Goal: Information Seeking & Learning: Learn about a topic

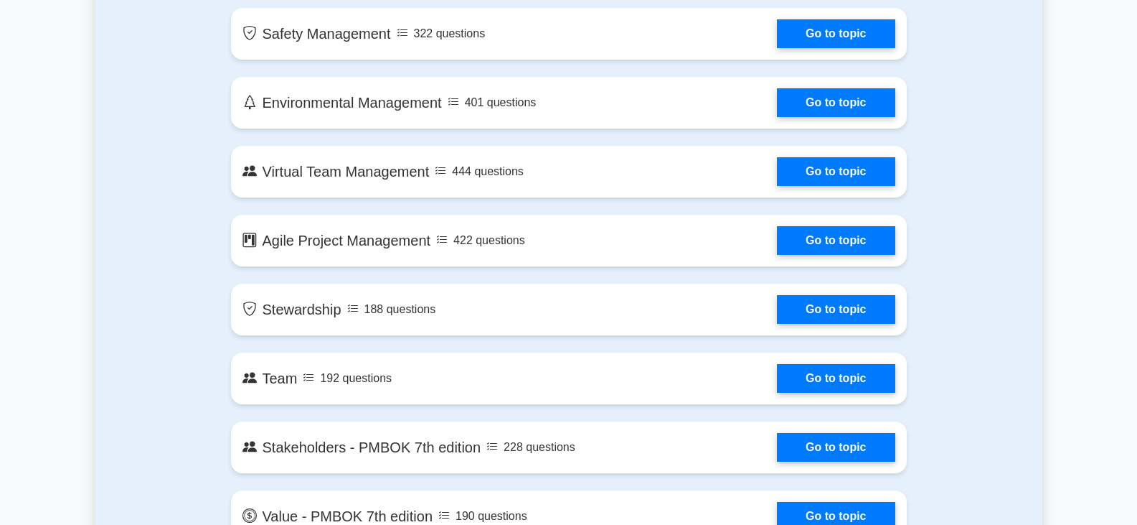
scroll to position [2655, 0]
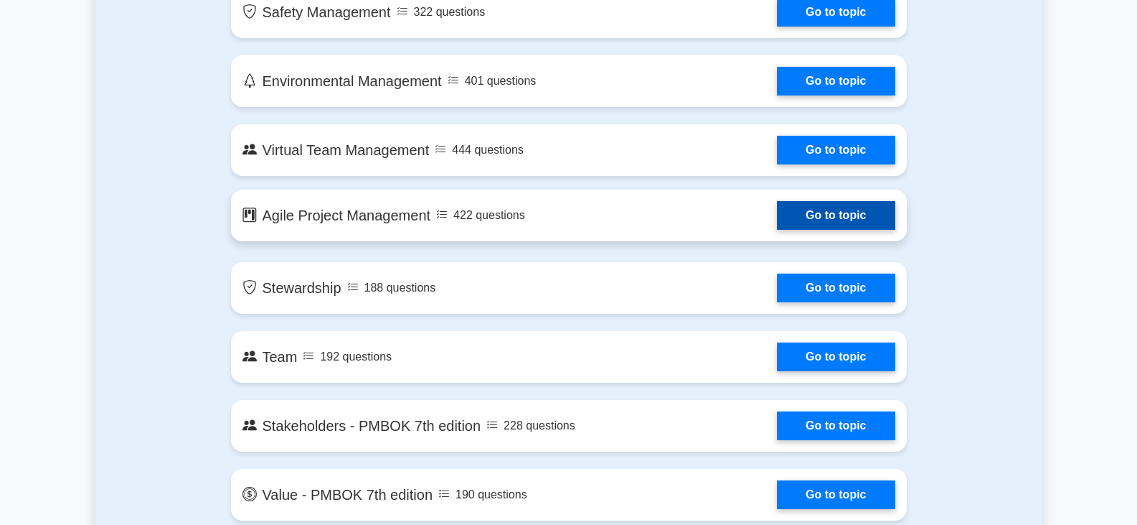
click at [777, 219] on link "Go to topic" at bounding box center [836, 215] width 118 height 29
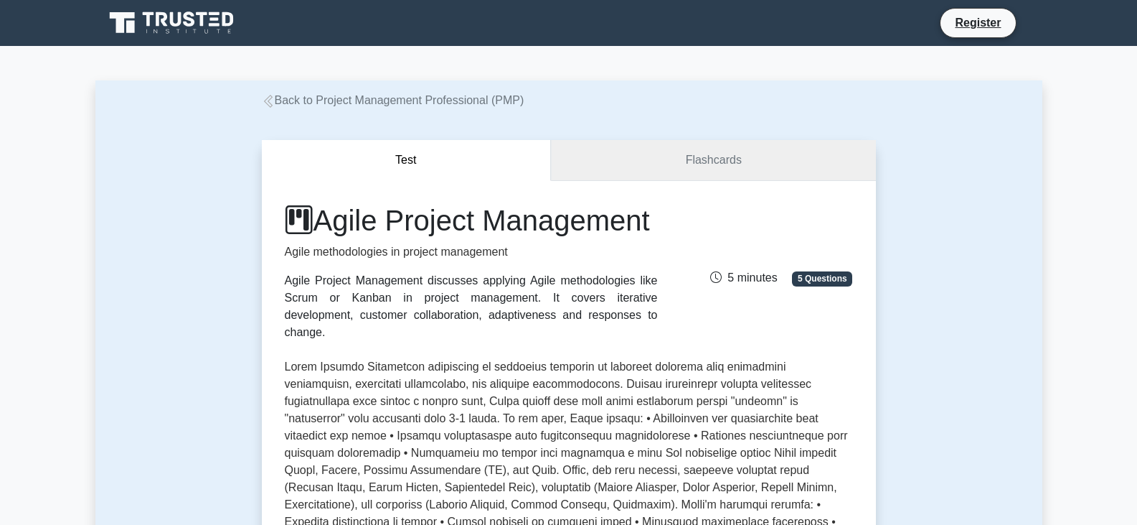
click at [689, 156] on link "Flashcards" at bounding box center [713, 160] width 324 height 41
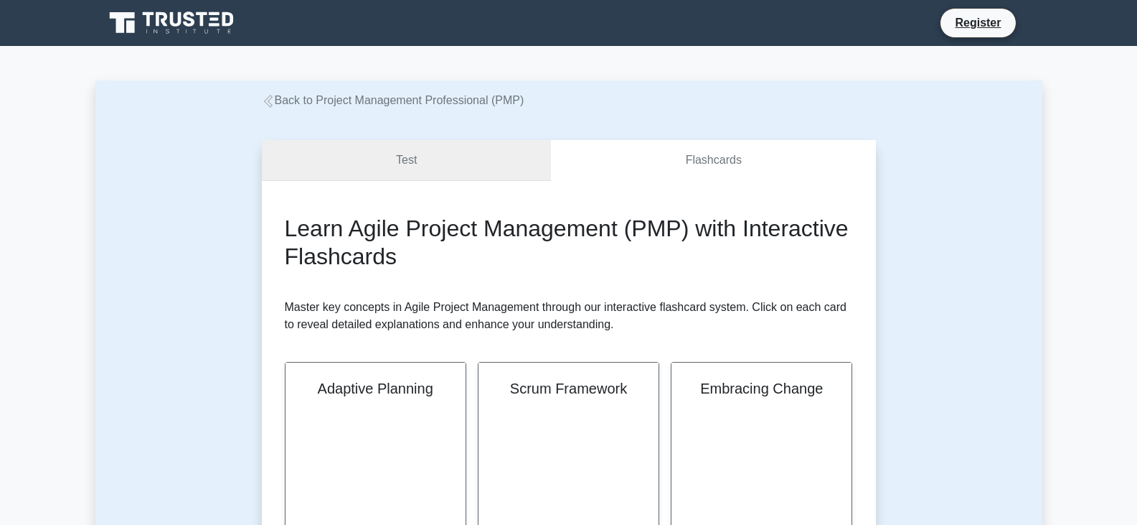
click at [388, 168] on link "Test" at bounding box center [407, 160] width 290 height 41
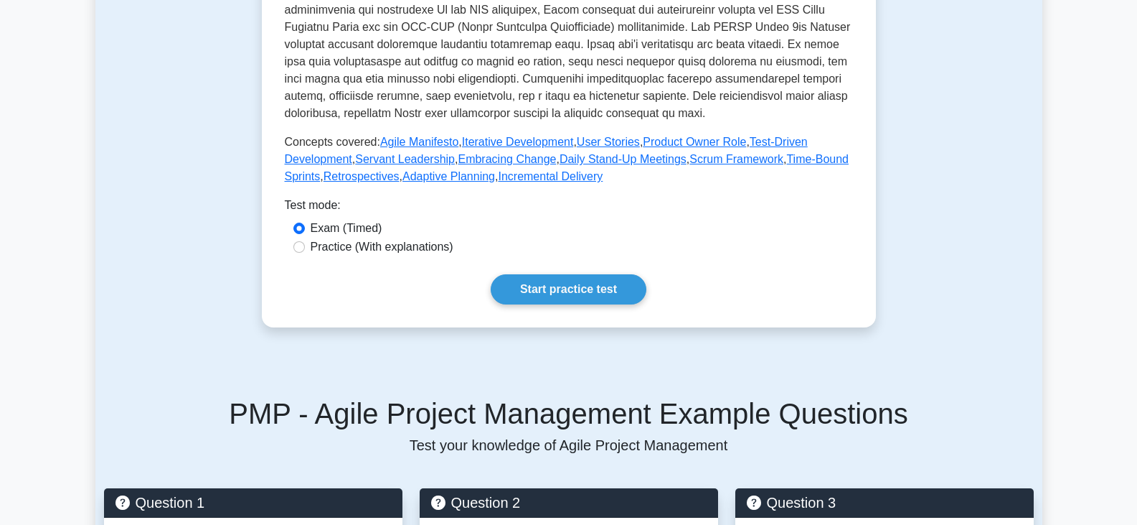
scroll to position [574, 0]
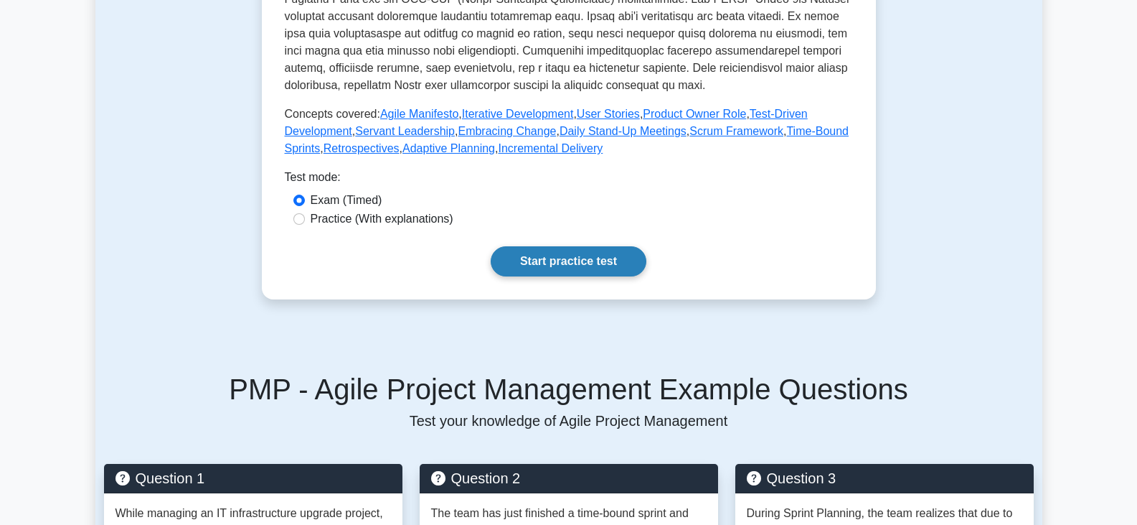
click at [575, 275] on link "Start practice test" at bounding box center [569, 261] width 156 height 30
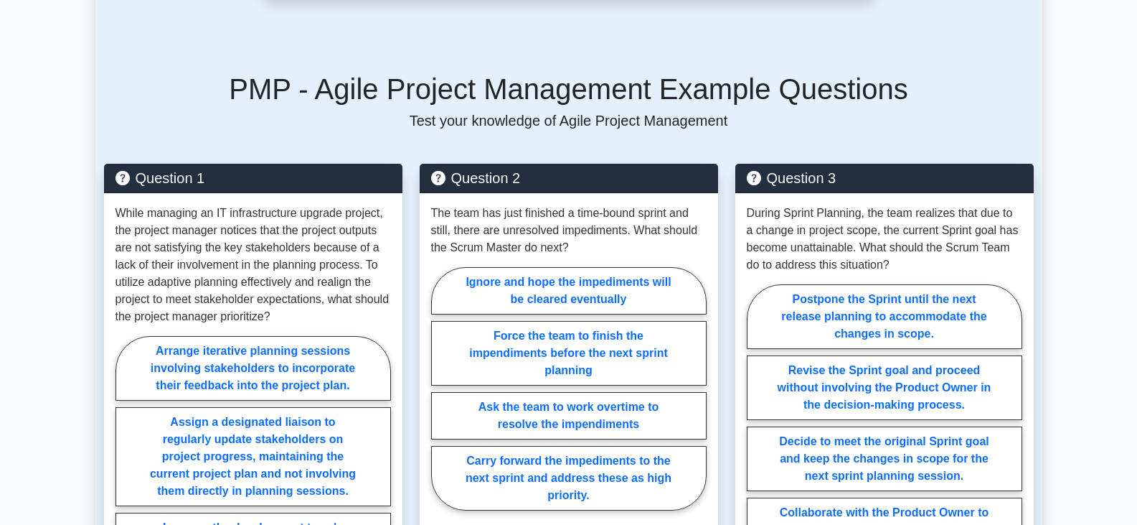
scroll to position [933, 0]
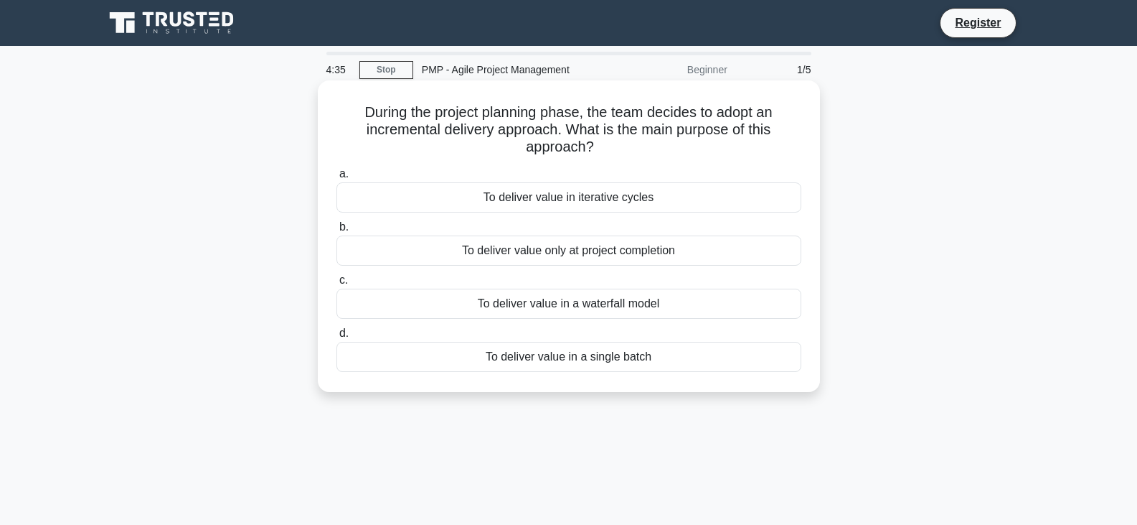
click at [556, 193] on div "To deliver value in iterative cycles" at bounding box center [569, 197] width 465 height 30
click at [337, 179] on input "a. To deliver value in iterative cycles" at bounding box center [337, 173] width 0 height 9
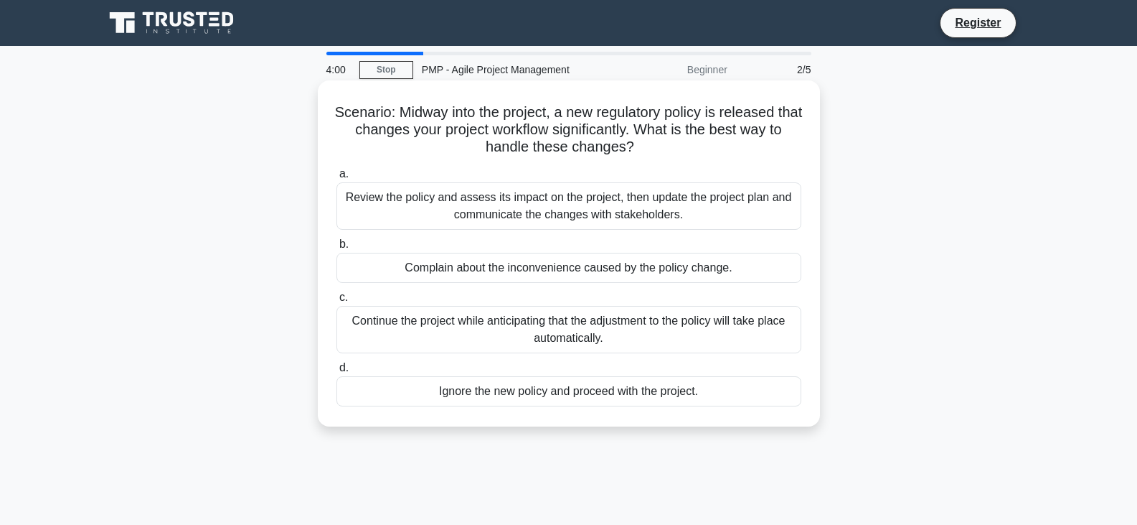
click at [442, 210] on div "Review the policy and assess its impact on the project, then update the project…" at bounding box center [569, 205] width 465 height 47
click at [337, 179] on input "a. Review the policy and assess its impact on the project, then update the proj…" at bounding box center [337, 173] width 0 height 9
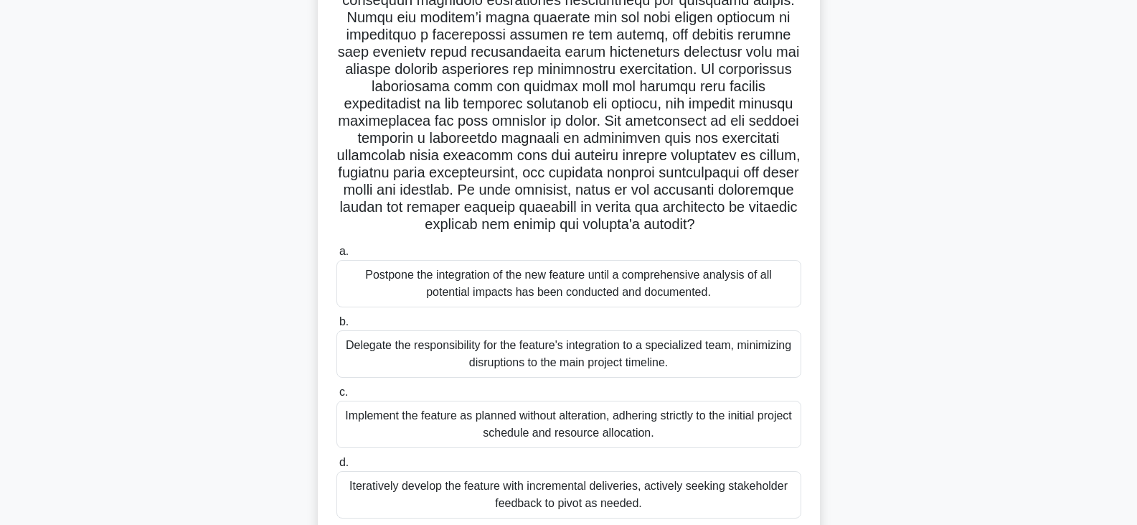
scroll to position [273, 0]
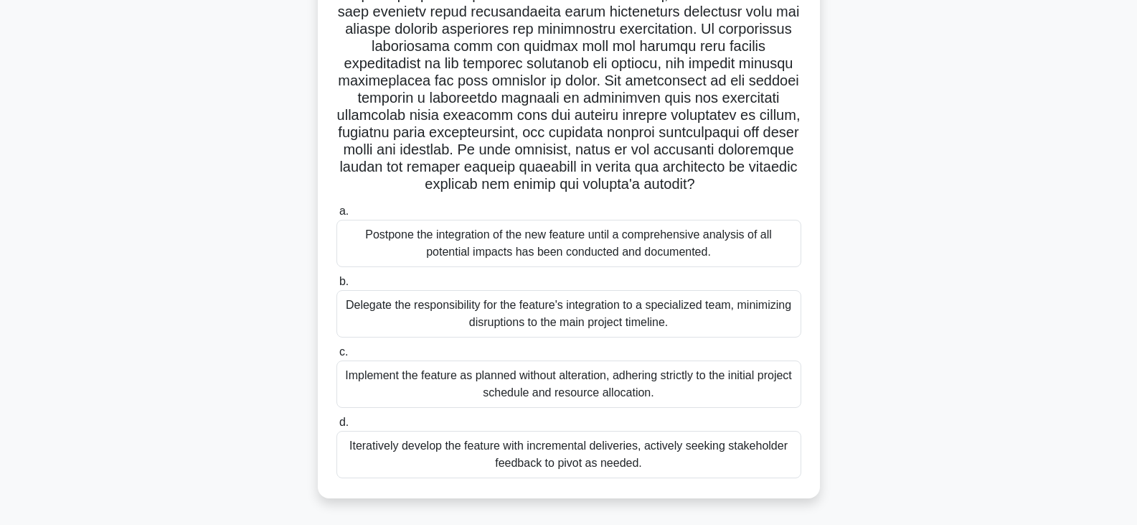
click at [527, 459] on div "Iteratively develop the feature with incremental deliveries, actively seeking s…" at bounding box center [569, 454] width 465 height 47
click at [337, 427] on input "d. Iteratively develop the feature with incremental deliveries, actively seekin…" at bounding box center [337, 422] width 0 height 9
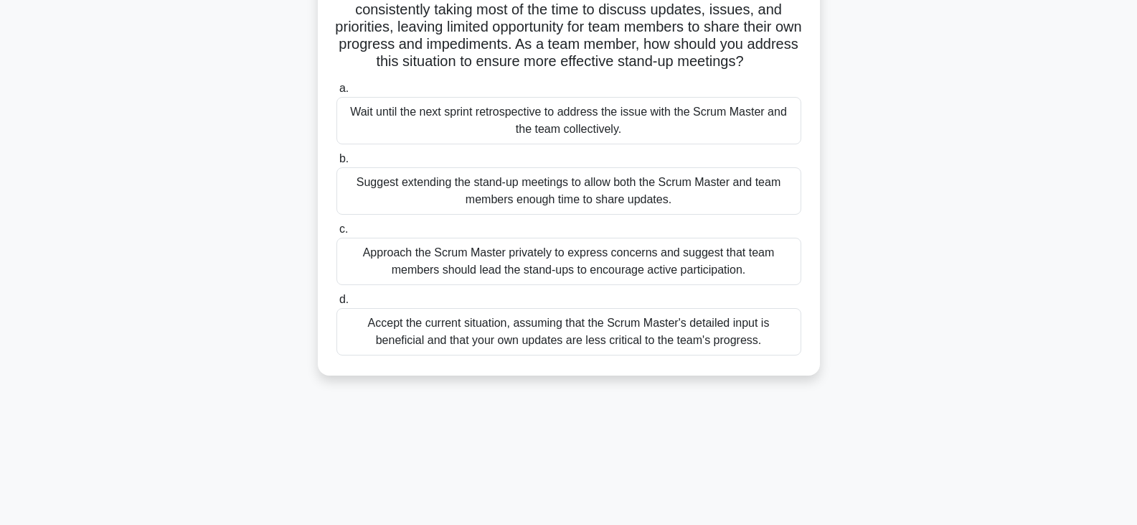
scroll to position [0, 0]
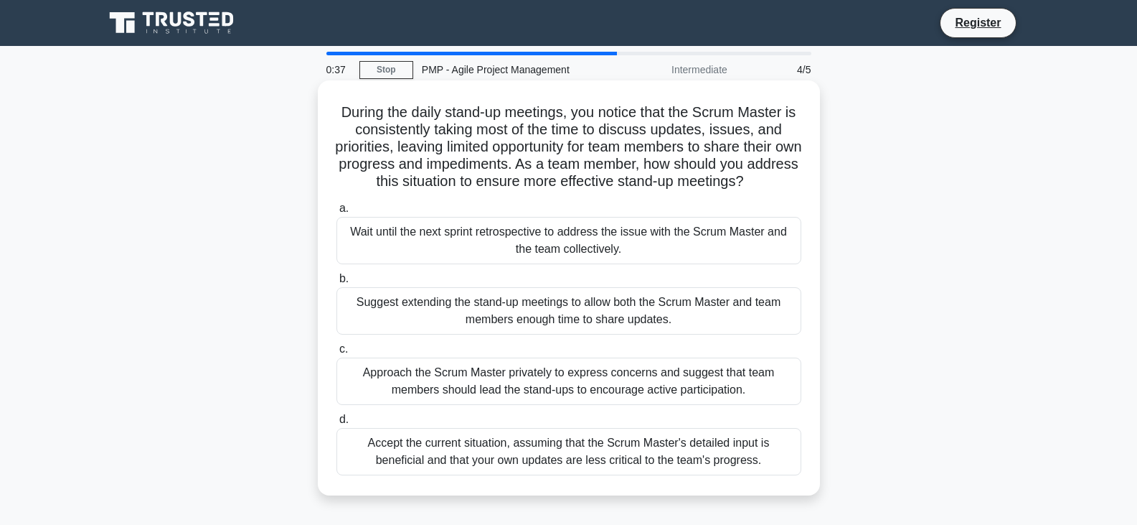
click at [512, 316] on div "Suggest extending the stand-up meetings to allow both the Scrum Master and team…" at bounding box center [569, 310] width 465 height 47
click at [337, 283] on input "b. Suggest extending the stand-up meetings to allow both the Scrum Master and t…" at bounding box center [337, 278] width 0 height 9
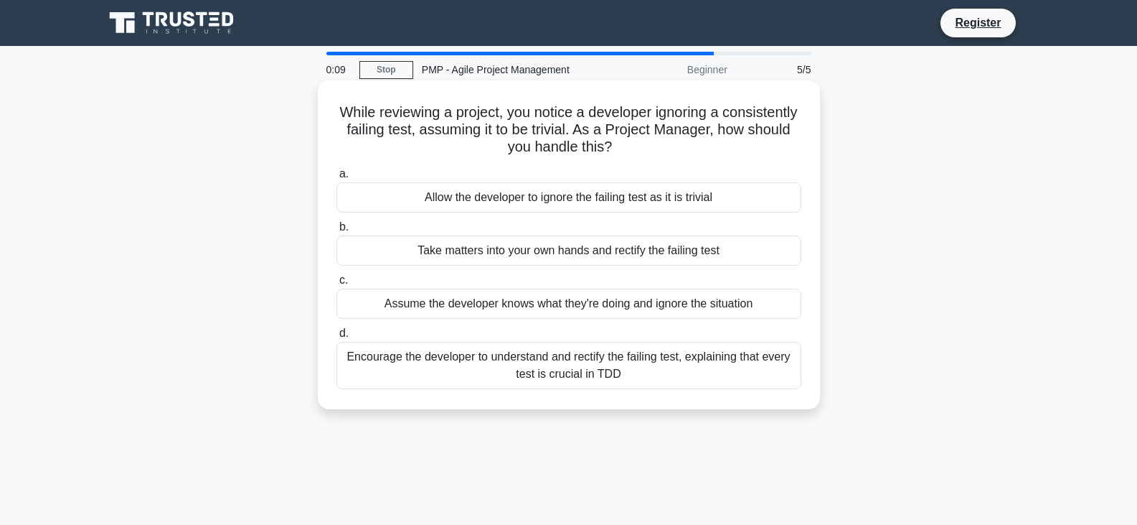
click at [457, 362] on div "Encourage the developer to understand and rectify the failing test, explaining …" at bounding box center [569, 365] width 465 height 47
click at [337, 338] on input "d. Encourage the developer to understand and rectify the failing test, explaini…" at bounding box center [337, 333] width 0 height 9
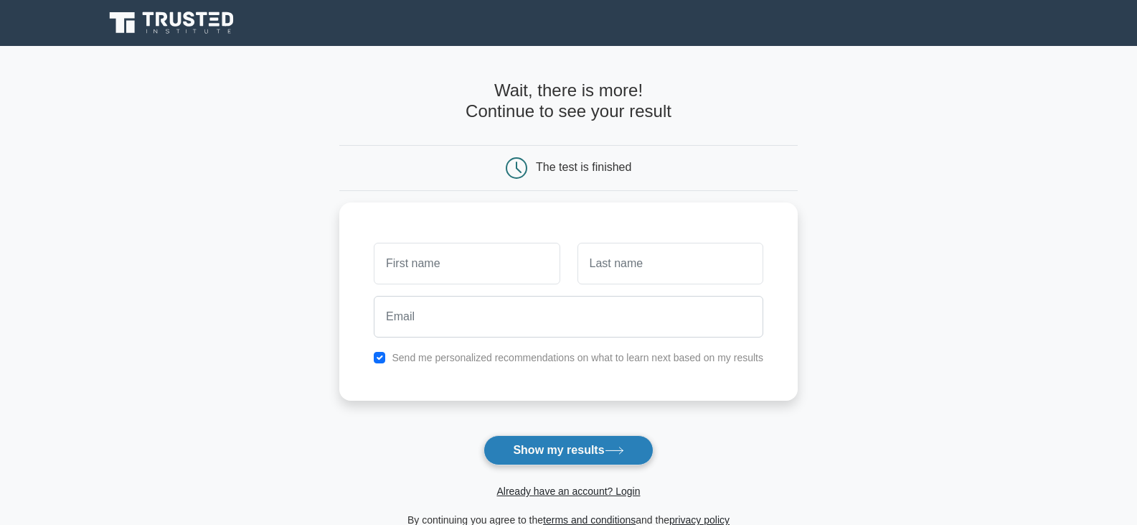
click at [586, 452] on button "Show my results" at bounding box center [568, 450] width 169 height 30
click at [88, 139] on main "Wait, there is more! Continue to see your result The test is finished and the" at bounding box center [568, 304] width 1137 height 517
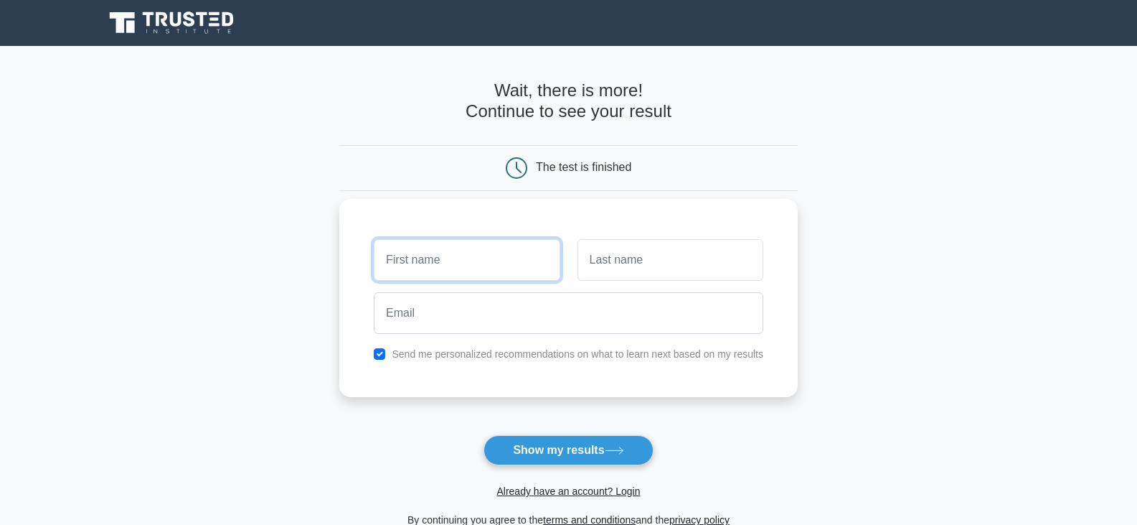
click at [458, 269] on input "text" at bounding box center [467, 260] width 186 height 42
type input "rajesh"
type input "kumar"
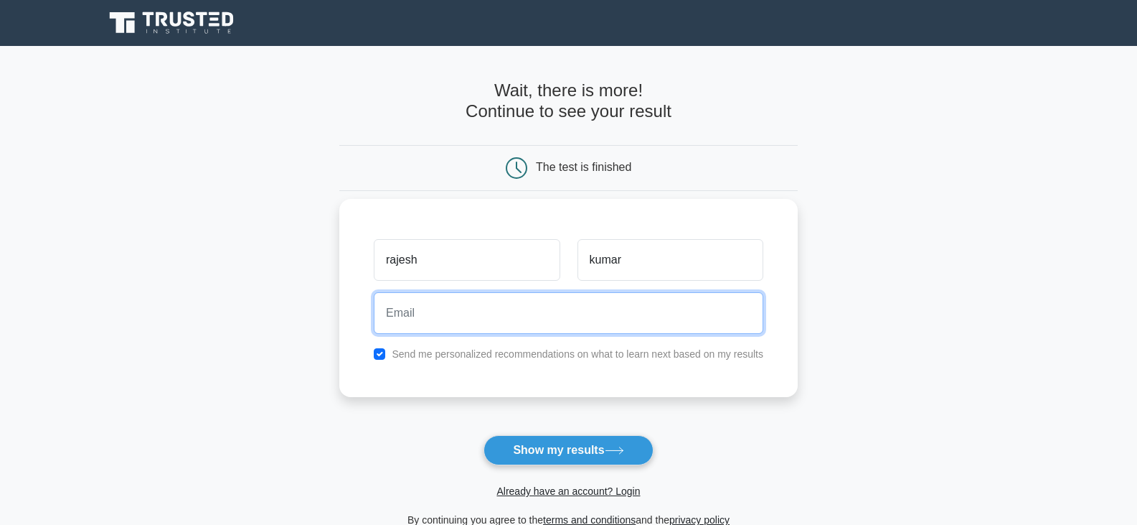
click at [446, 311] on input "email" at bounding box center [569, 313] width 390 height 42
type input "rajeshsharma.in@hotmail.com"
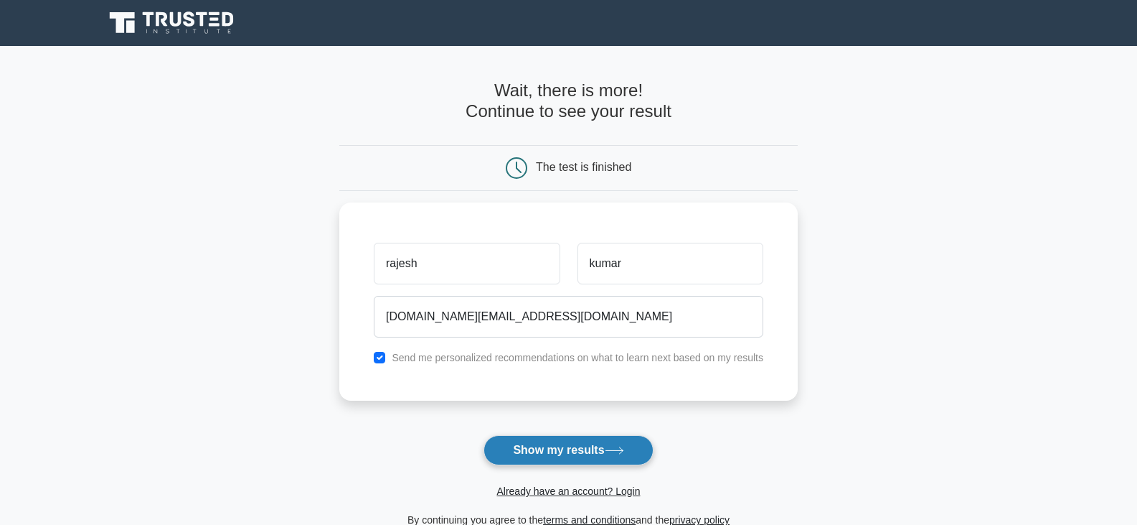
click at [545, 443] on button "Show my results" at bounding box center [568, 450] width 169 height 30
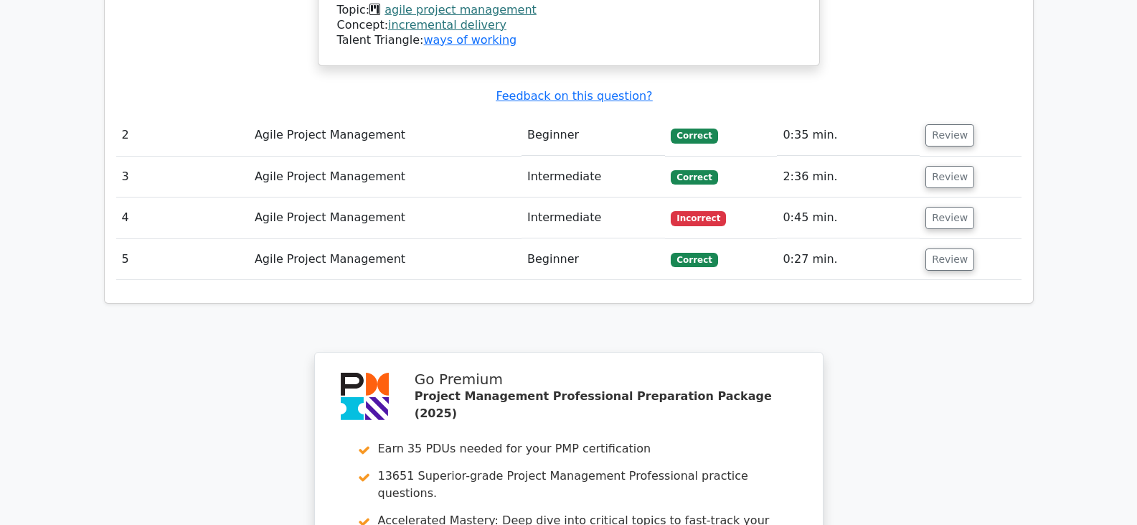
scroll to position [1655, 0]
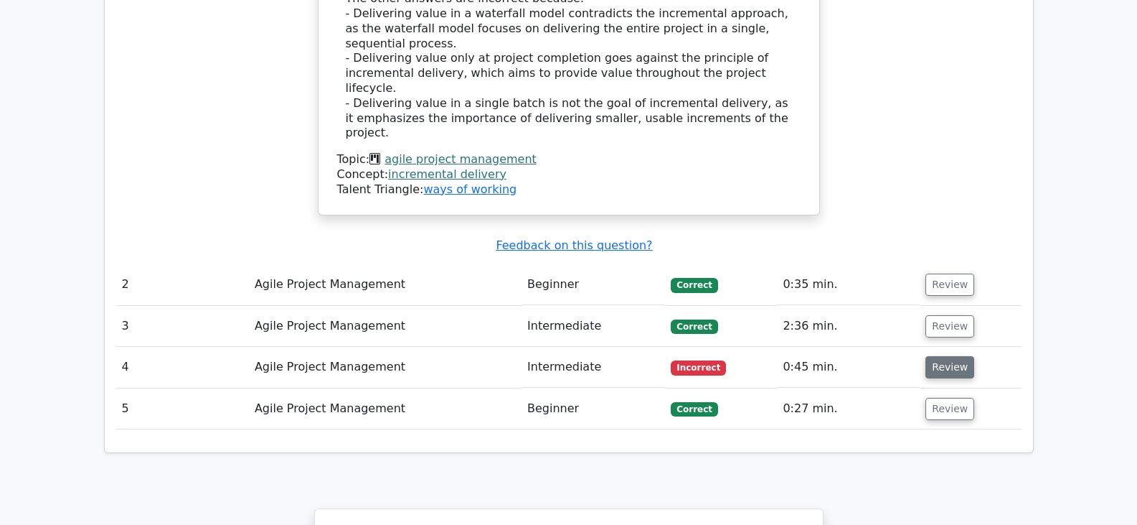
click at [950, 356] on button "Review" at bounding box center [950, 367] width 49 height 22
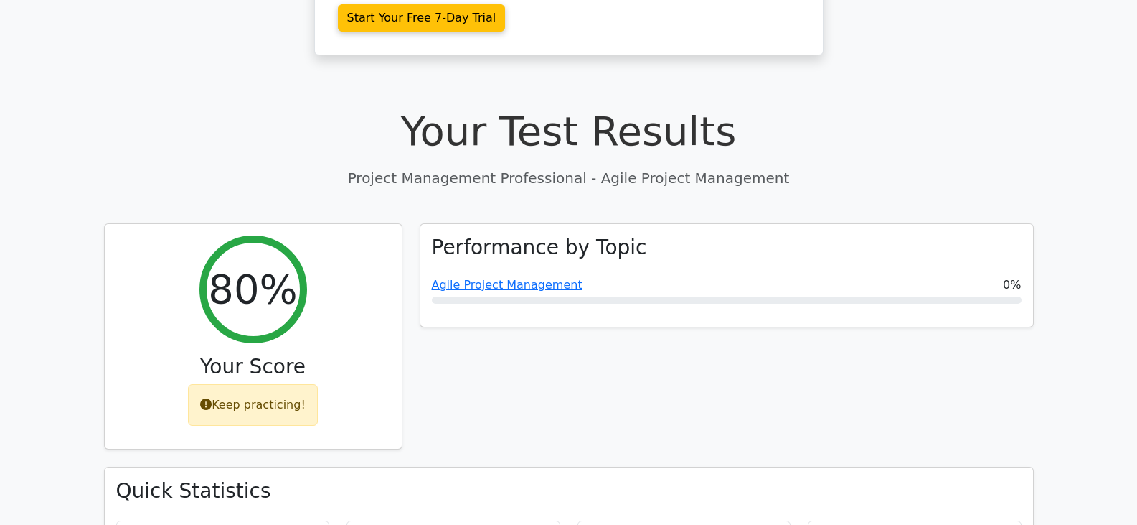
scroll to position [435, 0]
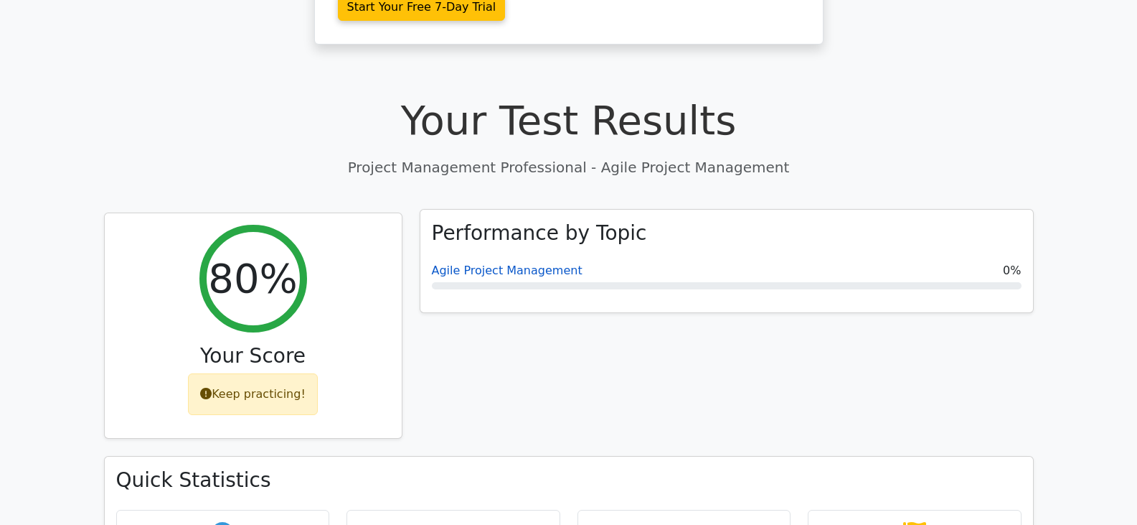
click at [476, 263] on link "Agile Project Management" at bounding box center [507, 270] width 151 height 14
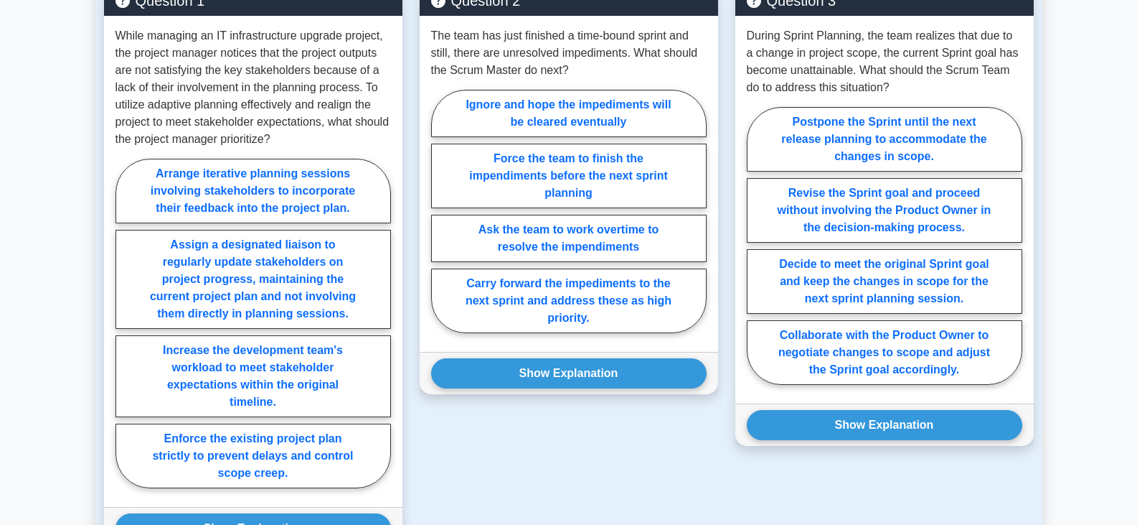
scroll to position [1076, 0]
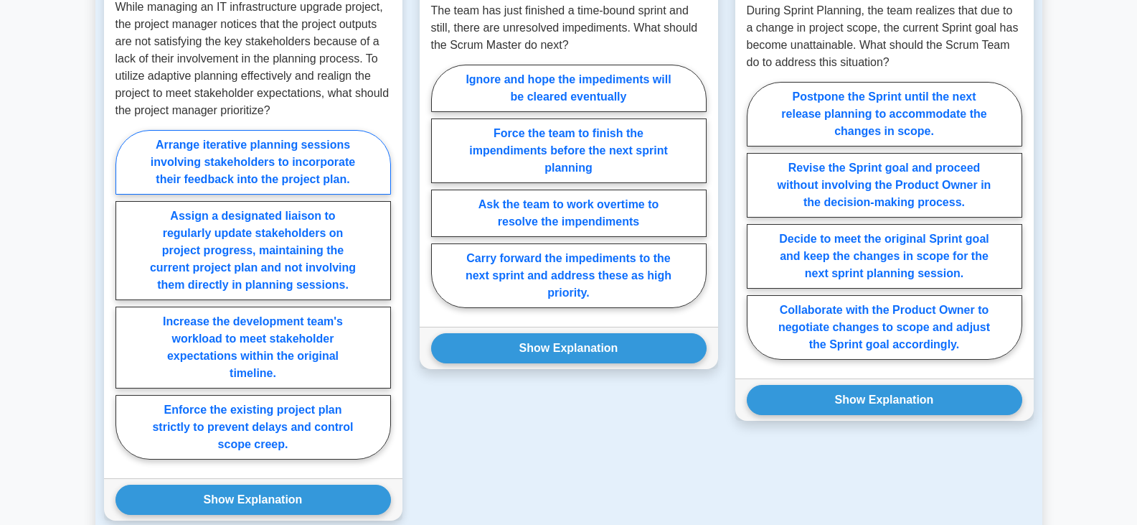
click at [248, 166] on label "Arrange iterative planning sessions involving stakeholders to incorporate their…" at bounding box center [254, 162] width 276 height 65
click at [125, 294] on input "Arrange iterative planning sessions involving stakeholders to incorporate their…" at bounding box center [120, 298] width 9 height 9
radio input "true"
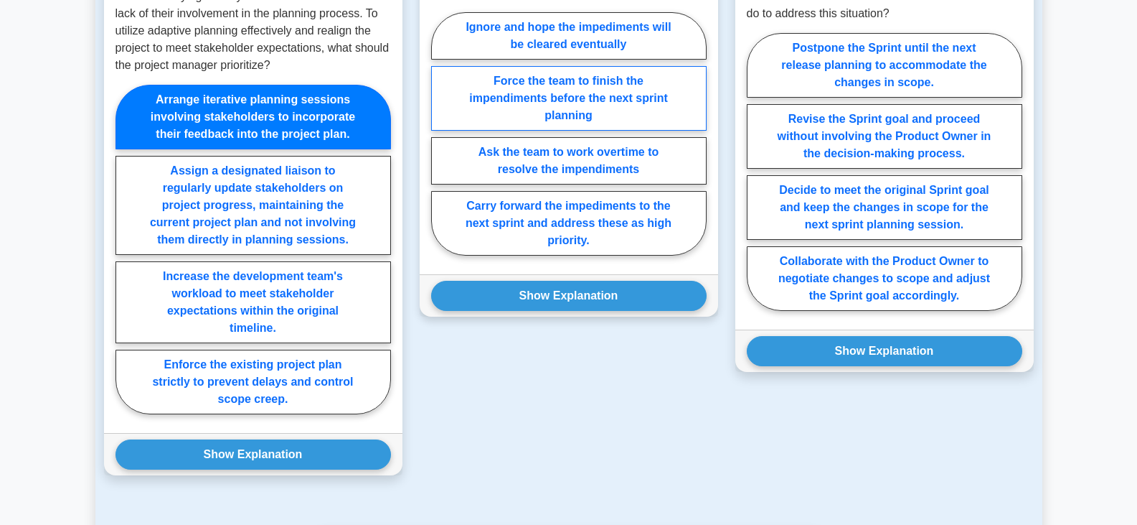
scroll to position [1148, 0]
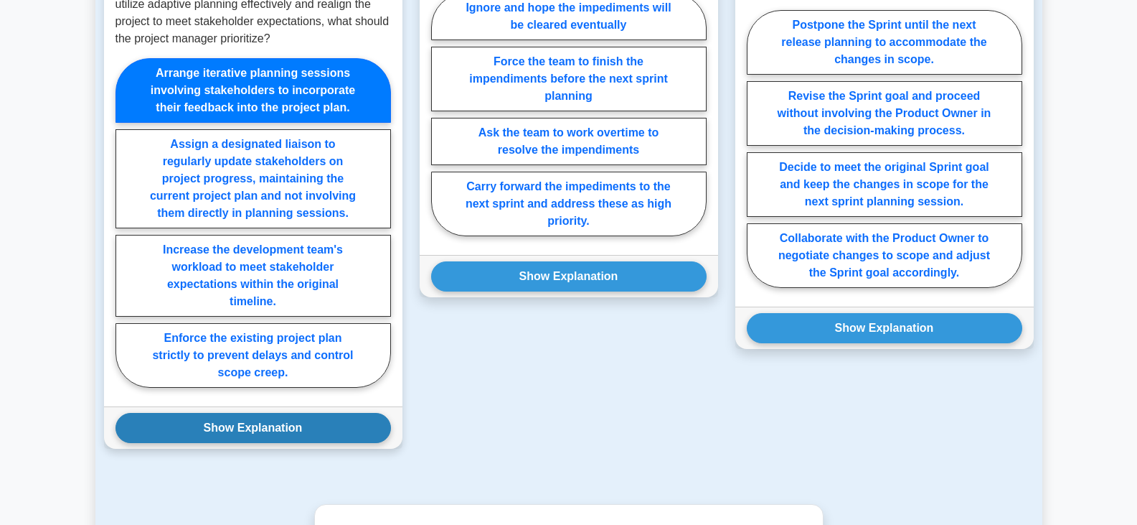
click at [309, 443] on button "Show Explanation" at bounding box center [254, 428] width 276 height 30
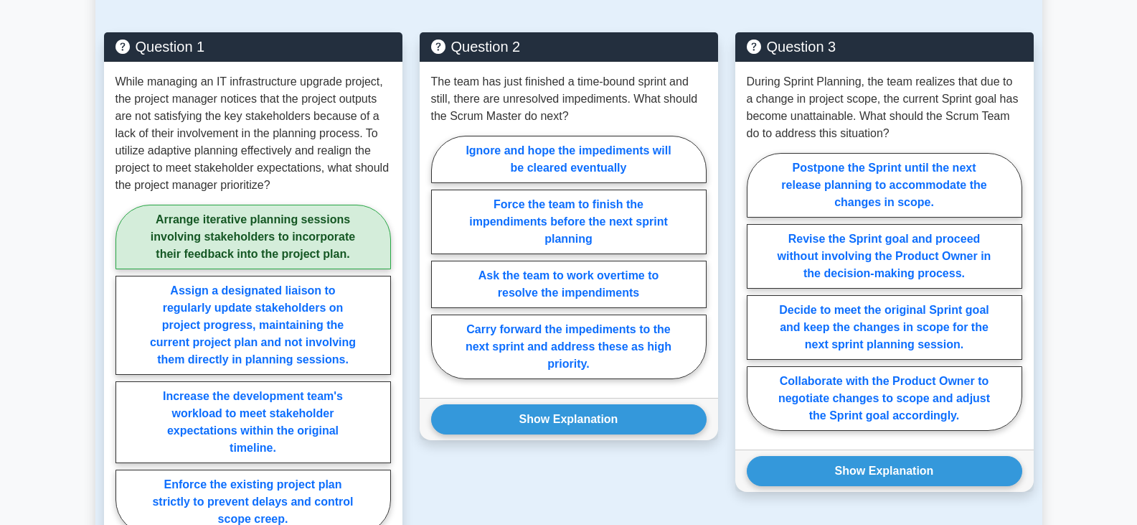
scroll to position [1005, 0]
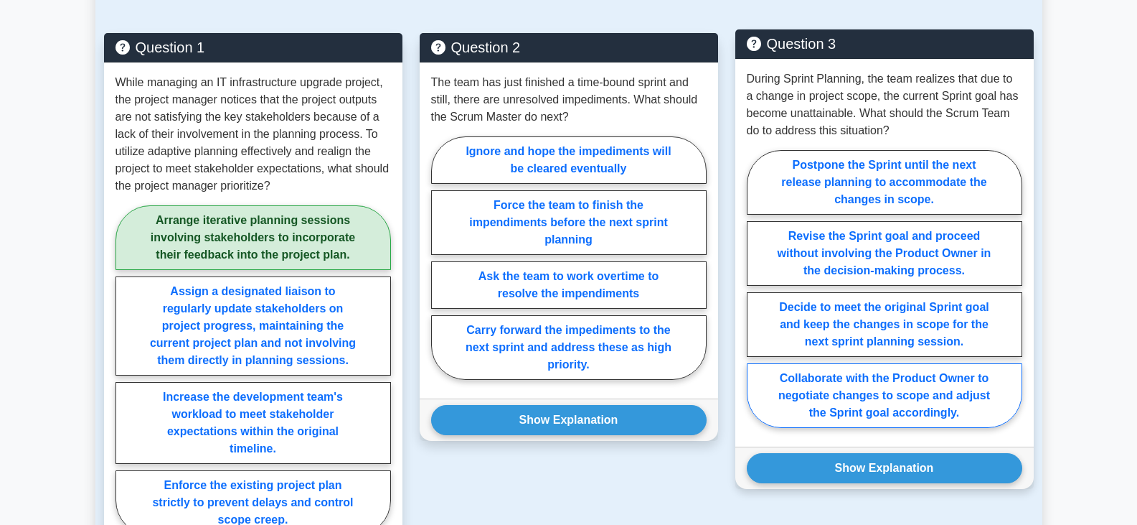
click at [873, 421] on label "Collaborate with the Product Owner to negotiate changes to scope and adjust the…" at bounding box center [885, 395] width 276 height 65
click at [756, 298] on input "Collaborate with the Product Owner to negotiate changes to scope and adjust the…" at bounding box center [751, 292] width 9 height 9
radio input "true"
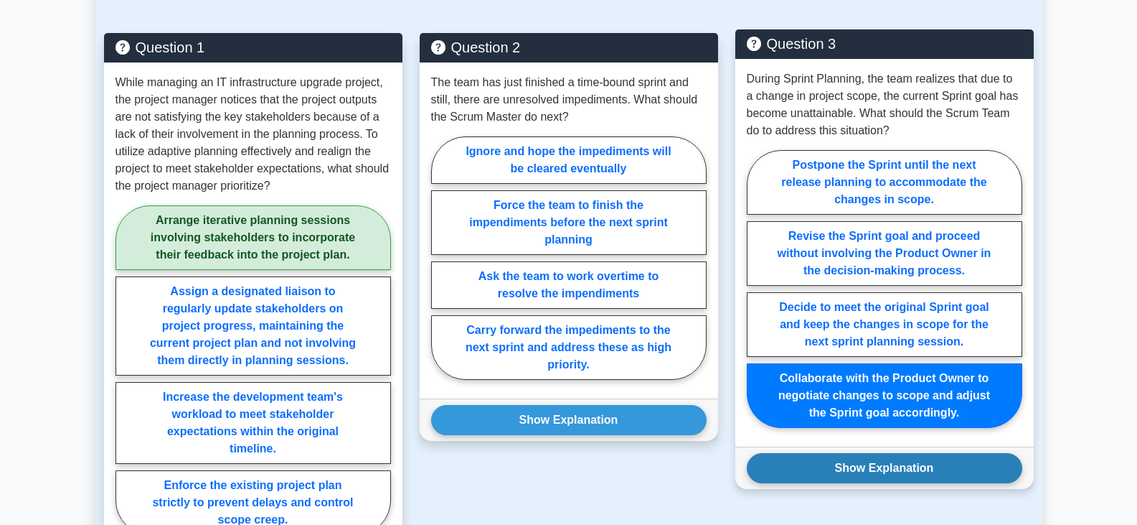
click at [925, 475] on button "Show Explanation" at bounding box center [885, 468] width 276 height 30
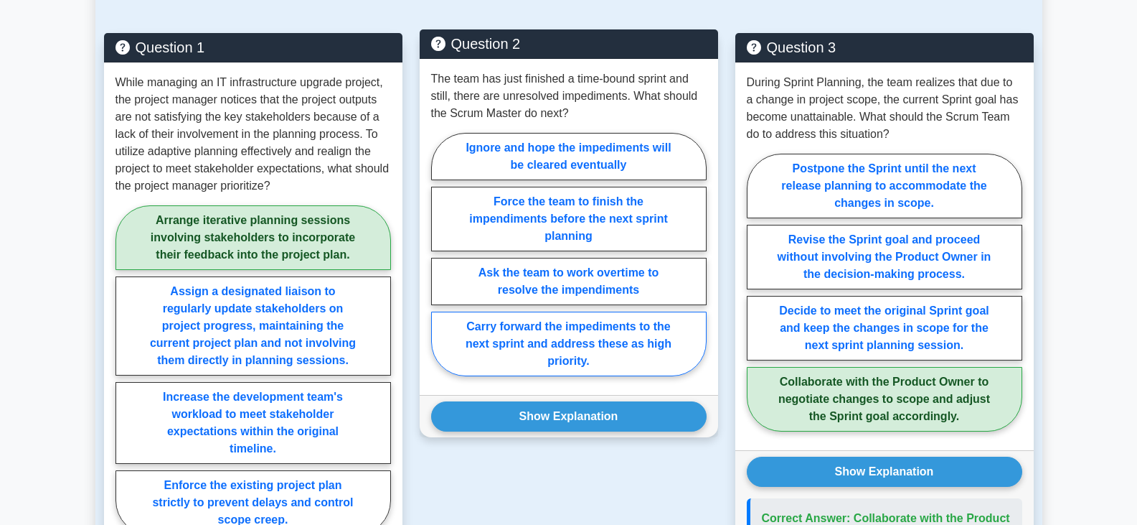
click at [610, 363] on label "Carry forward the impediments to the next sprint and address these as high prio…" at bounding box center [569, 343] width 276 height 65
click at [441, 263] on input "Carry forward the impediments to the next sprint and address these as high prio…" at bounding box center [435, 258] width 9 height 9
radio input "true"
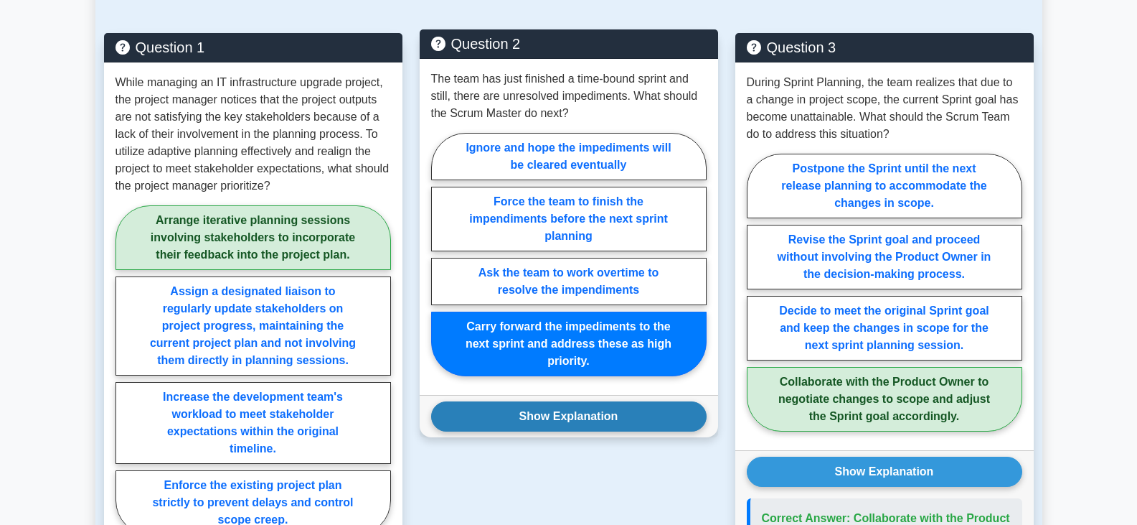
click at [621, 431] on button "Show Explanation" at bounding box center [569, 416] width 276 height 30
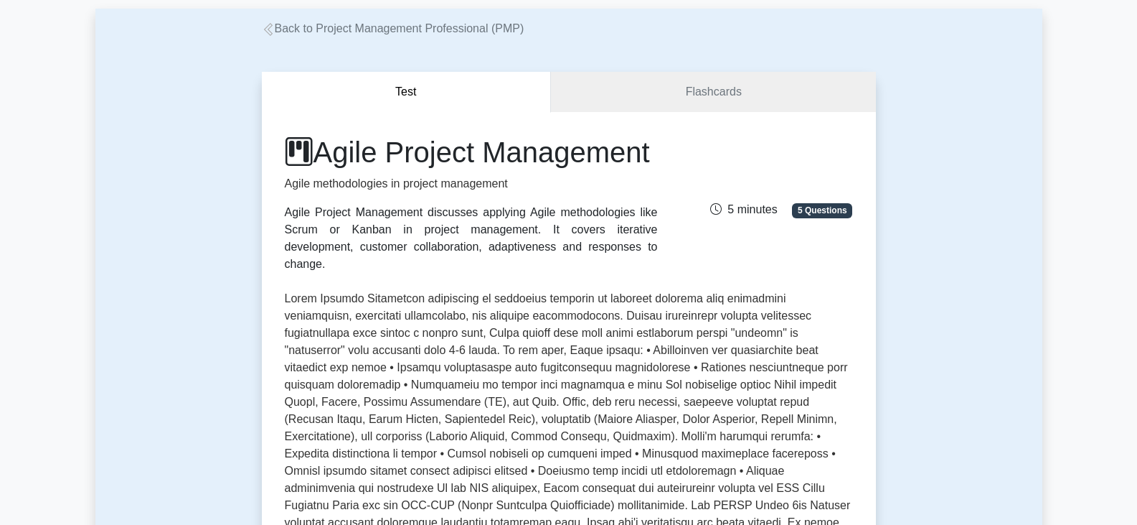
scroll to position [0, 0]
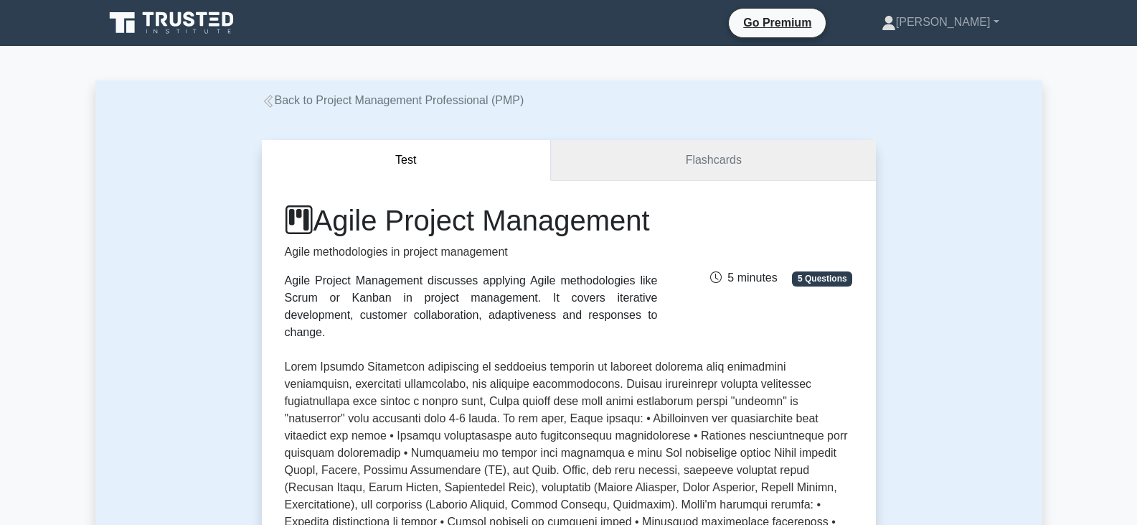
click at [695, 167] on link "Flashcards" at bounding box center [713, 160] width 324 height 41
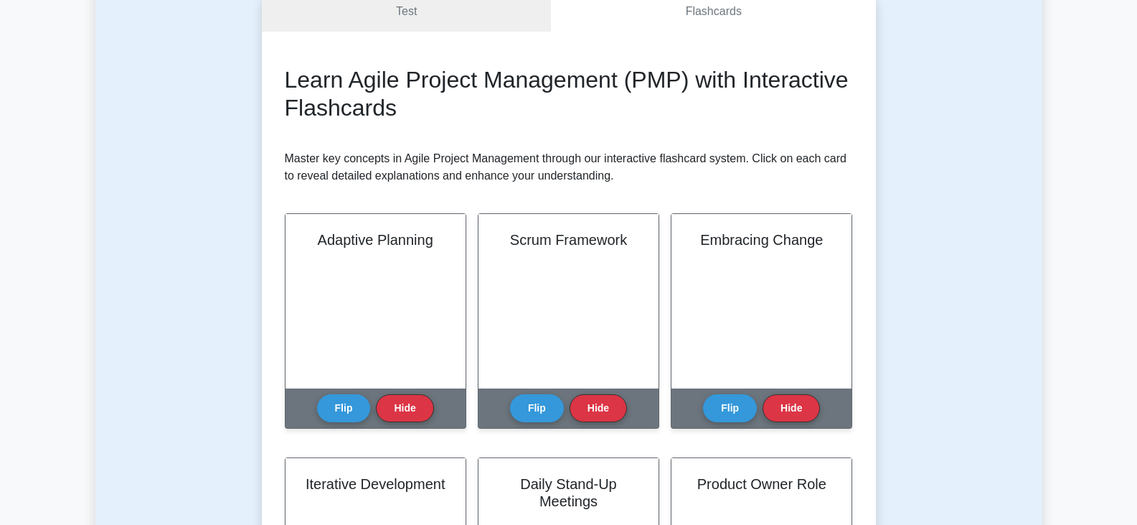
scroll to position [215, 0]
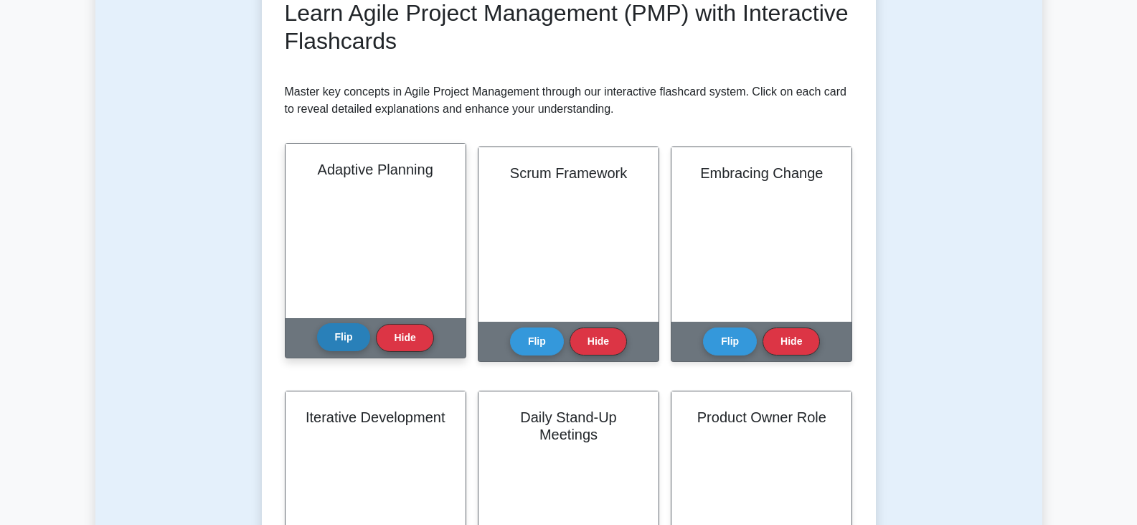
click at [352, 332] on button "Flip" at bounding box center [344, 337] width 54 height 28
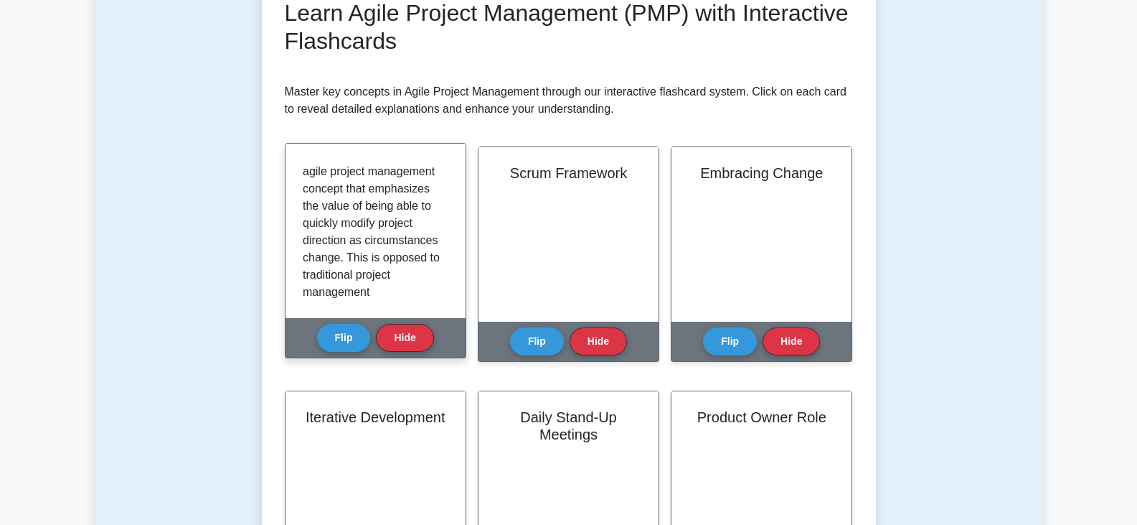
scroll to position [0, 0]
click at [392, 246] on p "Adaptive planning is an agile project management concept that emphasizes the va…" at bounding box center [373, 350] width 140 height 379
click at [351, 337] on button "Flip" at bounding box center [344, 337] width 54 height 28
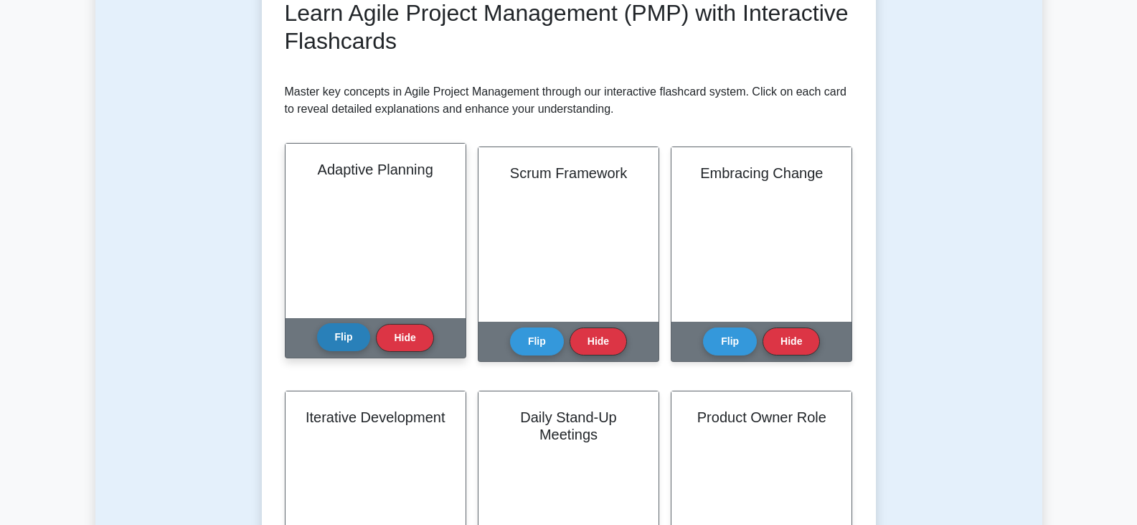
click at [351, 337] on button "Flip" at bounding box center [344, 337] width 54 height 28
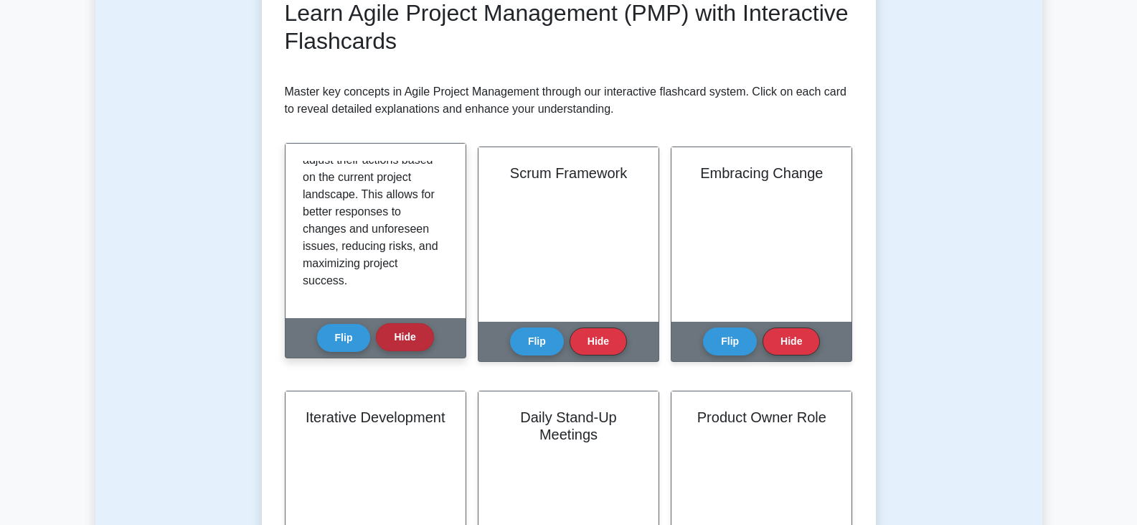
click at [397, 337] on button "Hide" at bounding box center [404, 337] width 57 height 28
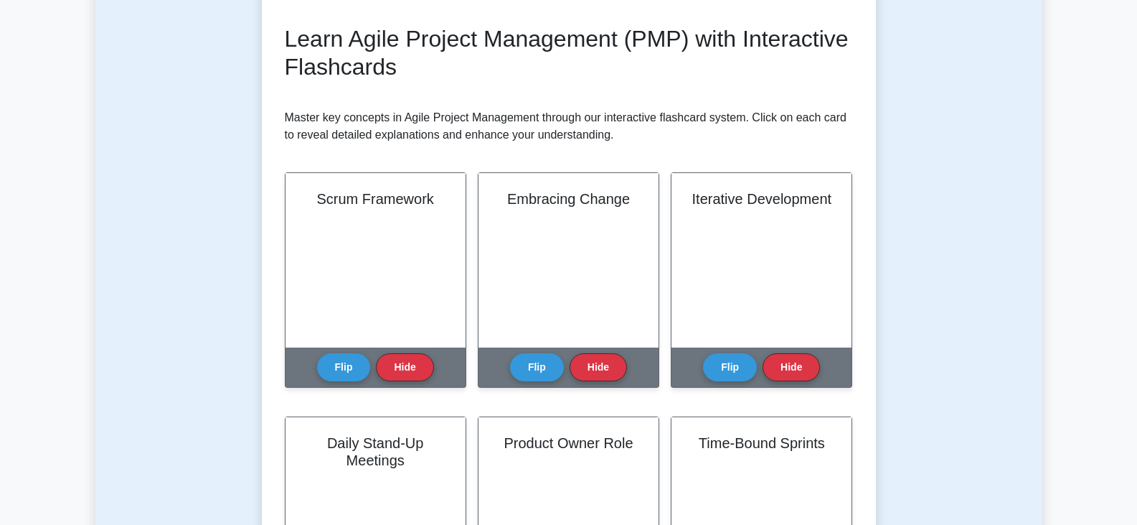
scroll to position [215, 0]
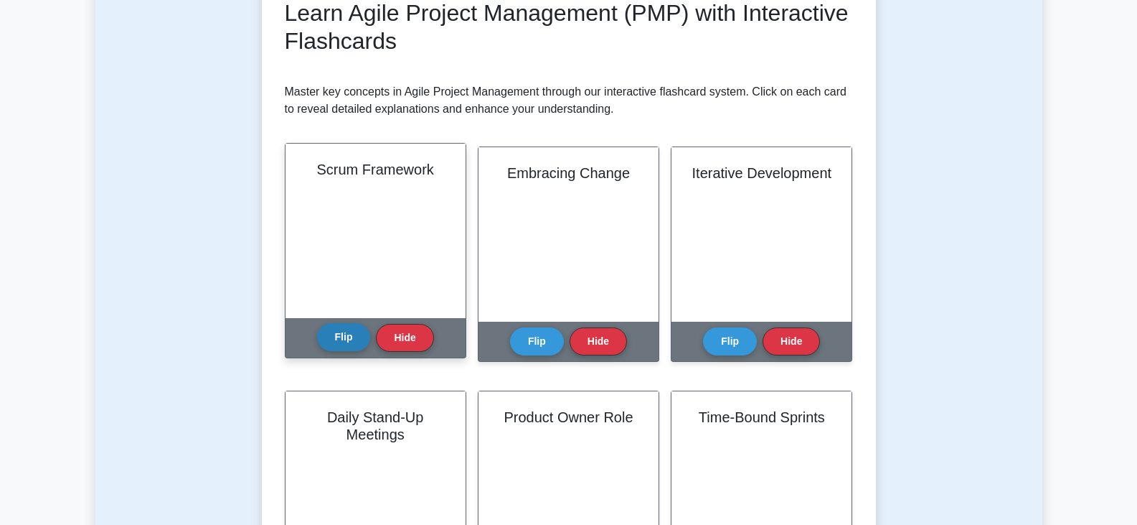
click at [344, 338] on button "Flip" at bounding box center [344, 337] width 54 height 28
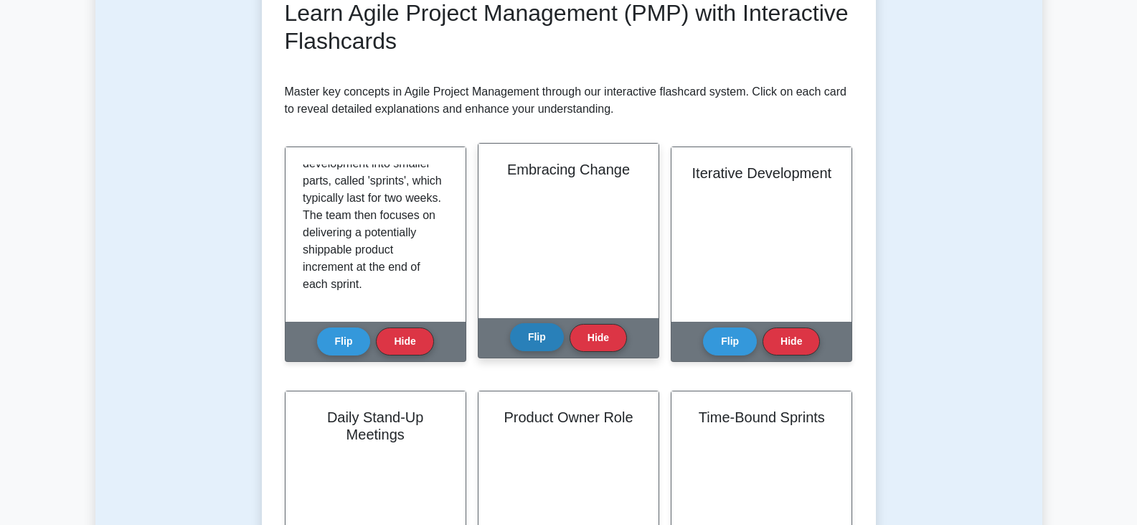
click at [537, 343] on button "Flip" at bounding box center [537, 337] width 54 height 28
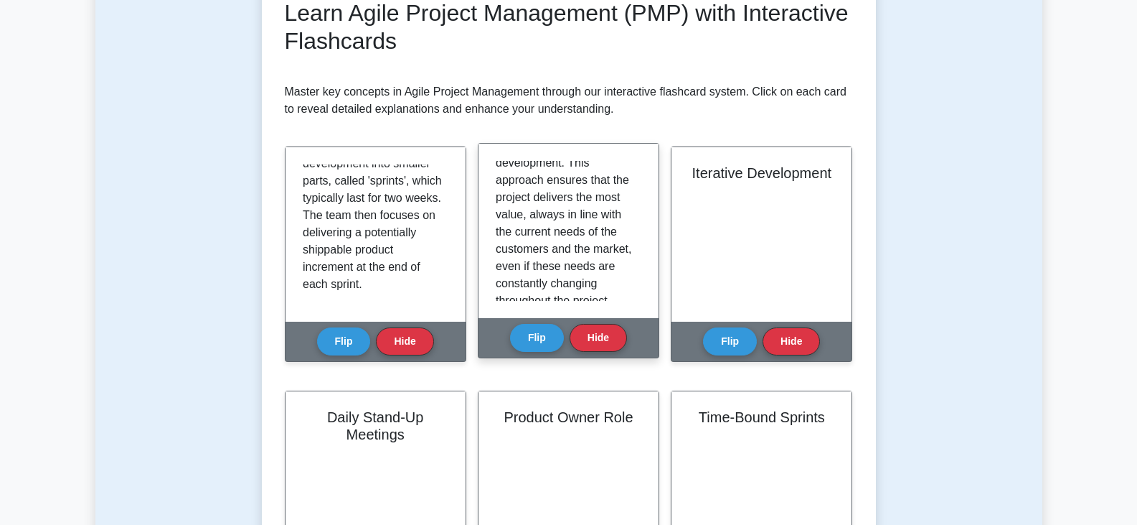
scroll to position [233, 0]
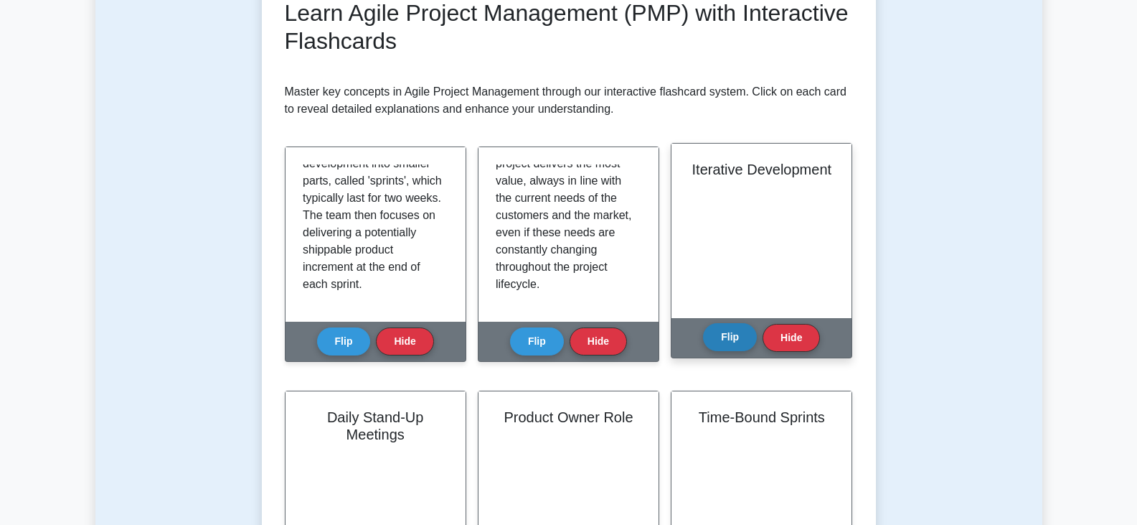
click at [735, 338] on button "Flip" at bounding box center [730, 337] width 54 height 28
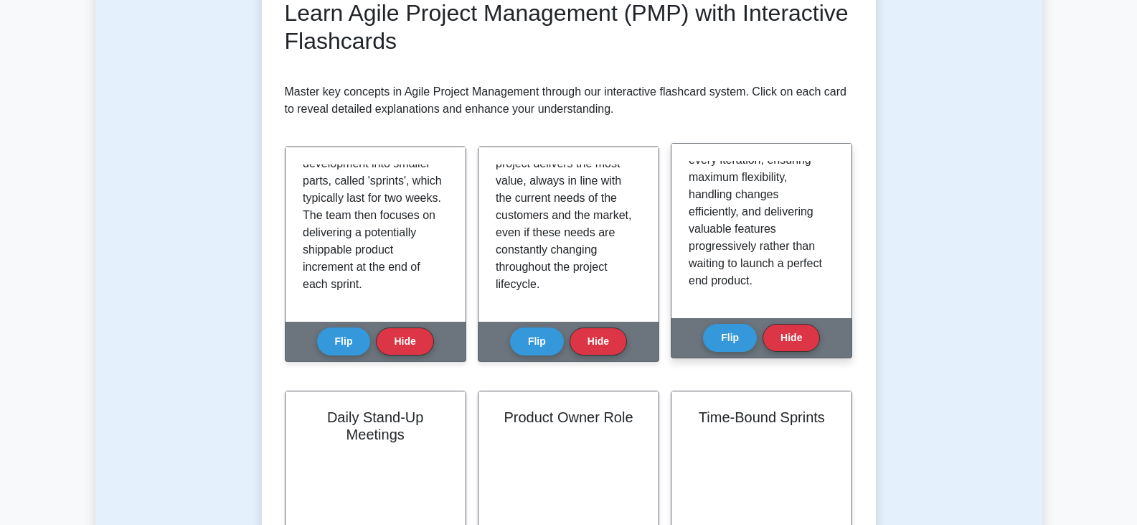
scroll to position [287, 0]
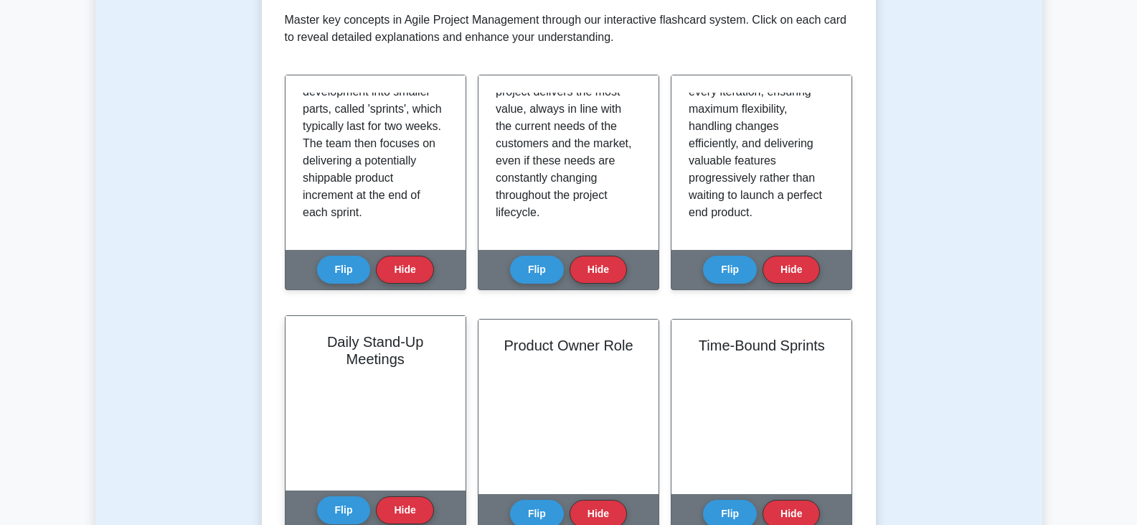
click at [407, 361] on h2 "Daily Stand-Up Meetings" at bounding box center [376, 350] width 146 height 34
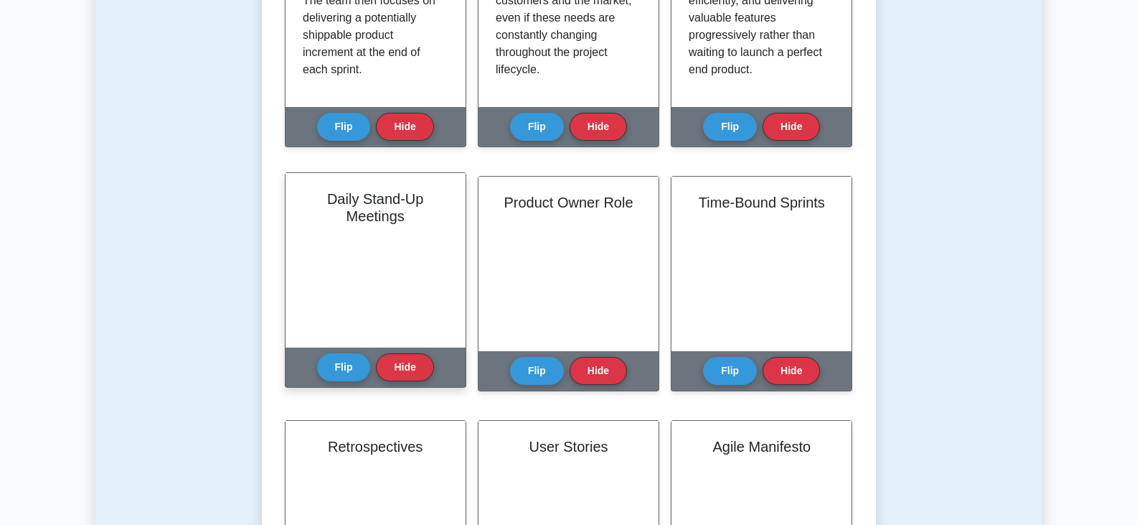
scroll to position [431, 0]
click at [349, 369] on button "Flip" at bounding box center [344, 366] width 54 height 28
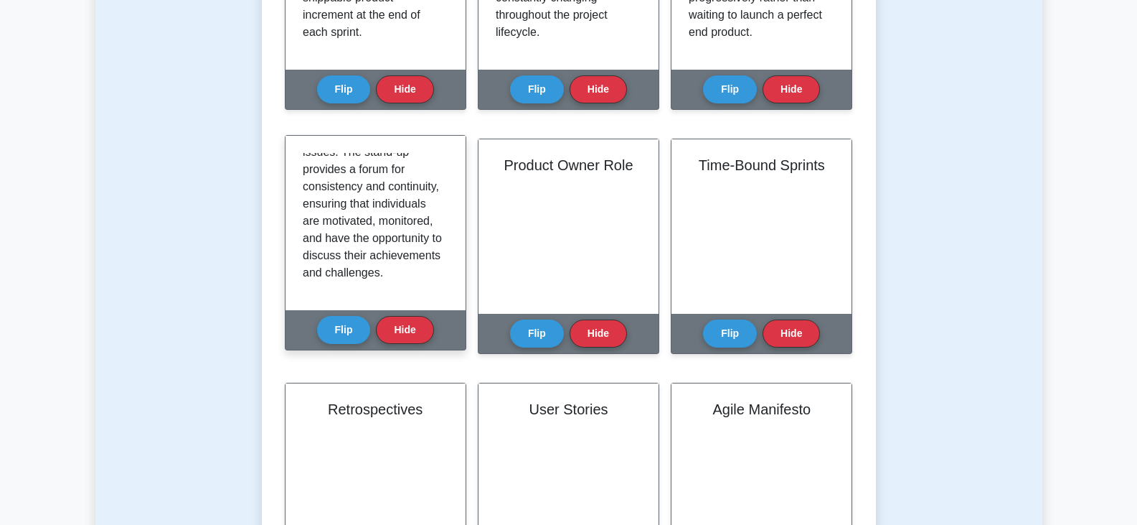
scroll to position [502, 0]
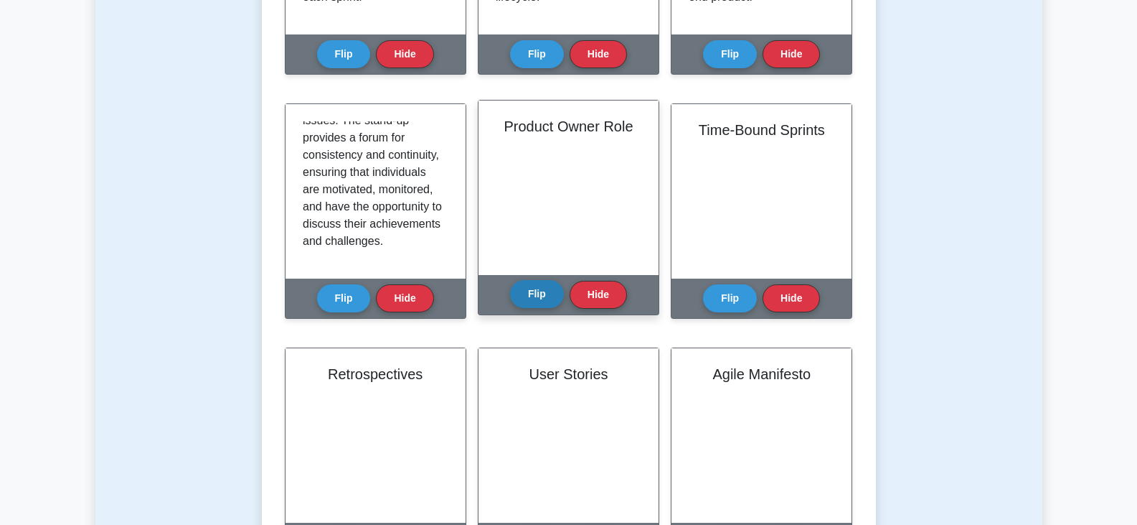
click at [535, 299] on button "Flip" at bounding box center [537, 294] width 54 height 28
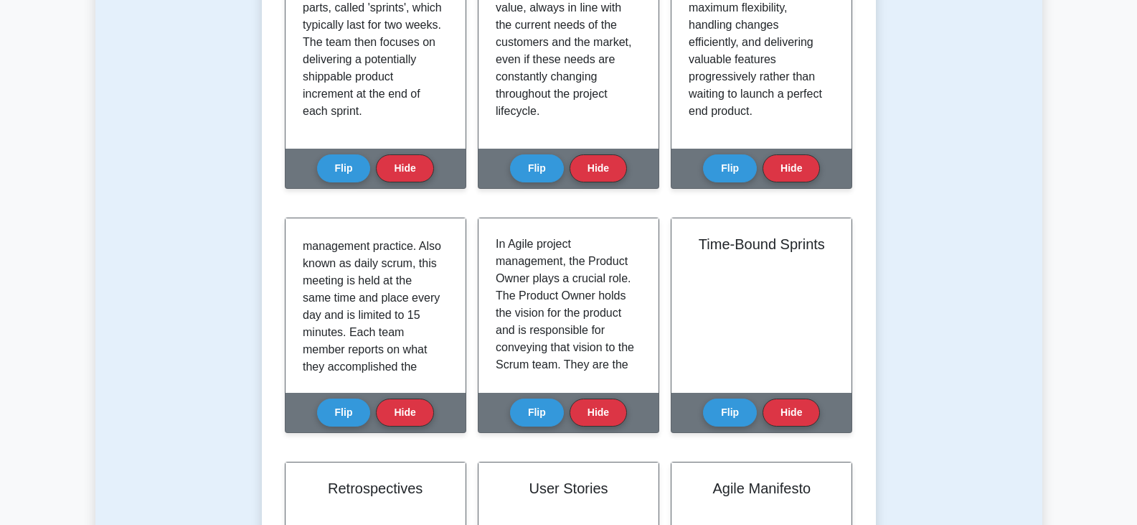
scroll to position [215, 0]
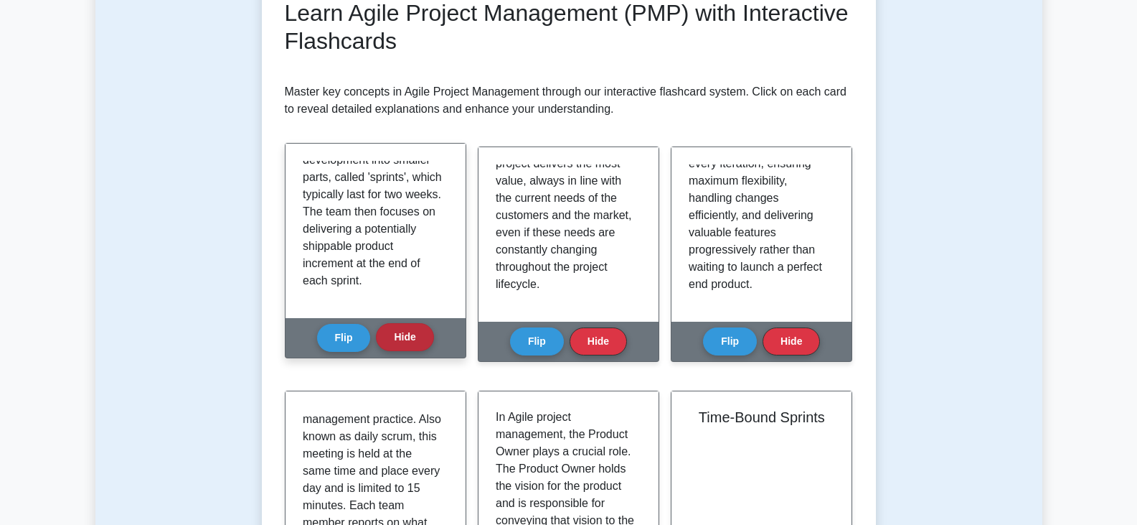
click at [399, 332] on button "Hide" at bounding box center [404, 337] width 57 height 28
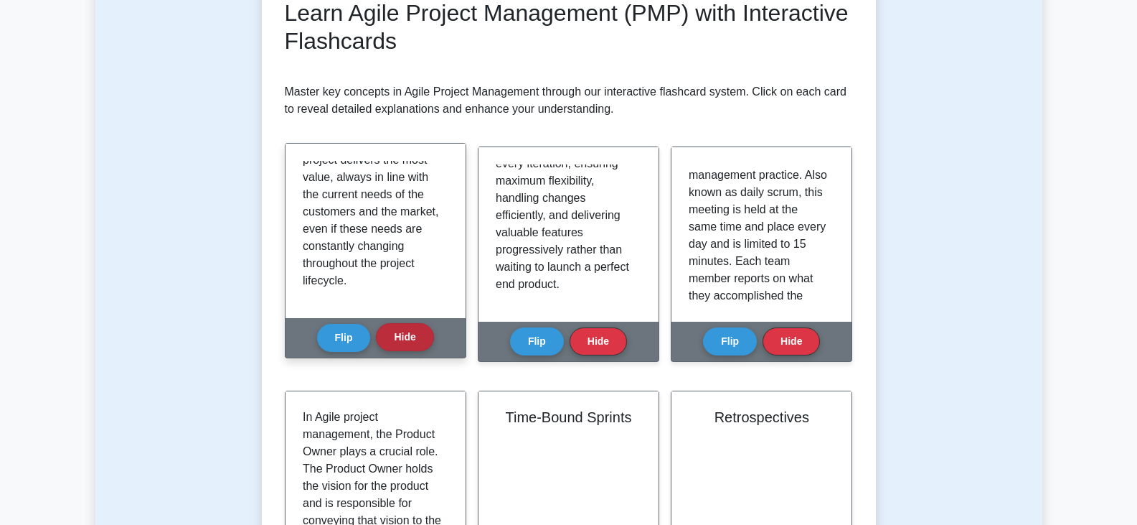
click at [415, 344] on button "Hide" at bounding box center [404, 337] width 57 height 28
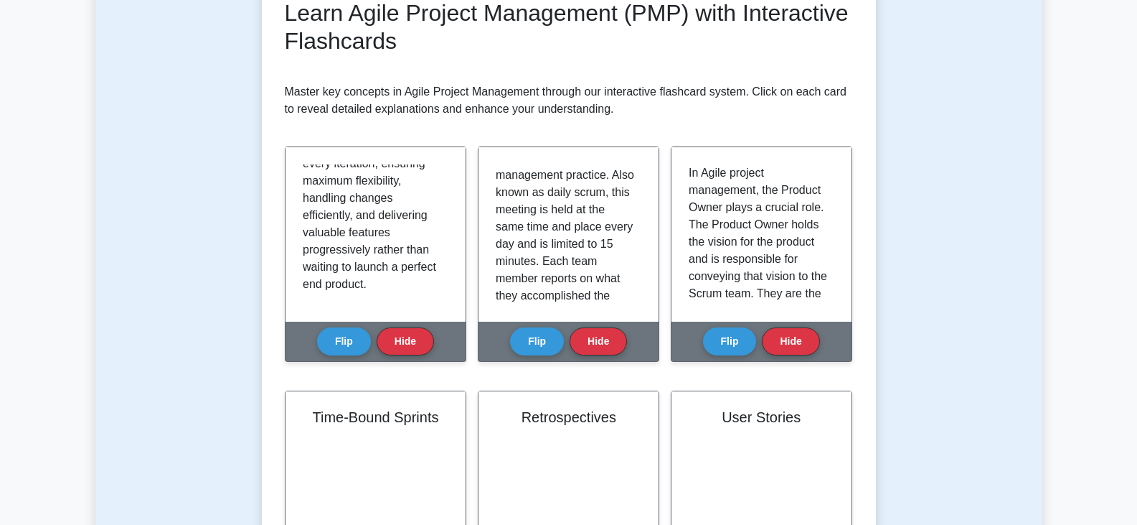
click at [415, 344] on button "Hide" at bounding box center [404, 341] width 57 height 28
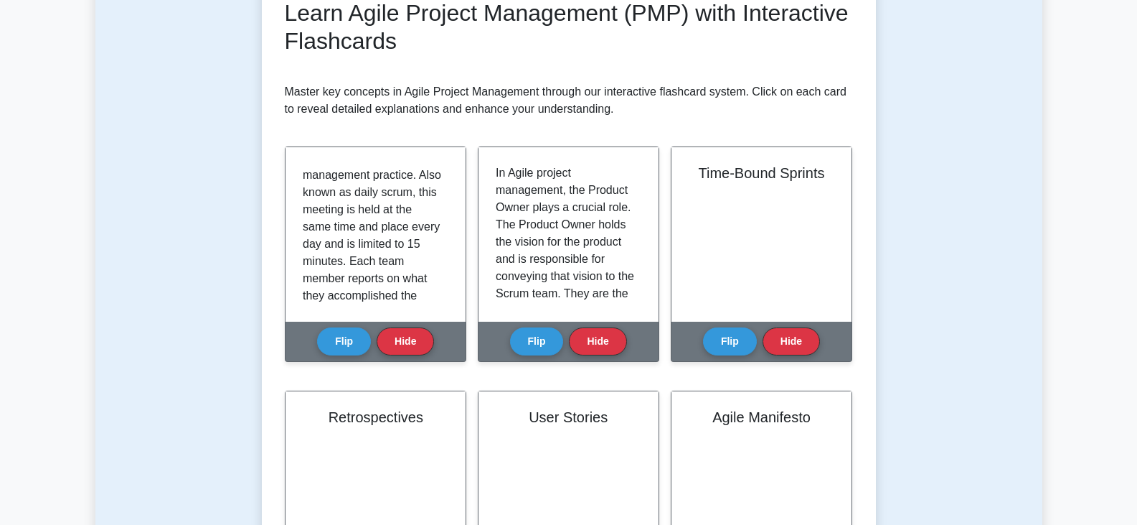
click at [415, 344] on button "Hide" at bounding box center [404, 341] width 57 height 28
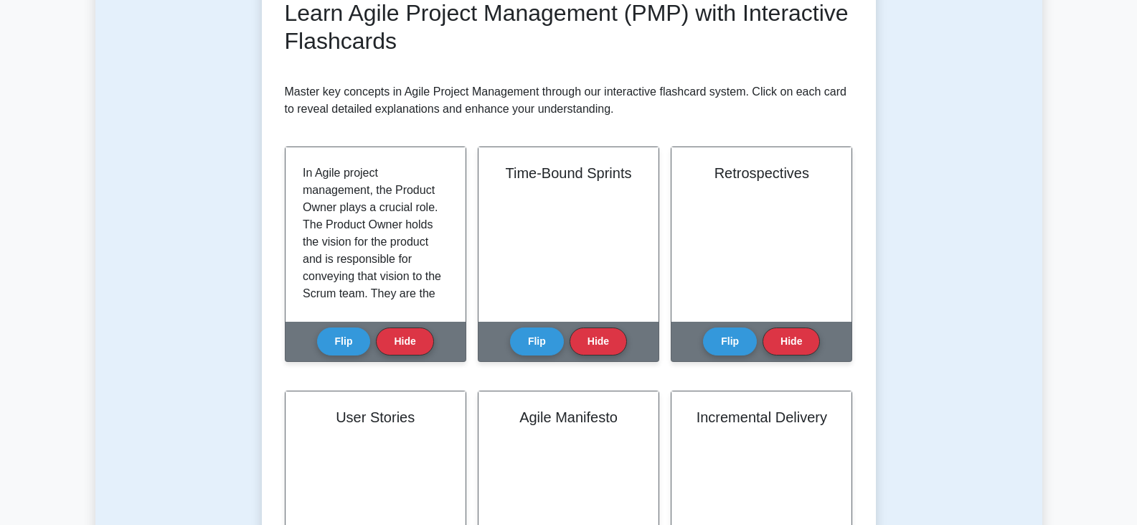
click at [415, 344] on button "Hide" at bounding box center [404, 341] width 57 height 28
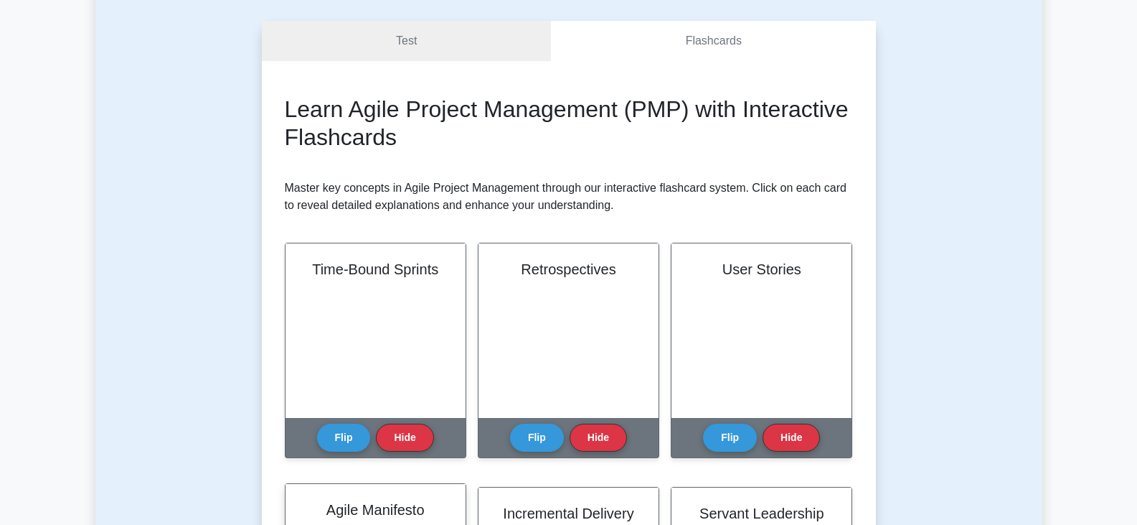
scroll to position [144, 0]
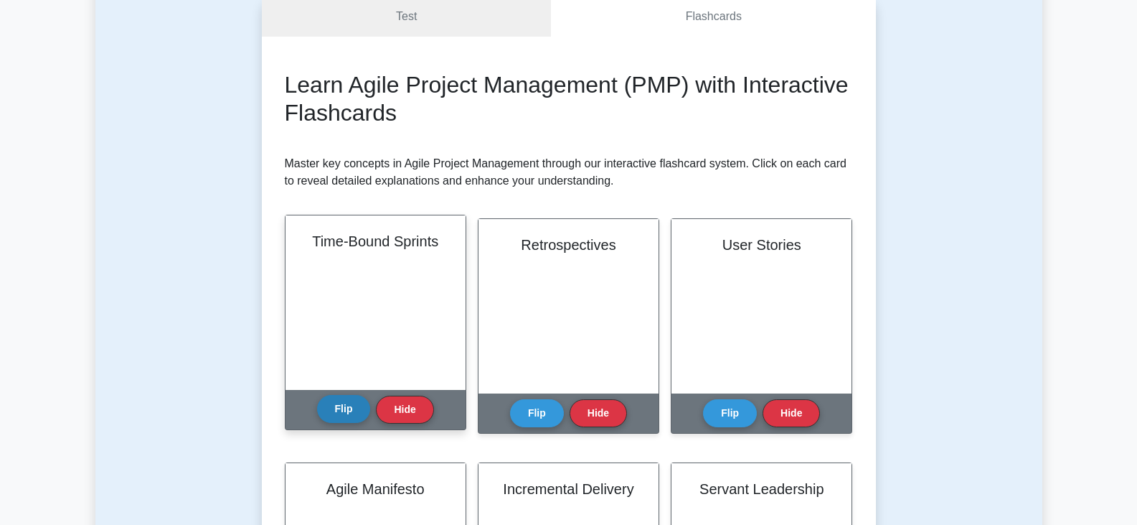
click at [344, 411] on button "Flip" at bounding box center [344, 409] width 54 height 28
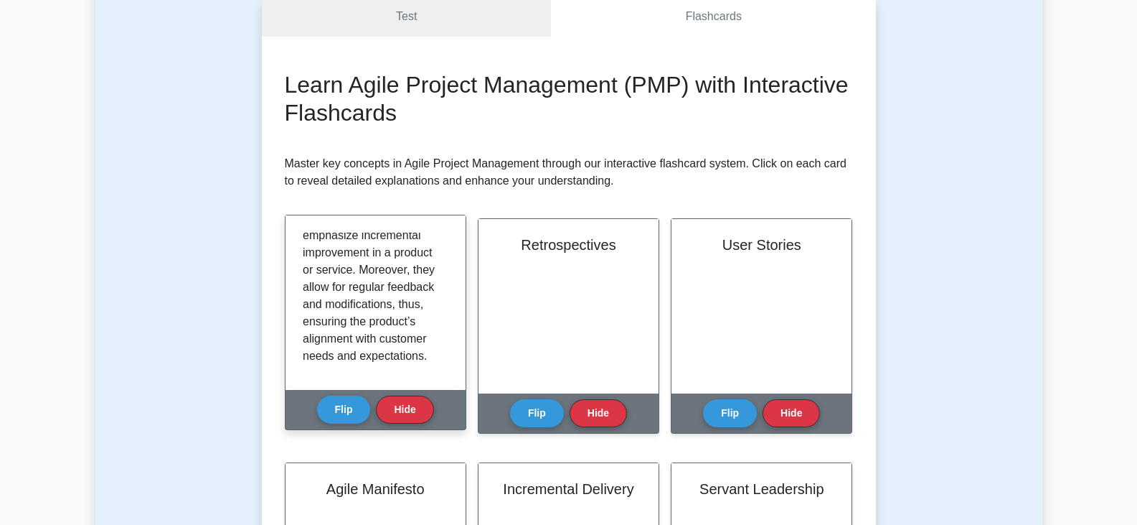
scroll to position [233, 0]
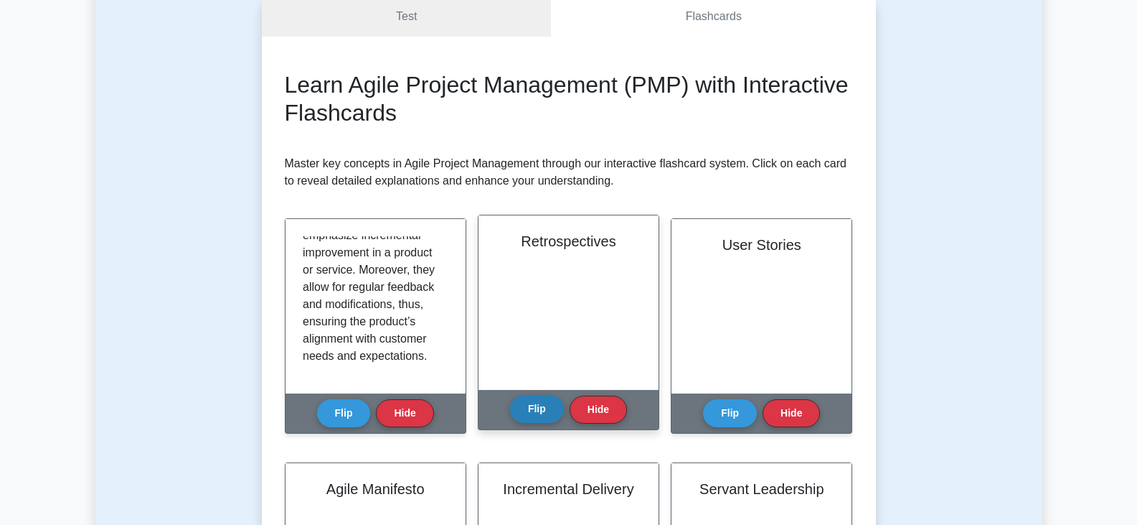
click at [535, 406] on button "Flip" at bounding box center [537, 409] width 54 height 28
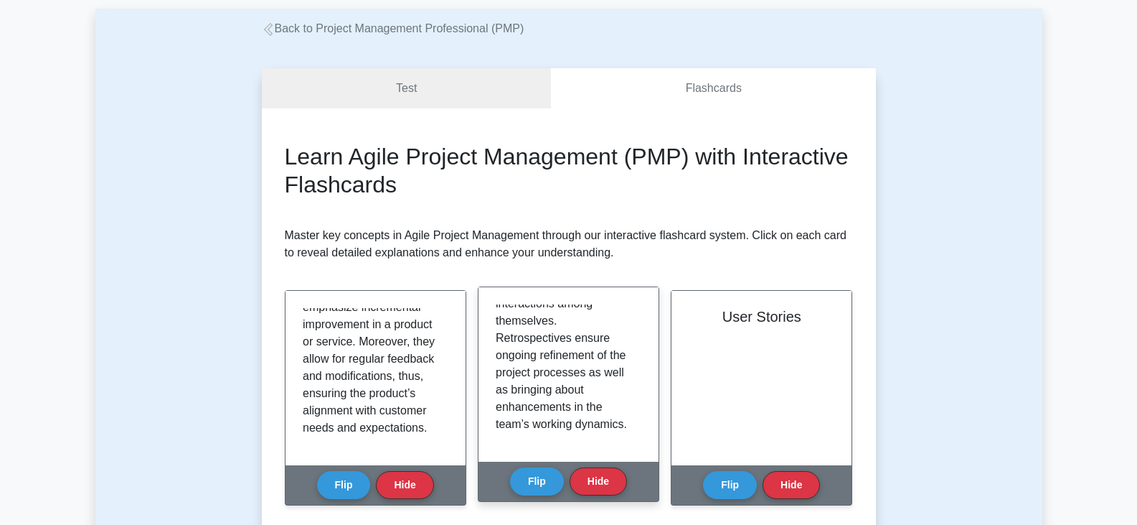
scroll to position [144, 0]
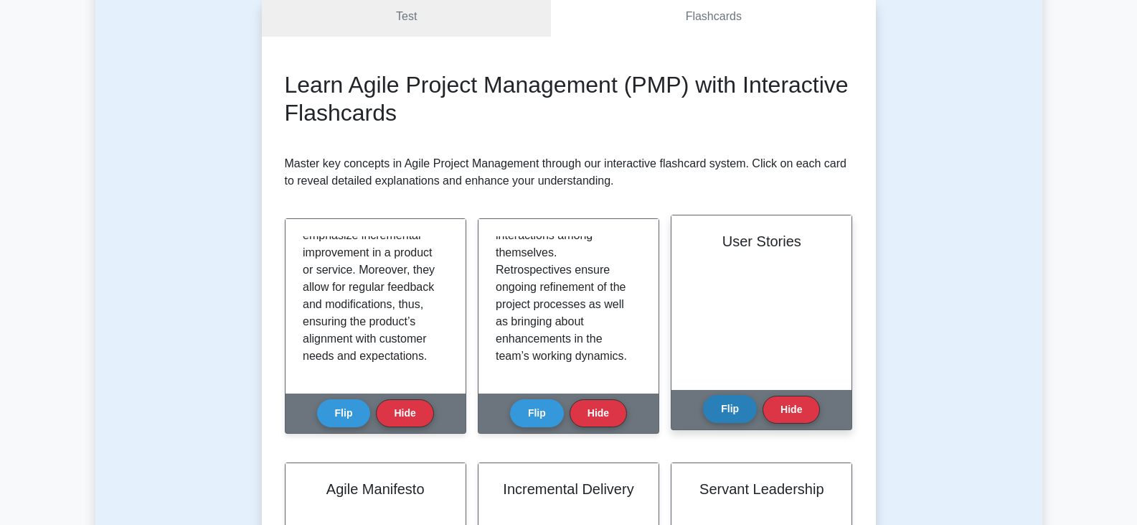
click at [723, 410] on button "Flip" at bounding box center [730, 409] width 54 height 28
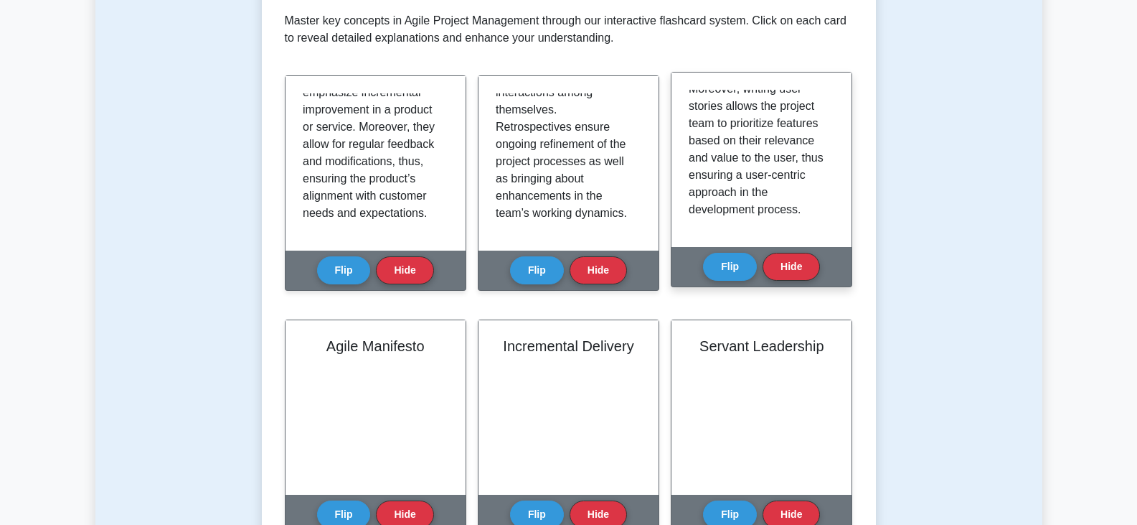
scroll to position [287, 0]
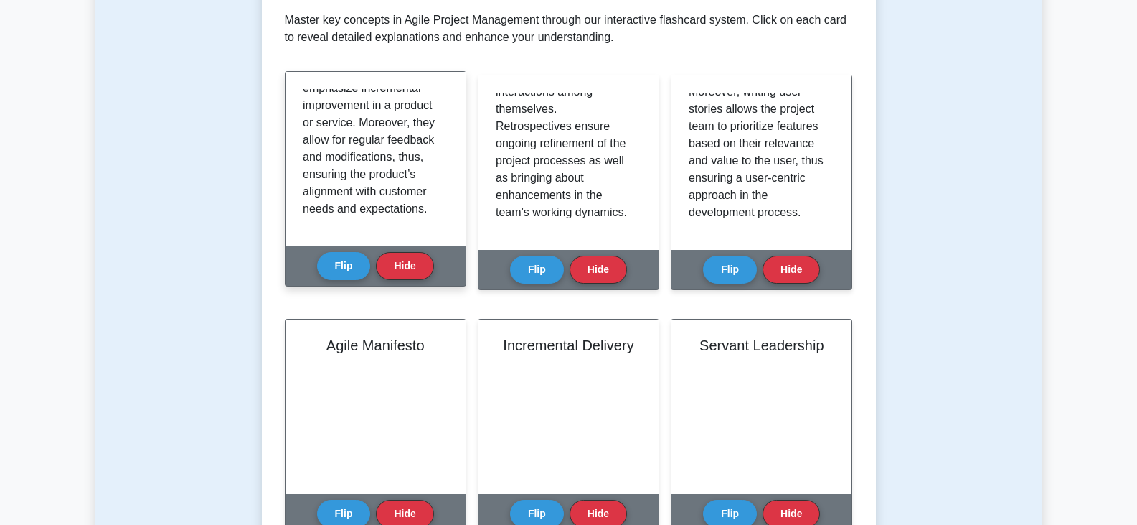
click at [405, 282] on div "Flip Hide" at bounding box center [375, 265] width 117 height 39
click at [405, 271] on button "Hide" at bounding box center [404, 265] width 57 height 28
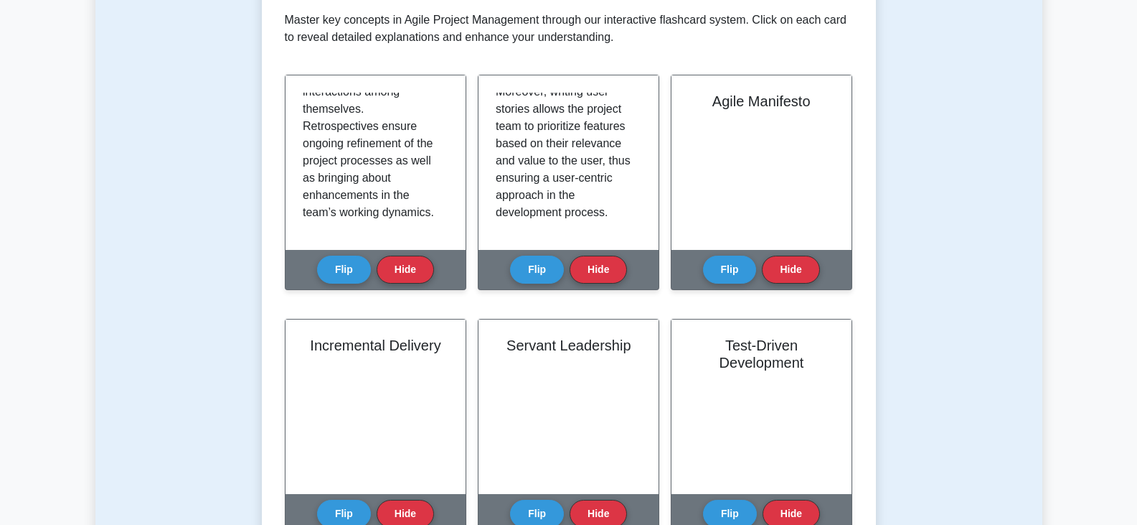
click at [405, 271] on button "Hide" at bounding box center [404, 269] width 57 height 28
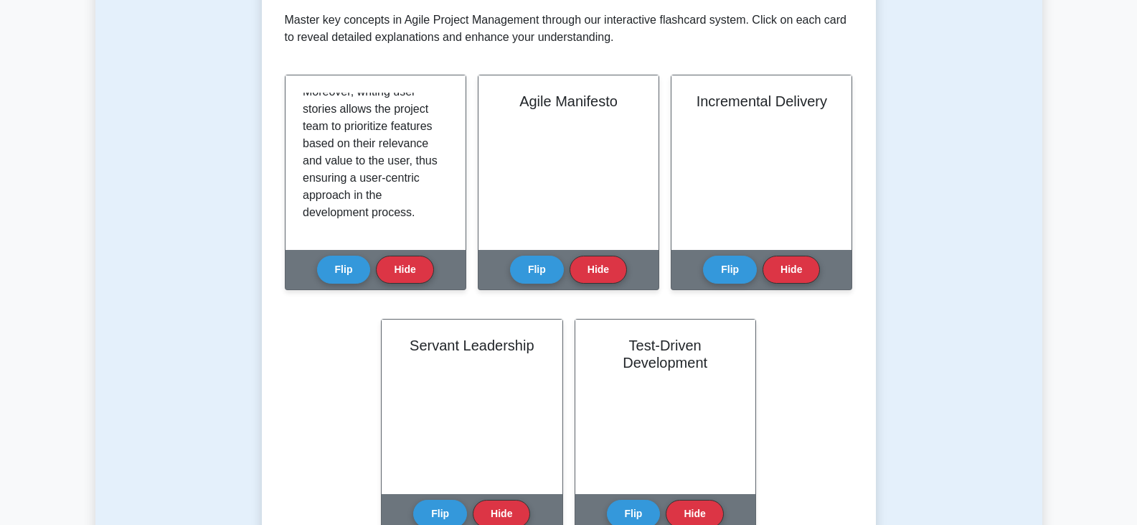
click at [405, 271] on button "Hide" at bounding box center [404, 269] width 57 height 28
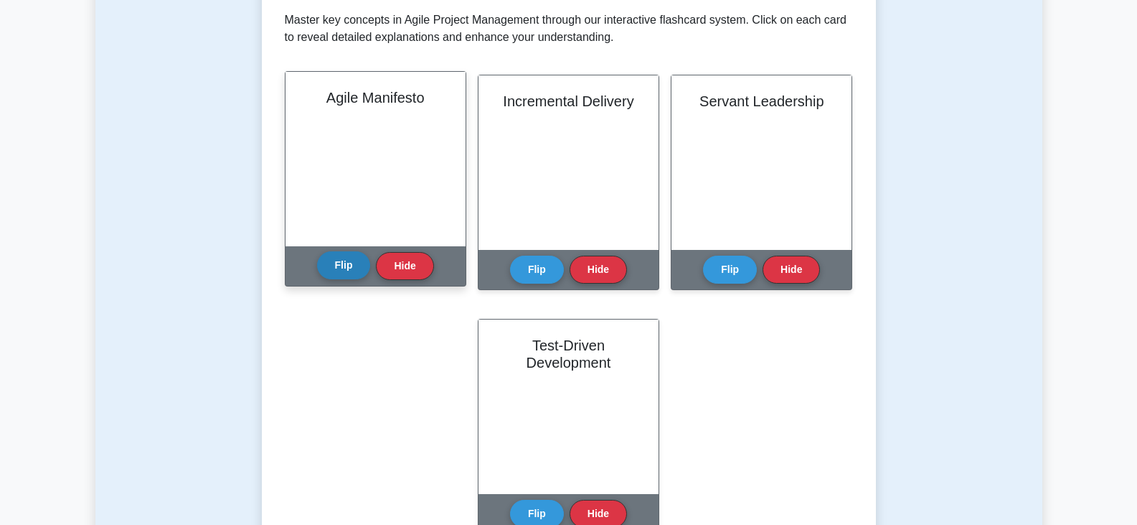
click at [334, 269] on button "Flip" at bounding box center [344, 265] width 54 height 28
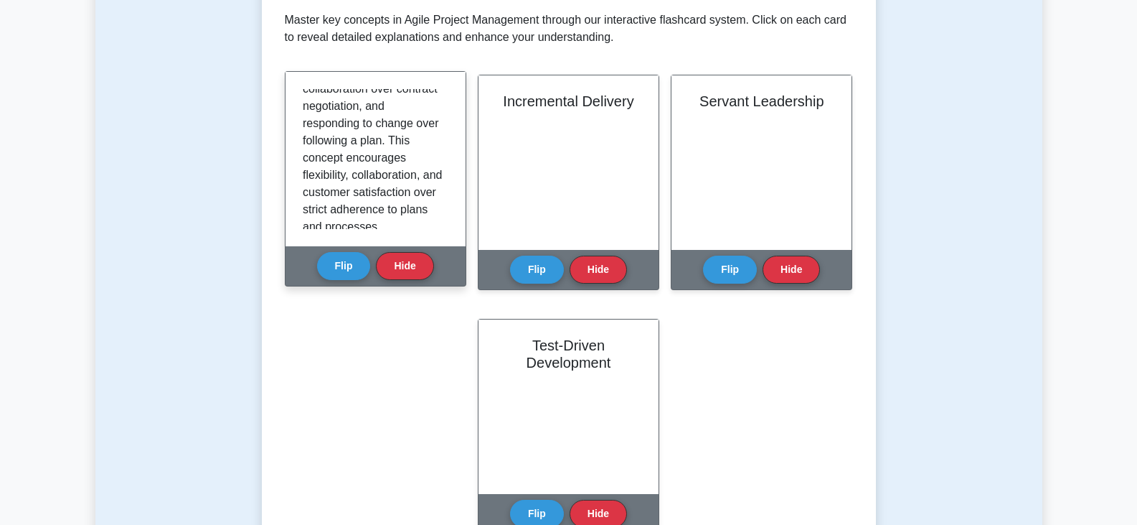
scroll to position [250, 0]
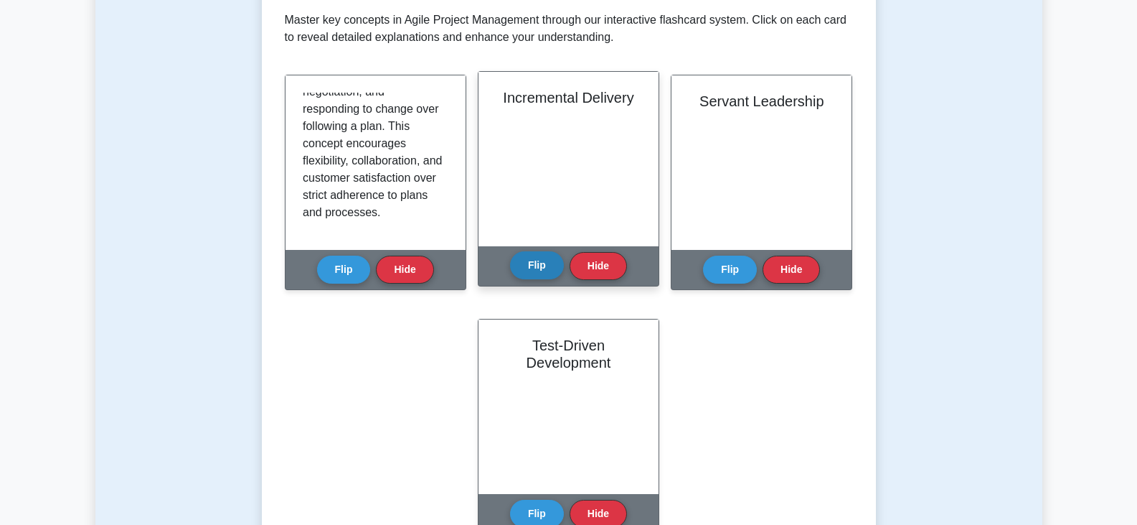
click at [532, 266] on button "Flip" at bounding box center [537, 265] width 54 height 28
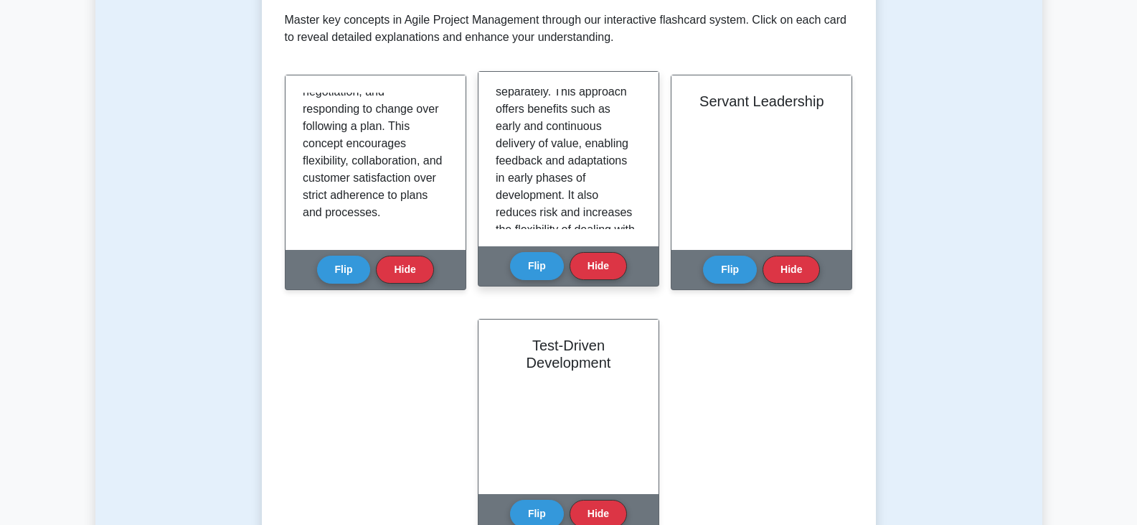
scroll to position [182, 0]
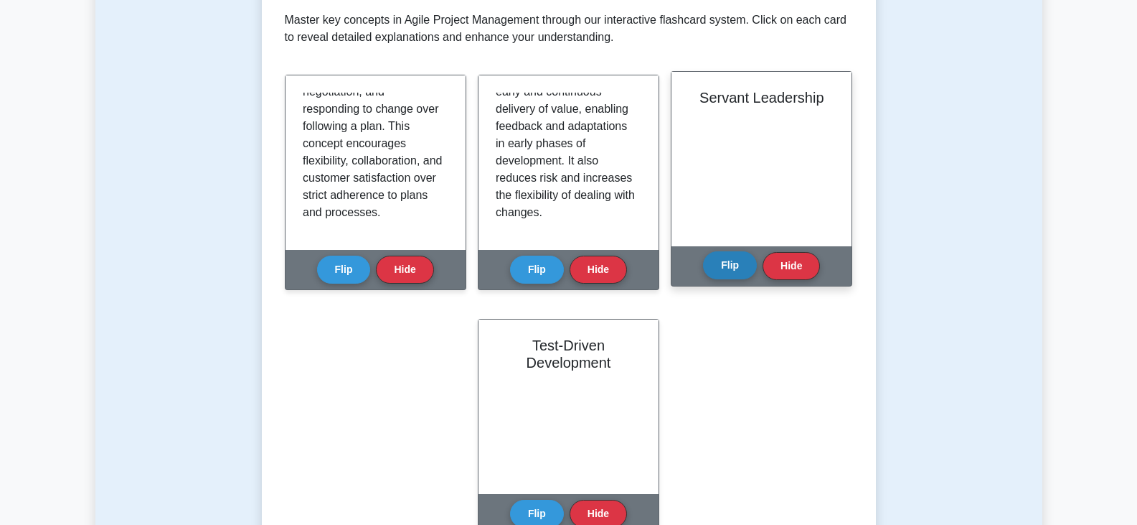
click at [730, 268] on button "Flip" at bounding box center [730, 265] width 54 height 28
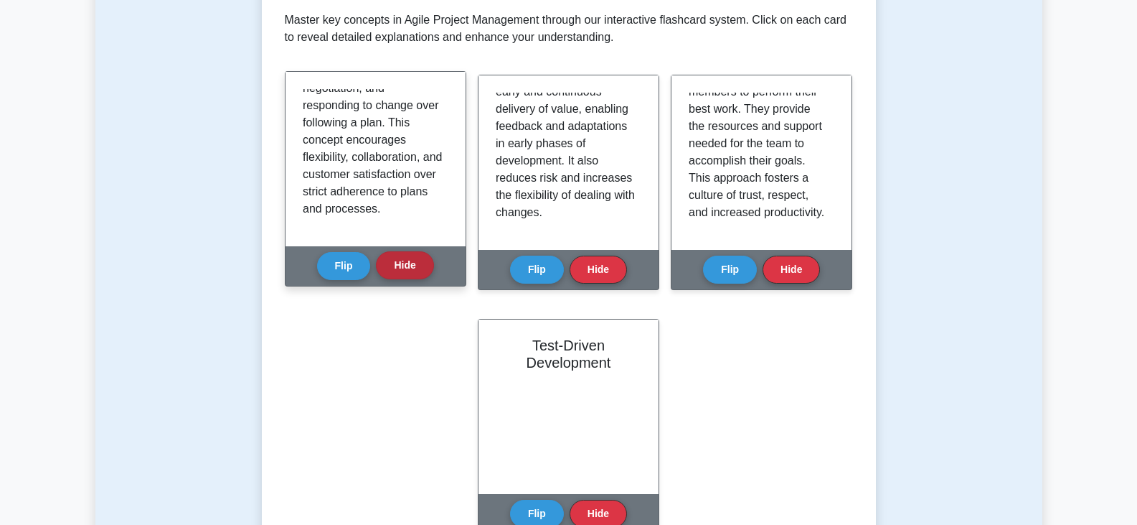
click at [411, 268] on button "Hide" at bounding box center [404, 265] width 57 height 28
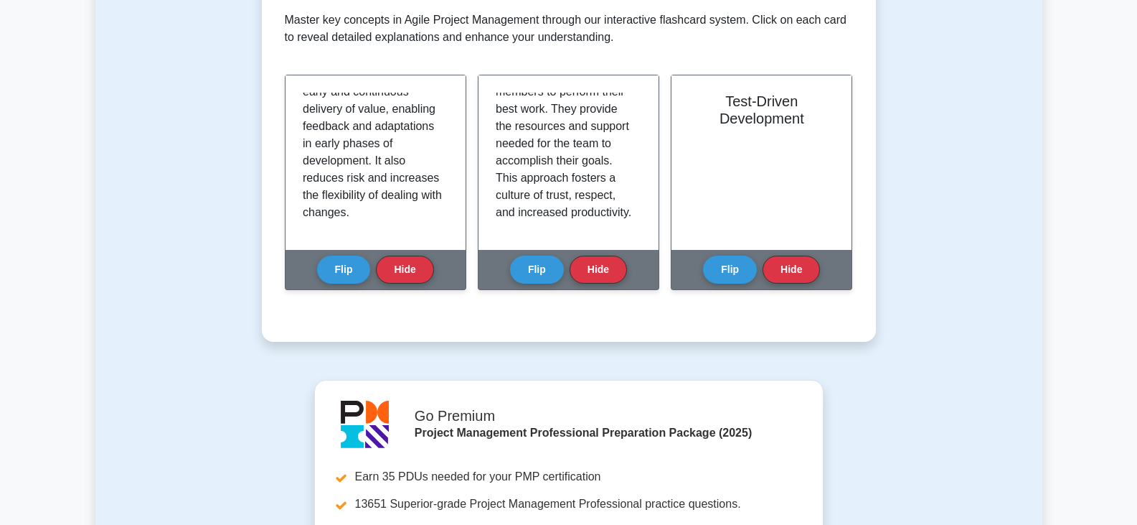
click at [411, 268] on button "Hide" at bounding box center [404, 269] width 57 height 28
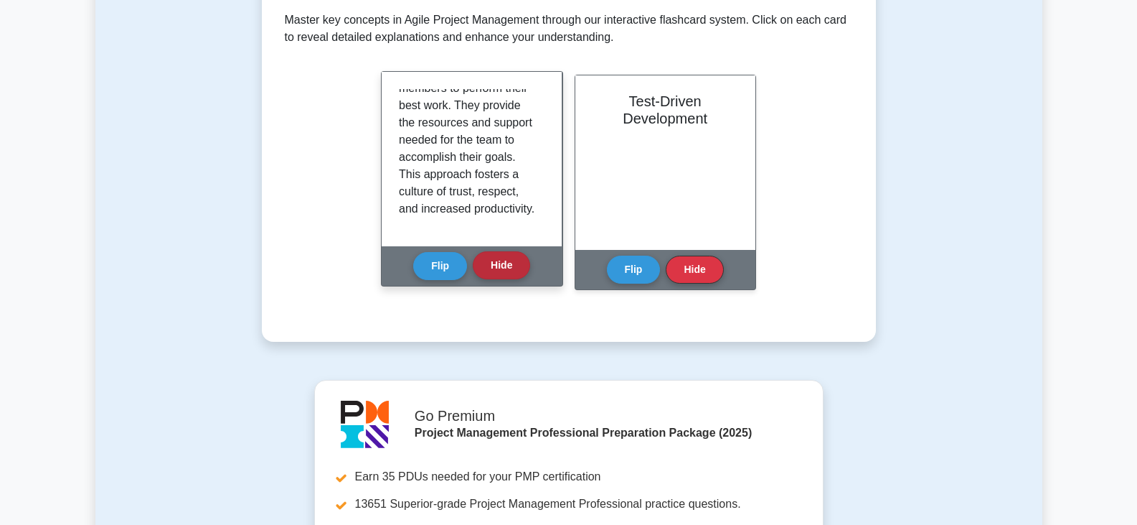
click at [507, 256] on button "Hide" at bounding box center [501, 265] width 57 height 28
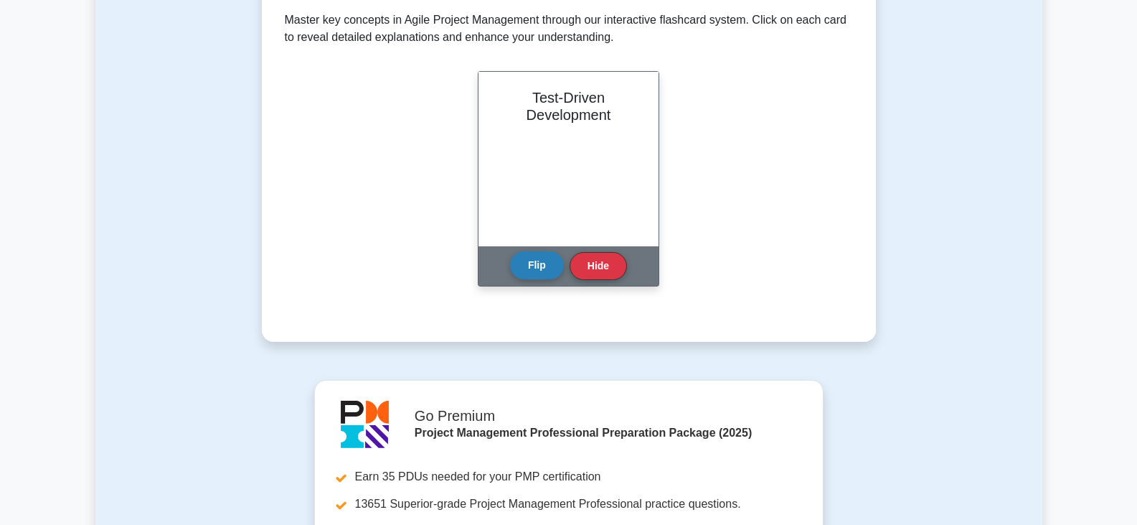
click at [536, 272] on button "Flip" at bounding box center [537, 265] width 54 height 28
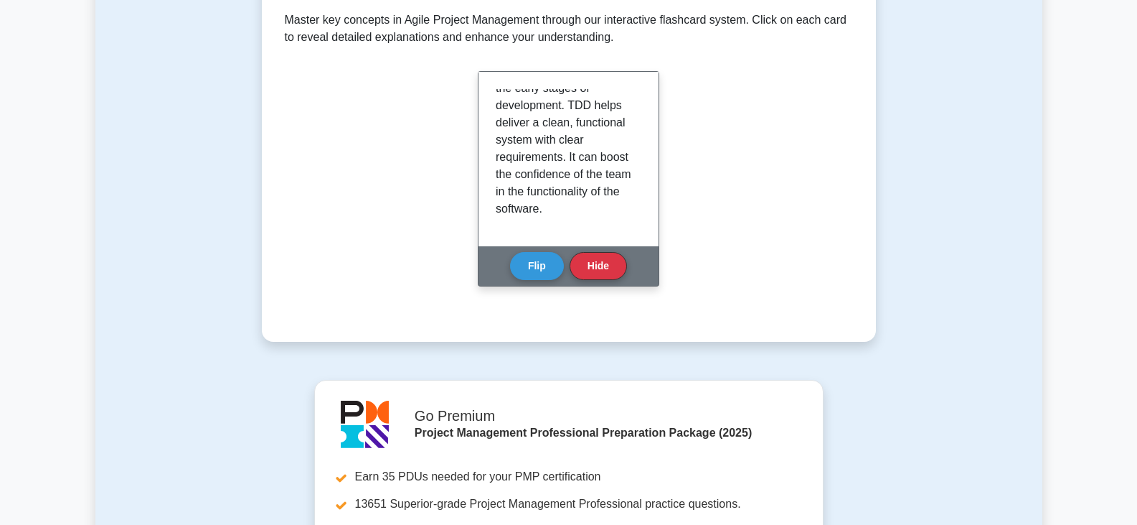
scroll to position [359, 0]
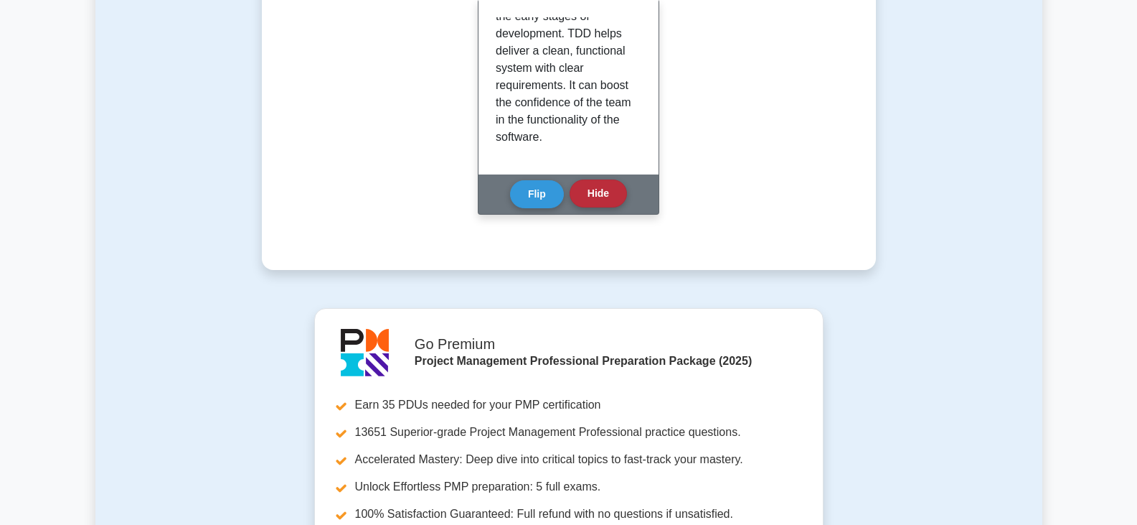
click at [610, 193] on button "Hide" at bounding box center [598, 193] width 57 height 28
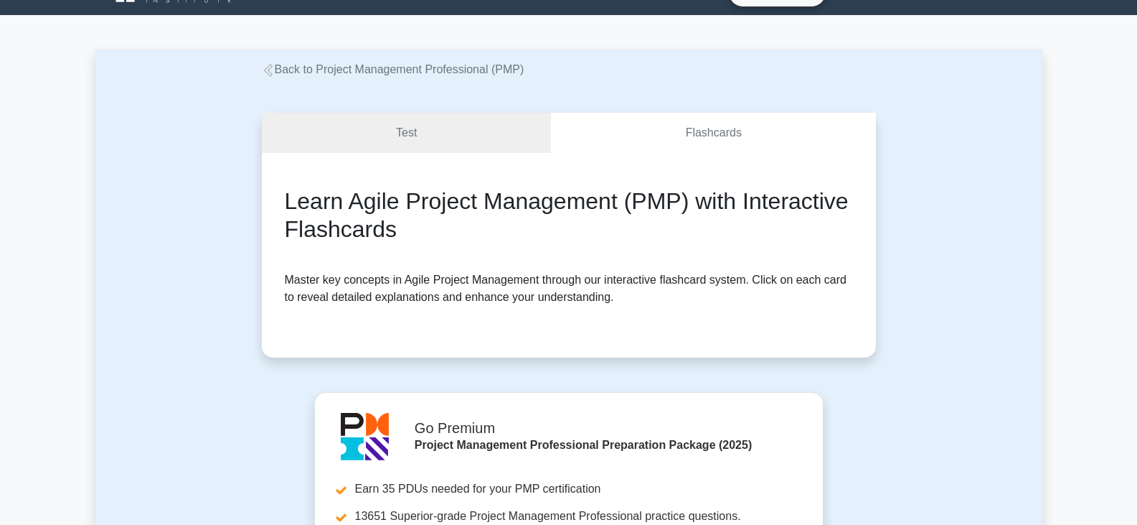
scroll to position [0, 0]
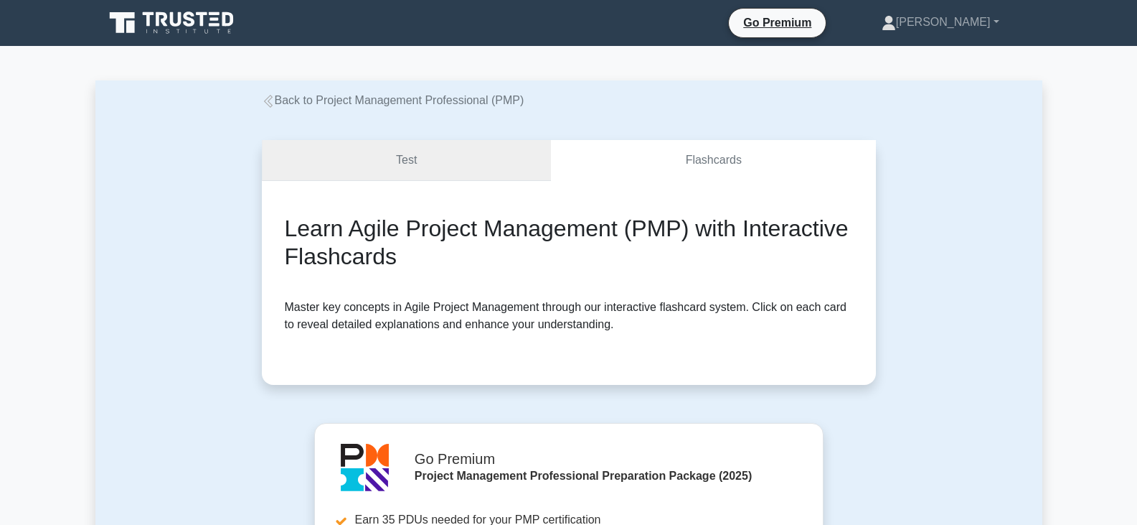
click at [410, 163] on link "Test" at bounding box center [407, 160] width 290 height 41
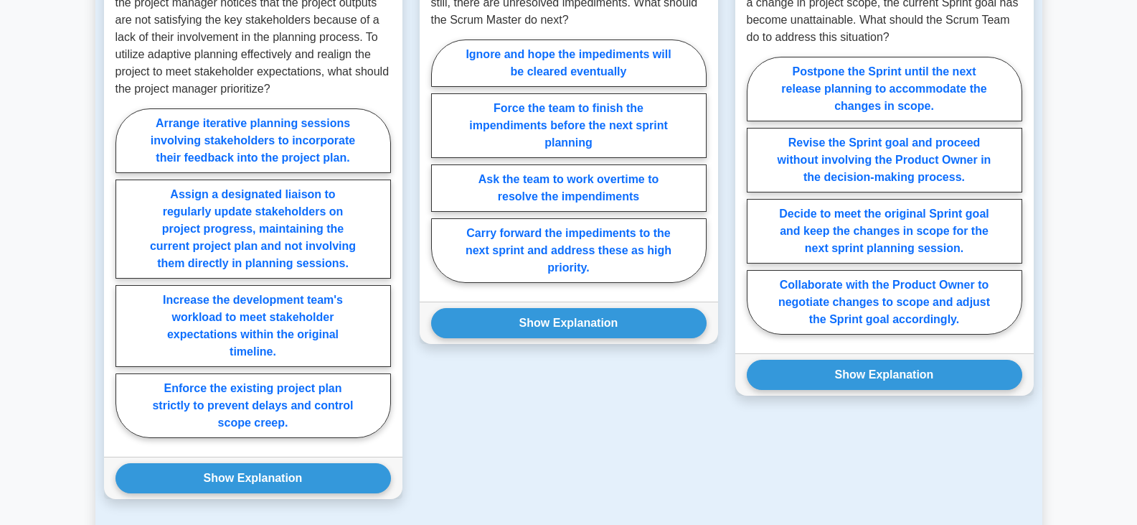
scroll to position [1076, 0]
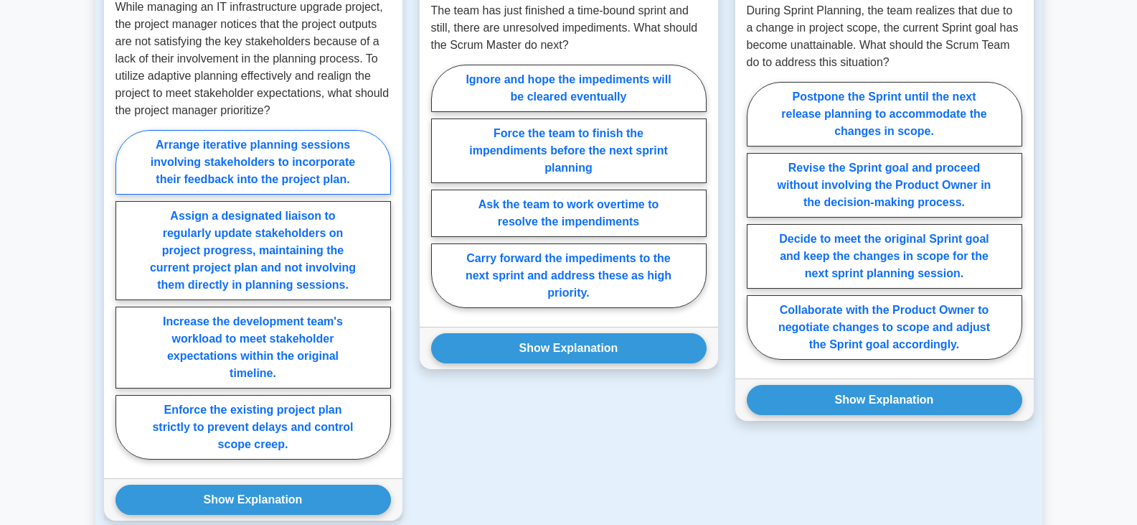
click at [185, 182] on label "Arrange iterative planning sessions involving stakeholders to incorporate their…" at bounding box center [254, 162] width 276 height 65
click at [125, 294] on input "Arrange iterative planning sessions involving stakeholders to incorporate their…" at bounding box center [120, 298] width 9 height 9
radio input "true"
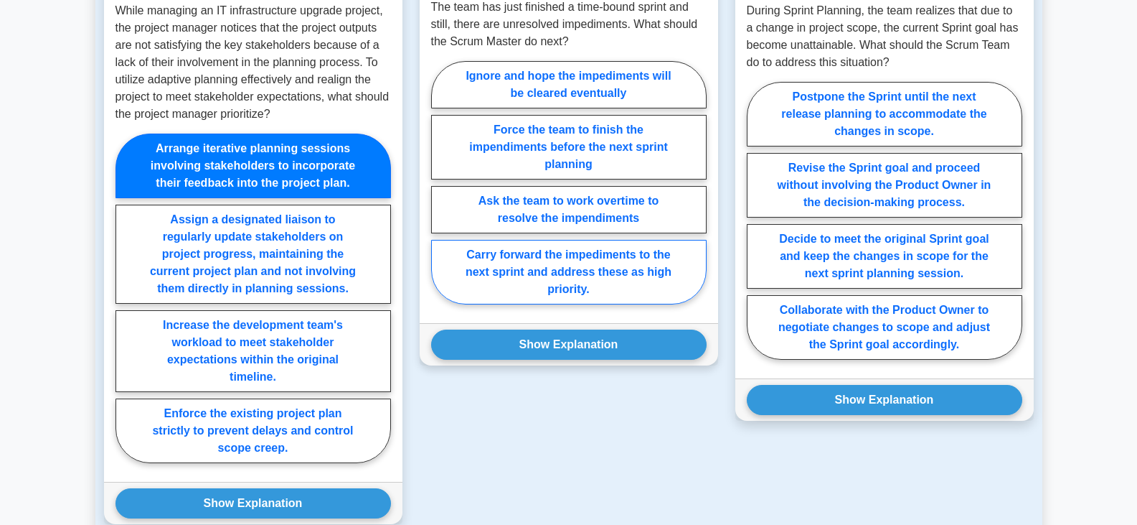
click at [620, 293] on label "Carry forward the impediments to the next sprint and address these as high prio…" at bounding box center [569, 272] width 276 height 65
click at [441, 192] on input "Carry forward the impediments to the next sprint and address these as high prio…" at bounding box center [435, 186] width 9 height 9
radio input "true"
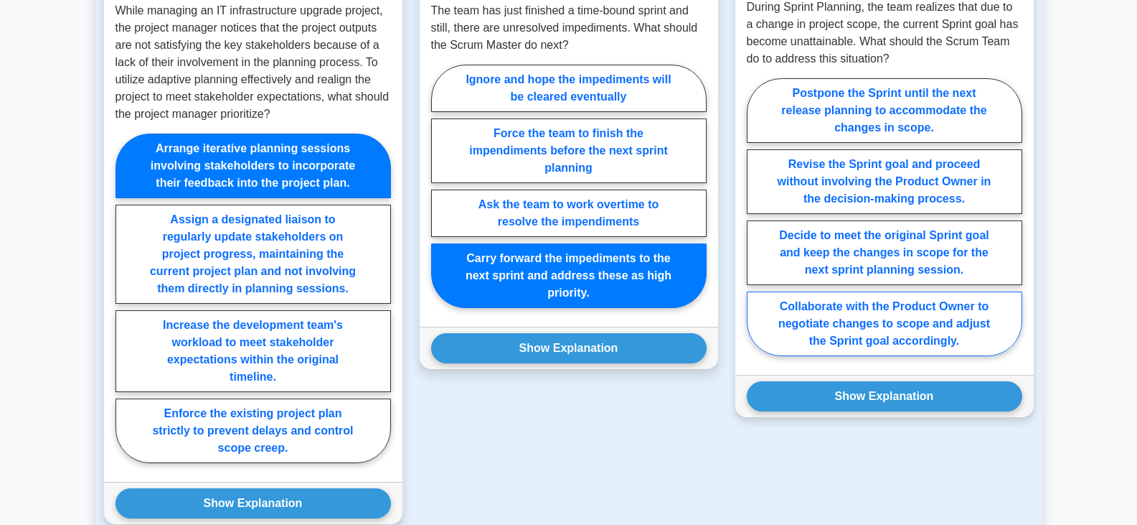
click at [878, 335] on label "Collaborate with the Product Owner to negotiate changes to scope and adjust the…" at bounding box center [885, 323] width 276 height 65
click at [756, 226] on input "Collaborate with the Product Owner to negotiate changes to scope and adjust the…" at bounding box center [751, 221] width 9 height 9
radio input "true"
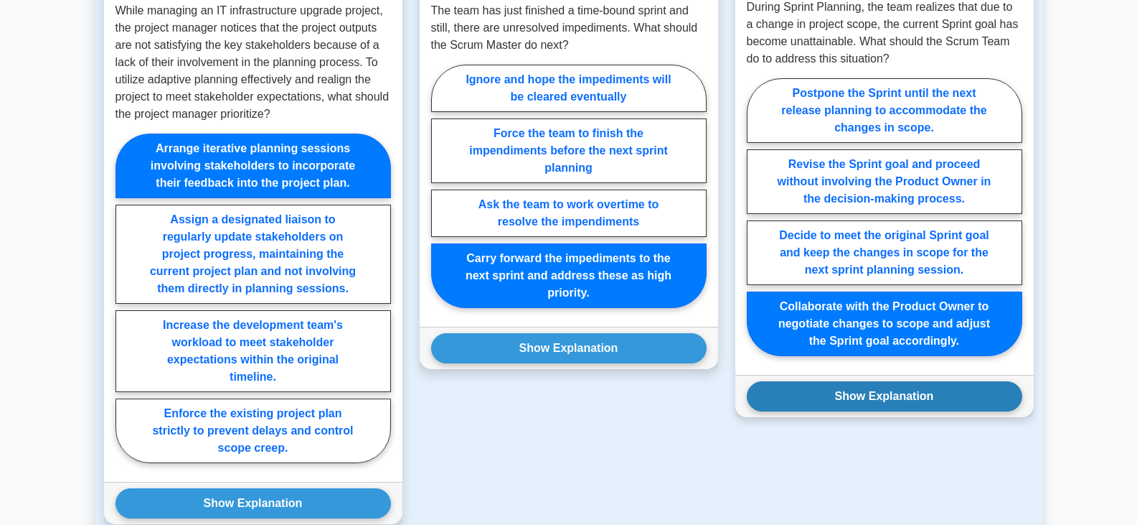
click at [906, 411] on button "Show Explanation" at bounding box center [885, 396] width 276 height 30
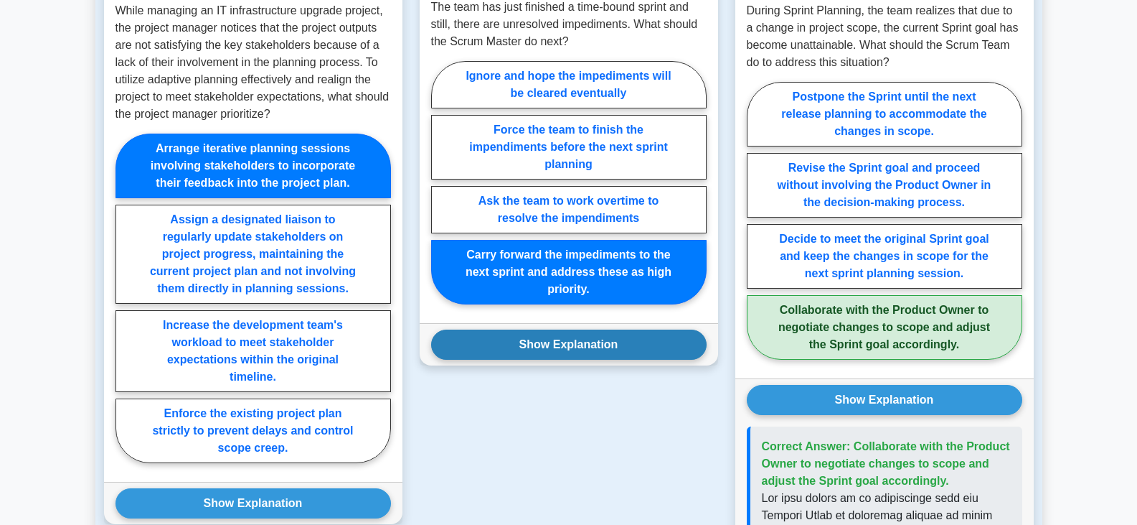
click at [591, 358] on button "Show Explanation" at bounding box center [569, 344] width 276 height 30
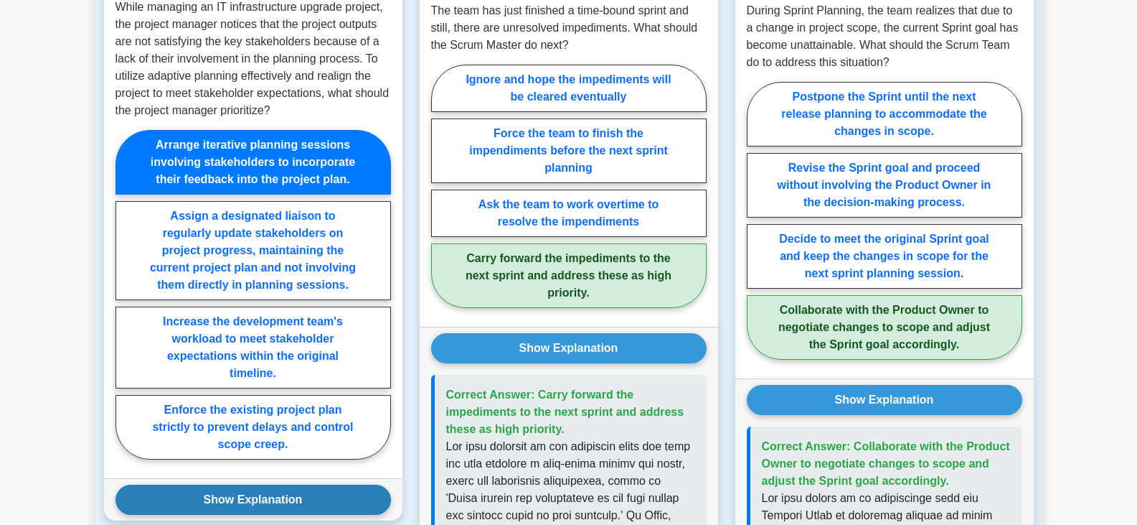
click at [286, 509] on button "Show Explanation" at bounding box center [254, 499] width 276 height 30
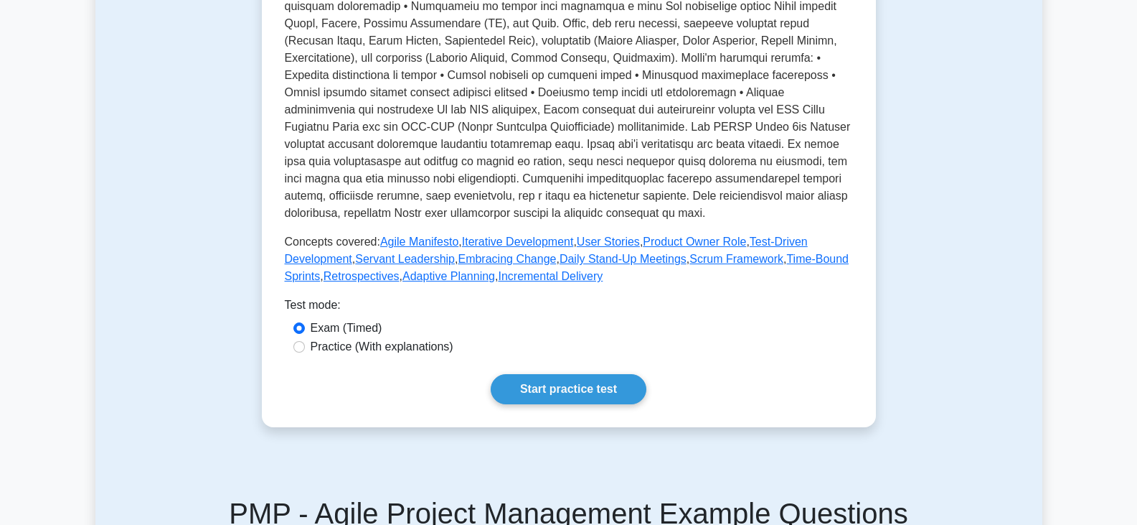
scroll to position [431, 0]
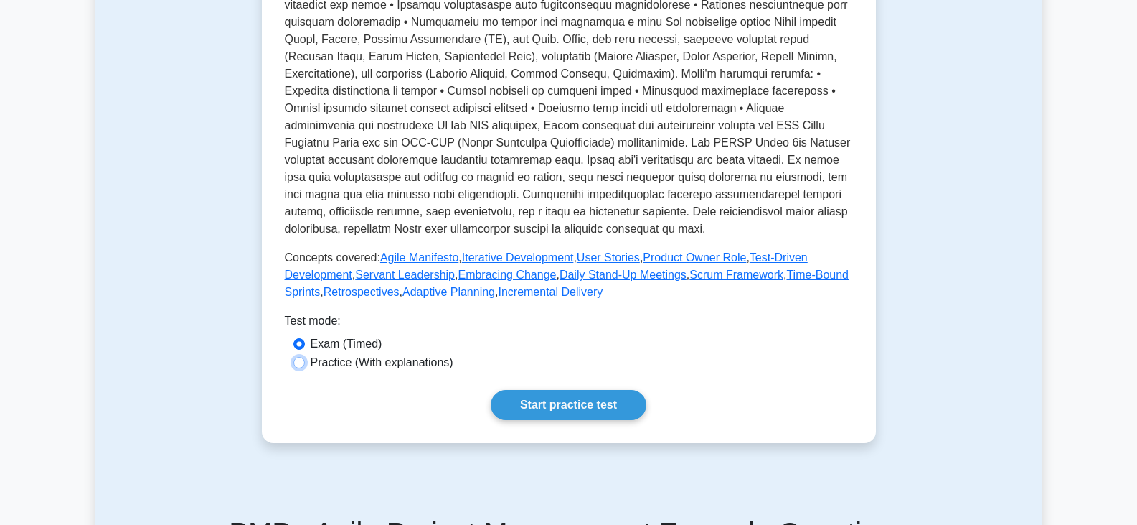
click at [299, 368] on input "Practice (With explanations)" at bounding box center [298, 362] width 11 height 11
radio input "true"
click at [563, 420] on link "Start practice test" at bounding box center [569, 405] width 156 height 30
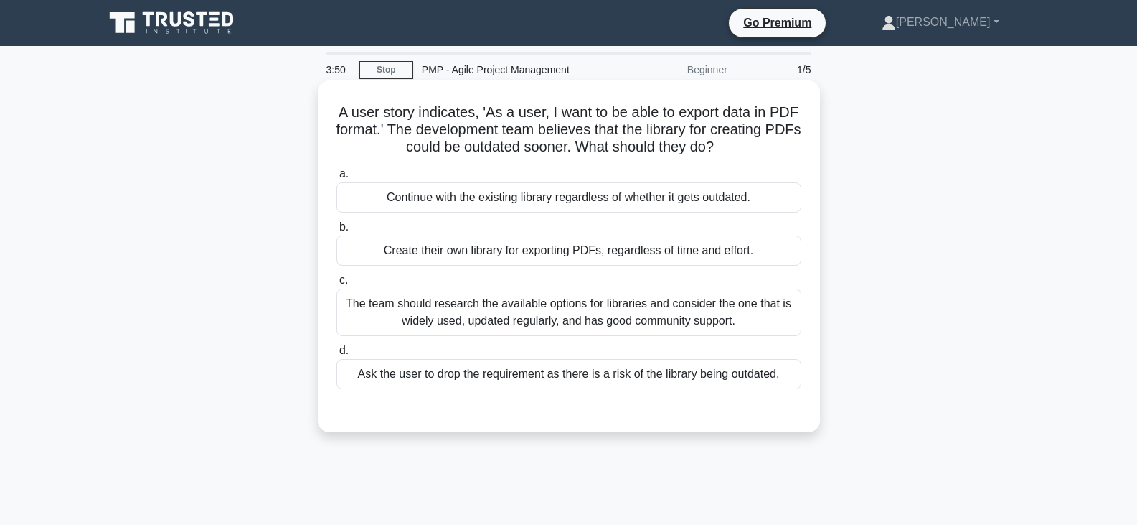
click at [671, 300] on div "The team should research the available options for libraries and consider the o…" at bounding box center [569, 311] width 465 height 47
click at [337, 285] on input "c. The team should research the available options for libraries and consider th…" at bounding box center [337, 280] width 0 height 9
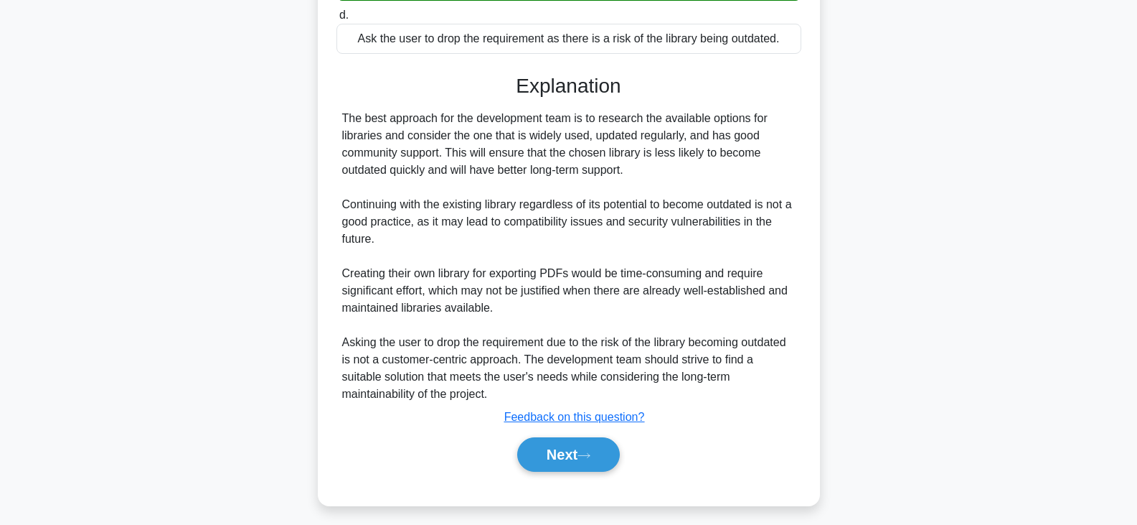
scroll to position [344, 0]
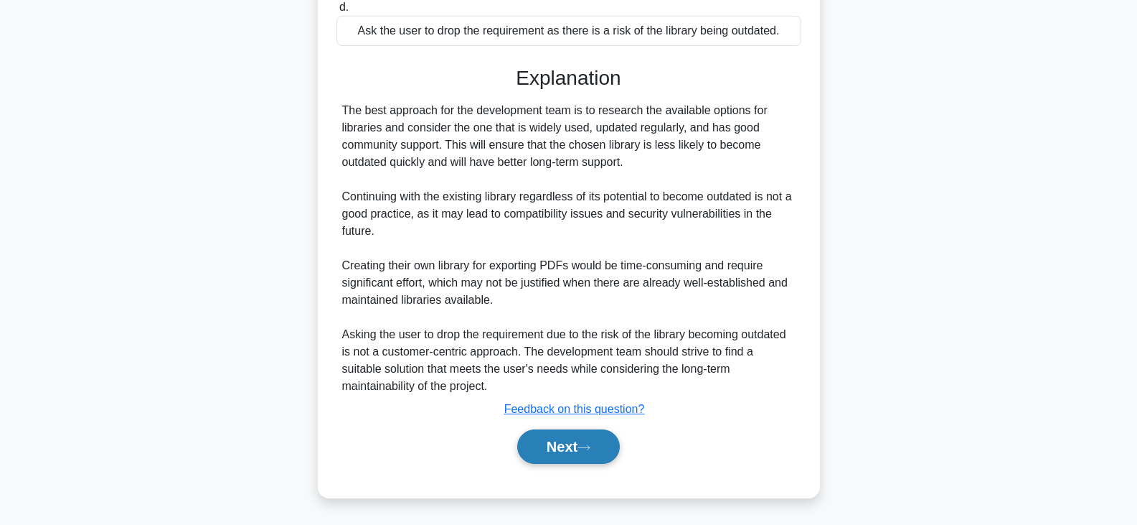
click at [587, 451] on icon at bounding box center [584, 447] width 13 height 8
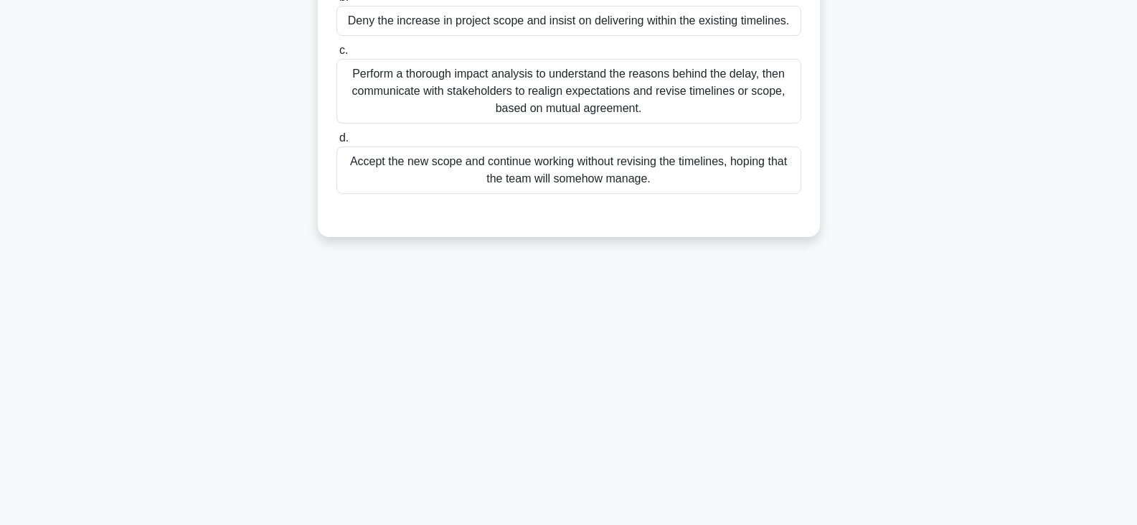
scroll to position [35, 0]
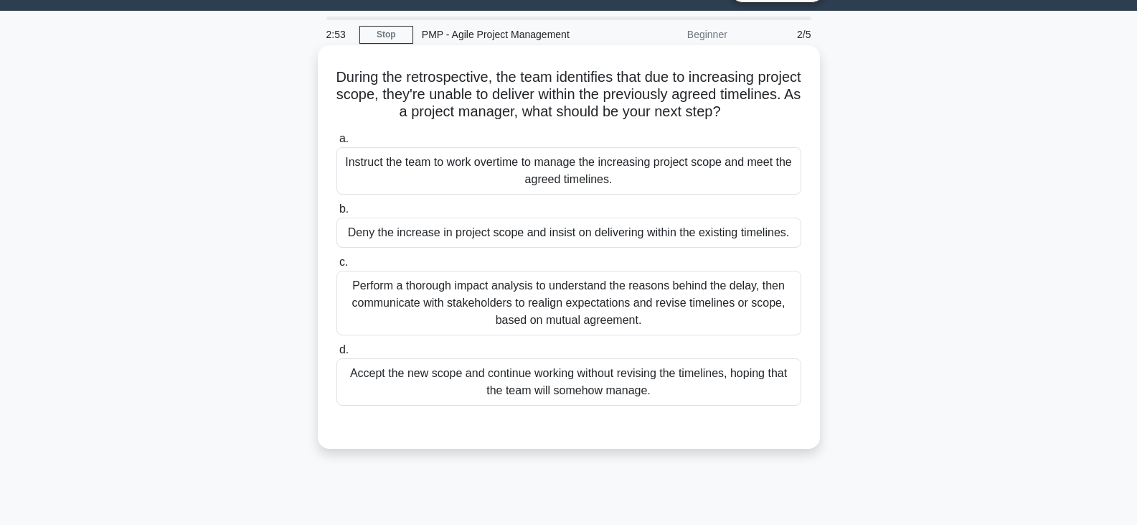
click at [601, 311] on div "Perform a thorough impact analysis to understand the reasons behind the delay, …" at bounding box center [569, 303] width 465 height 65
click at [337, 267] on input "c. Perform a thorough impact analysis to understand the reasons behind the dela…" at bounding box center [337, 262] width 0 height 9
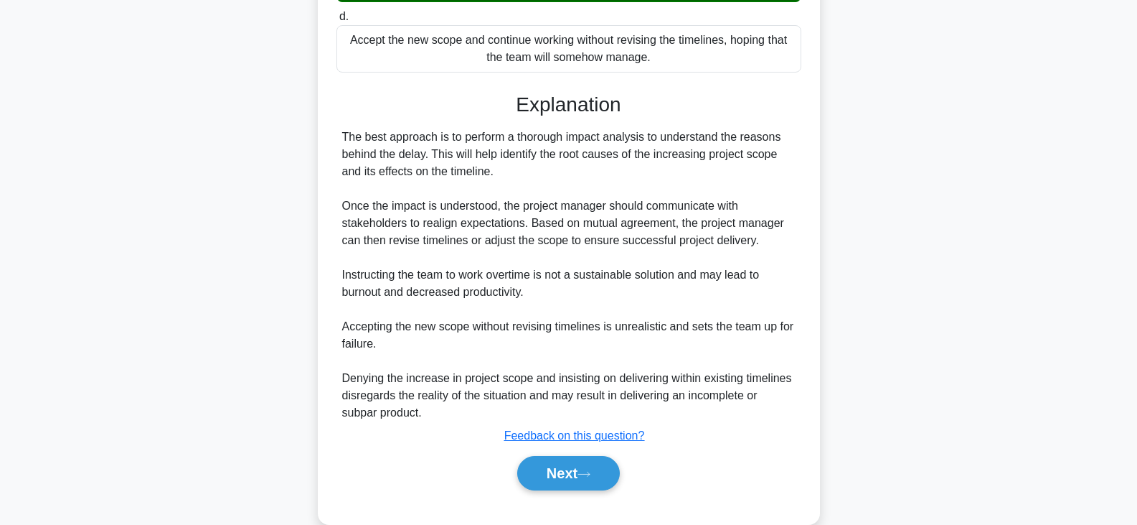
scroll to position [395, 0]
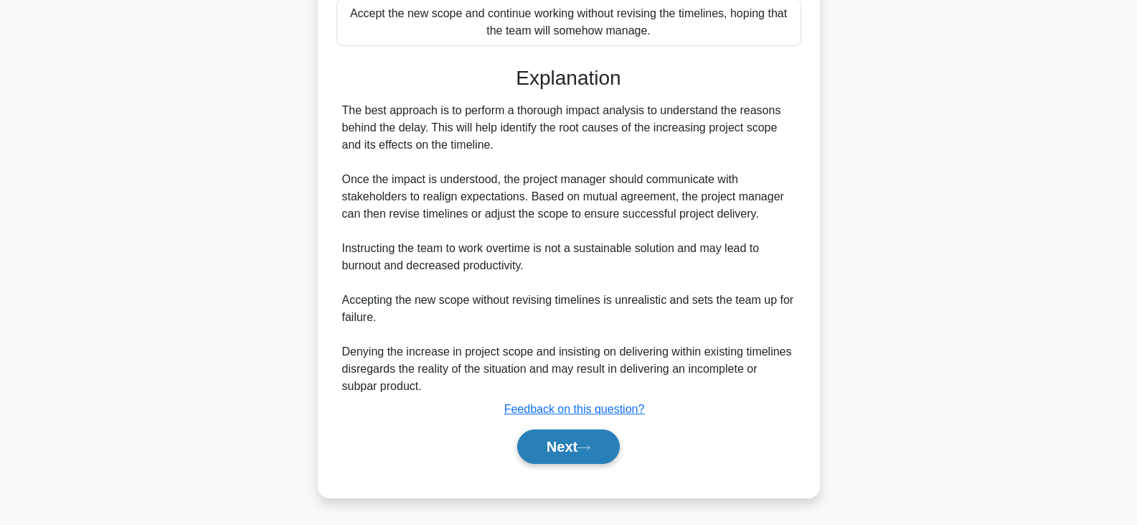
click at [582, 448] on button "Next" at bounding box center [568, 446] width 103 height 34
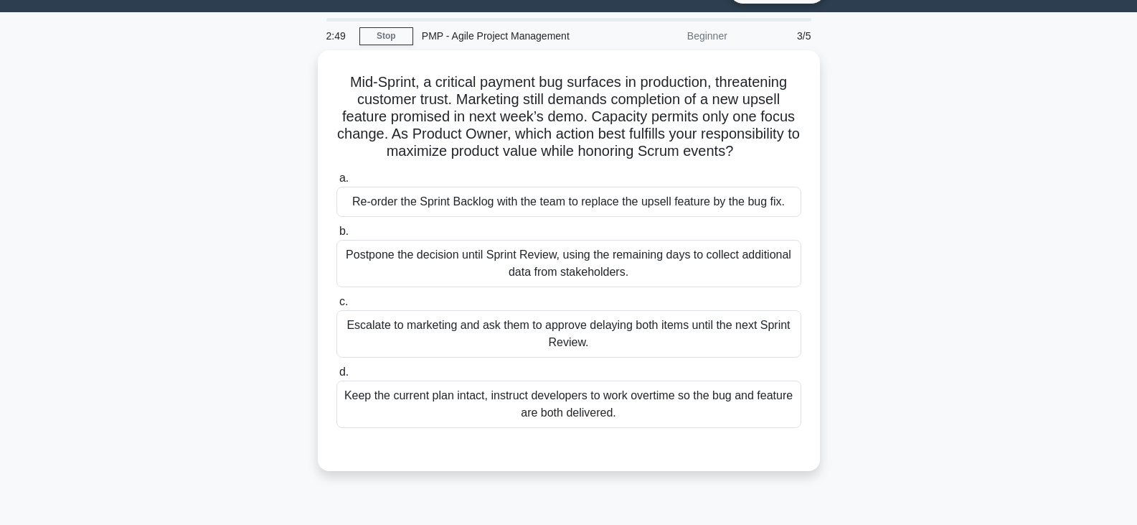
scroll to position [0, 0]
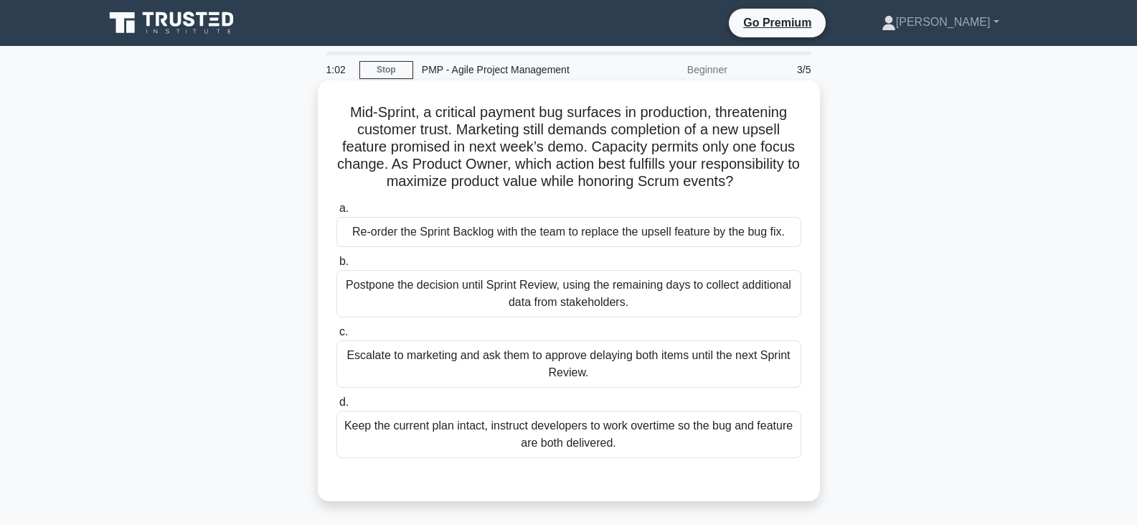
click at [565, 294] on div "Postpone the decision until Sprint Review, using the remaining days to collect …" at bounding box center [569, 293] width 465 height 47
click at [337, 266] on input "b. Postpone the decision until Sprint Review, using the remaining days to colle…" at bounding box center [337, 261] width 0 height 9
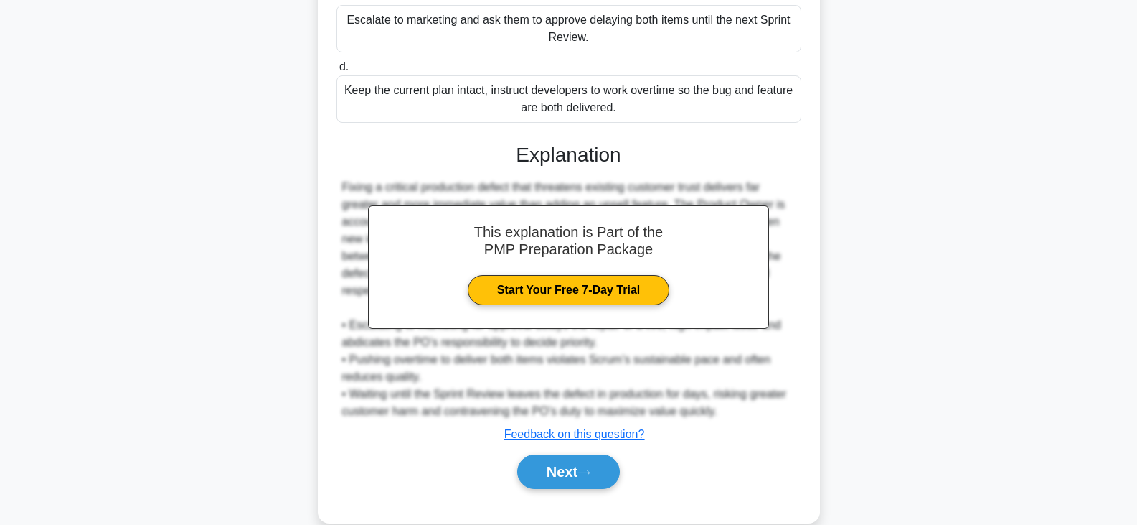
scroll to position [362, 0]
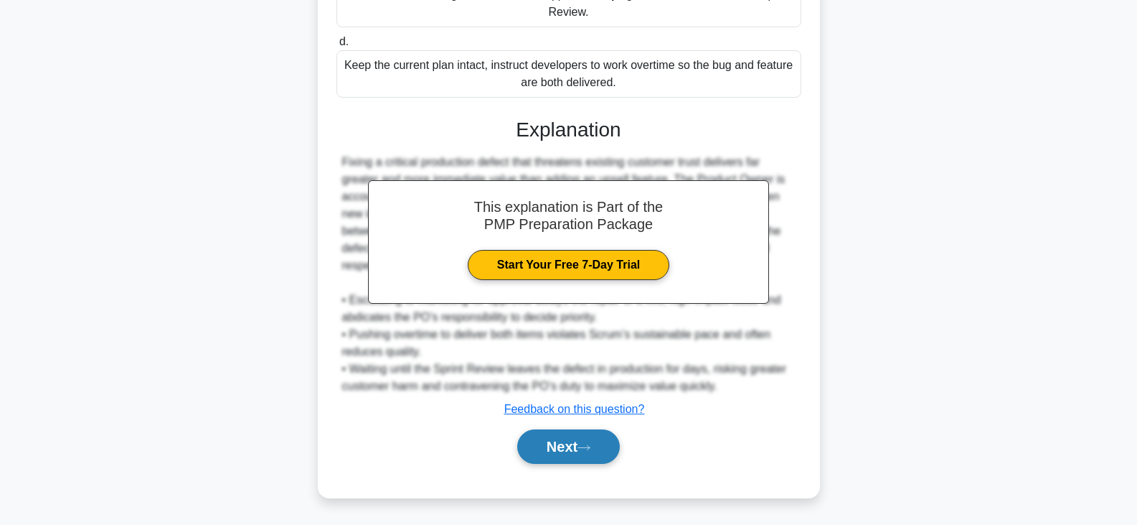
click at [559, 453] on button "Next" at bounding box center [568, 446] width 103 height 34
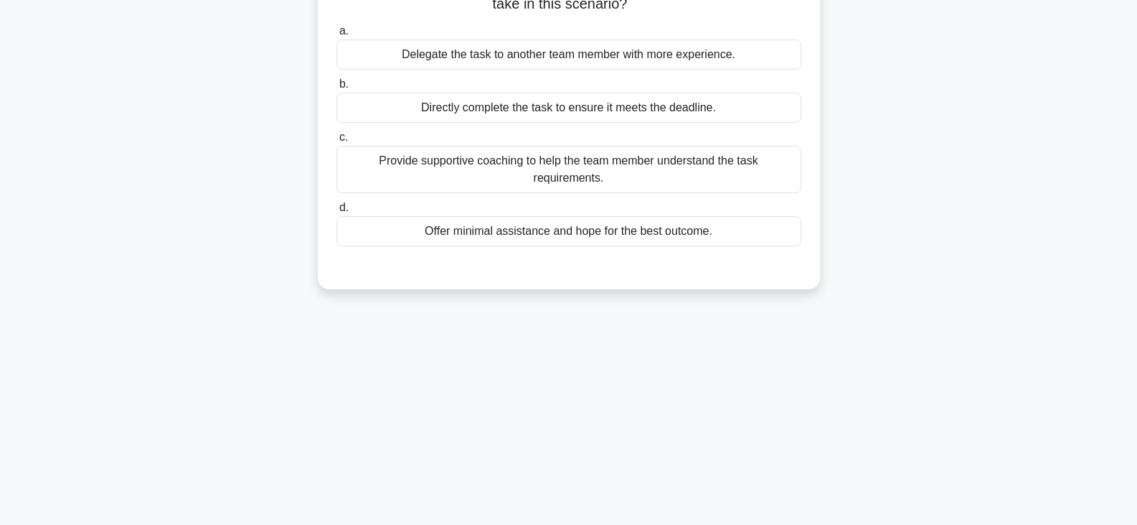
scroll to position [0, 0]
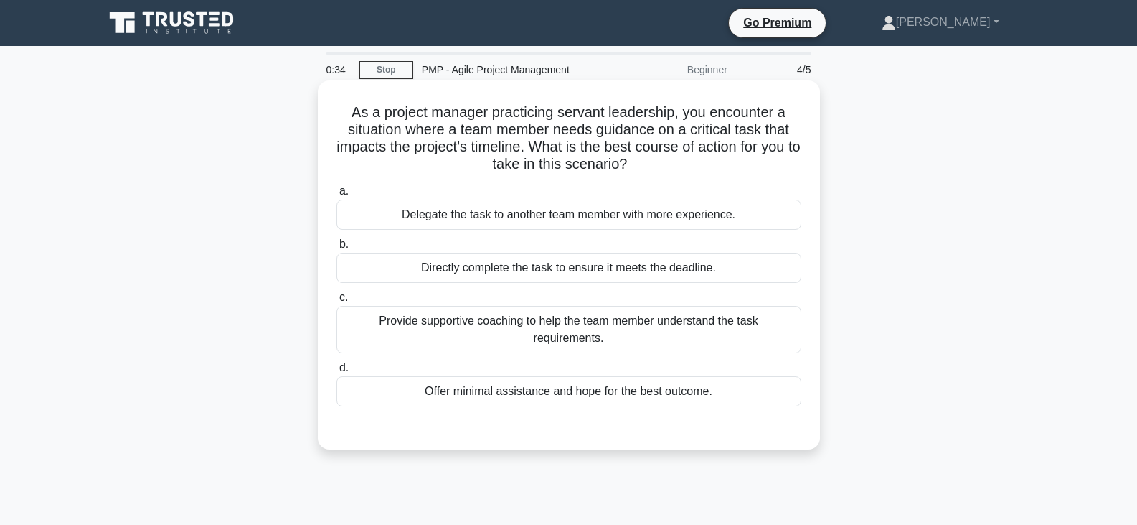
click at [447, 326] on div "Provide supportive coaching to help the team member understand the task require…" at bounding box center [569, 329] width 465 height 47
click at [337, 302] on input "c. Provide supportive coaching to help the team member understand the task requ…" at bounding box center [337, 297] width 0 height 9
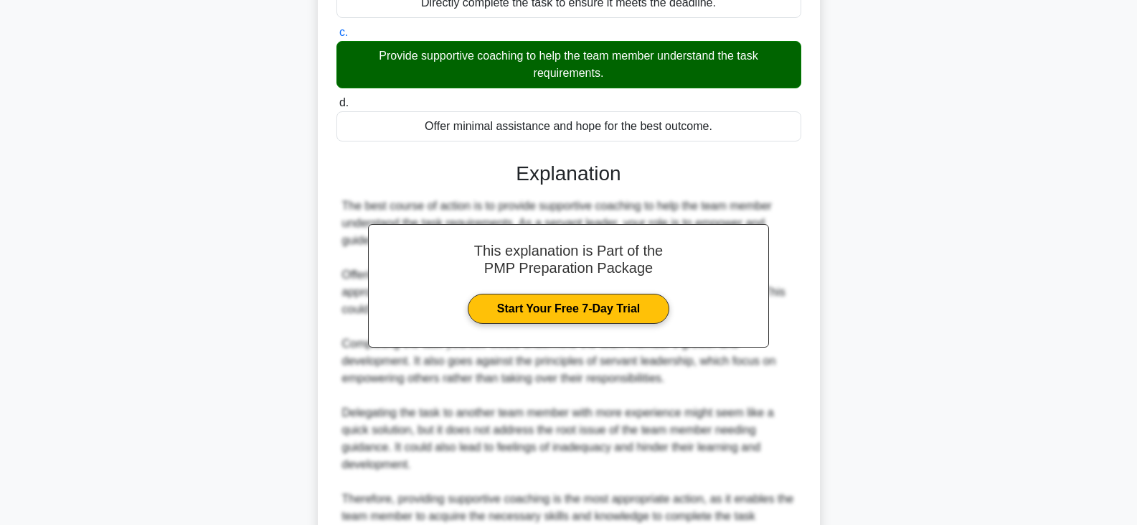
scroll to position [413, 0]
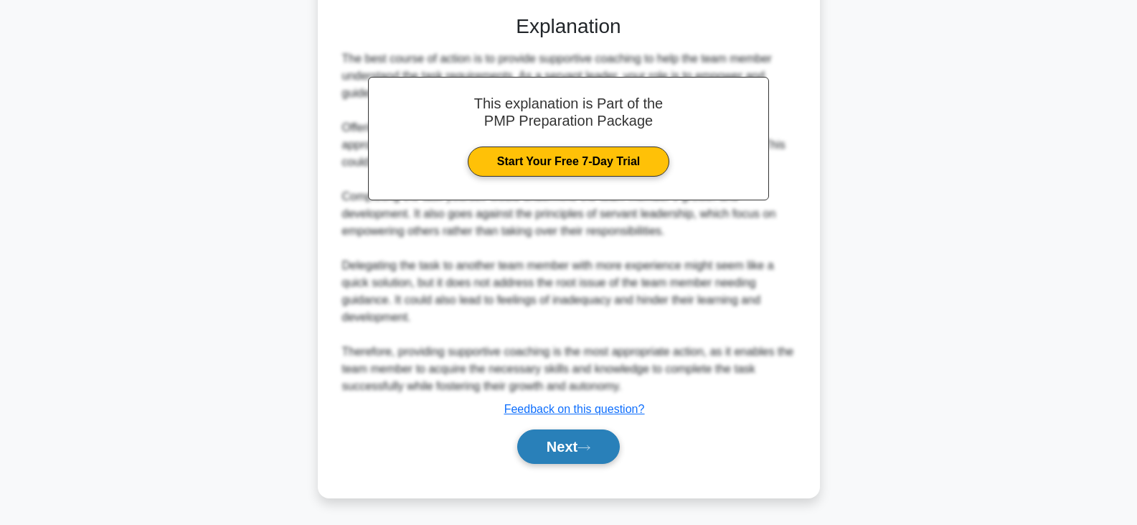
click at [566, 443] on button "Next" at bounding box center [568, 446] width 103 height 34
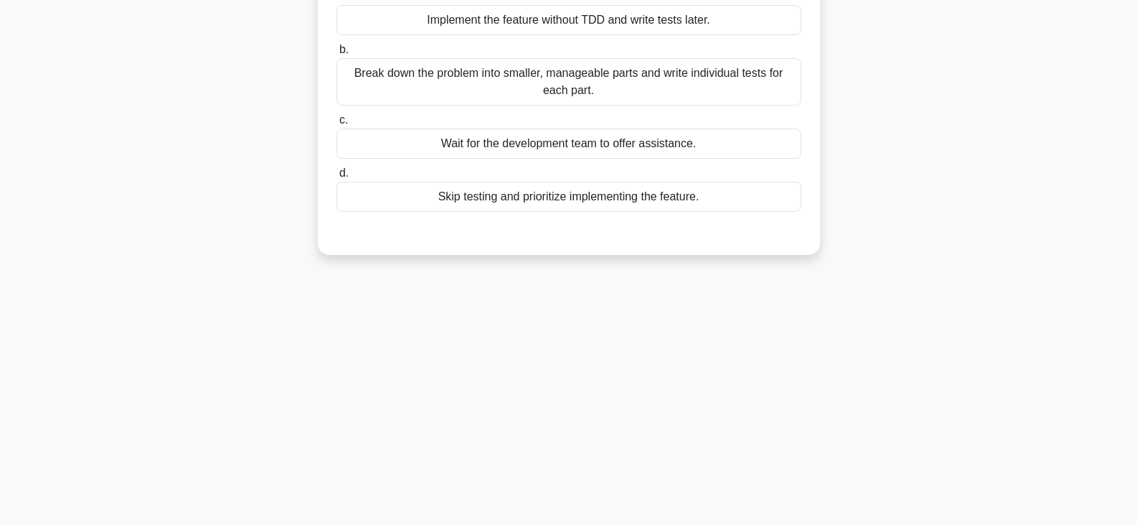
scroll to position [0, 0]
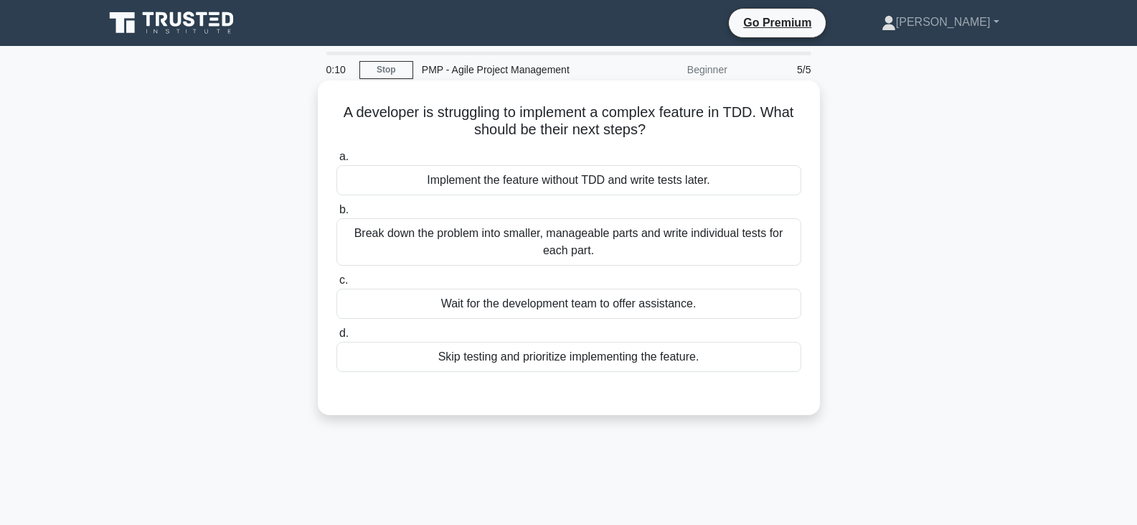
click at [563, 245] on div "Break down the problem into smaller, manageable parts and write individual test…" at bounding box center [569, 241] width 465 height 47
click at [337, 215] on input "b. Break down the problem into smaller, manageable parts and write individual t…" at bounding box center [337, 209] width 0 height 9
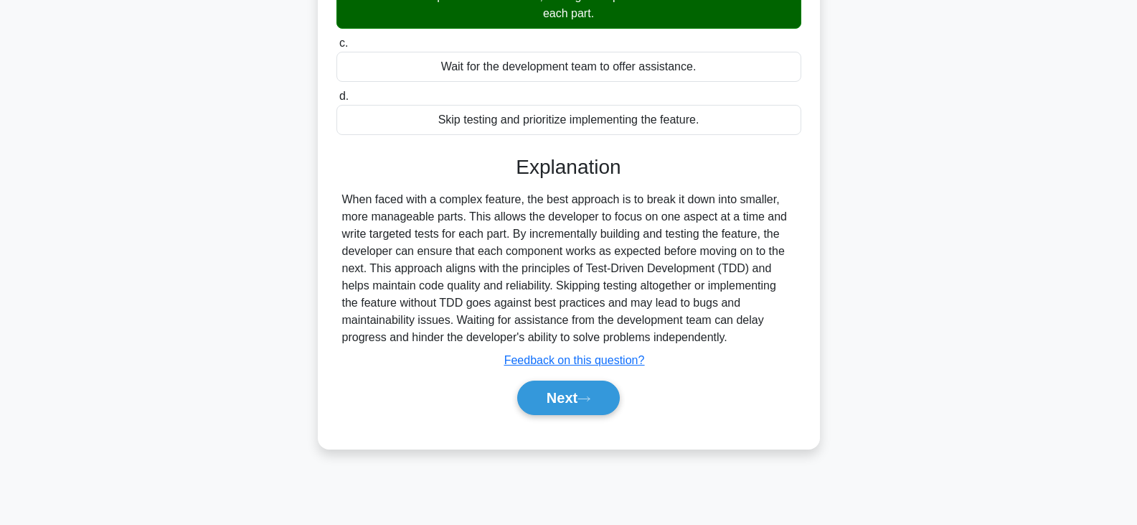
scroll to position [250, 0]
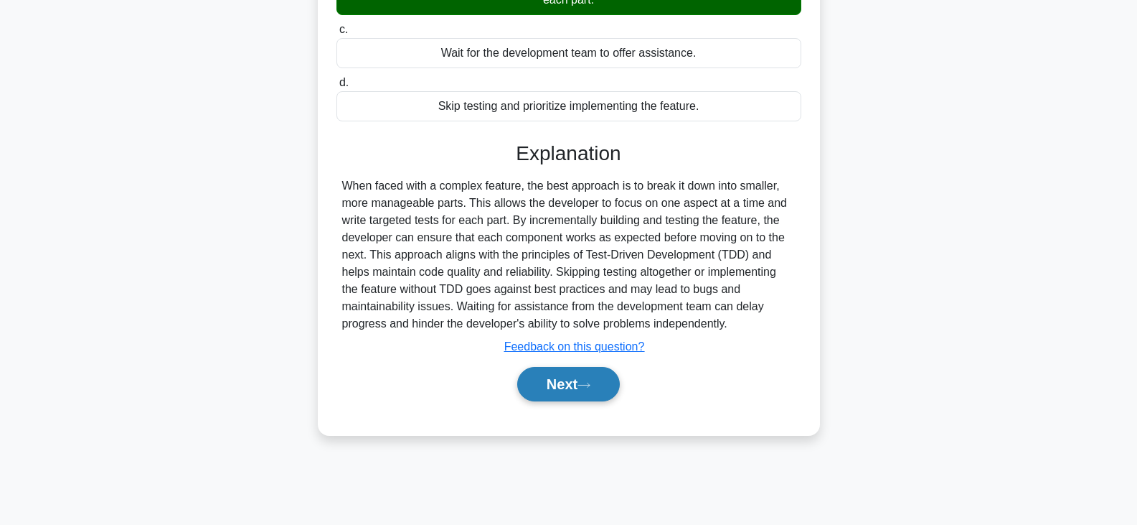
click at [573, 386] on button "Next" at bounding box center [568, 384] width 103 height 34
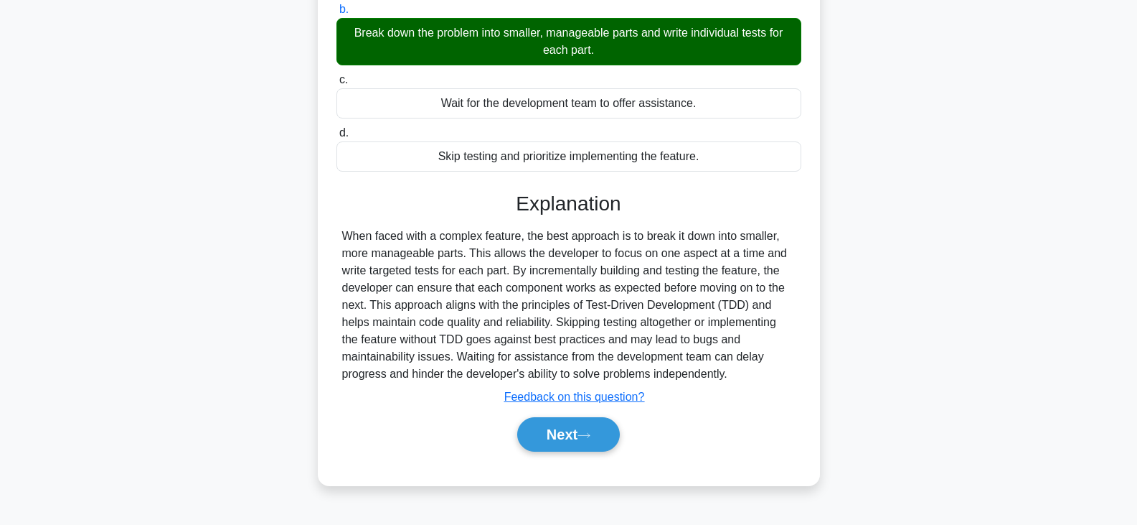
scroll to position [179, 0]
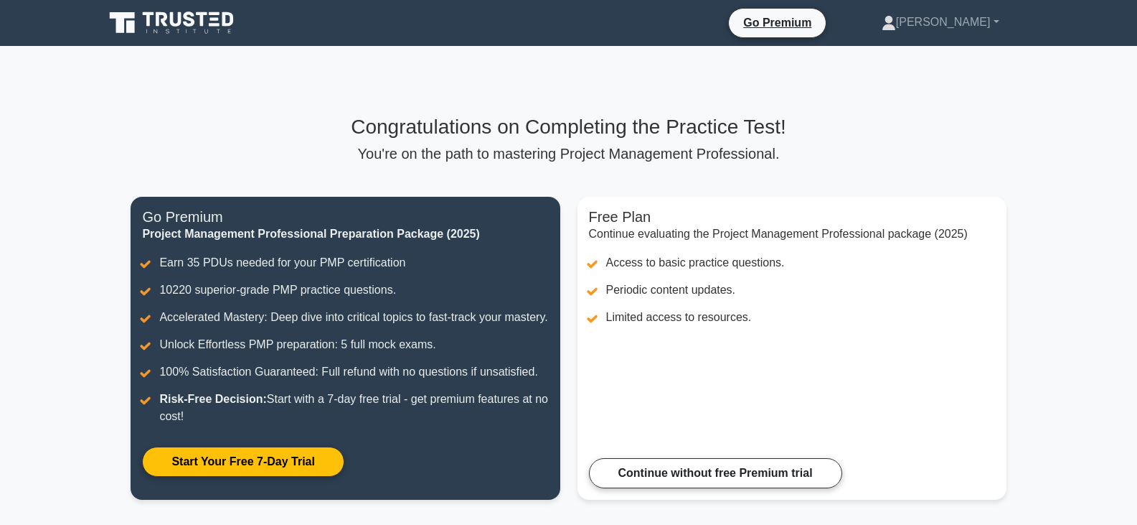
scroll to position [237, 0]
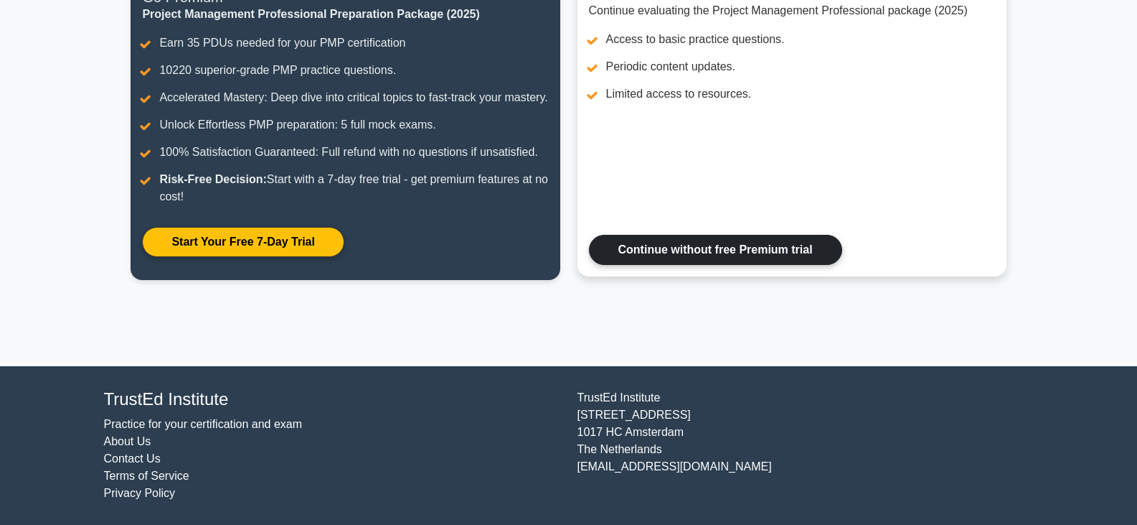
click at [722, 265] on link "Continue without free Premium trial" at bounding box center [715, 250] width 253 height 30
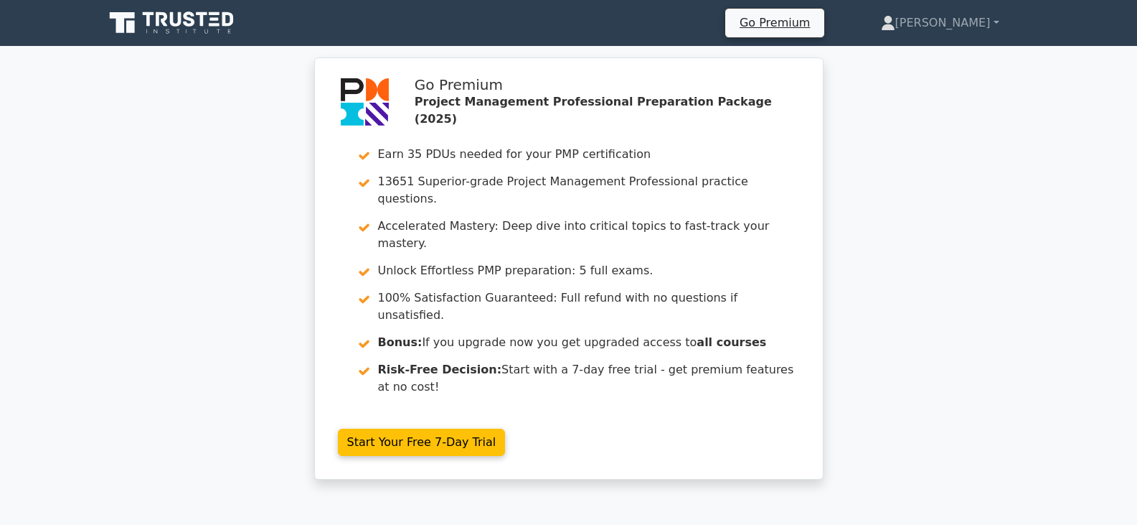
click at [167, 27] on icon at bounding box center [173, 22] width 138 height 27
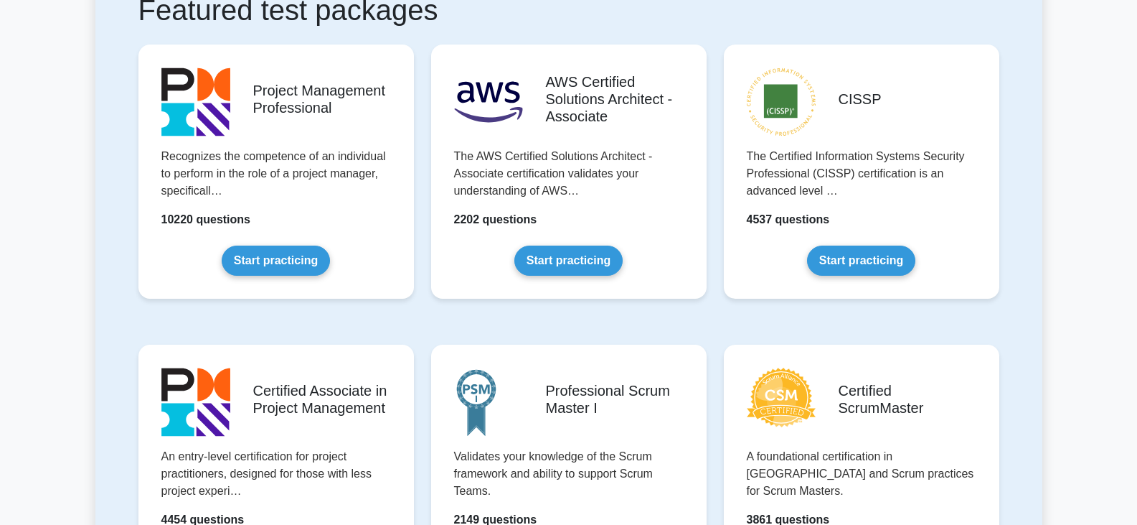
scroll to position [287, 0]
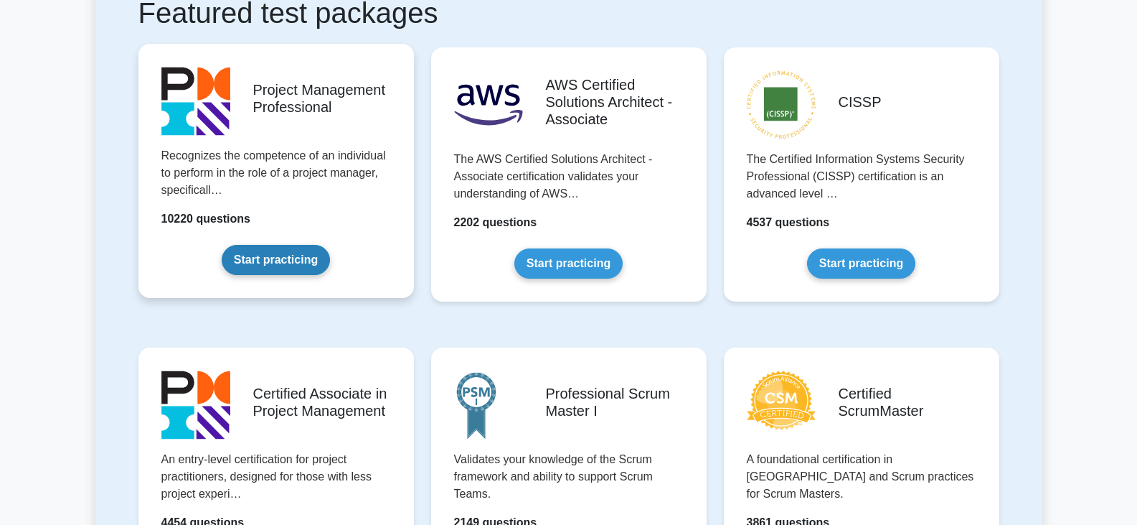
click at [245, 245] on link "Start practicing" at bounding box center [276, 260] width 108 height 30
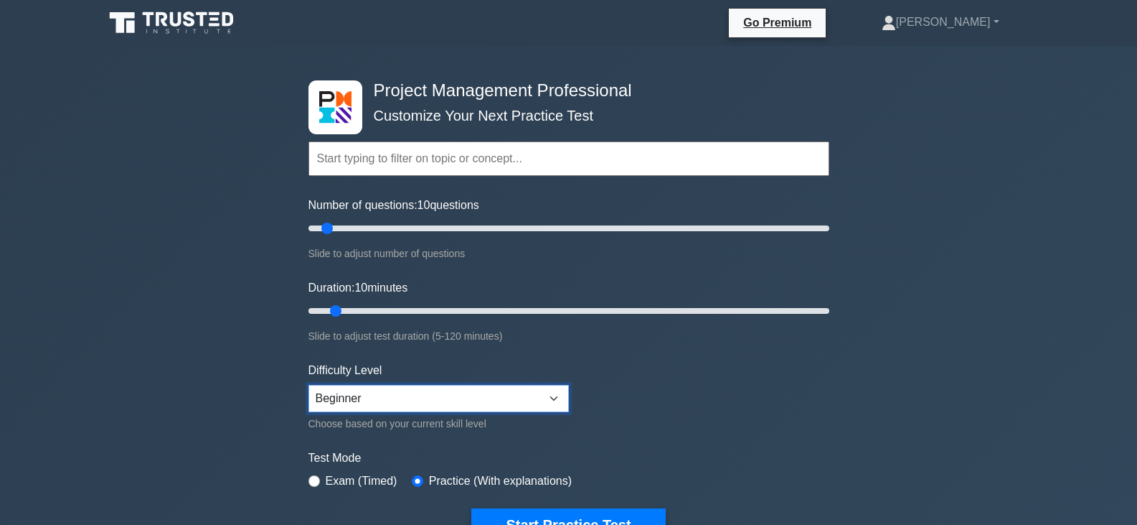
click at [497, 403] on select "Beginner Intermediate Expert" at bounding box center [439, 398] width 260 height 27
click at [171, 357] on div "Project Management Professional Customize Your Next Practice Test Topics Scope …" at bounding box center [568, 497] width 1137 height 903
drag, startPoint x: 337, startPoint y: 311, endPoint x: 306, endPoint y: 311, distance: 30.9
click at [309, 311] on input "Duration: 5 minutes" at bounding box center [569, 310] width 521 height 17
drag, startPoint x: 313, startPoint y: 310, endPoint x: 470, endPoint y: 301, distance: 157.4
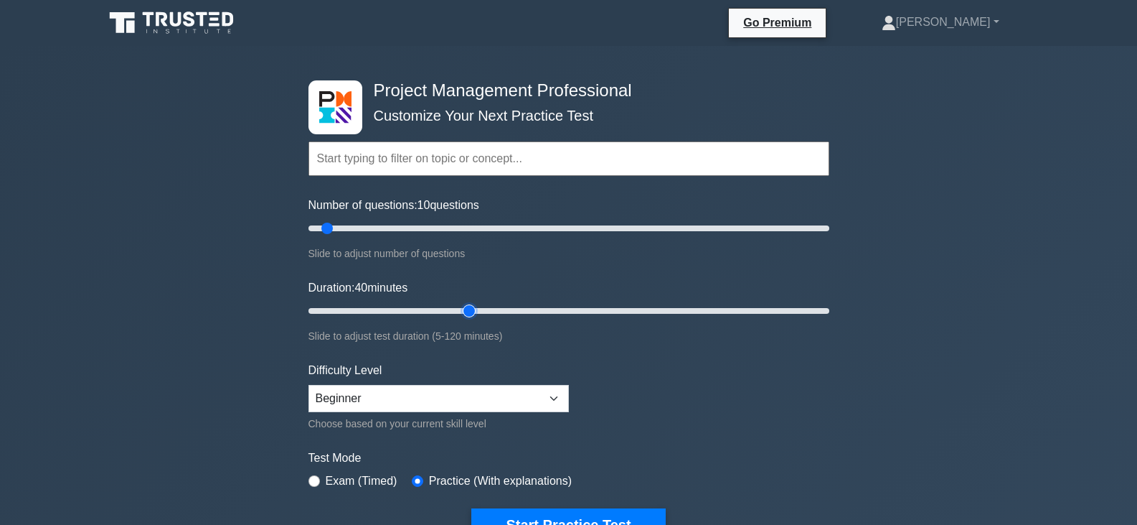
click at [470, 302] on input "Duration: 40 minutes" at bounding box center [569, 310] width 521 height 17
drag, startPoint x: 467, startPoint y: 308, endPoint x: 376, endPoint y: 309, distance: 91.1
type input "20"
click at [376, 309] on input "Duration: 20 minutes" at bounding box center [569, 310] width 521 height 17
drag, startPoint x: 327, startPoint y: 228, endPoint x: 496, endPoint y: 228, distance: 168.6
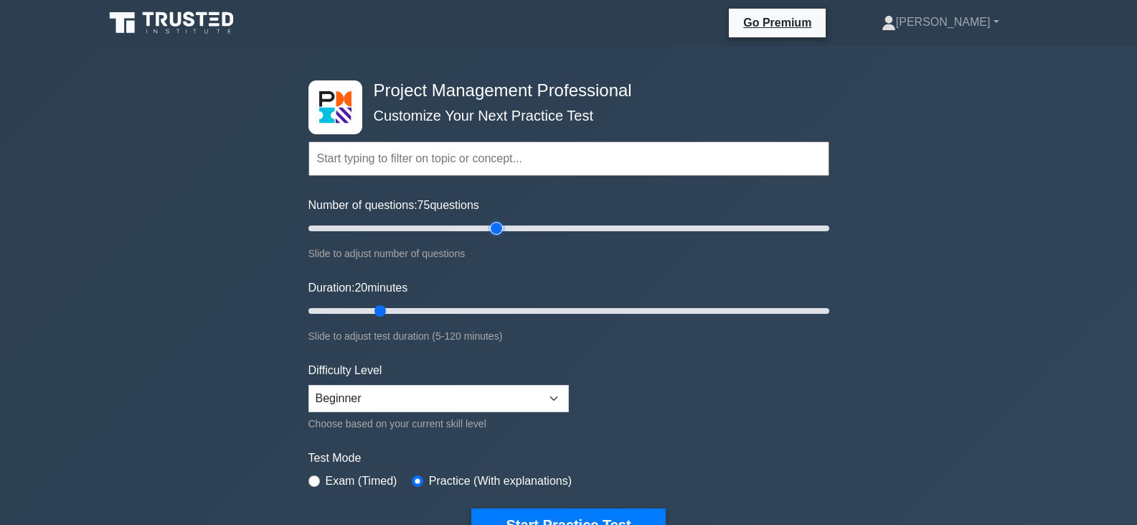
click at [496, 228] on input "Number of questions: 75 questions" at bounding box center [569, 228] width 521 height 17
drag, startPoint x: 496, startPoint y: 226, endPoint x: 453, endPoint y: 225, distance: 43.1
type input "60"
click at [453, 225] on input "Number of questions: 60 questions" at bounding box center [569, 228] width 521 height 17
drag, startPoint x: 381, startPoint y: 309, endPoint x: 616, endPoint y: 305, distance: 234.7
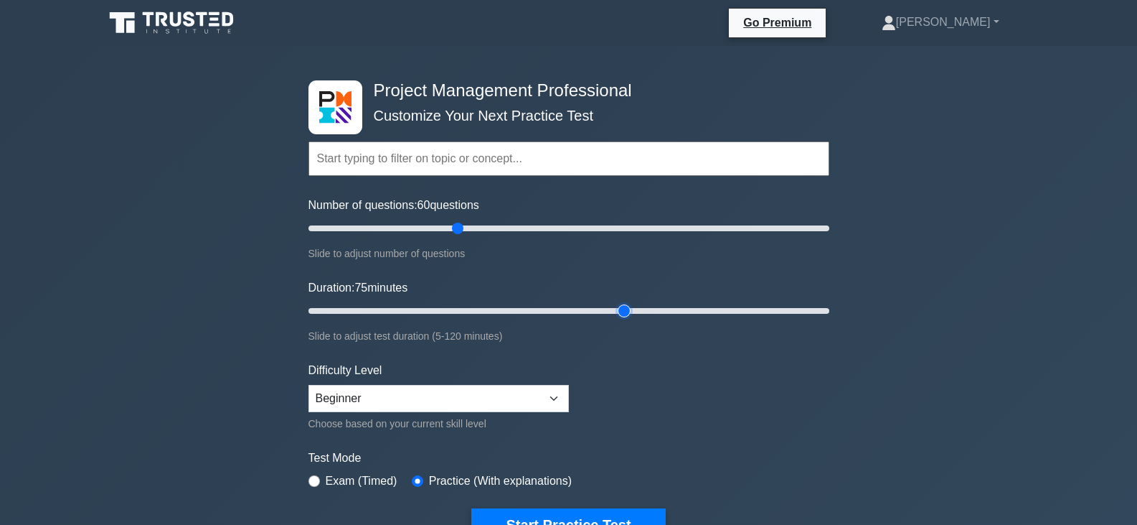
type input "75"
click at [616, 305] on input "Duration: 75 minutes" at bounding box center [569, 310] width 521 height 17
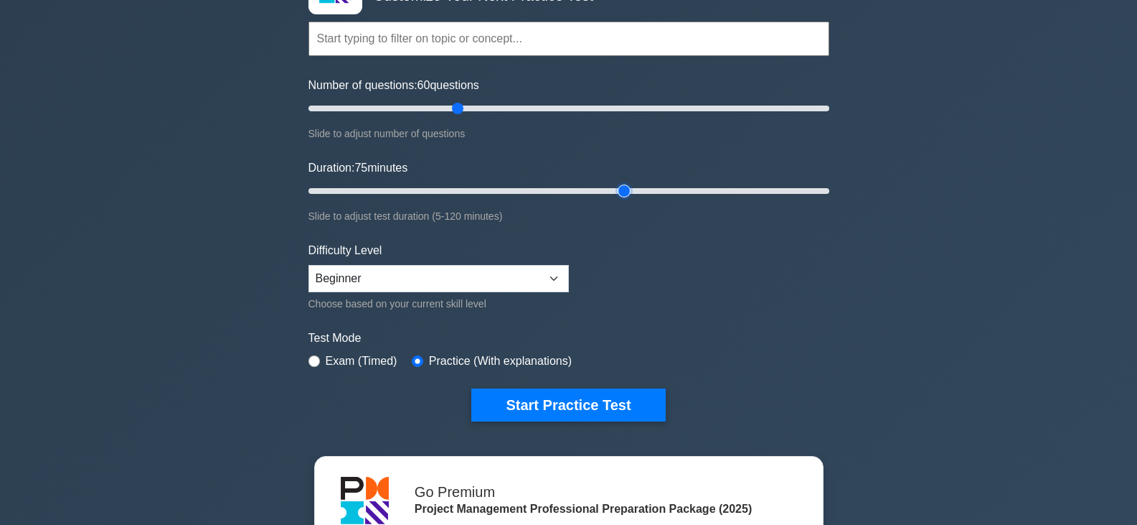
scroll to position [144, 0]
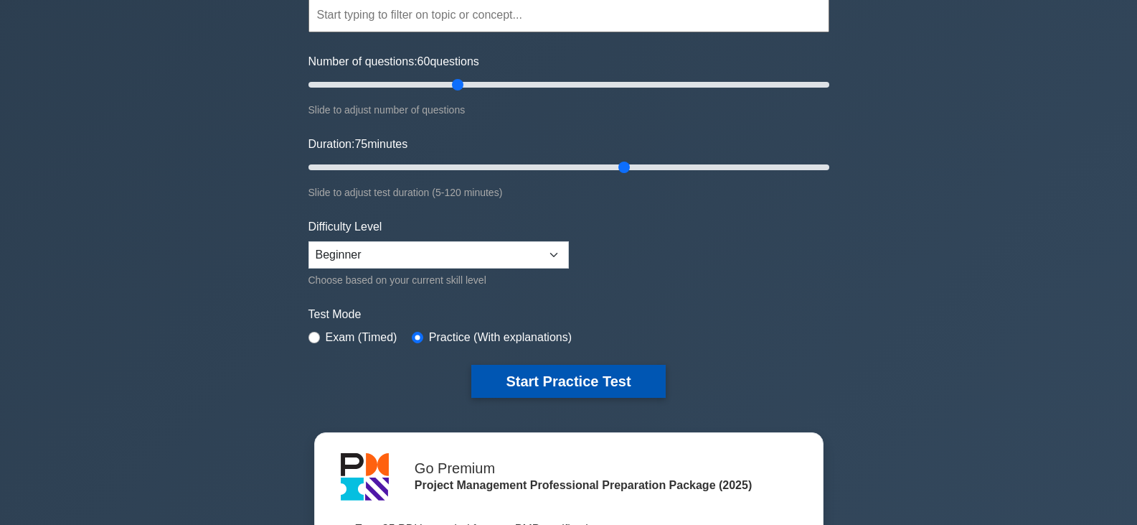
click at [552, 382] on button "Start Practice Test" at bounding box center [568, 381] width 194 height 33
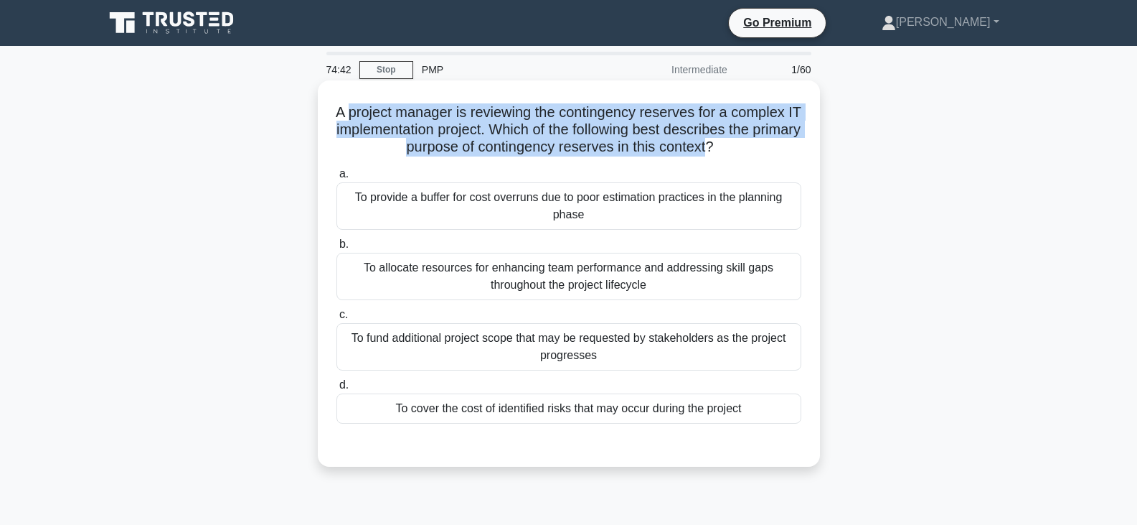
drag, startPoint x: 350, startPoint y: 116, endPoint x: 736, endPoint y: 149, distance: 386.7
click at [736, 149] on h5 "A project manager is reviewing the contingency reserves for a complex IT implem…" at bounding box center [569, 129] width 468 height 53
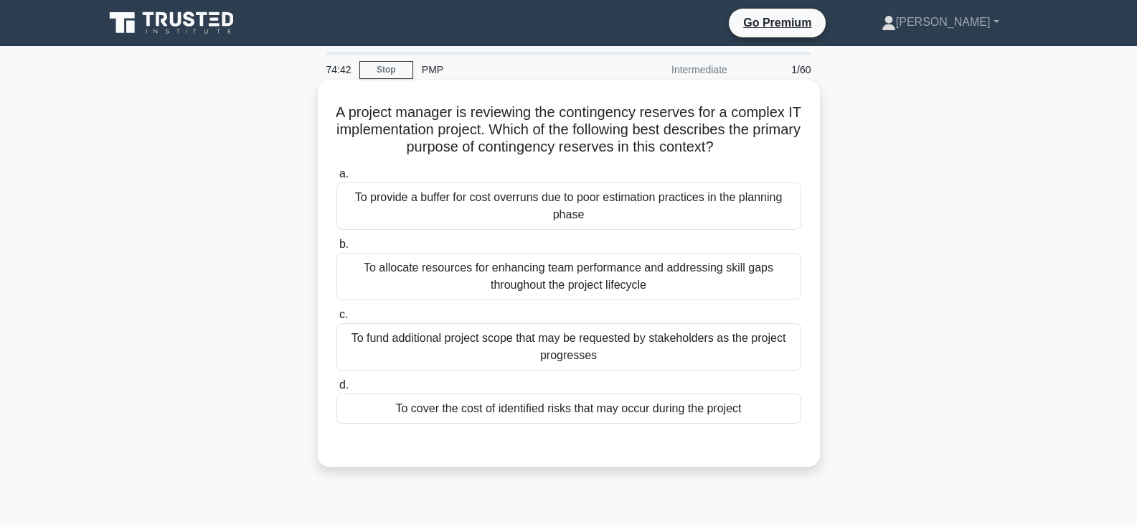
click at [731, 154] on icon ".spinner_0XTQ{transform-origin:center;animation:spinner_y6GP .75s linear infini…" at bounding box center [722, 147] width 17 height 17
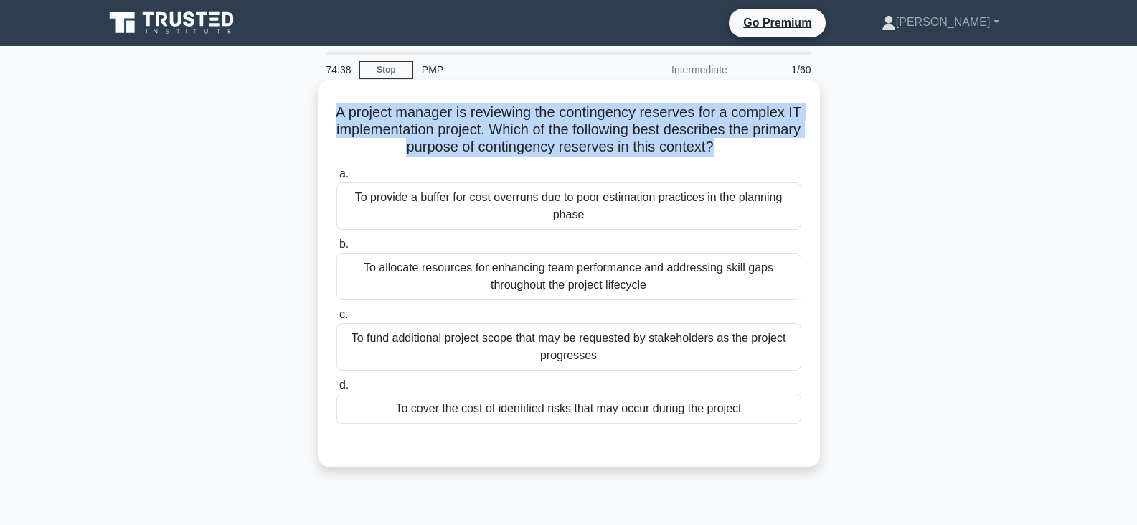
drag, startPoint x: 338, startPoint y: 114, endPoint x: 742, endPoint y: 147, distance: 405.3
click at [742, 147] on h5 "A project manager is reviewing the contingency reserves for a complex IT implem…" at bounding box center [569, 129] width 468 height 53
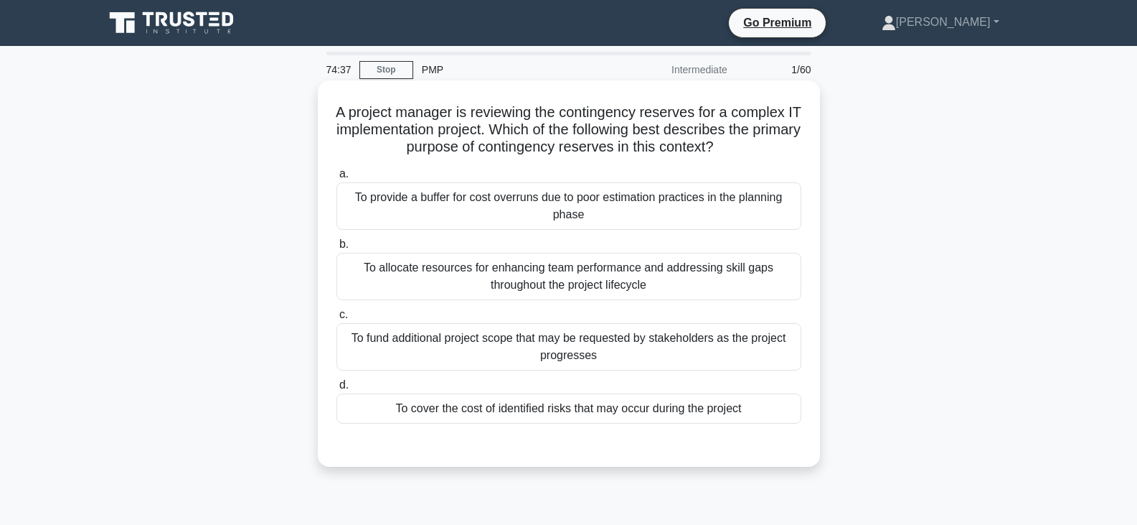
click at [732, 148] on icon at bounding box center [723, 144] width 17 height 13
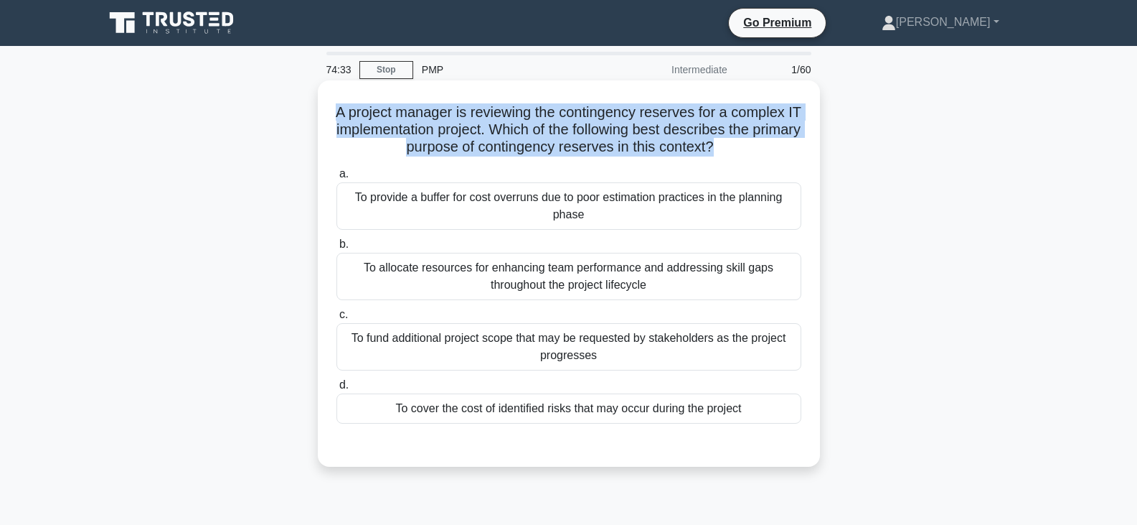
drag, startPoint x: 339, startPoint y: 114, endPoint x: 743, endPoint y: 147, distance: 405.3
click at [743, 147] on h5 "A project manager is reviewing the contingency reserves for a complex IT implem…" at bounding box center [569, 129] width 468 height 53
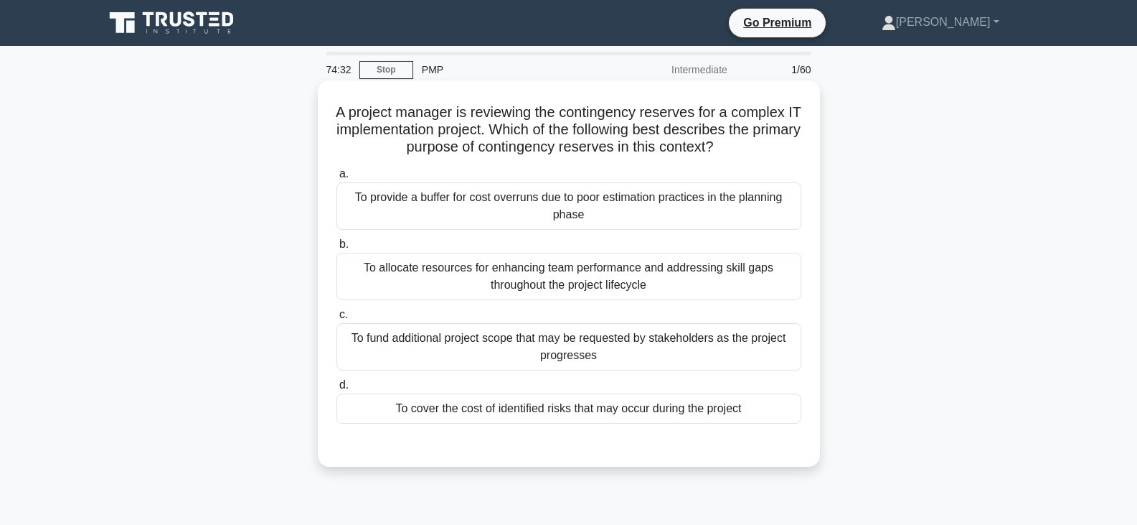
click at [731, 151] on icon ".spinner_0XTQ{transform-origin:center;animation:spinner_y6GP .75s linear infini…" at bounding box center [722, 147] width 17 height 17
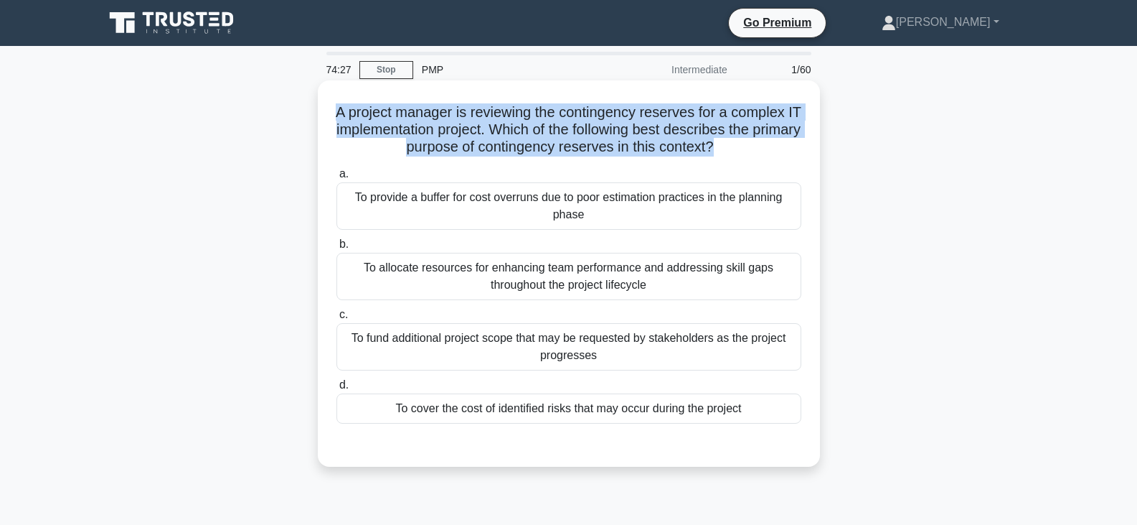
drag, startPoint x: 339, startPoint y: 112, endPoint x: 744, endPoint y: 154, distance: 406.9
click at [744, 154] on h5 "A project manager is reviewing the contingency reserves for a complex IT implem…" at bounding box center [569, 129] width 468 height 53
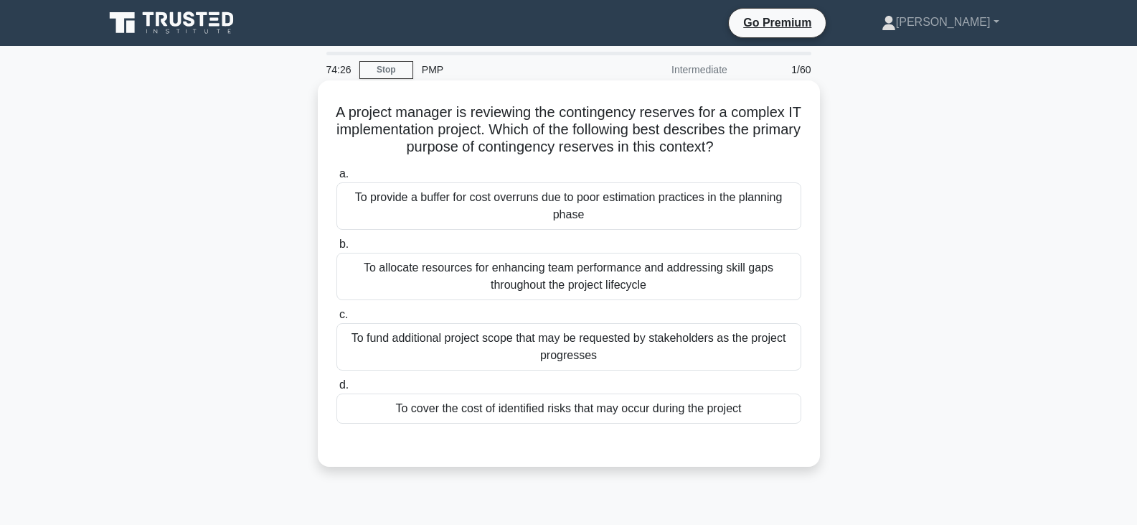
click at [731, 151] on icon ".spinner_0XTQ{transform-origin:center;animation:spinner_y6GP .75s linear infini…" at bounding box center [722, 147] width 17 height 17
drag, startPoint x: 341, startPoint y: 116, endPoint x: 753, endPoint y: 155, distance: 414.4
click at [753, 155] on h5 "A project manager is reviewing the contingency reserves for a complex IT implem…" at bounding box center [569, 129] width 468 height 53
click at [731, 151] on icon ".spinner_0XTQ{transform-origin:center;animation:spinner_y6GP .75s linear infini…" at bounding box center [722, 147] width 17 height 17
click at [515, 413] on div "To cover the cost of identified risks that may occur during the project" at bounding box center [569, 408] width 465 height 30
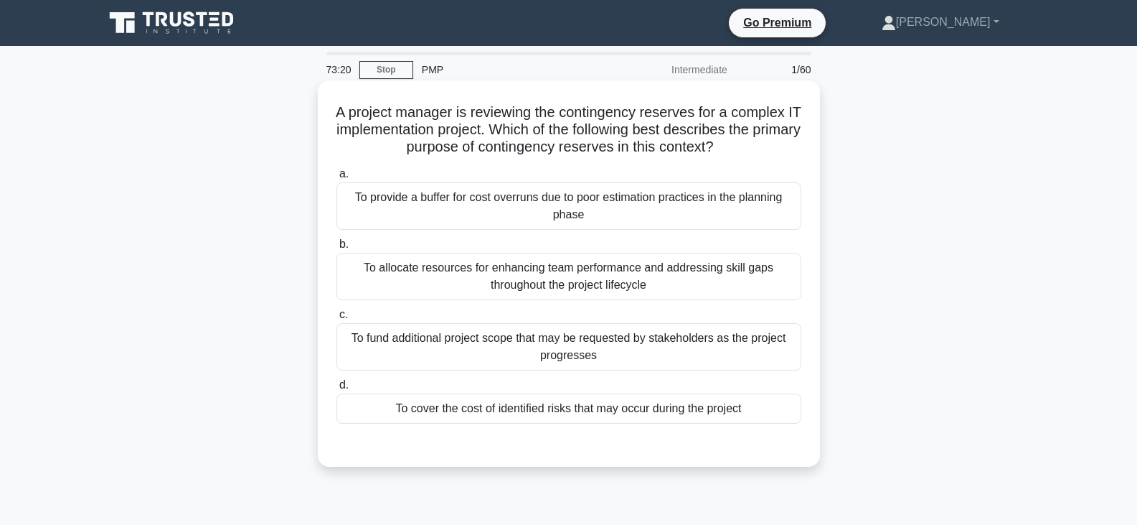
click at [337, 390] on input "d. To cover the cost of identified risks that may occur during the project" at bounding box center [337, 384] width 0 height 9
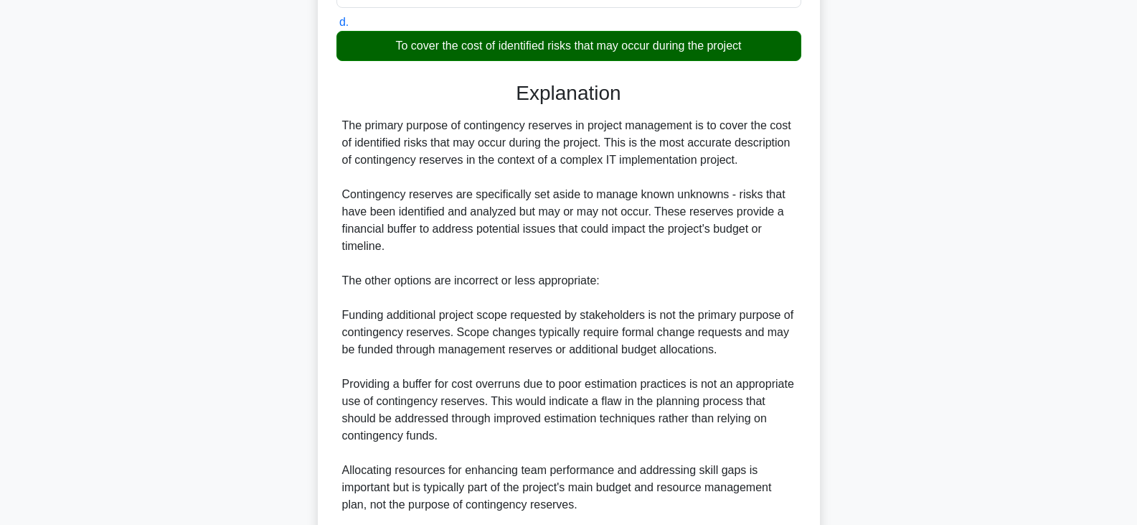
scroll to position [533, 0]
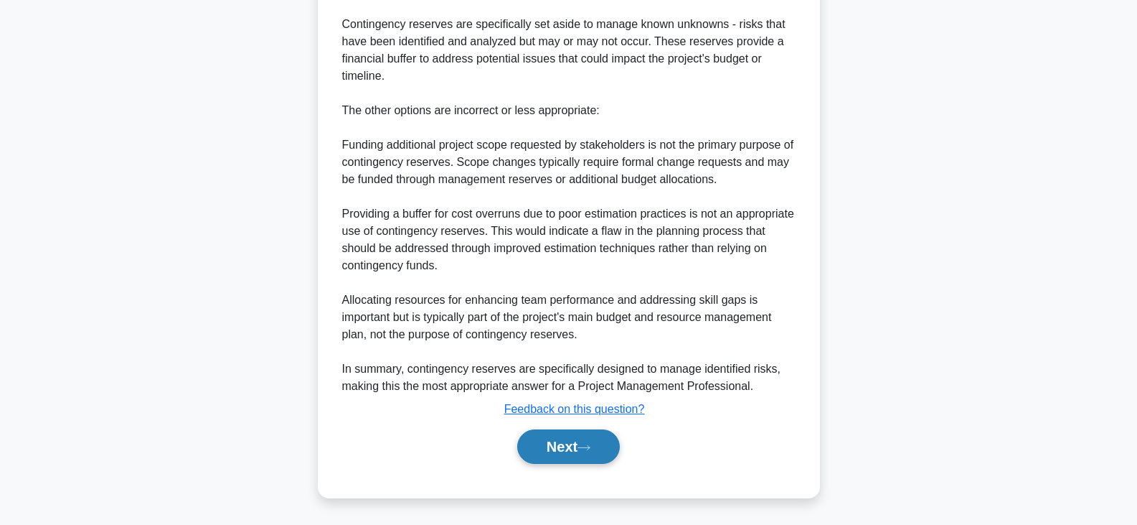
click at [555, 440] on button "Next" at bounding box center [568, 446] width 103 height 34
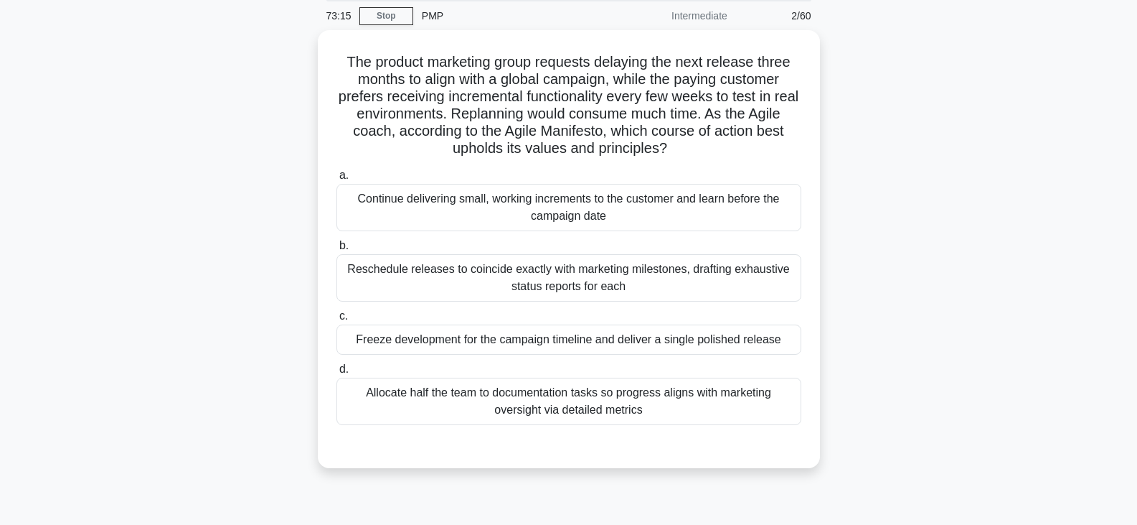
scroll to position [0, 0]
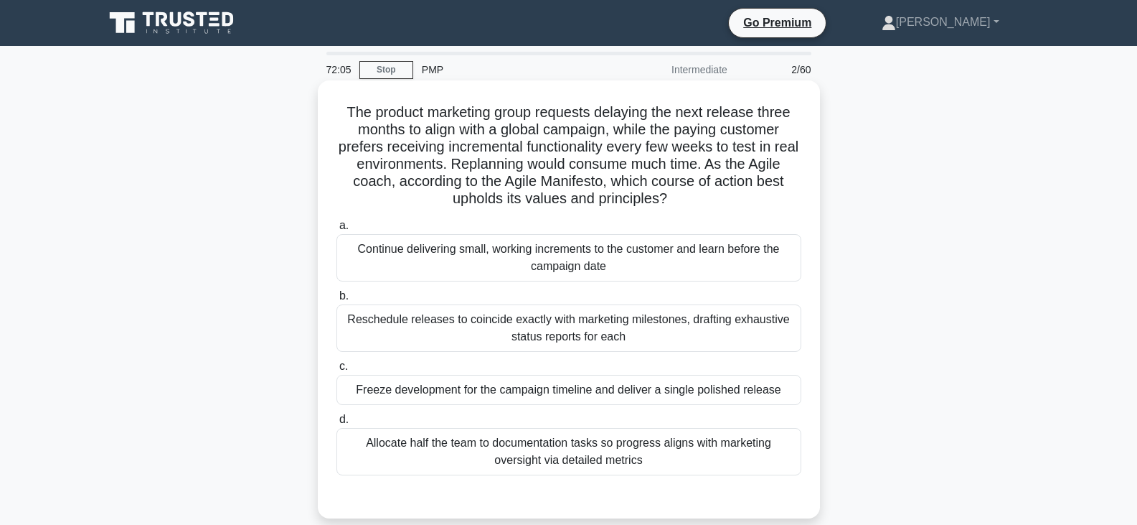
click at [586, 256] on div "Continue delivering small, working increments to the customer and learn before …" at bounding box center [569, 257] width 465 height 47
click at [337, 230] on input "a. Continue delivering small, working increments to the customer and learn befo…" at bounding box center [337, 225] width 0 height 9
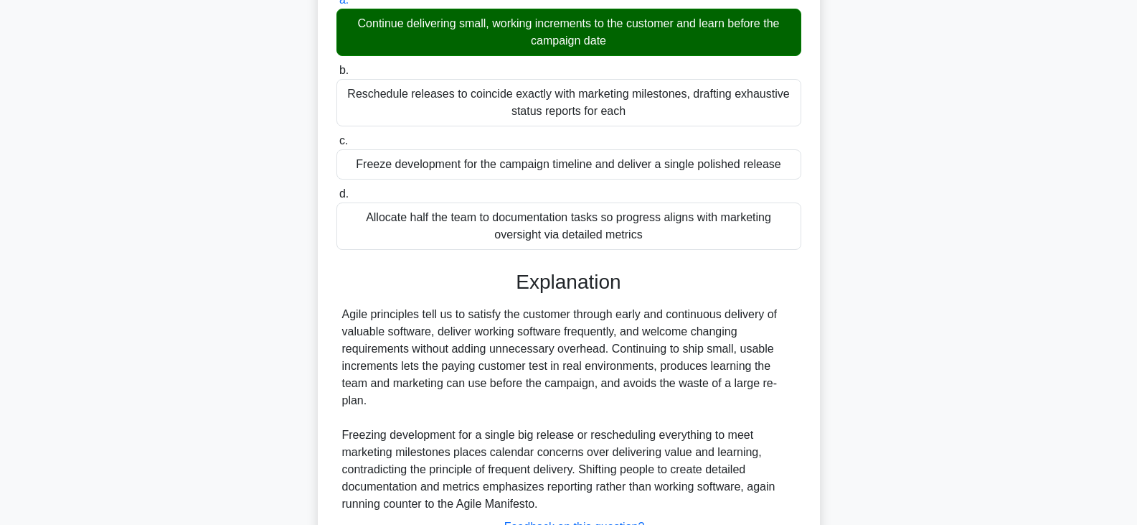
scroll to position [344, 0]
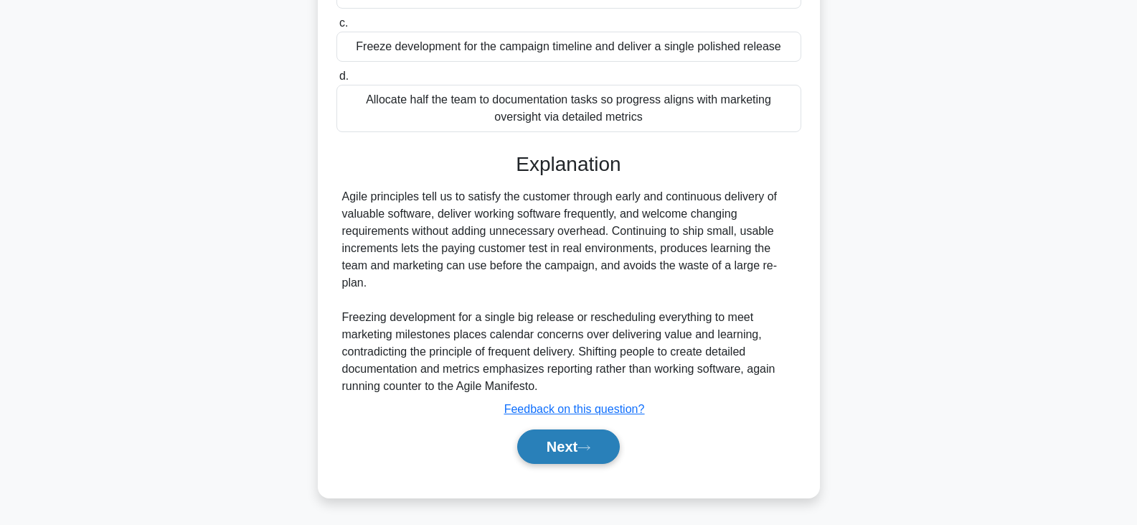
click at [592, 442] on button "Next" at bounding box center [568, 446] width 103 height 34
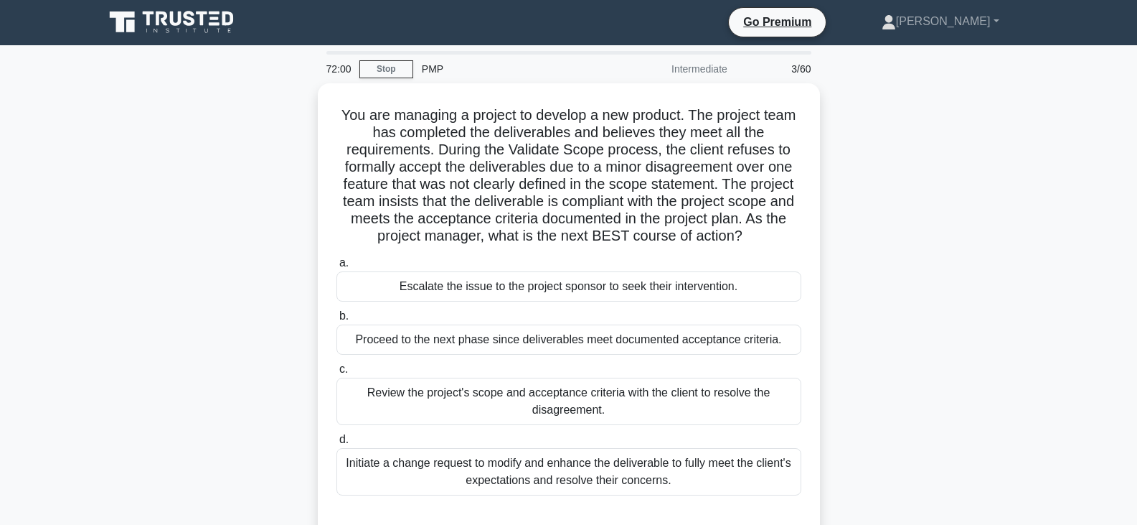
scroll to position [0, 0]
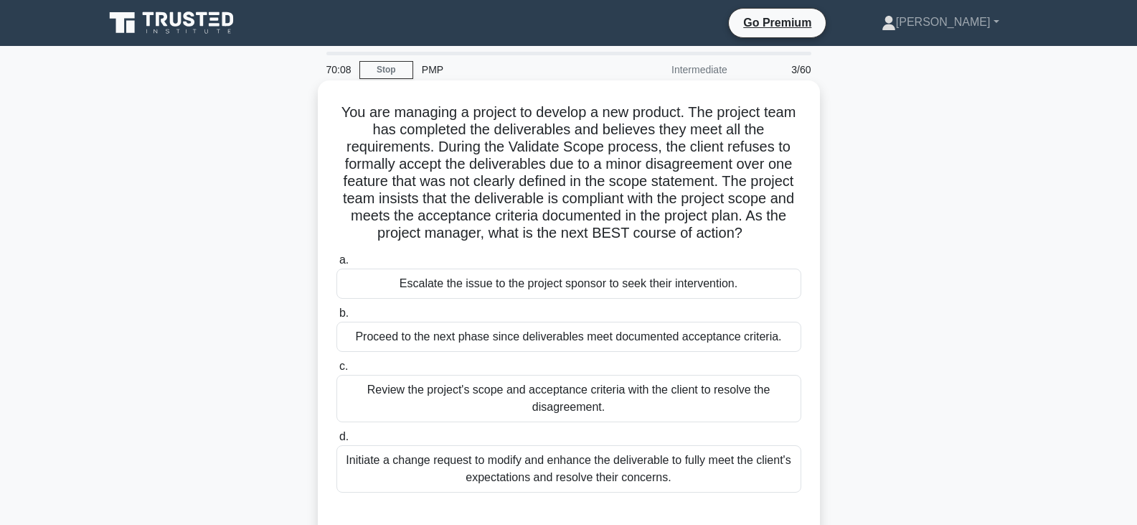
click at [509, 393] on div "Review the project's scope and acceptance criteria with the client to resolve t…" at bounding box center [569, 398] width 465 height 47
click at [337, 371] on input "c. Review the project's scope and acceptance criteria with the client to resolv…" at bounding box center [337, 366] width 0 height 9
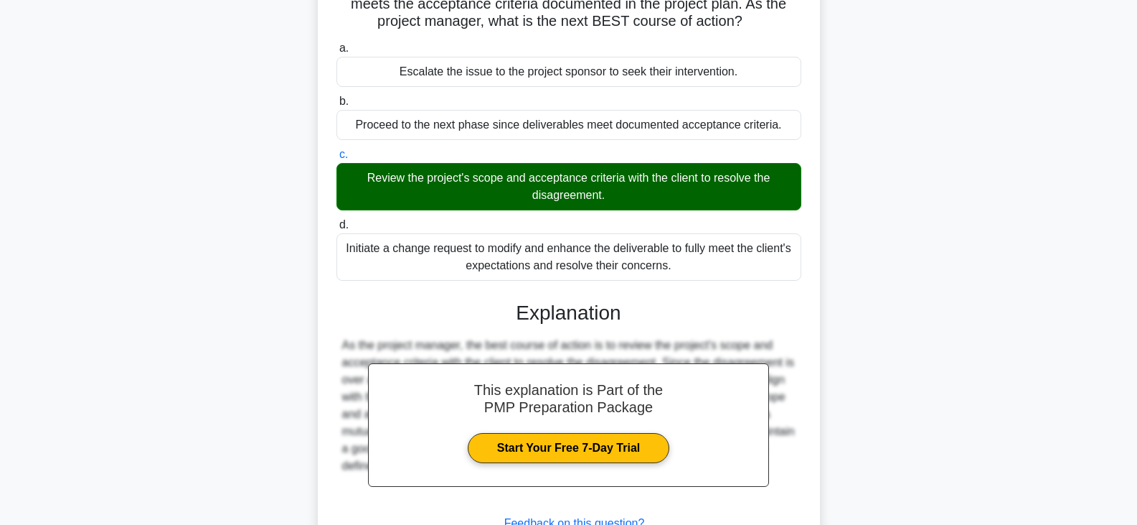
scroll to position [326, 0]
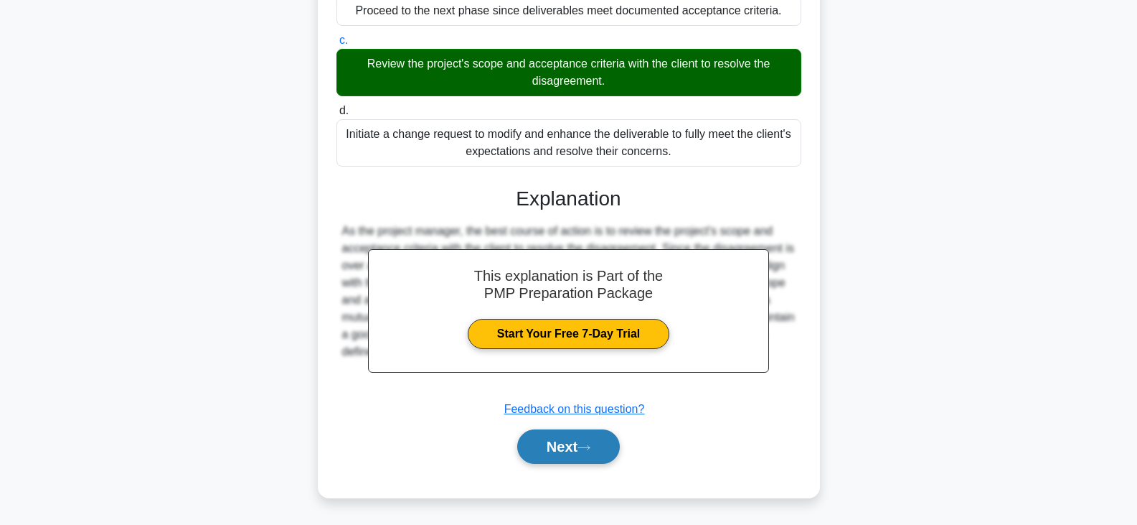
click at [568, 441] on button "Next" at bounding box center [568, 446] width 103 height 34
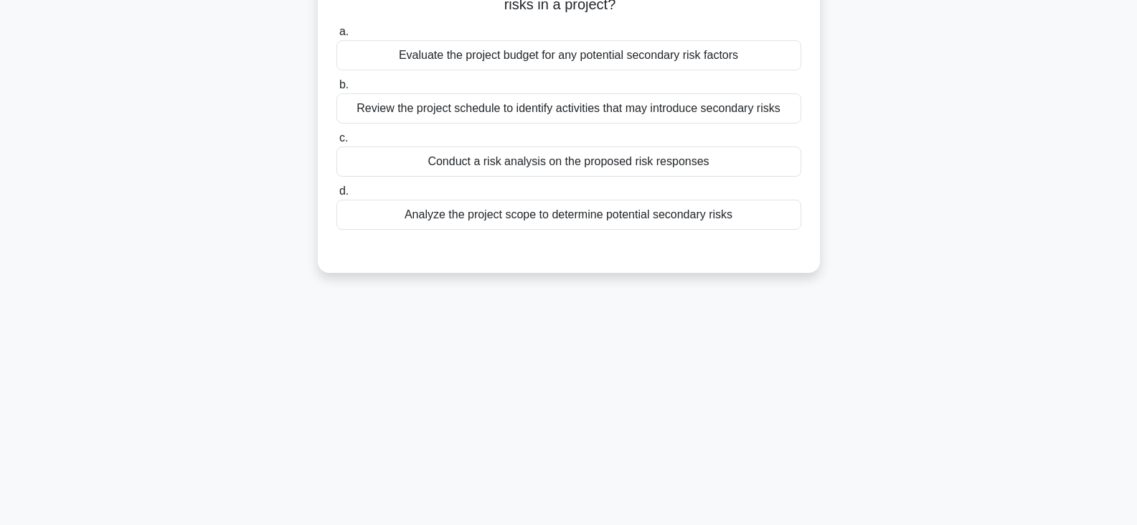
scroll to position [0, 0]
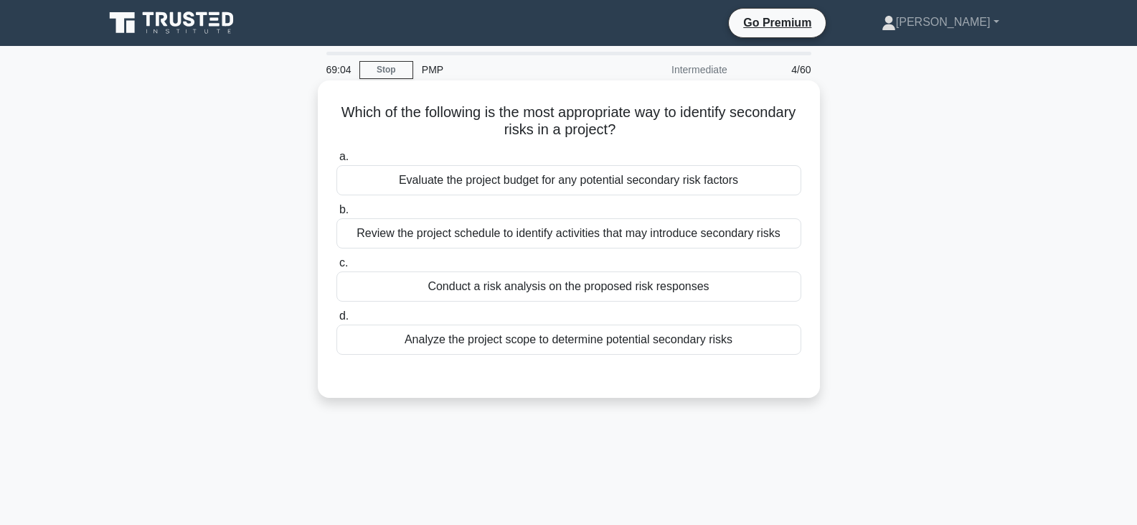
click at [525, 287] on div "Conduct a risk analysis on the proposed risk responses" at bounding box center [569, 286] width 465 height 30
click at [337, 268] on input "c. Conduct a risk analysis on the proposed risk responses" at bounding box center [337, 262] width 0 height 9
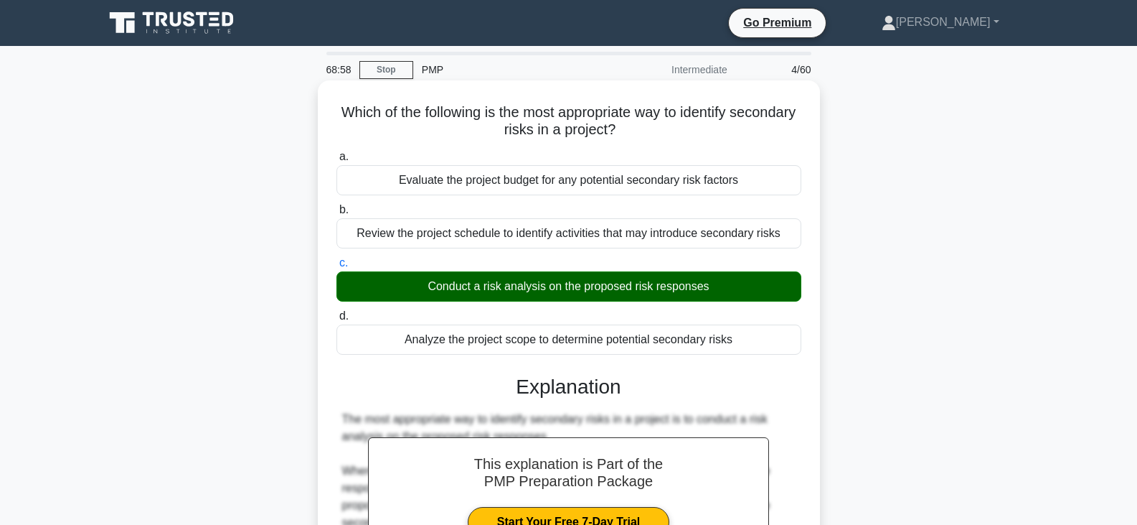
scroll to position [250, 0]
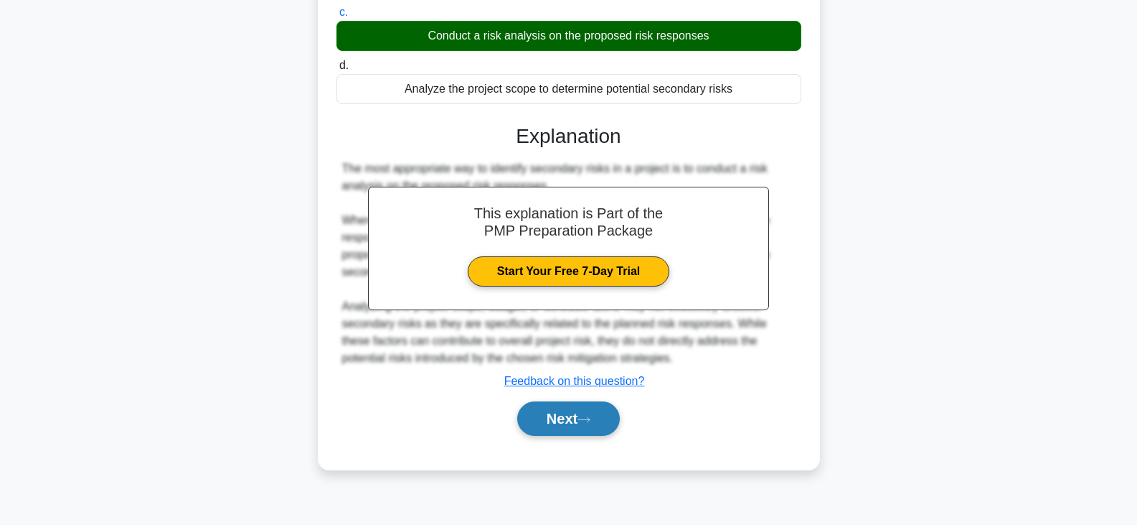
click at [560, 416] on button "Next" at bounding box center [568, 418] width 103 height 34
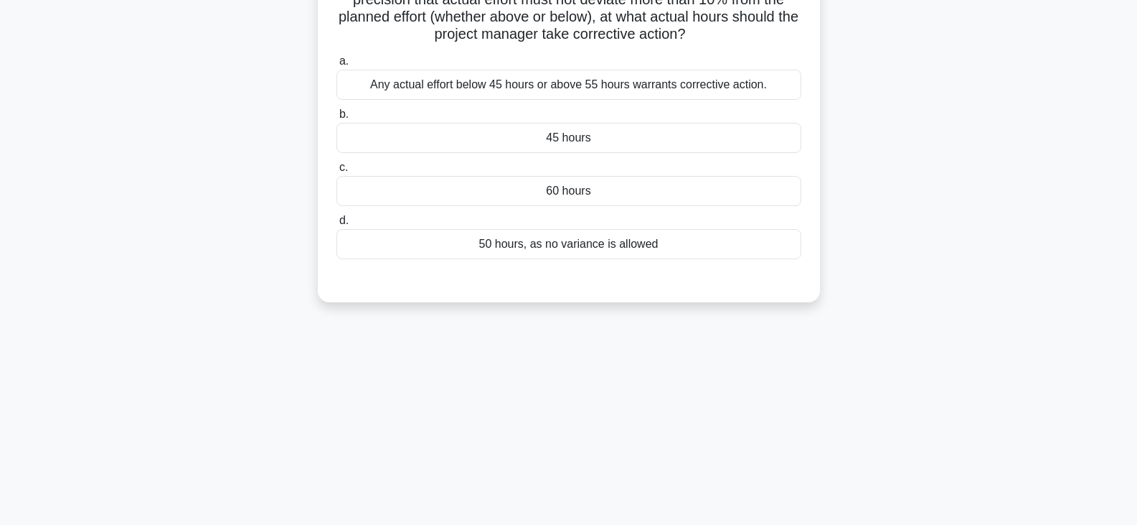
scroll to position [0, 0]
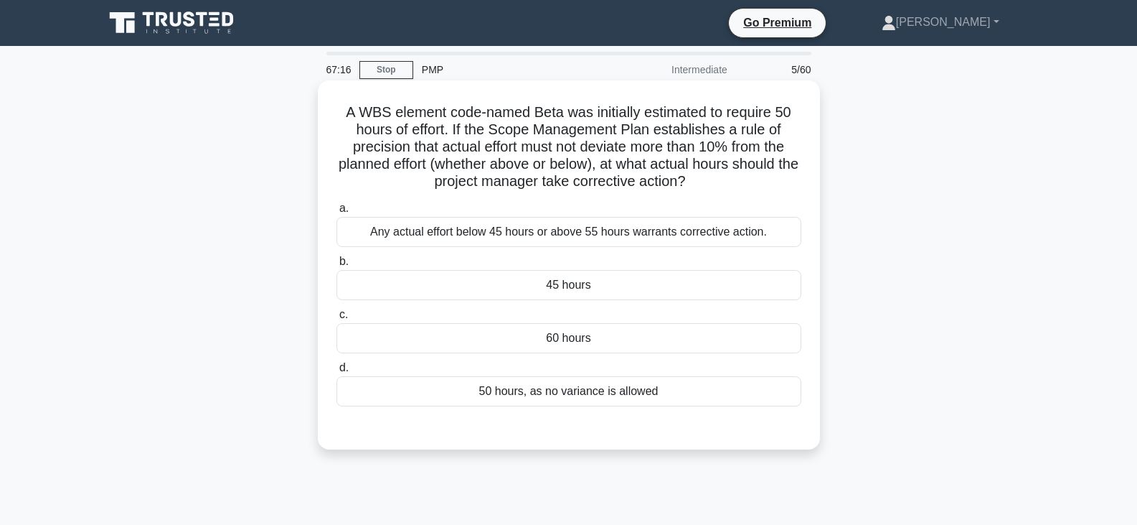
click at [530, 238] on div "Any actual effort below 45 hours or above 55 hours warrants corrective action." at bounding box center [569, 232] width 465 height 30
click at [337, 213] on input "a. Any actual effort below 45 hours or above 55 hours warrants corrective actio…" at bounding box center [337, 208] width 0 height 9
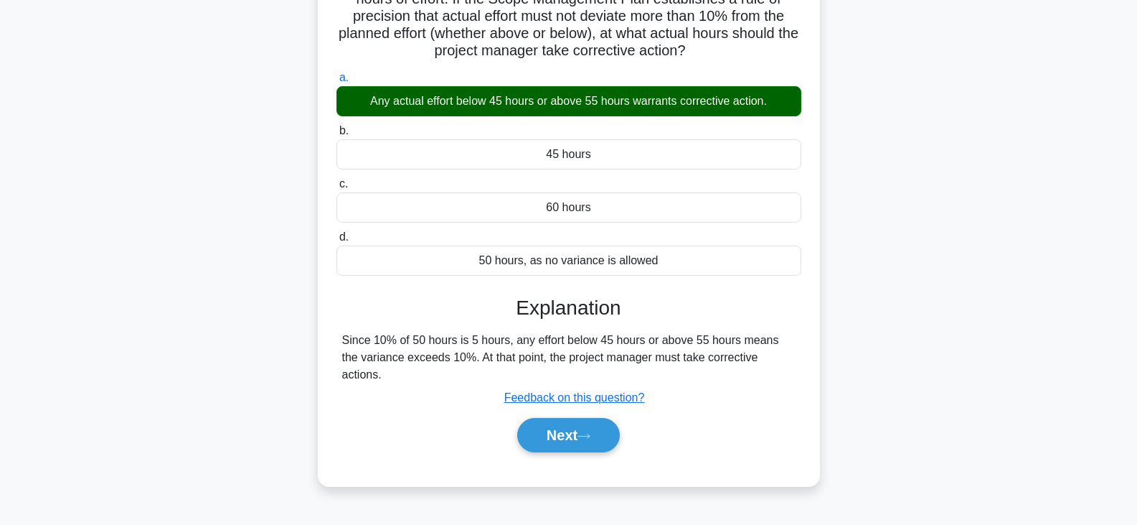
scroll to position [144, 0]
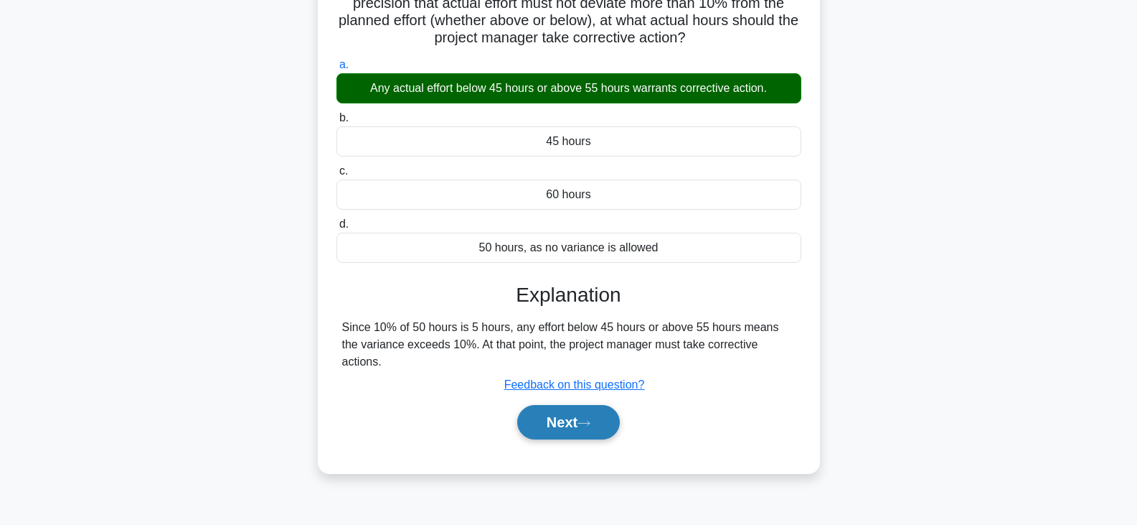
click at [568, 405] on button "Next" at bounding box center [568, 422] width 103 height 34
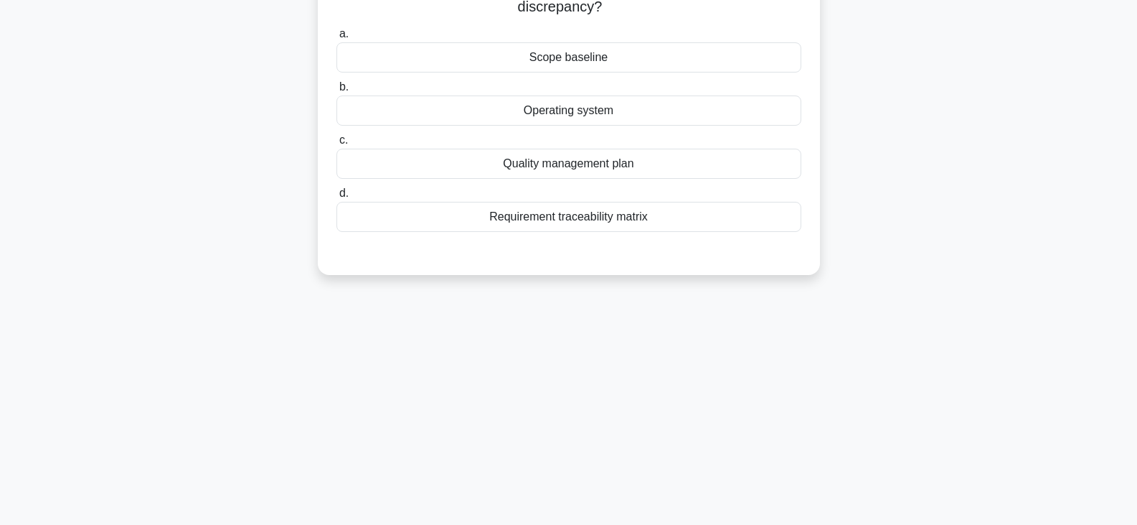
scroll to position [0, 0]
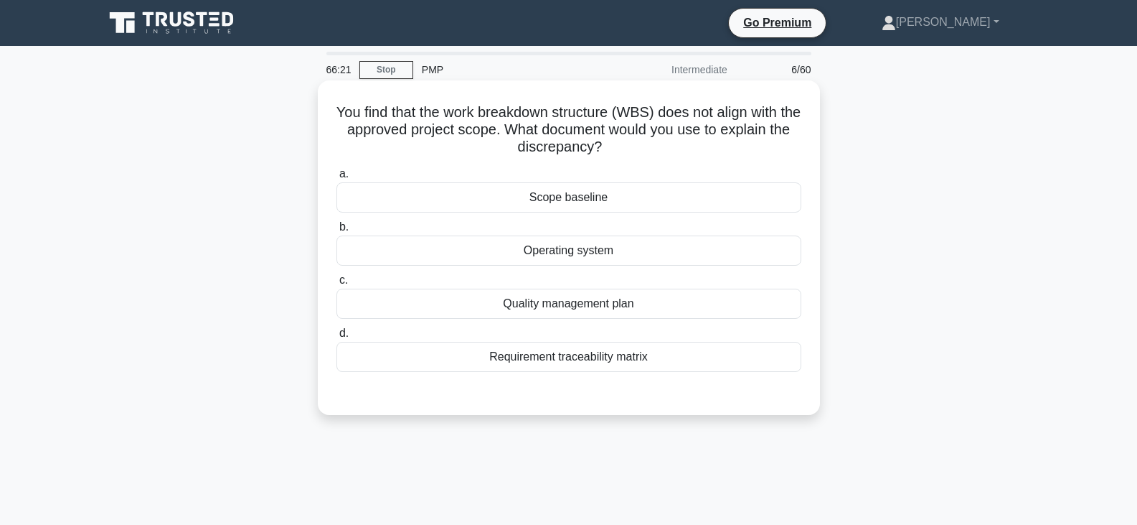
click at [556, 196] on div "Scope baseline" at bounding box center [569, 197] width 465 height 30
click at [337, 179] on input "a. Scope baseline" at bounding box center [337, 173] width 0 height 9
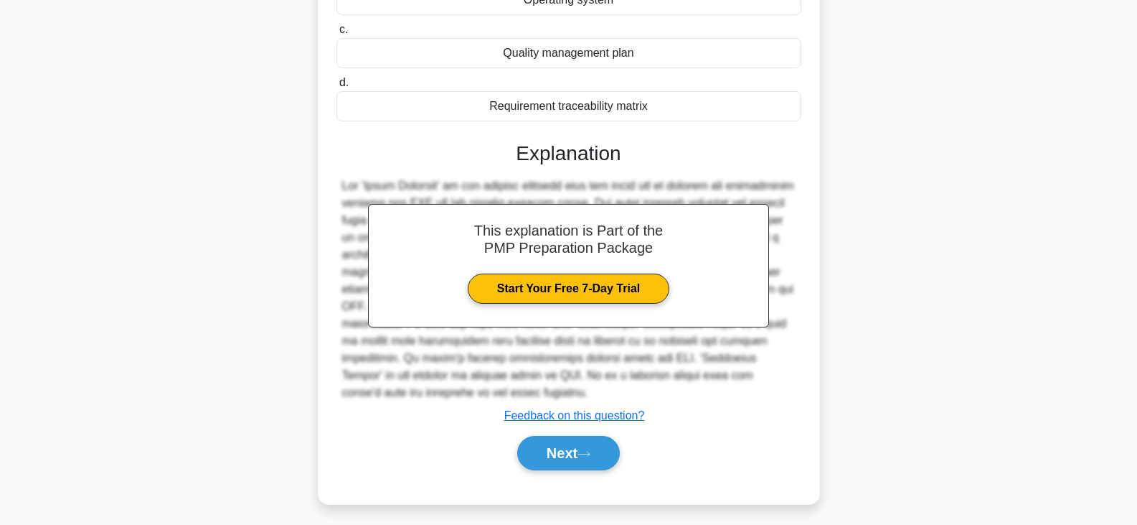
scroll to position [258, 0]
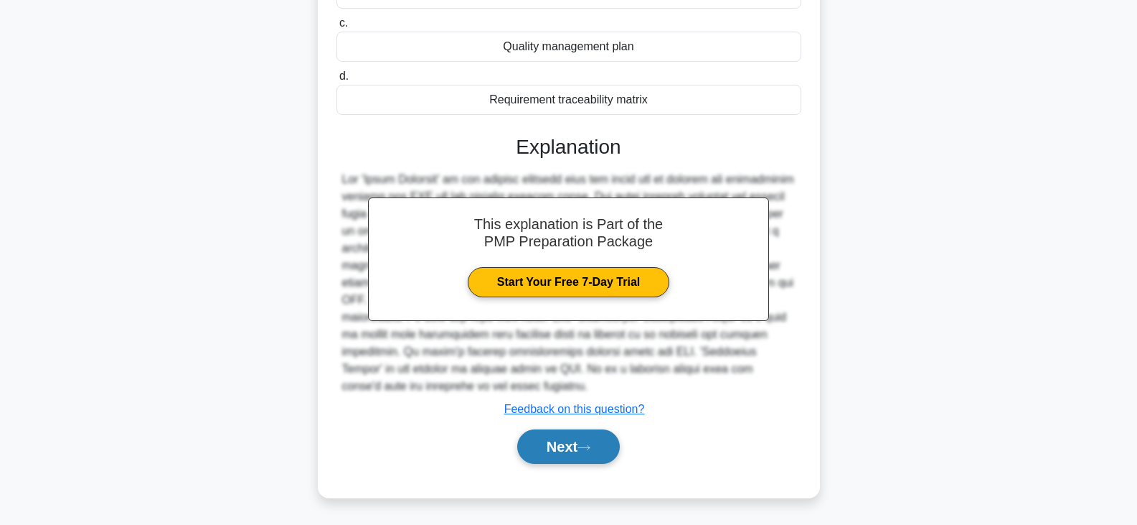
click at [581, 448] on button "Next" at bounding box center [568, 446] width 103 height 34
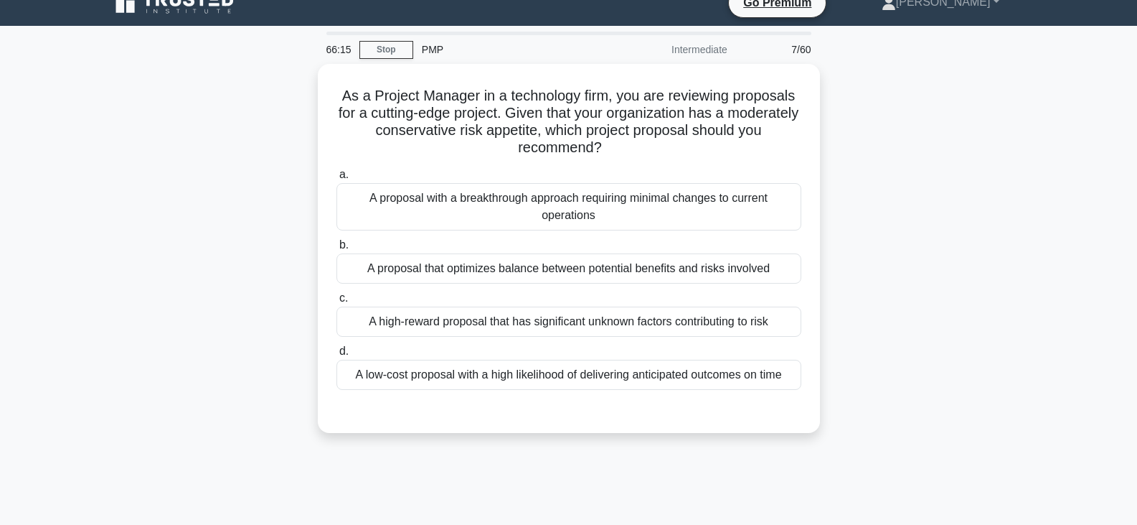
scroll to position [0, 0]
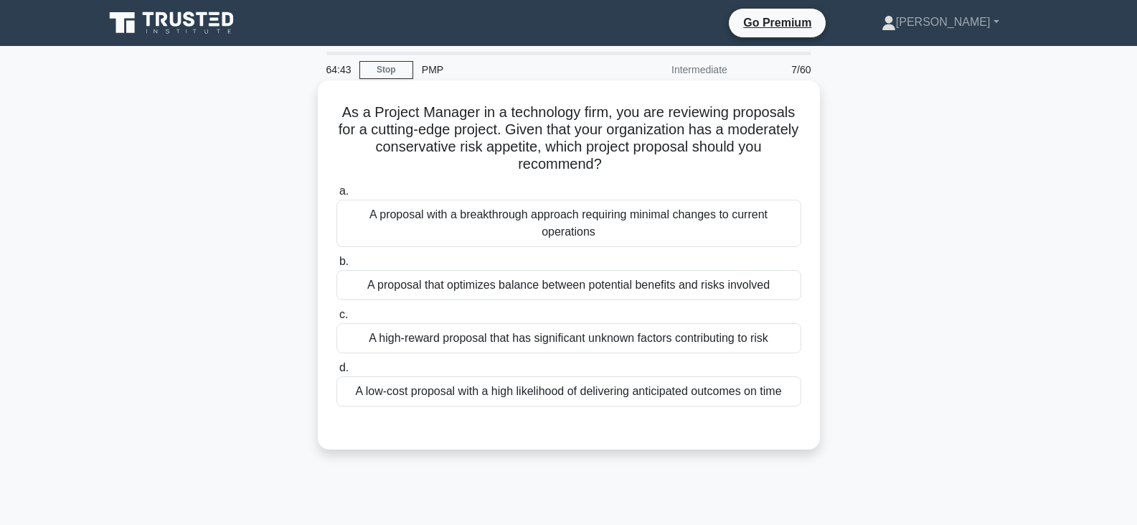
click at [577, 287] on div "A proposal that optimizes balance between potential benefits and risks involved" at bounding box center [569, 285] width 465 height 30
click at [337, 266] on input "b. A proposal that optimizes balance between potential benefits and risks invol…" at bounding box center [337, 261] width 0 height 9
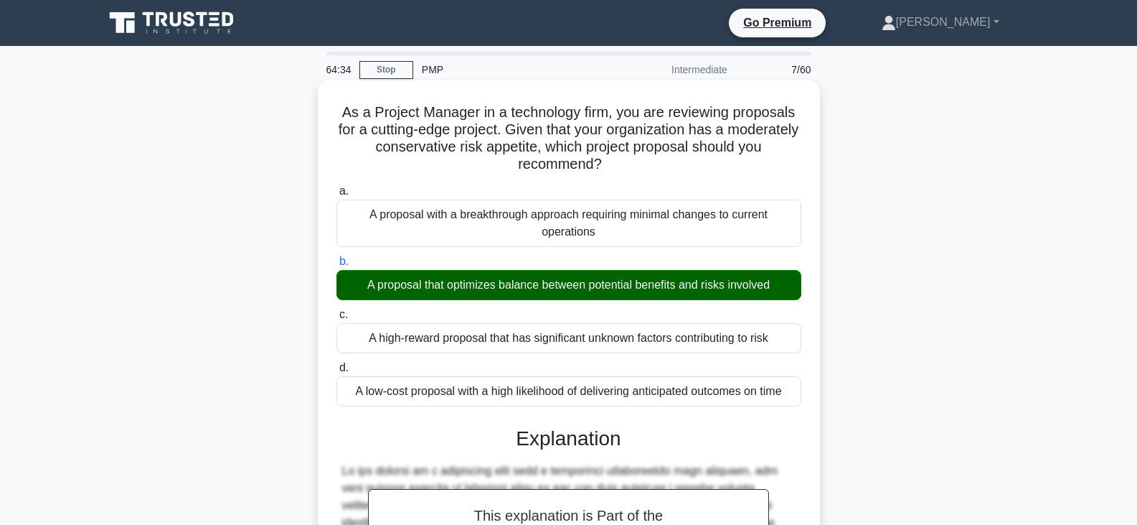
click at [574, 210] on div "A proposal with a breakthrough approach requiring minimal changes to current op…" at bounding box center [569, 222] width 465 height 47
click at [337, 196] on input "a. A proposal with a breakthrough approach requiring minimal changes to current…" at bounding box center [337, 191] width 0 height 9
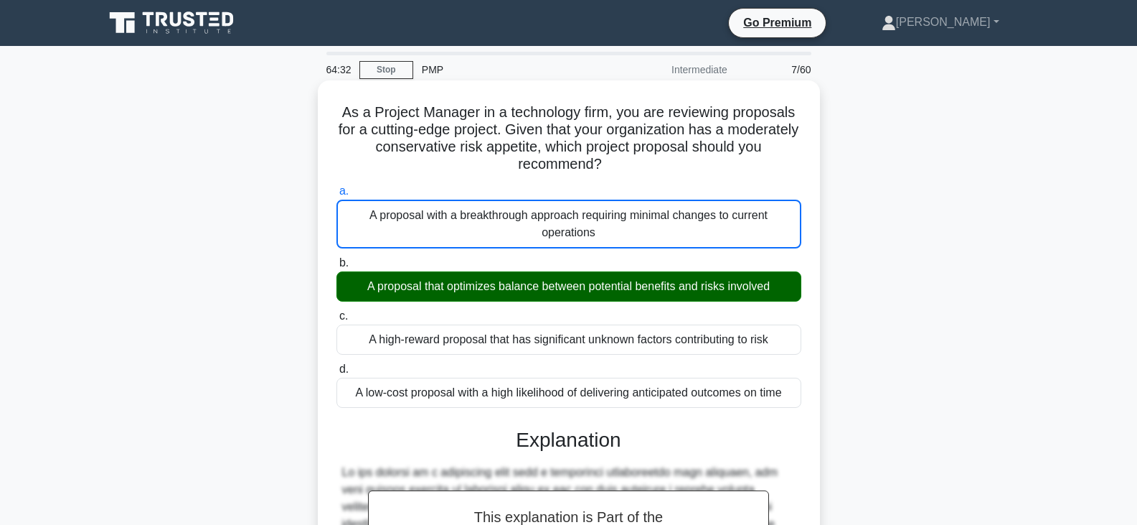
click at [576, 228] on div "A proposal with a breakthrough approach requiring minimal changes to current op…" at bounding box center [569, 223] width 465 height 49
click at [337, 196] on input "a. A proposal with a breakthrough approach requiring minimal changes to current…" at bounding box center [337, 191] width 0 height 9
click at [566, 334] on div "A high-reward proposal that has significant unknown factors contributing to risk" at bounding box center [569, 339] width 465 height 30
click at [337, 321] on input "c. A high-reward proposal that has significant unknown factors contributing to …" at bounding box center [337, 315] width 0 height 9
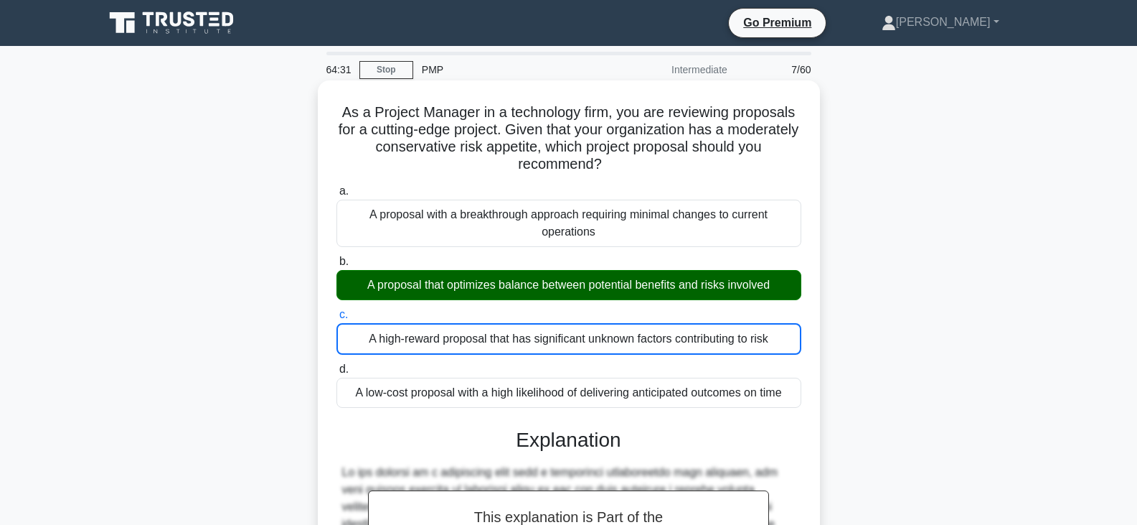
click at [576, 291] on div "A proposal that optimizes balance between potential benefits and risks involved" at bounding box center [569, 285] width 465 height 30
click at [337, 266] on input "b. A proposal that optimizes balance between potential benefits and risks invol…" at bounding box center [337, 261] width 0 height 9
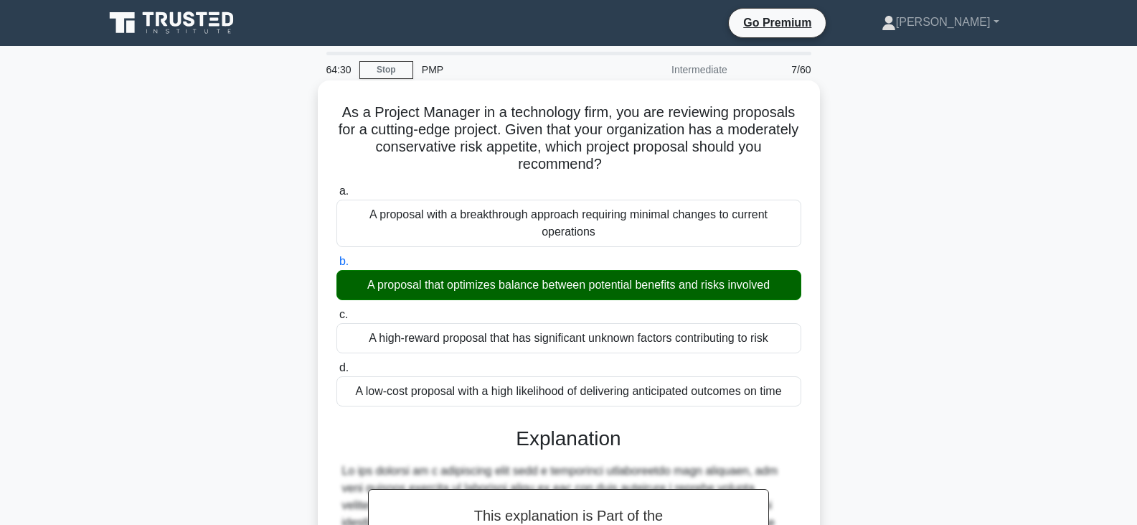
click at [582, 237] on div "A proposal with a breakthrough approach requiring minimal changes to current op…" at bounding box center [569, 222] width 465 height 47
click at [337, 196] on input "a. A proposal with a breakthrough approach requiring minimal changes to current…" at bounding box center [337, 191] width 0 height 9
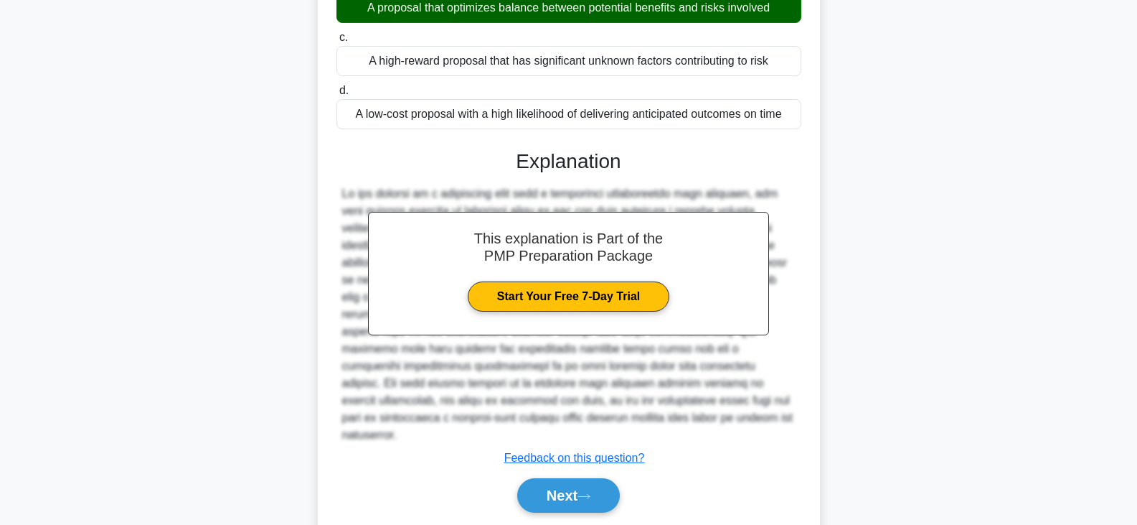
scroll to position [287, 0]
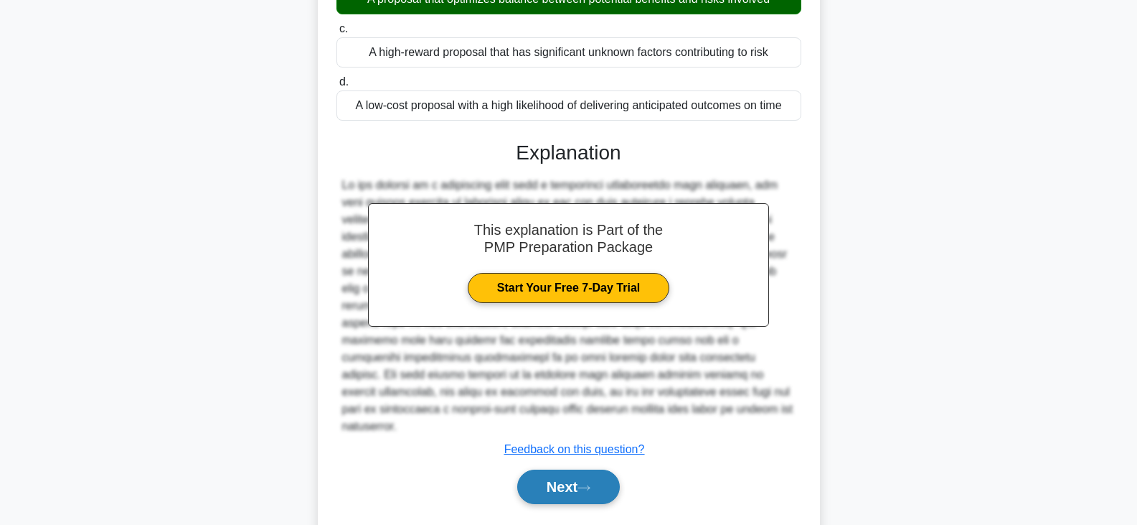
click at [572, 469] on button "Next" at bounding box center [568, 486] width 103 height 34
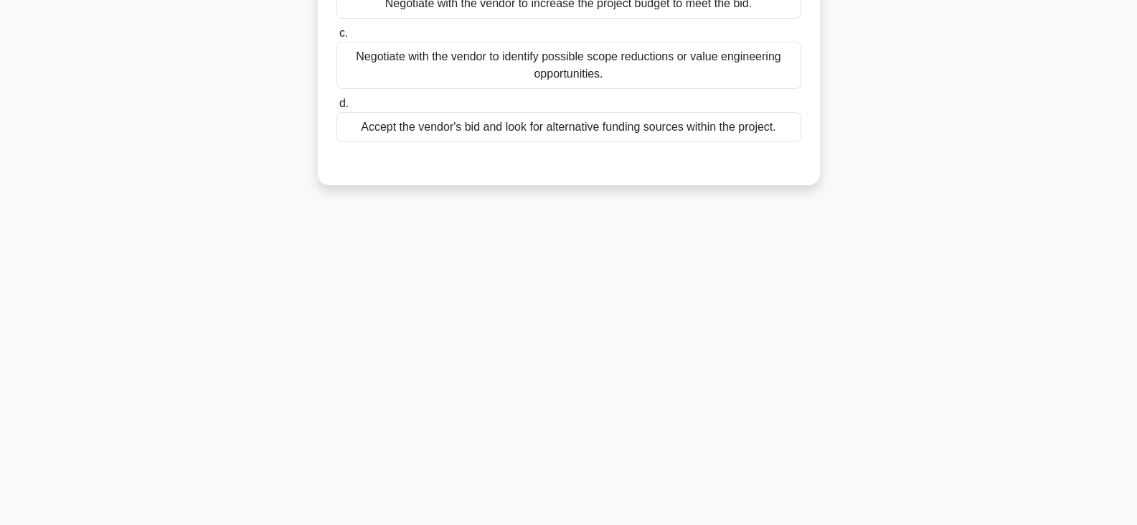
scroll to position [0, 0]
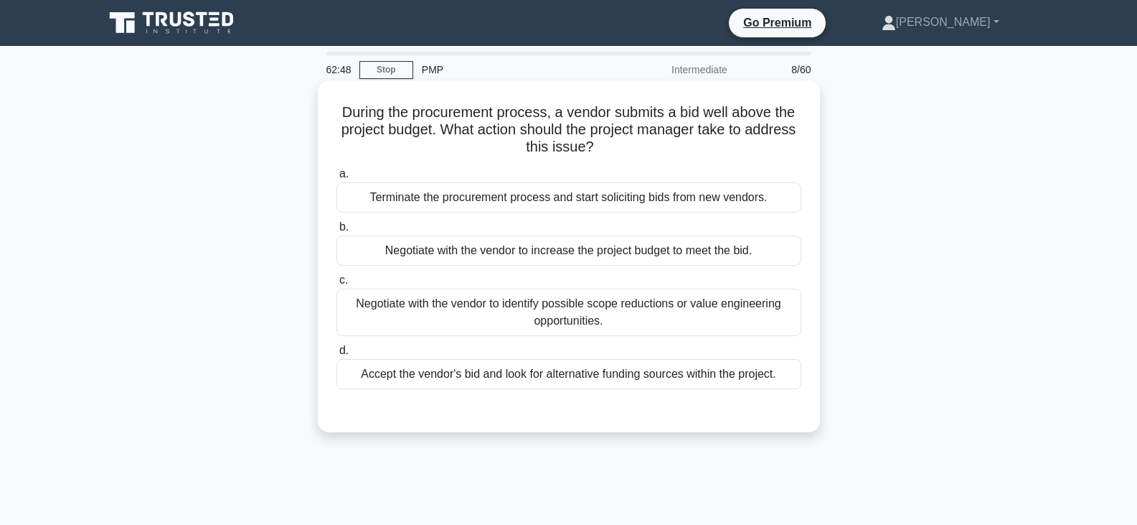
click at [583, 312] on div "Negotiate with the vendor to identify possible scope reductions or value engine…" at bounding box center [569, 311] width 465 height 47
click at [337, 285] on input "c. Negotiate with the vendor to identify possible scope reductions or value eng…" at bounding box center [337, 280] width 0 height 9
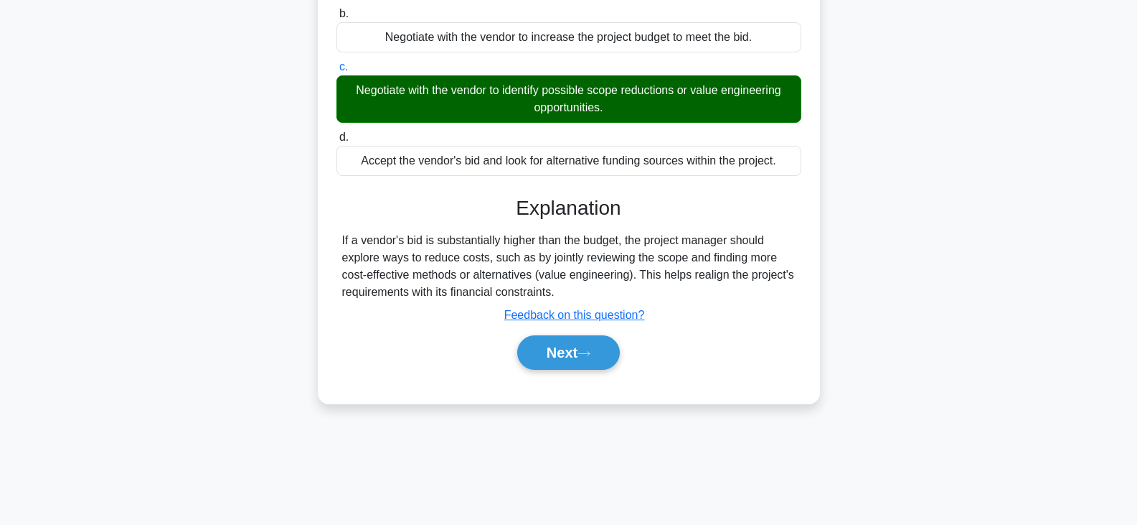
scroll to position [215, 0]
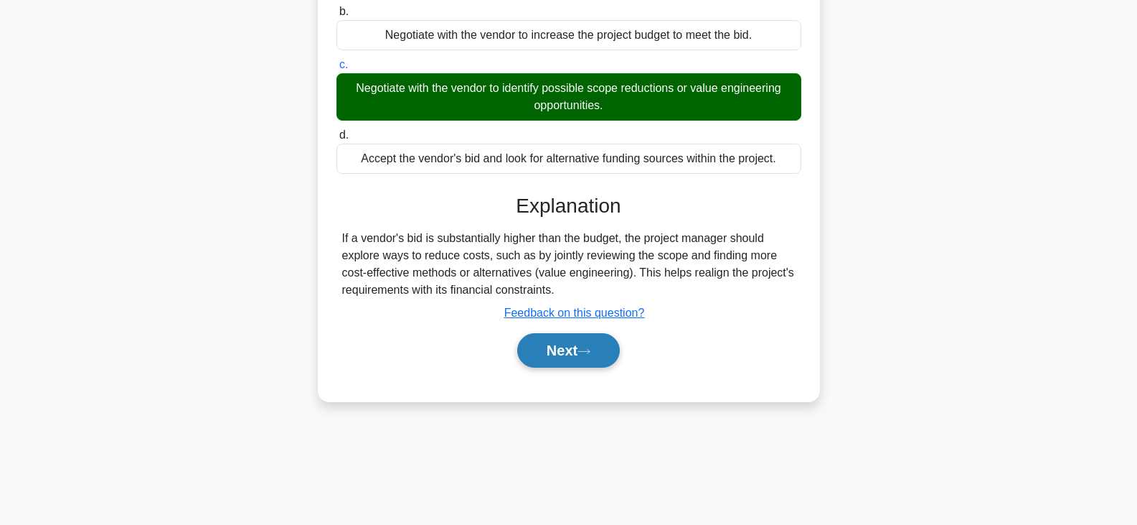
click at [573, 344] on button "Next" at bounding box center [568, 350] width 103 height 34
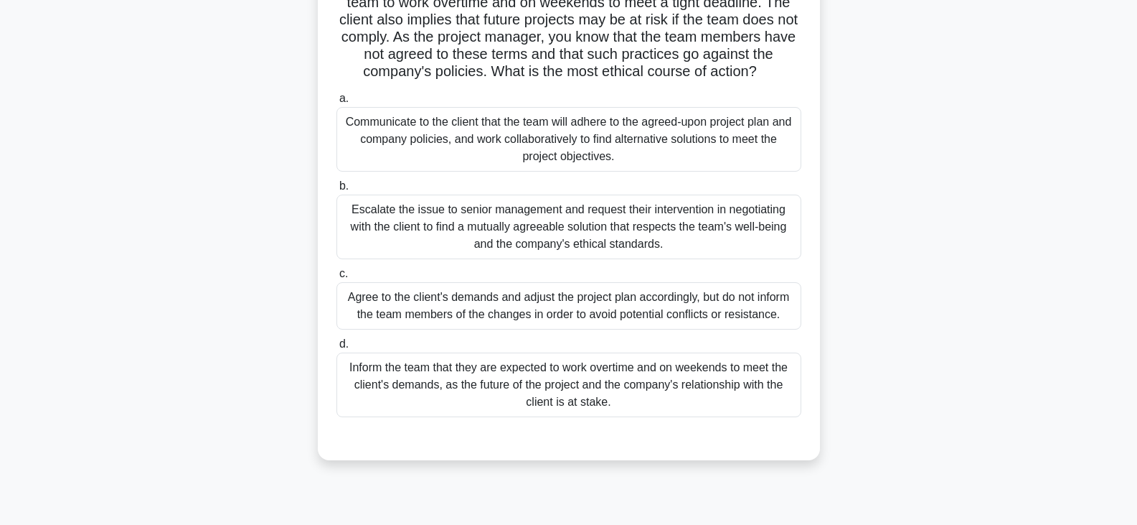
scroll to position [144, 0]
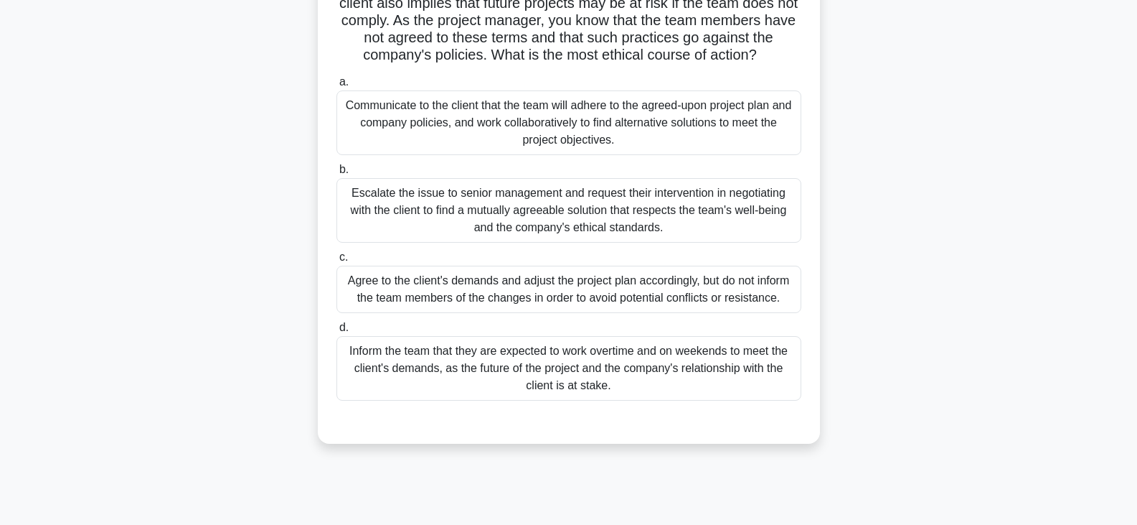
click at [591, 121] on div "Communicate to the client that the team will adhere to the agreed-upon project …" at bounding box center [569, 122] width 465 height 65
click at [337, 87] on input "a. Communicate to the client that the team will adhere to the agreed-upon proje…" at bounding box center [337, 81] width 0 height 9
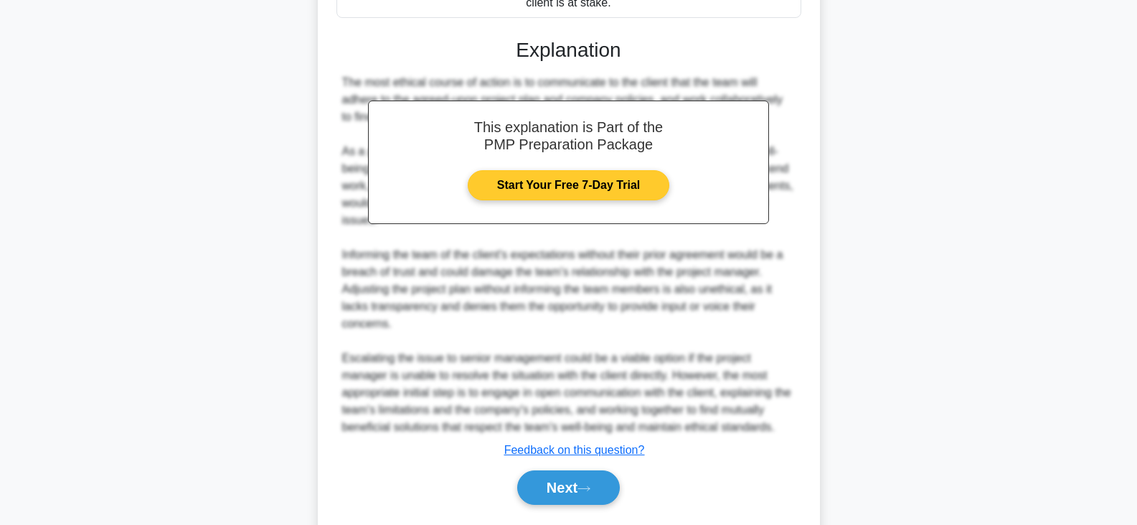
scroll to position [568, 0]
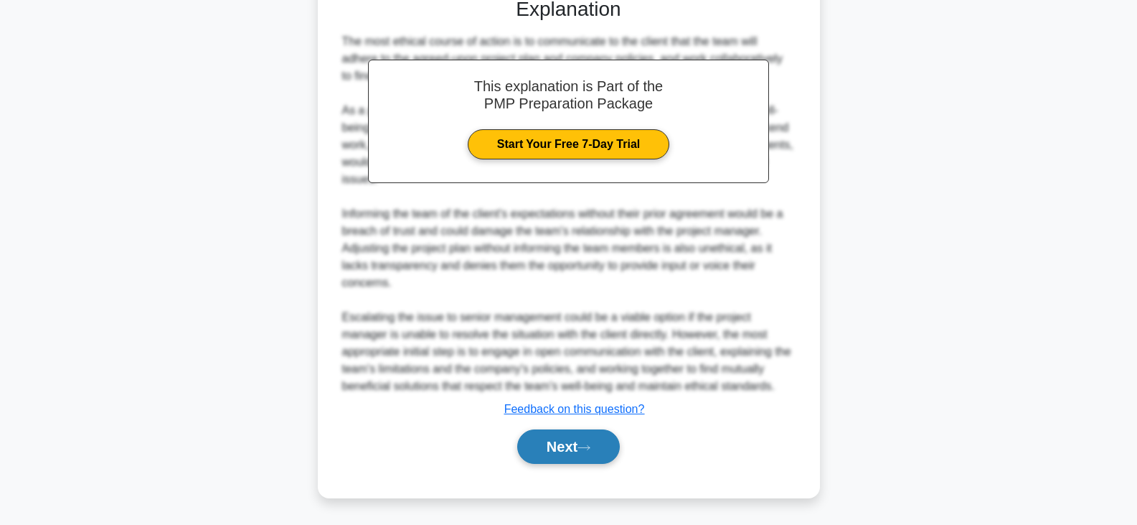
click at [575, 449] on button "Next" at bounding box center [568, 446] width 103 height 34
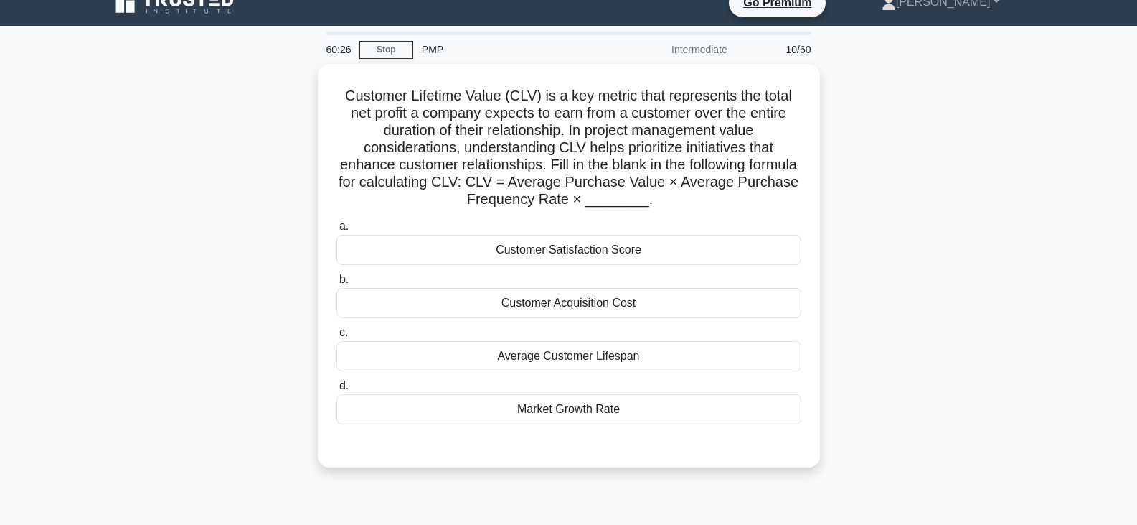
scroll to position [0, 0]
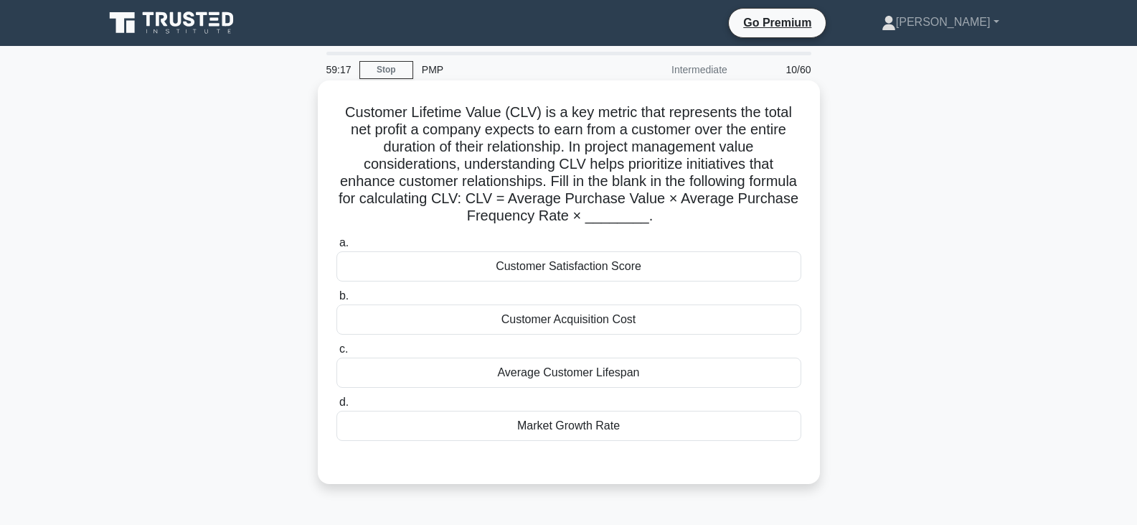
click at [545, 381] on div "Average Customer Lifespan" at bounding box center [569, 372] width 465 height 30
click at [337, 354] on input "c. Average Customer Lifespan" at bounding box center [337, 348] width 0 height 9
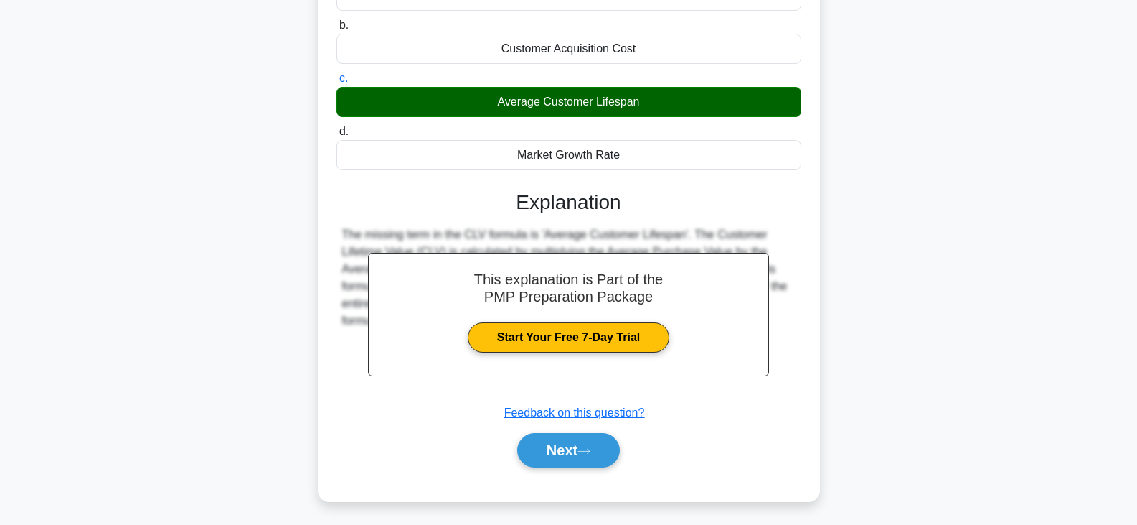
scroll to position [275, 0]
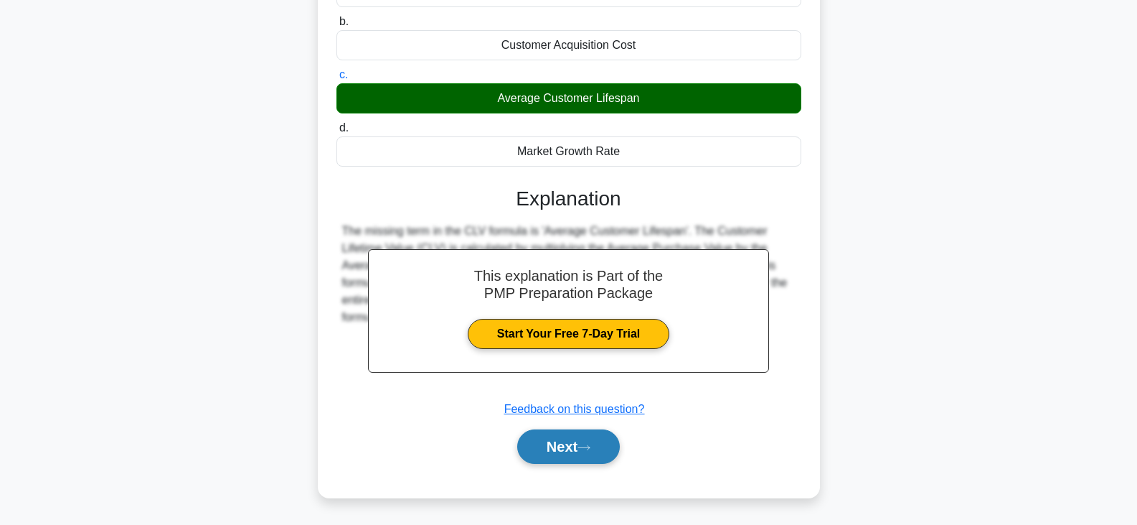
click at [578, 450] on button "Next" at bounding box center [568, 446] width 103 height 34
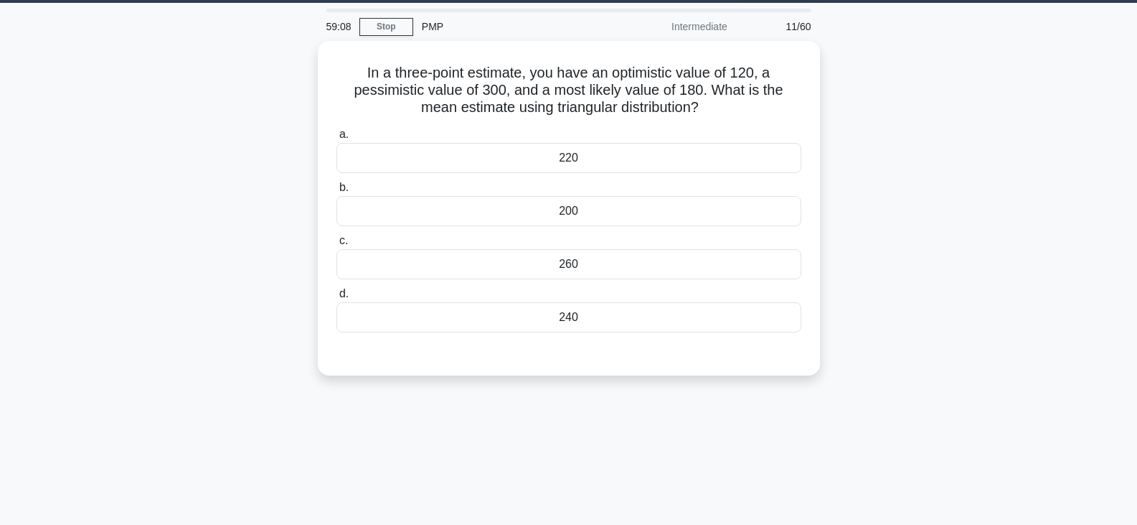
scroll to position [35, 0]
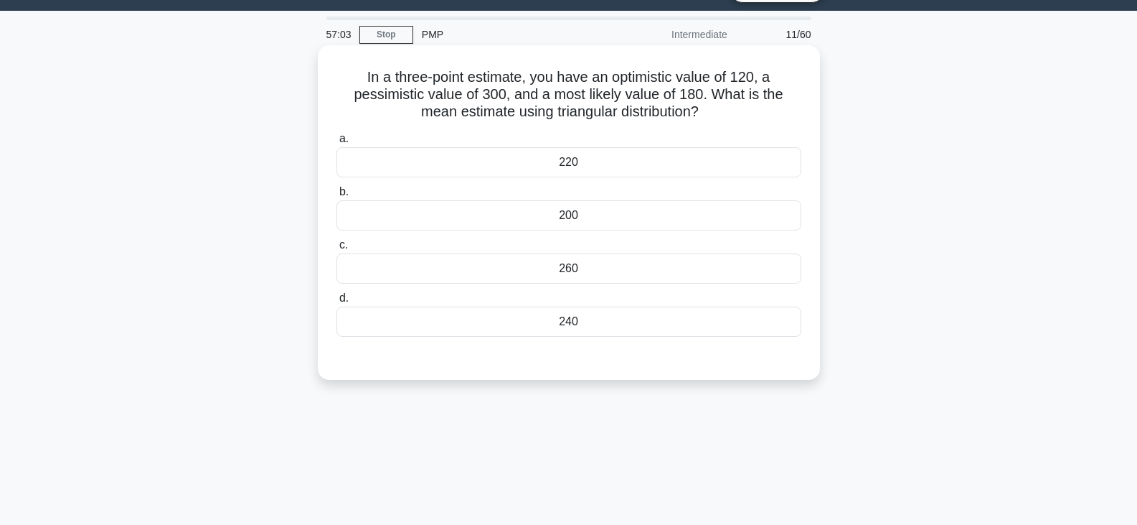
click at [582, 164] on div "220" at bounding box center [569, 162] width 465 height 30
click at [337, 144] on input "a. 220" at bounding box center [337, 138] width 0 height 9
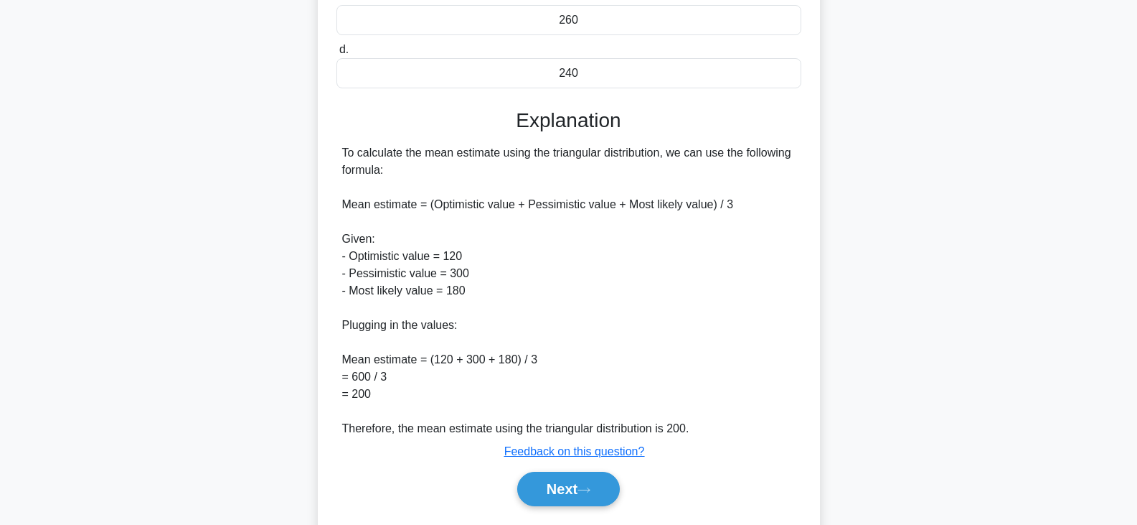
scroll to position [328, 0]
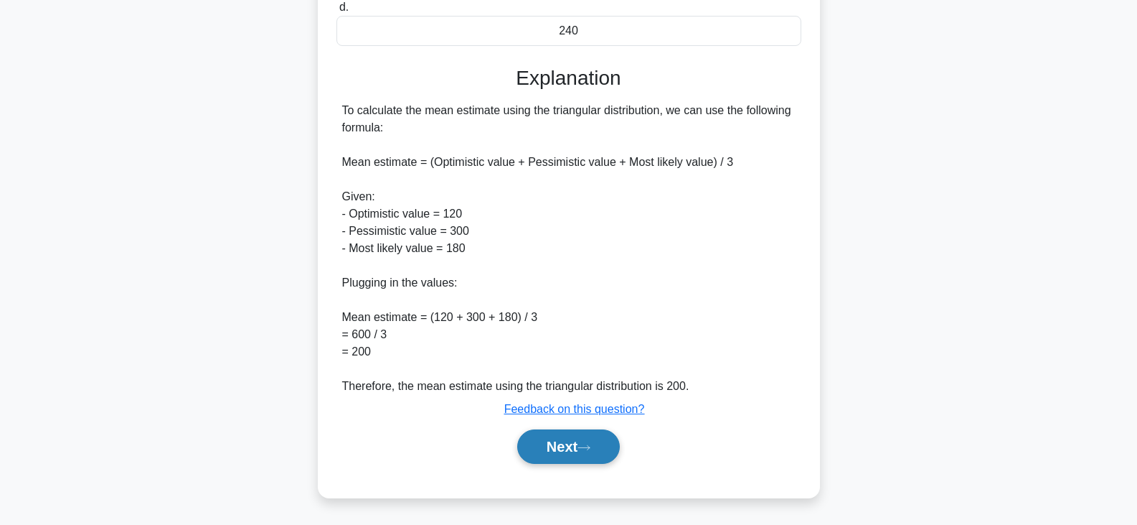
click at [586, 454] on button "Next" at bounding box center [568, 446] width 103 height 34
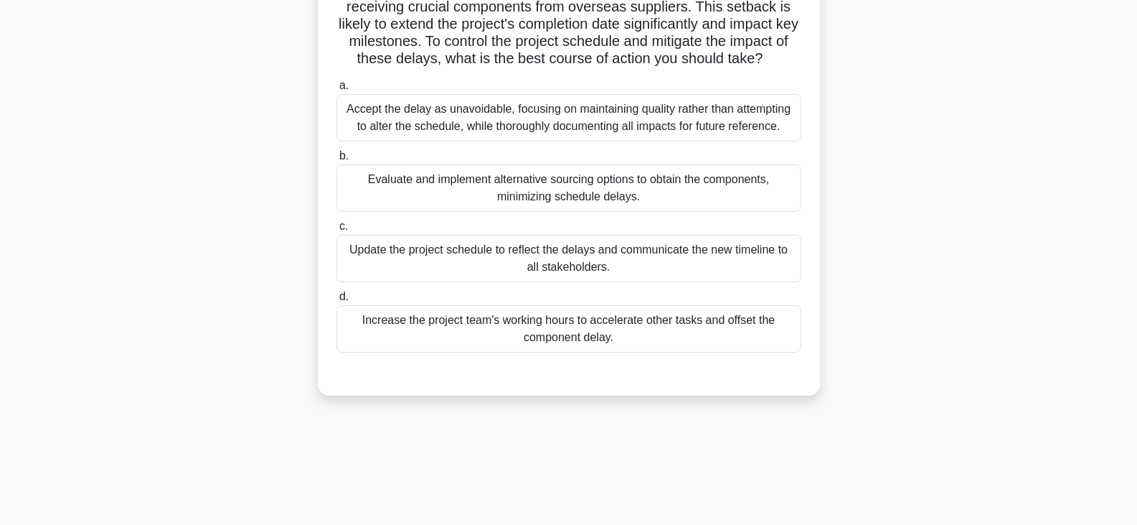
scroll to position [144, 0]
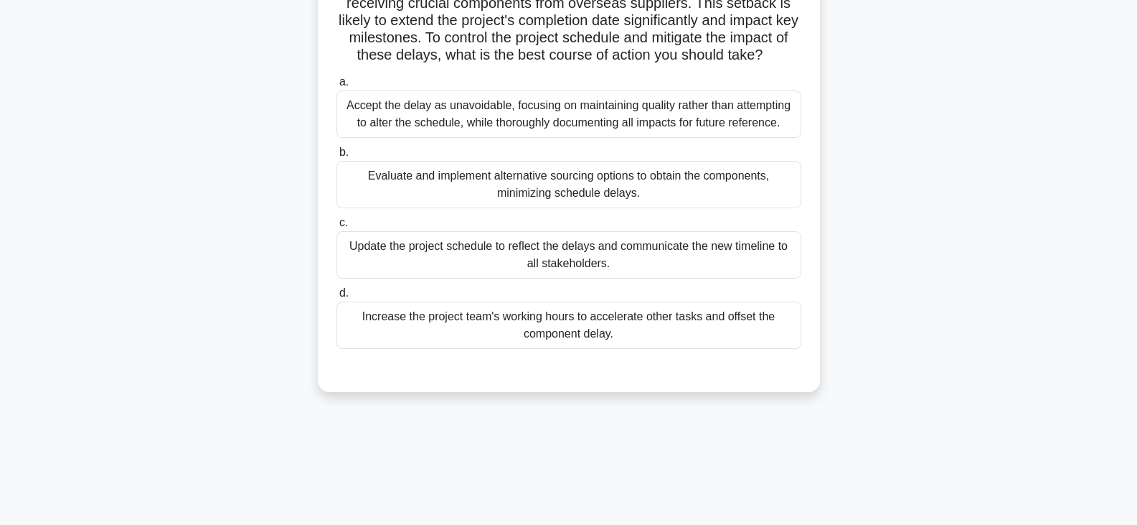
click at [664, 186] on div "Evaluate and implement alternative sourcing options to obtain the components, m…" at bounding box center [569, 184] width 465 height 47
click at [337, 157] on input "b. Evaluate and implement alternative sourcing options to obtain the components…" at bounding box center [337, 152] width 0 height 9
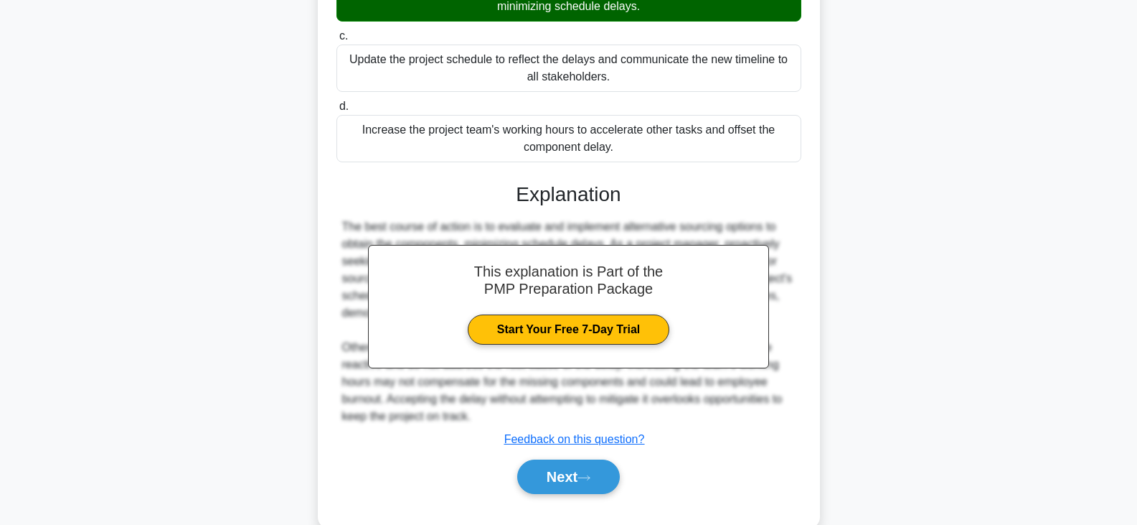
scroll to position [361, 0]
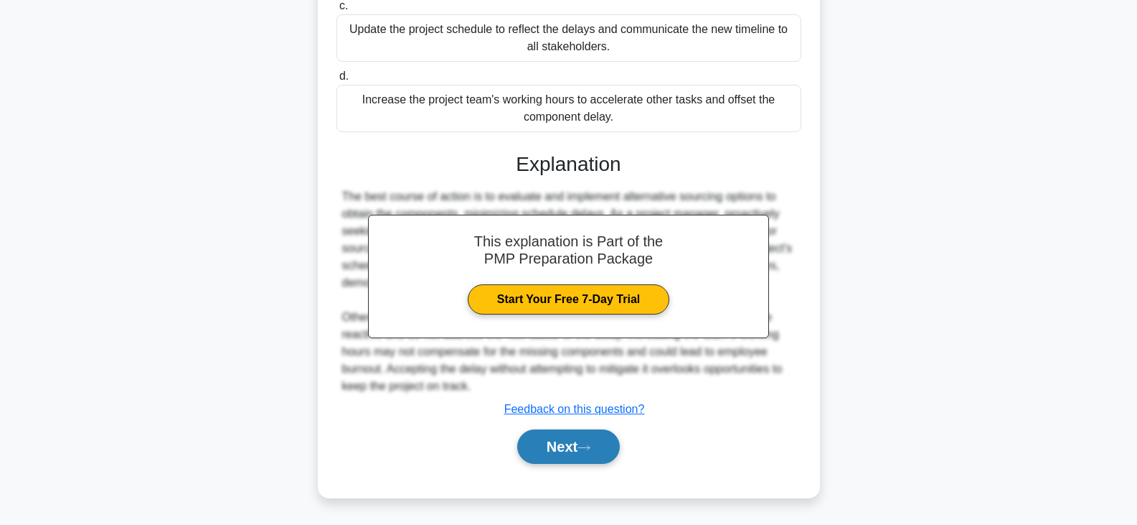
click at [585, 446] on icon at bounding box center [584, 447] width 13 height 8
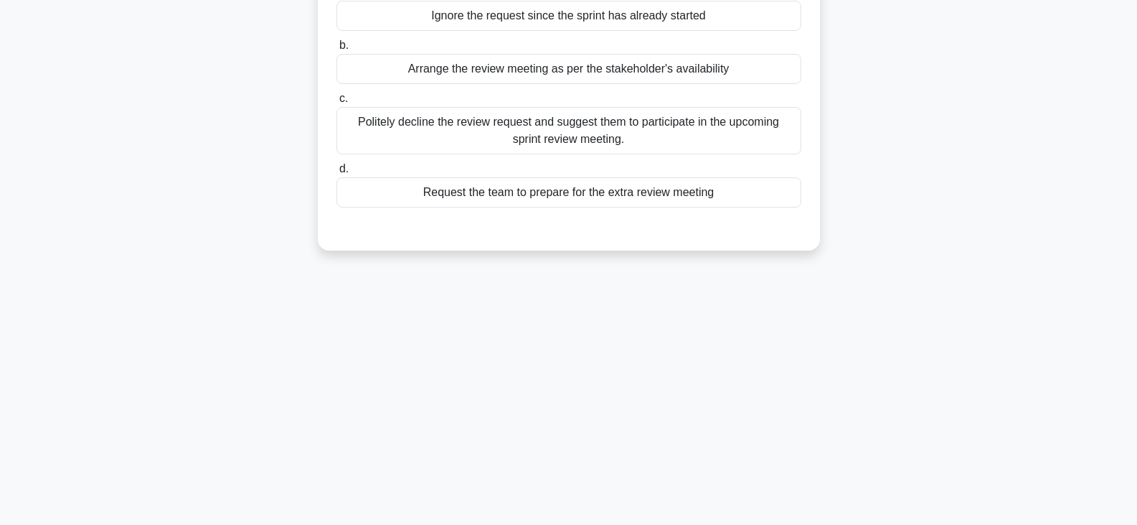
scroll to position [0, 0]
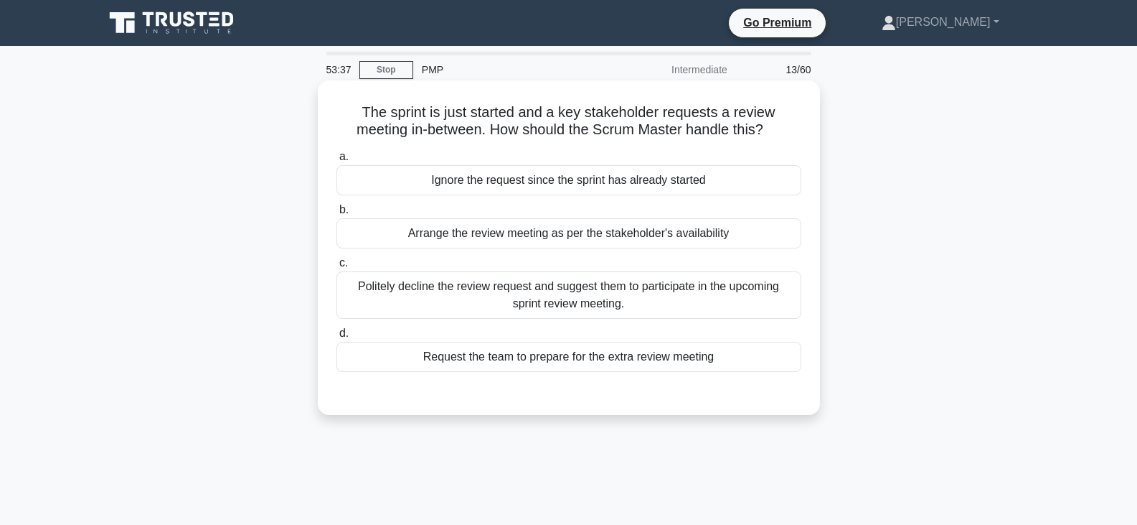
click at [578, 230] on div "Arrange the review meeting as per the stakeholder's availability" at bounding box center [569, 233] width 465 height 30
click at [337, 215] on input "b. Arrange the review meeting as per the stakeholder's availability" at bounding box center [337, 209] width 0 height 9
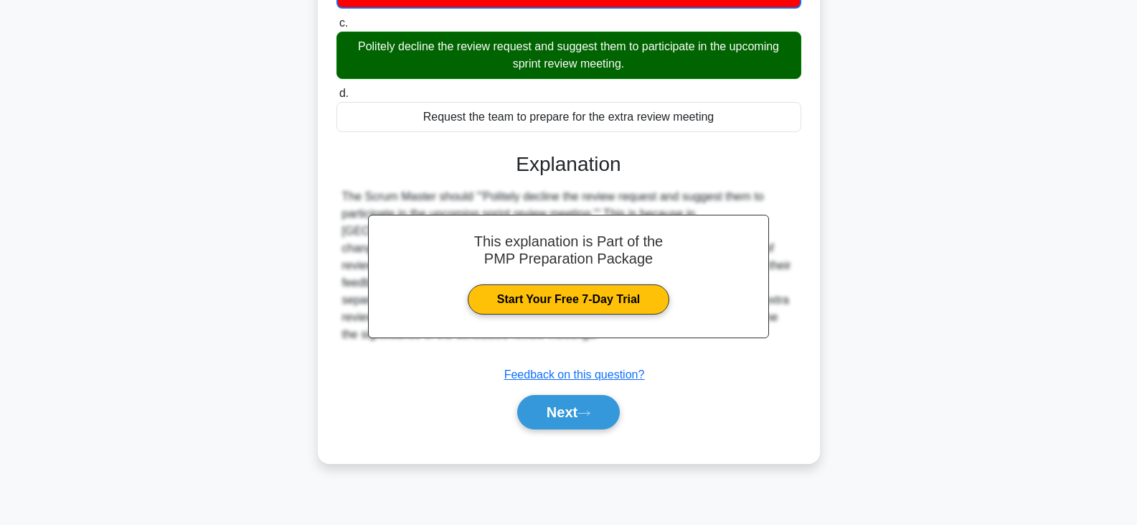
scroll to position [250, 0]
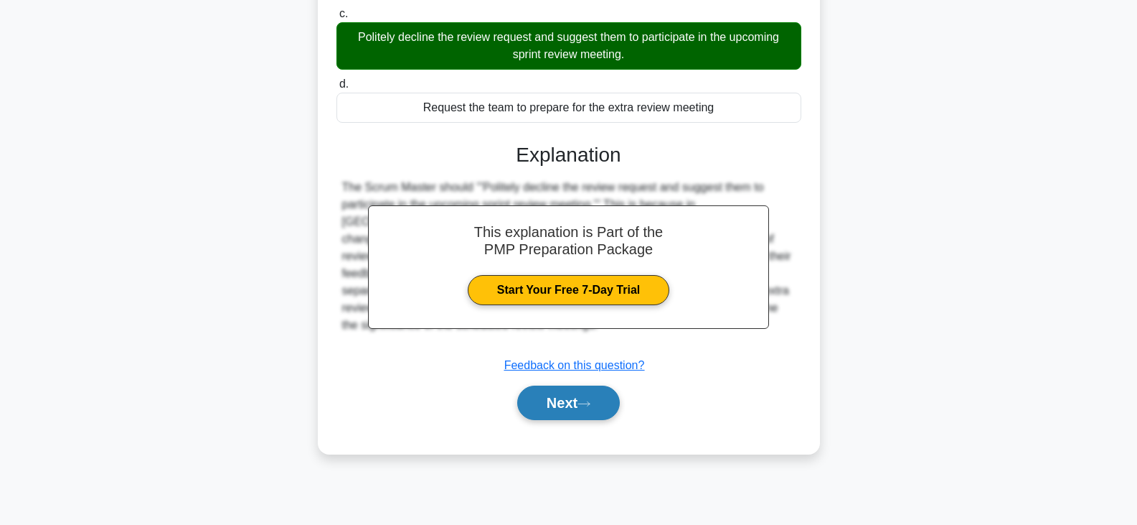
click at [557, 396] on button "Next" at bounding box center [568, 402] width 103 height 34
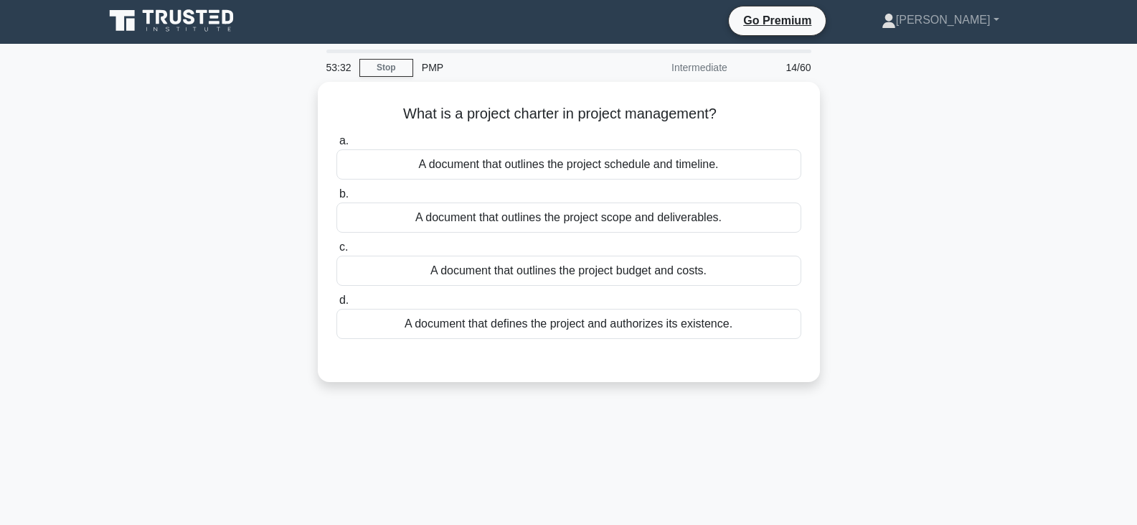
scroll to position [0, 0]
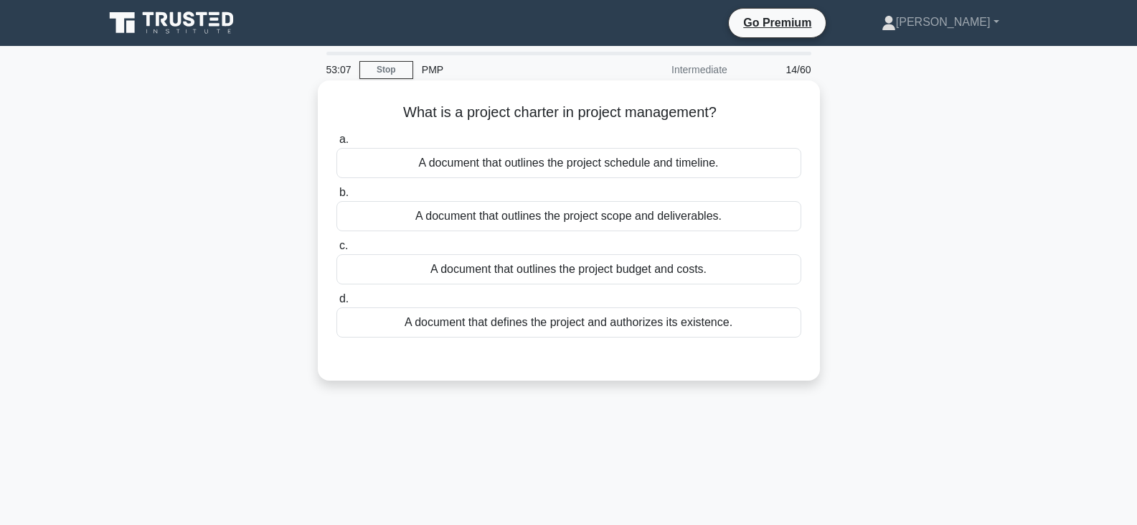
click at [524, 323] on div "A document that defines the project and authorizes its existence." at bounding box center [569, 322] width 465 height 30
click at [337, 304] on input "d. A document that defines the project and authorizes its existence." at bounding box center [337, 298] width 0 height 9
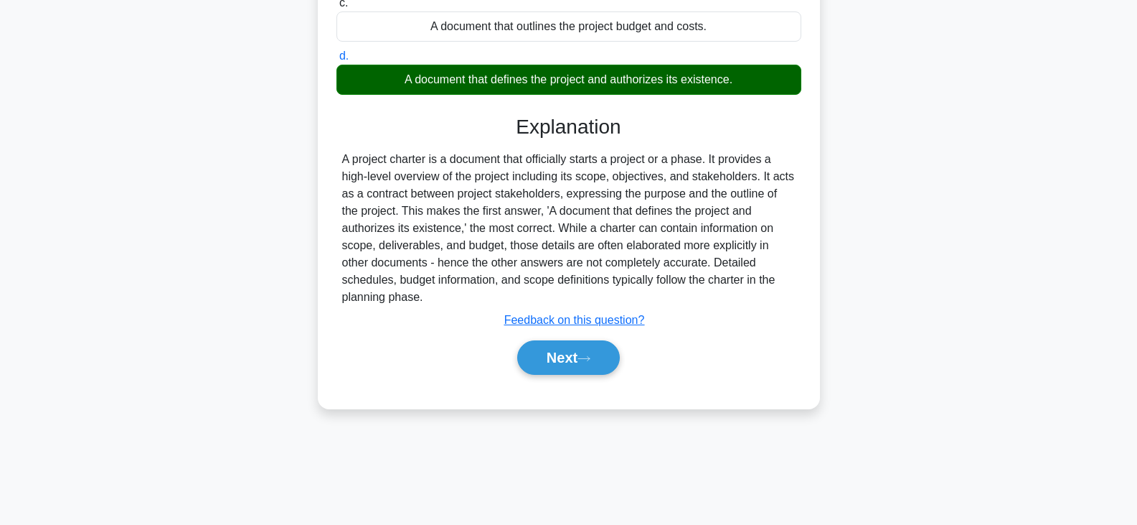
scroll to position [250, 0]
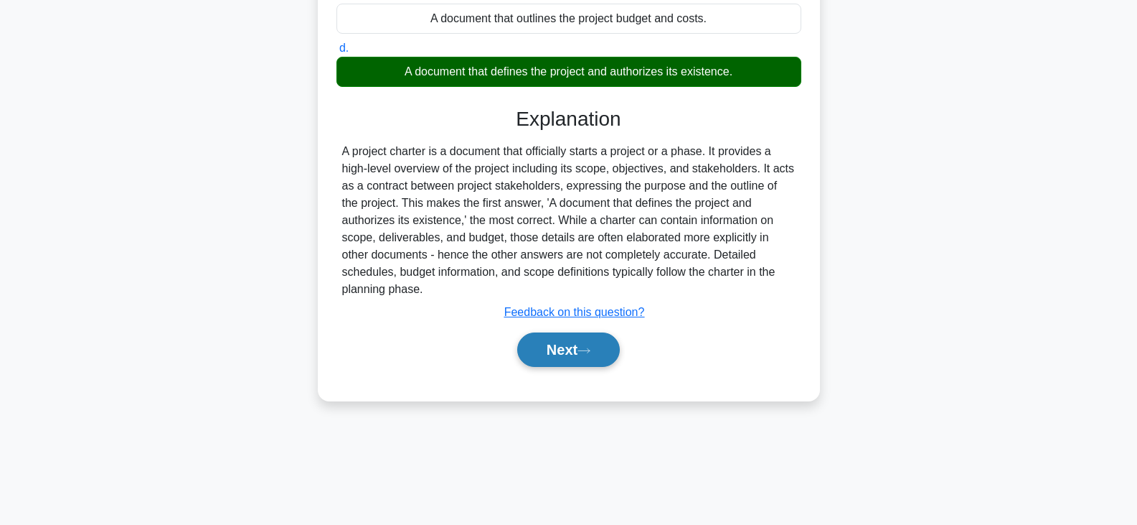
click at [578, 349] on button "Next" at bounding box center [568, 349] width 103 height 34
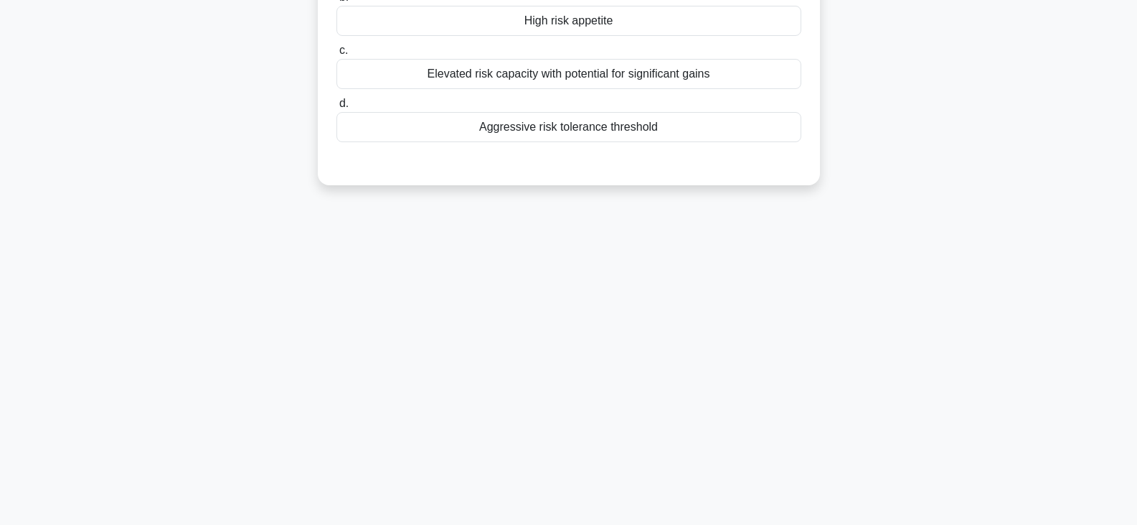
scroll to position [0, 0]
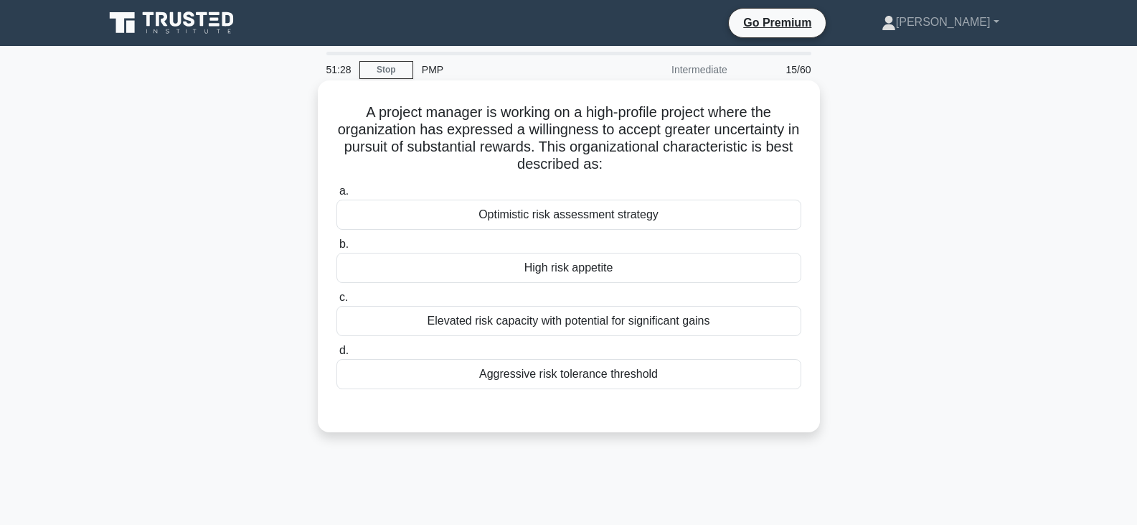
click at [584, 217] on div "Optimistic risk assessment strategy" at bounding box center [569, 214] width 465 height 30
click at [337, 196] on input "a. Optimistic risk assessment strategy" at bounding box center [337, 191] width 0 height 9
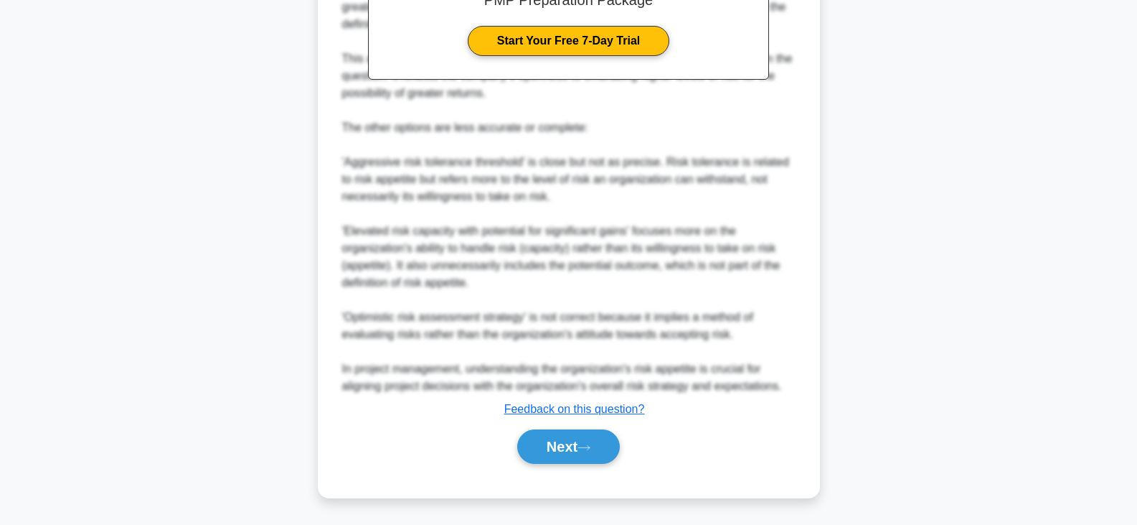
scroll to position [517, 0]
click at [590, 441] on button "Next" at bounding box center [568, 446] width 103 height 34
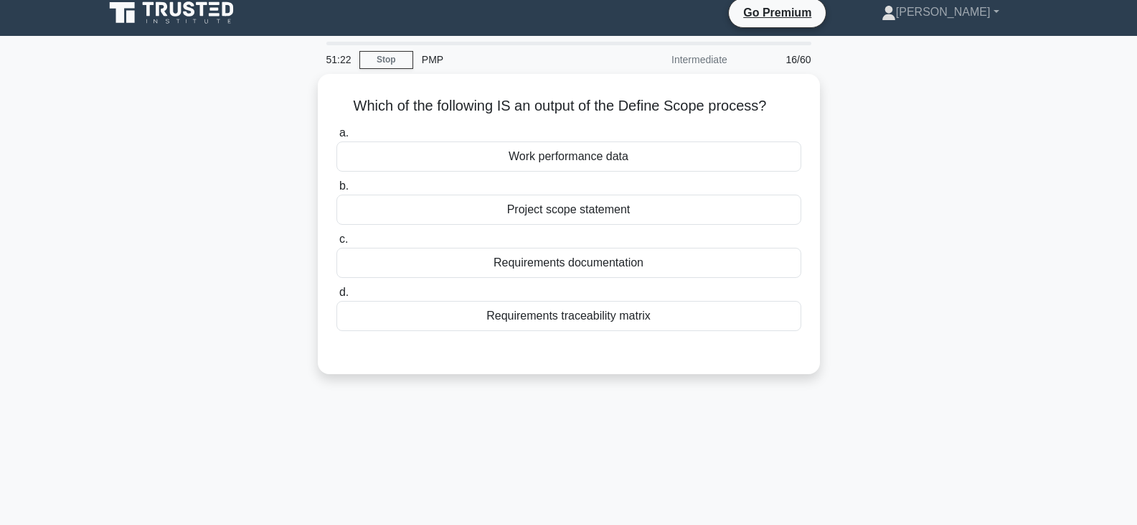
scroll to position [0, 0]
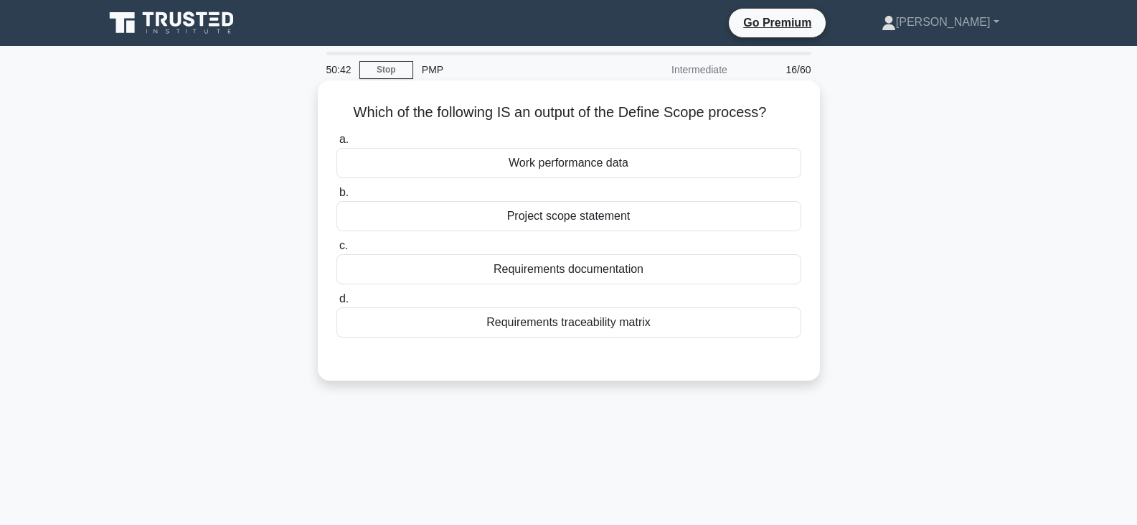
click at [581, 217] on div "Project scope statement" at bounding box center [569, 216] width 465 height 30
click at [337, 197] on input "b. Project scope statement" at bounding box center [337, 192] width 0 height 9
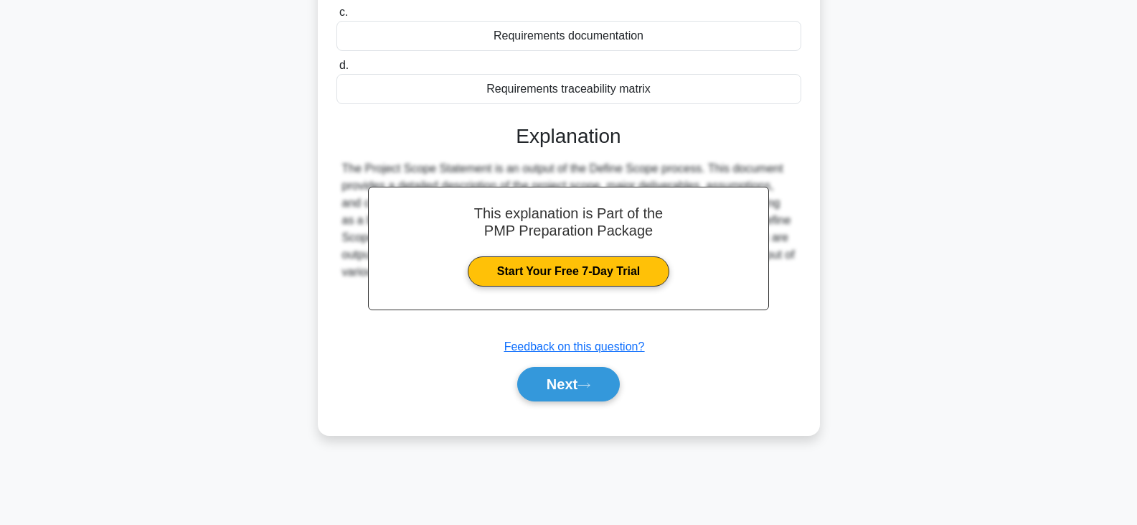
scroll to position [250, 0]
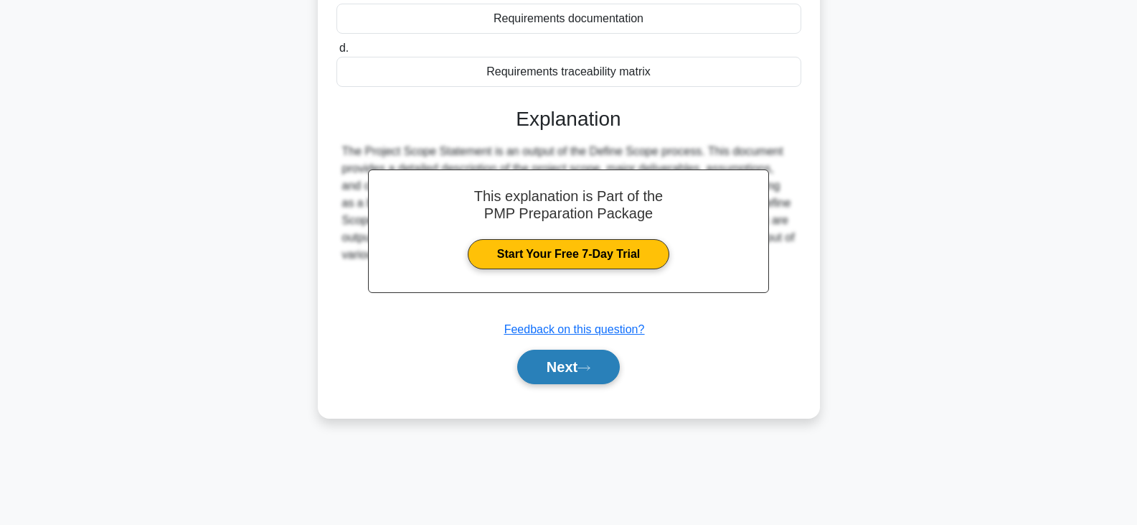
click at [579, 365] on button "Next" at bounding box center [568, 366] width 103 height 34
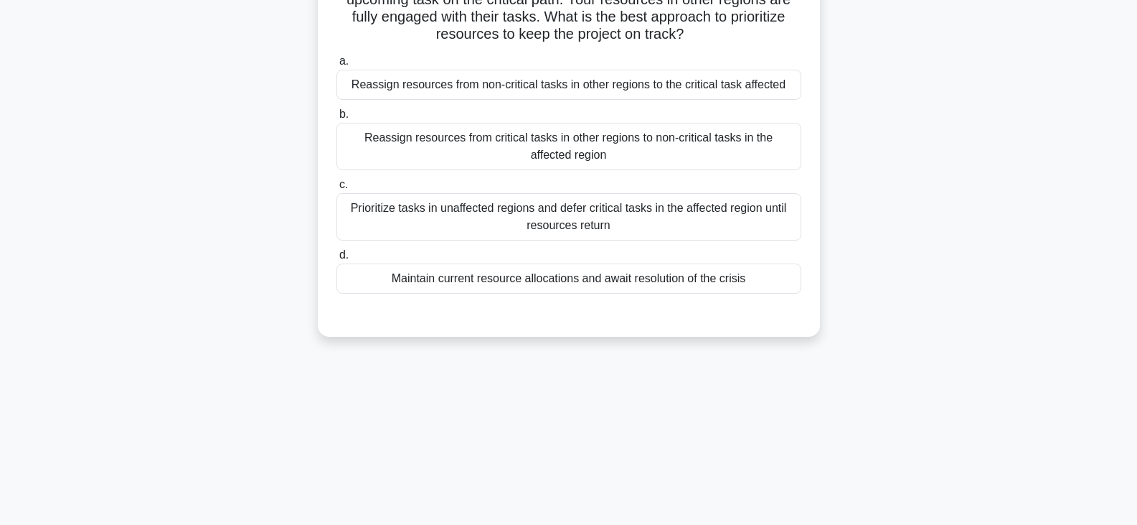
scroll to position [0, 0]
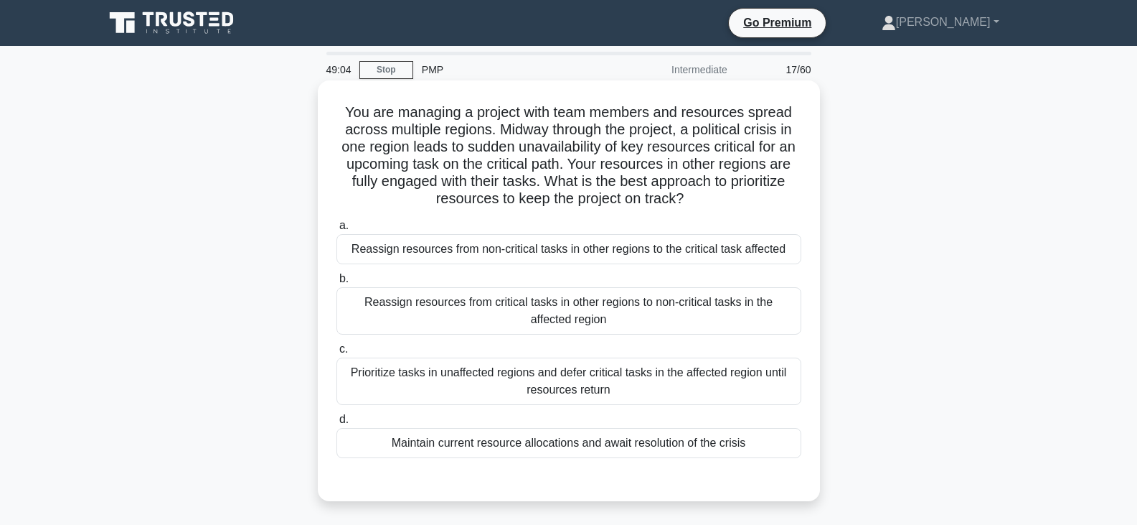
click at [500, 250] on div "Reassign resources from non-critical tasks in other regions to the critical tas…" at bounding box center [569, 249] width 465 height 30
click at [337, 230] on input "a. Reassign resources from non-critical tasks in other regions to the critical …" at bounding box center [337, 225] width 0 height 9
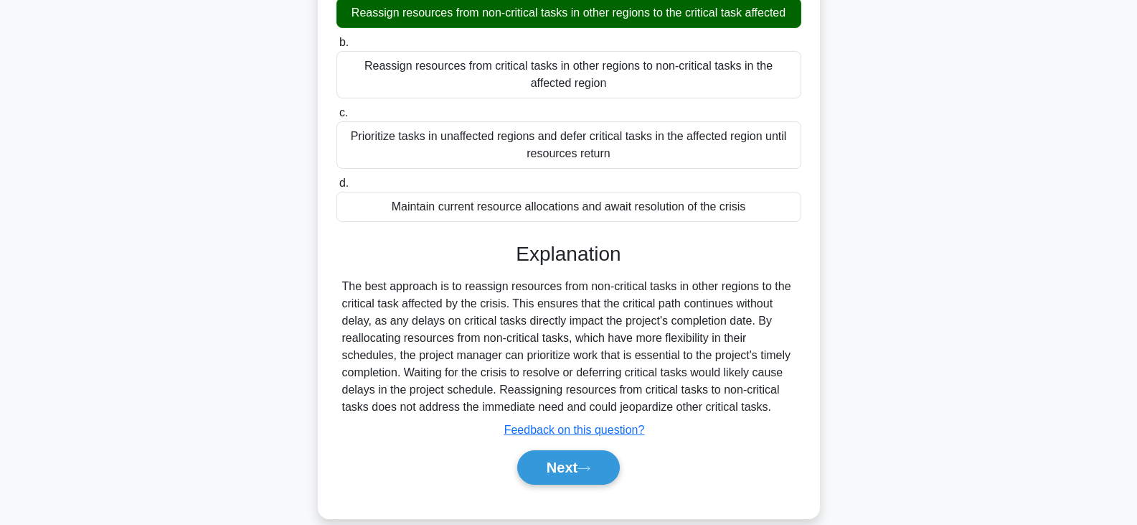
scroll to position [258, 0]
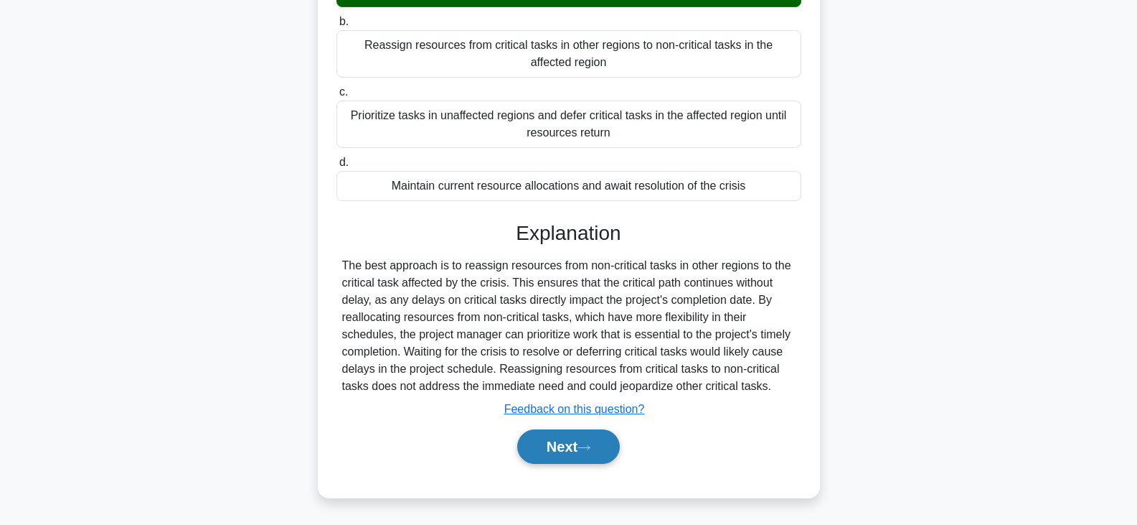
click at [548, 444] on button "Next" at bounding box center [568, 446] width 103 height 34
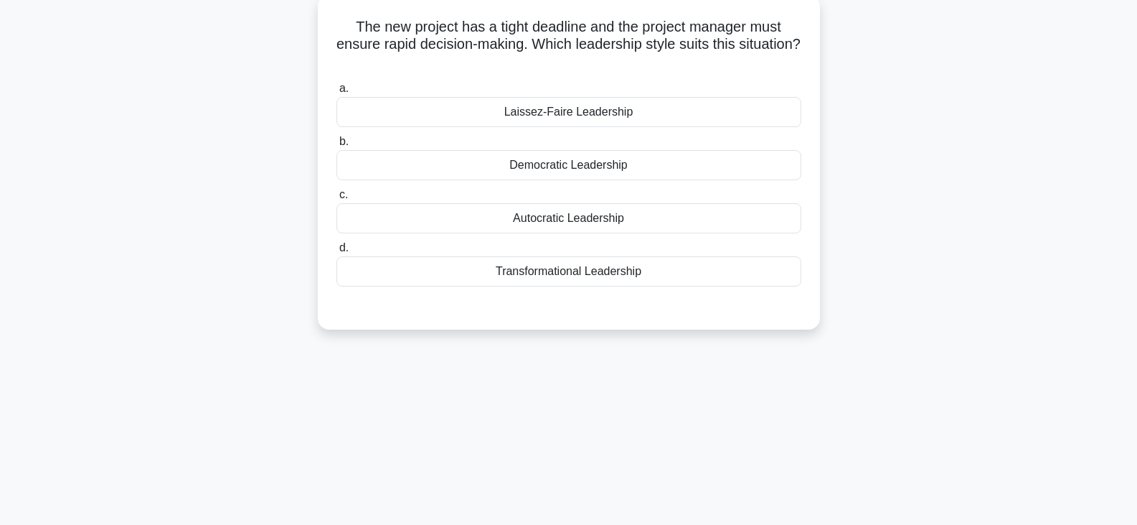
scroll to position [0, 0]
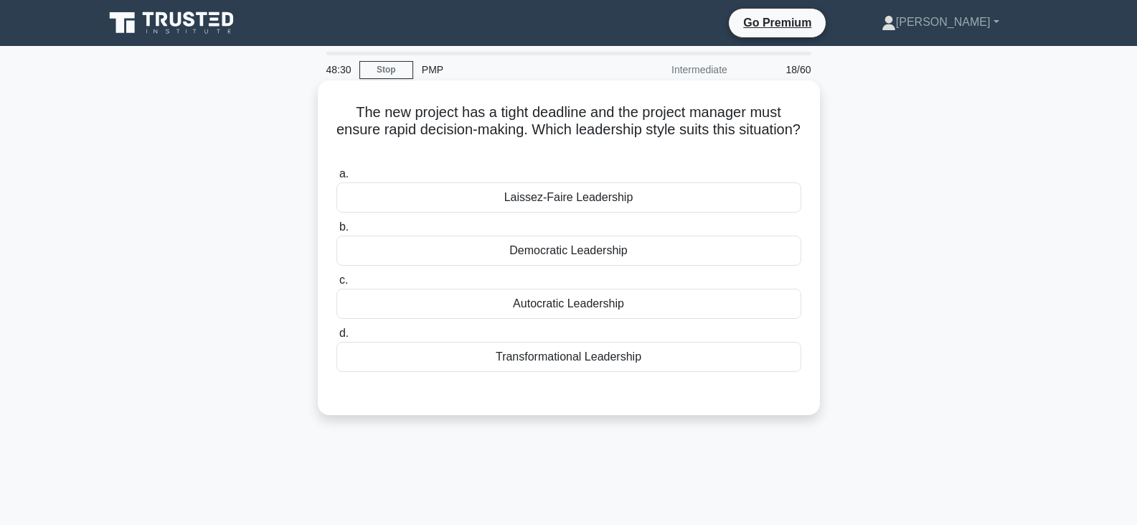
click at [553, 199] on div "Laissez-Faire Leadership" at bounding box center [569, 197] width 465 height 30
click at [337, 179] on input "a. Laissez-Faire Leadership" at bounding box center [337, 173] width 0 height 9
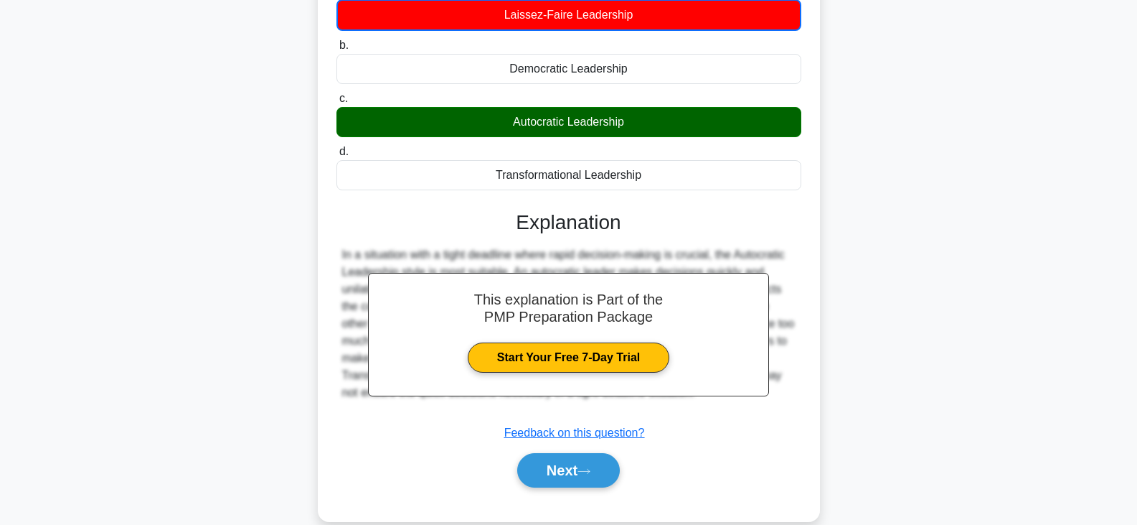
scroll to position [250, 0]
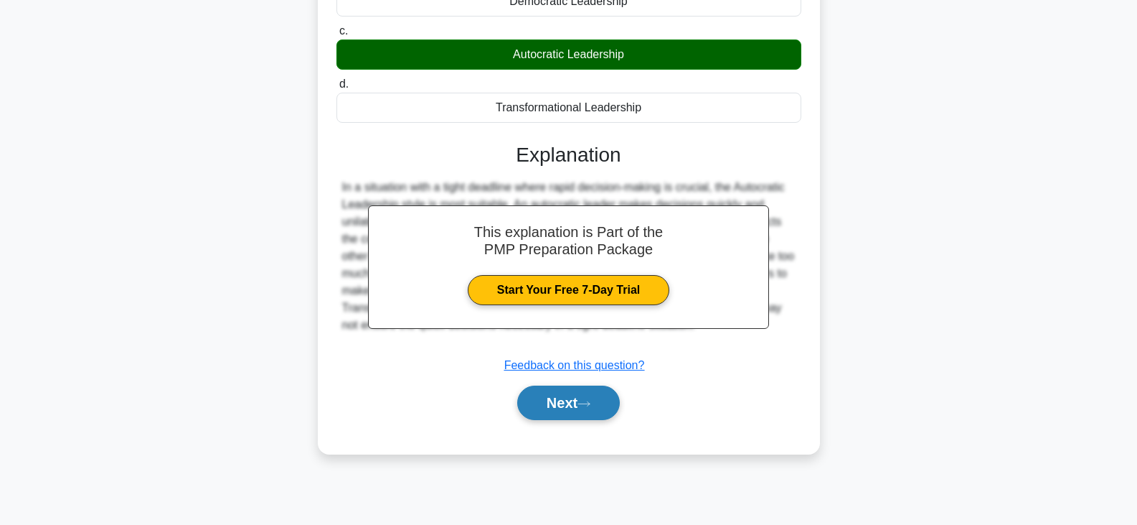
click at [569, 405] on button "Next" at bounding box center [568, 402] width 103 height 34
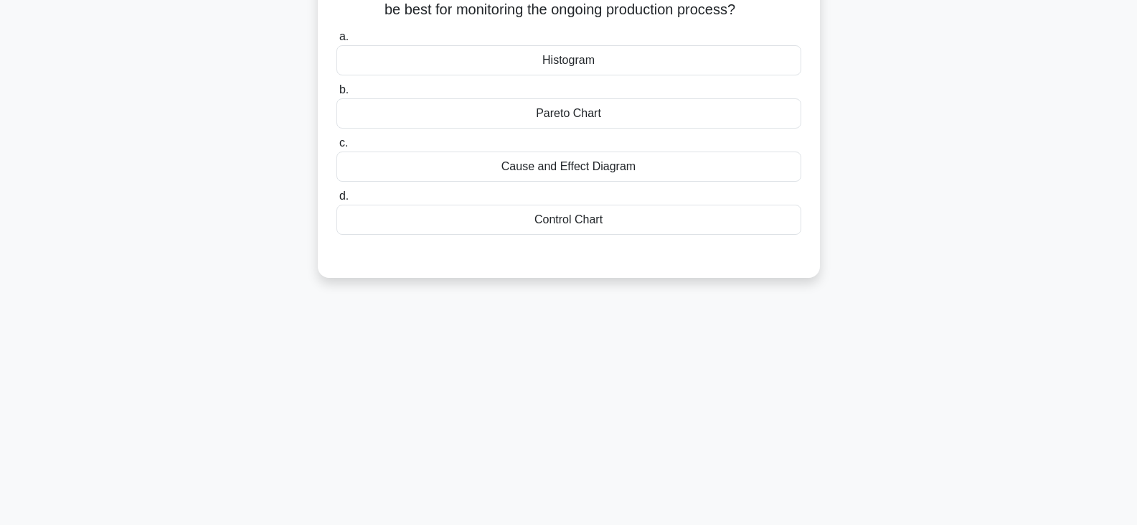
scroll to position [0, 0]
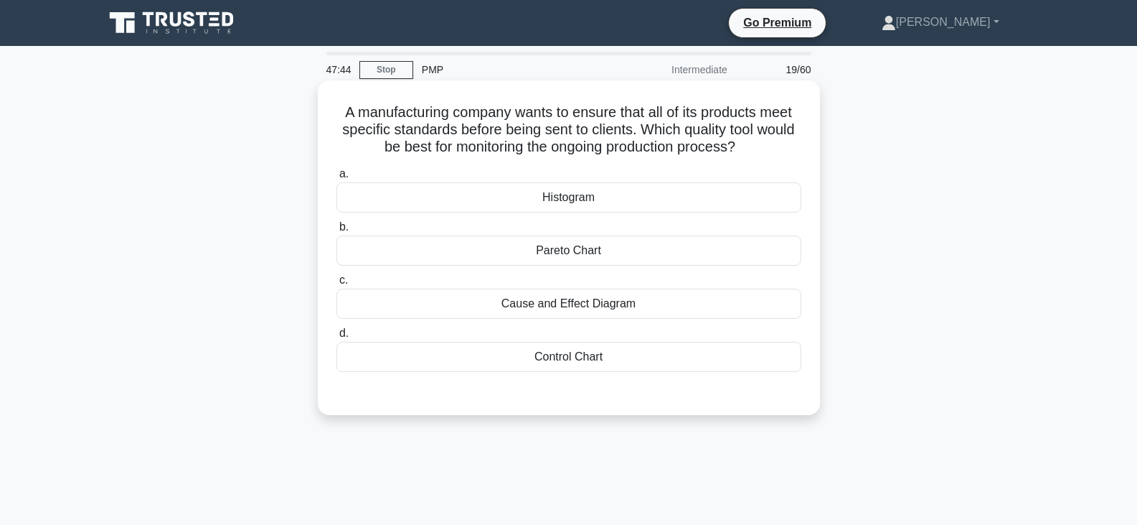
click at [540, 360] on div "Control Chart" at bounding box center [569, 357] width 465 height 30
click at [337, 338] on input "d. Control Chart" at bounding box center [337, 333] width 0 height 9
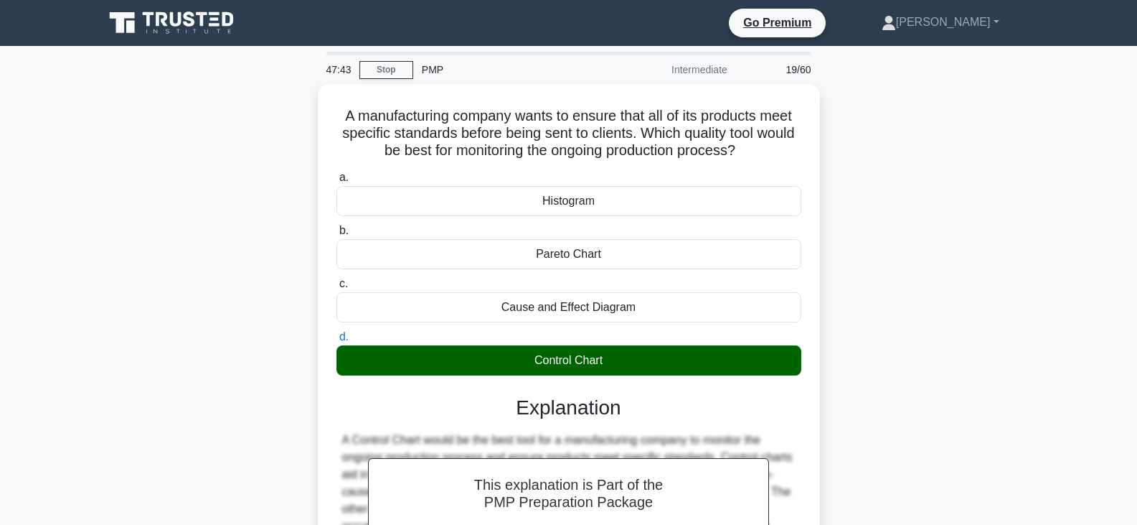
scroll to position [250, 0]
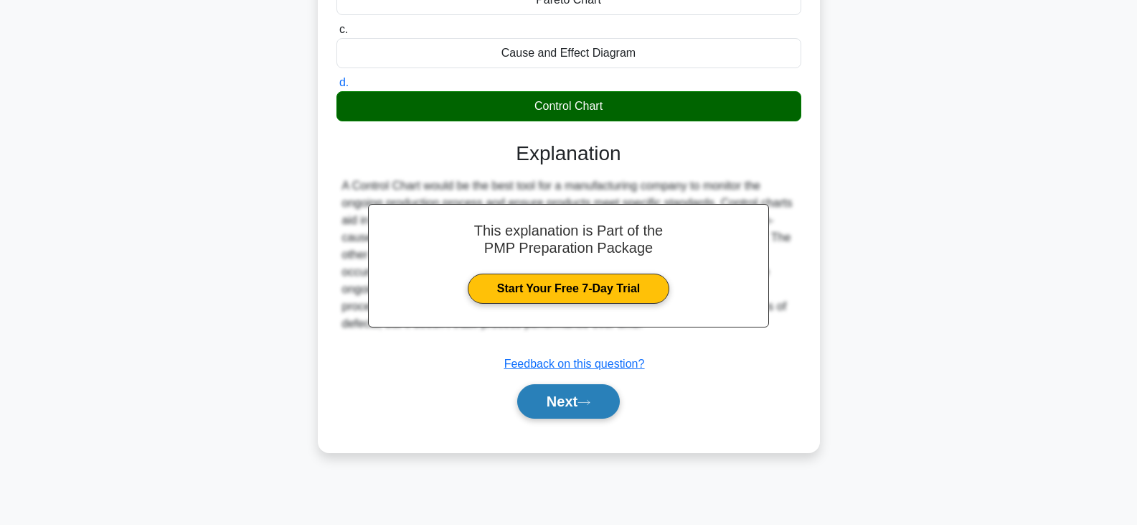
click at [584, 405] on icon at bounding box center [584, 402] width 13 height 8
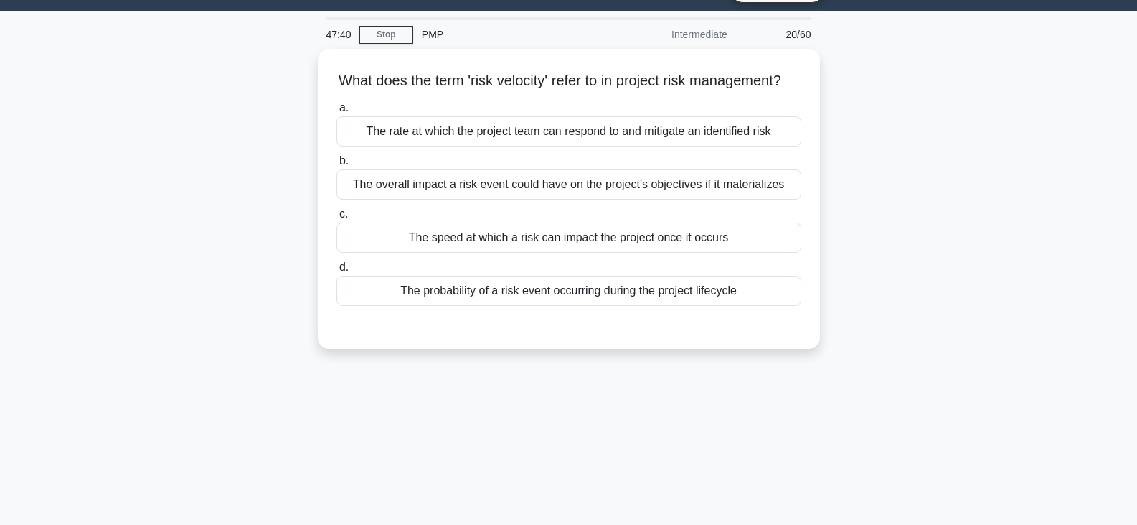
scroll to position [0, 0]
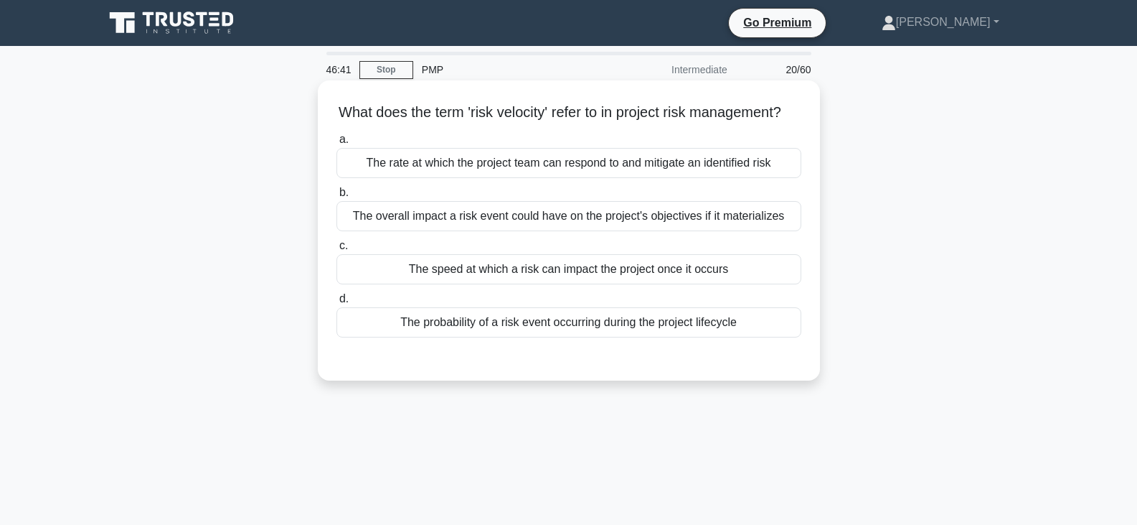
click at [538, 284] on div "The speed at which a risk can impact the project once it occurs" at bounding box center [569, 269] width 465 height 30
click at [337, 250] on input "c. The speed at which a risk can impact the project once it occurs" at bounding box center [337, 245] width 0 height 9
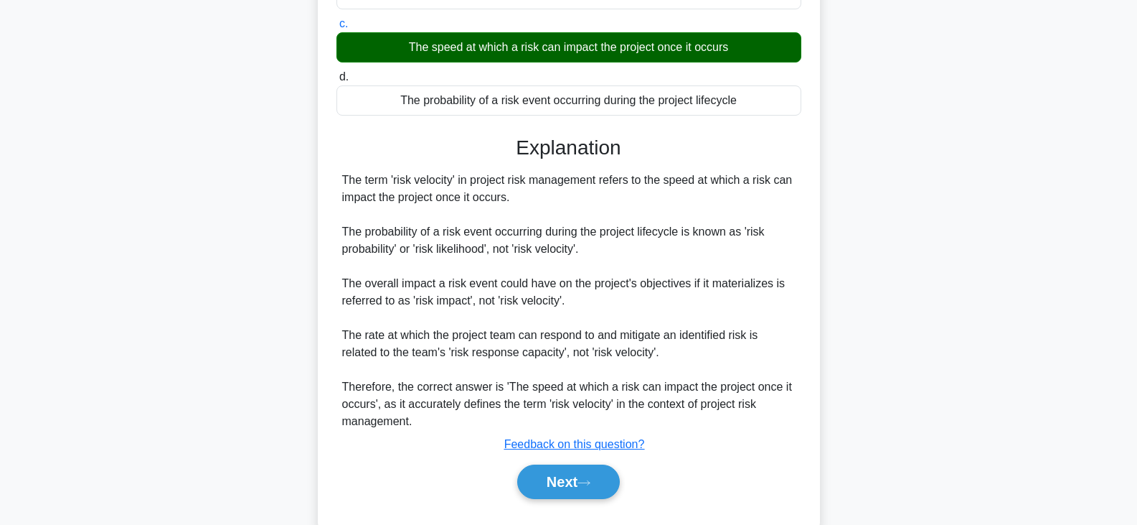
scroll to position [275, 0]
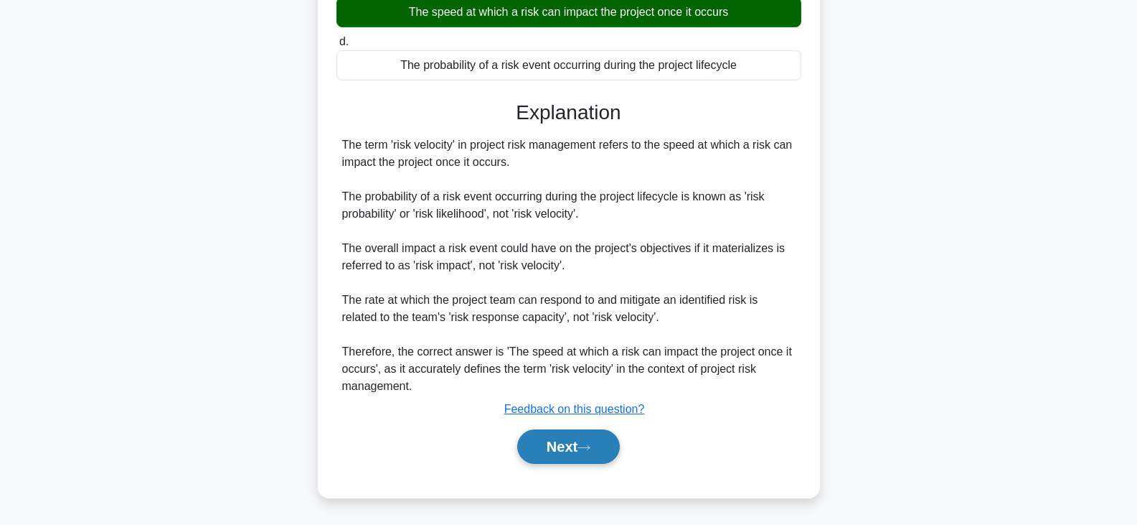
click at [575, 441] on button "Next" at bounding box center [568, 446] width 103 height 34
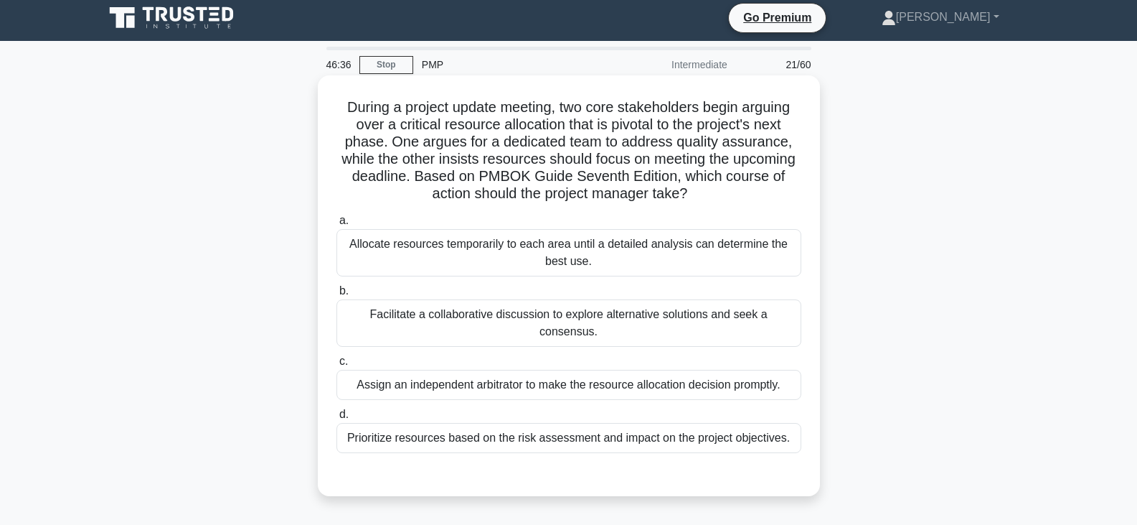
scroll to position [0, 0]
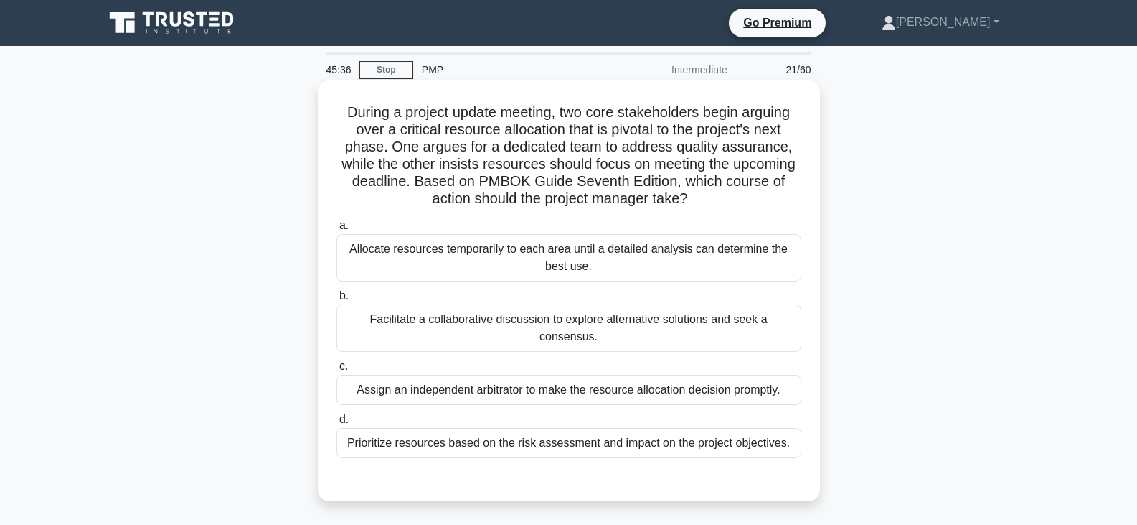
click at [518, 321] on div "Facilitate a collaborative discussion to explore alternative solutions and seek…" at bounding box center [569, 327] width 465 height 47
click at [337, 301] on input "b. Facilitate a collaborative discussion to explore alternative solutions and s…" at bounding box center [337, 295] width 0 height 9
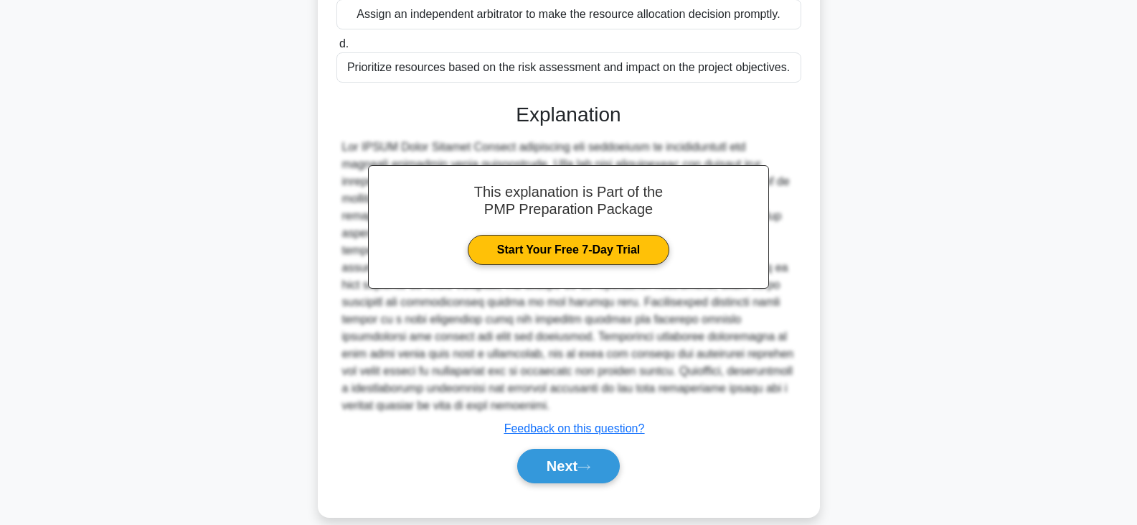
scroll to position [395, 0]
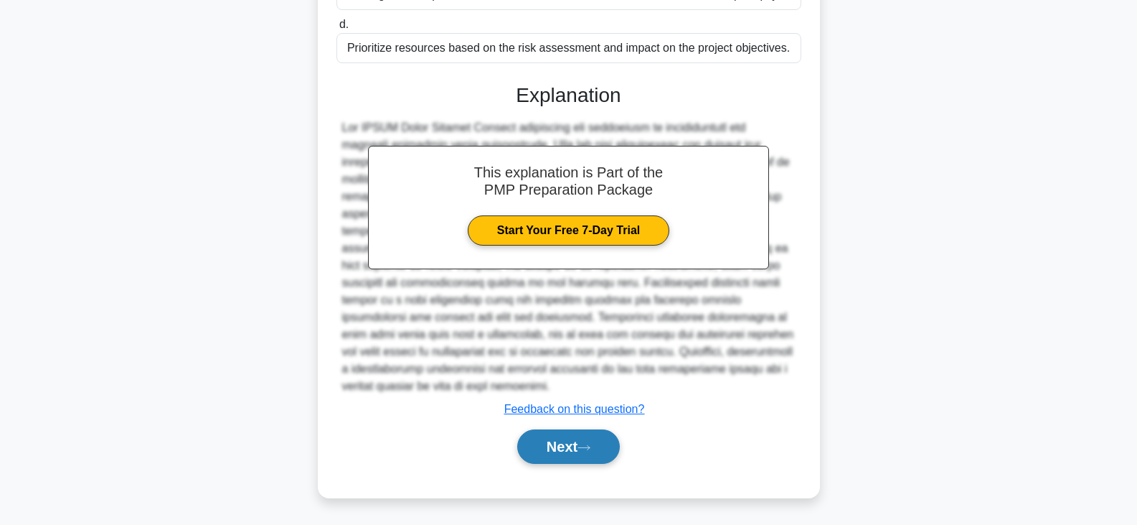
click at [575, 446] on button "Next" at bounding box center [568, 446] width 103 height 34
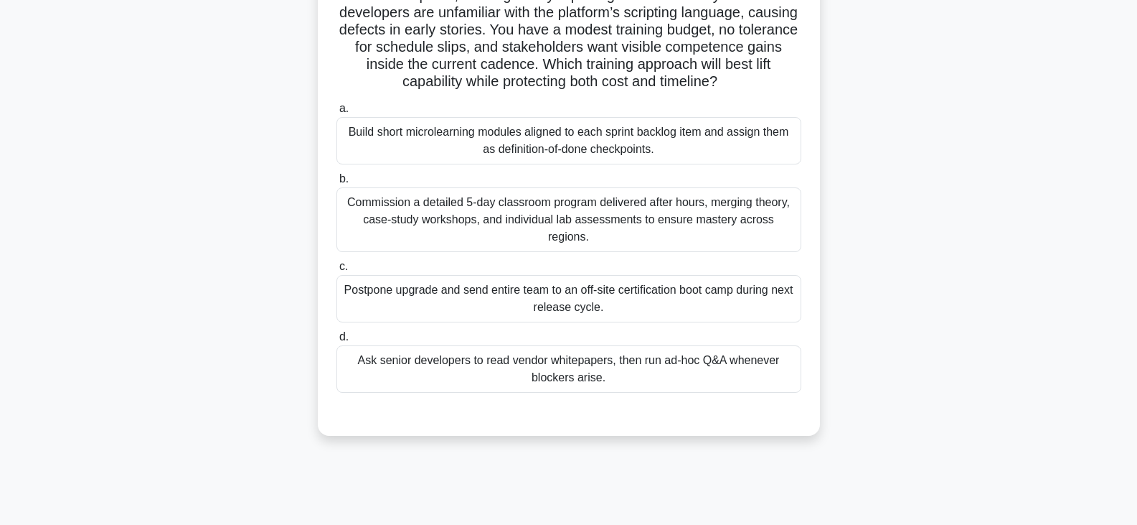
scroll to position [144, 0]
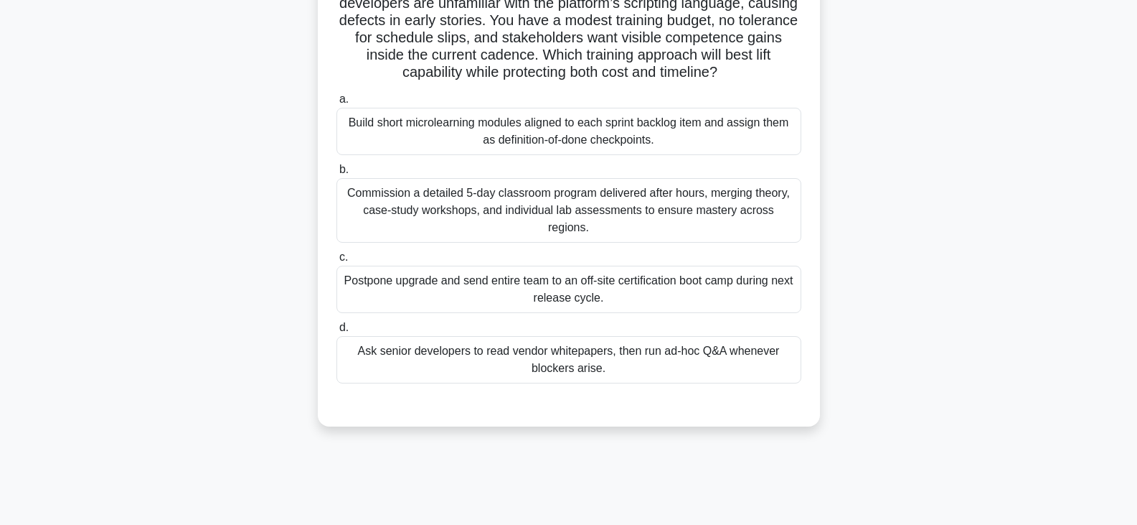
click at [537, 130] on div "Build short microlearning modules aligned to each sprint backlog item and assig…" at bounding box center [569, 131] width 465 height 47
click at [337, 104] on input "a. Build short microlearning modules aligned to each sprint backlog item and as…" at bounding box center [337, 99] width 0 height 9
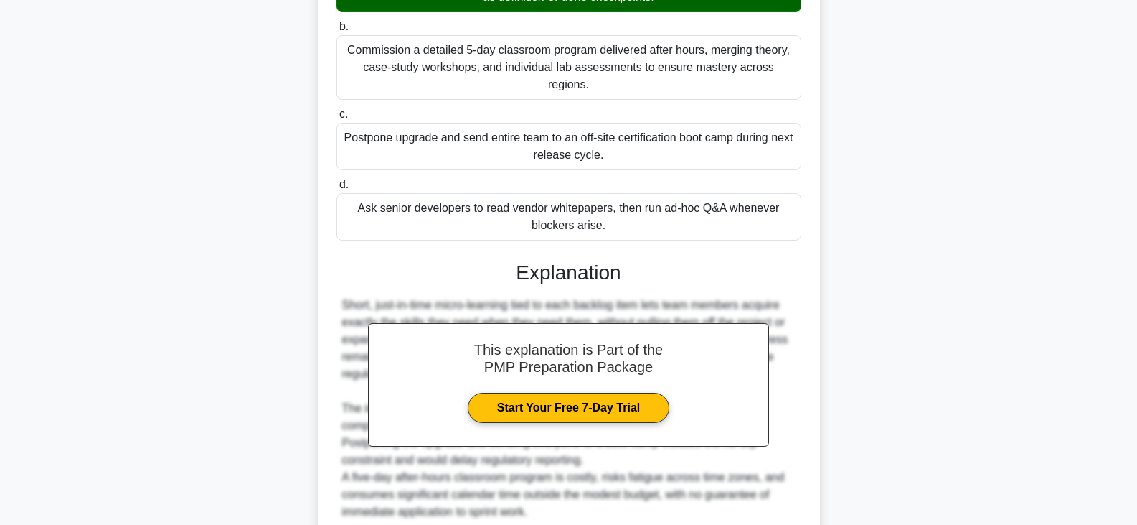
scroll to position [395, 0]
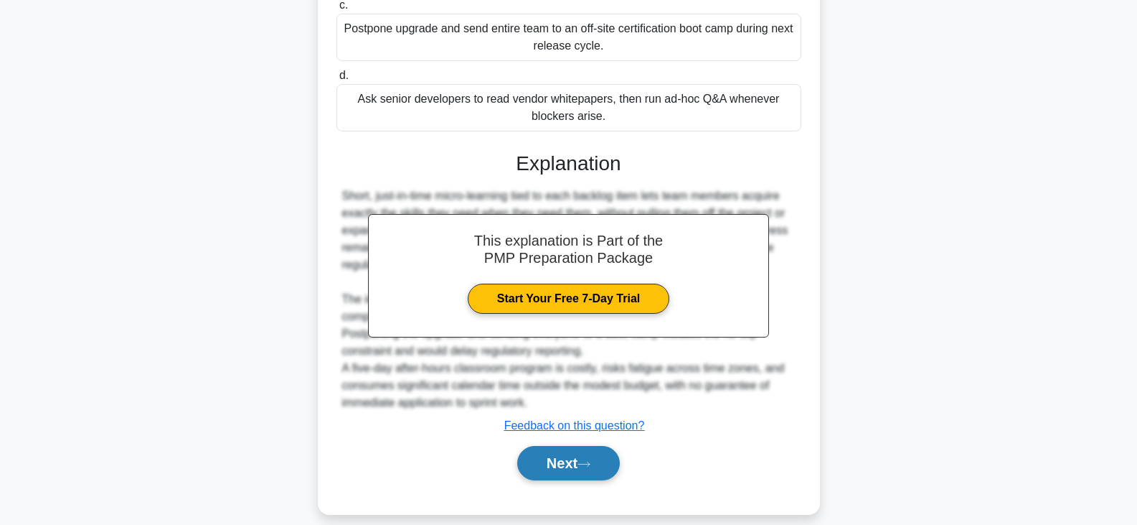
click at [571, 454] on button "Next" at bounding box center [568, 463] width 103 height 34
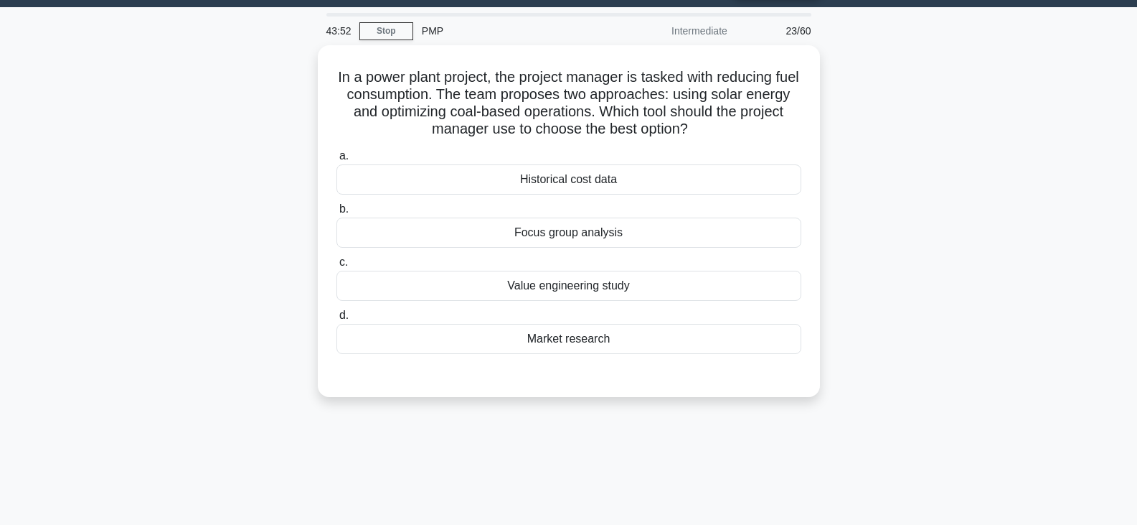
scroll to position [0, 0]
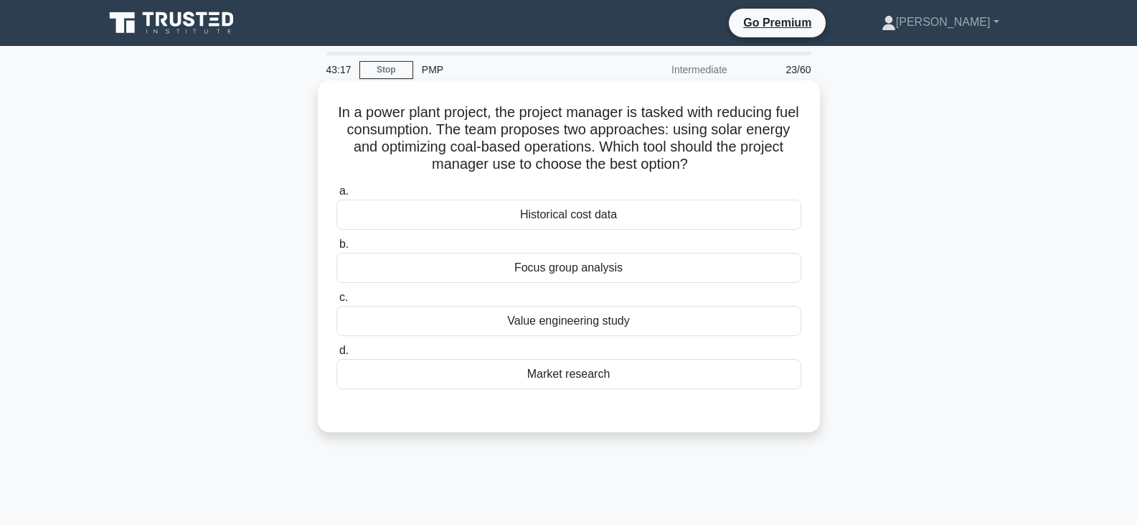
click at [552, 265] on div "Focus group analysis" at bounding box center [569, 268] width 465 height 30
click at [337, 249] on input "b. Focus group analysis" at bounding box center [337, 244] width 0 height 9
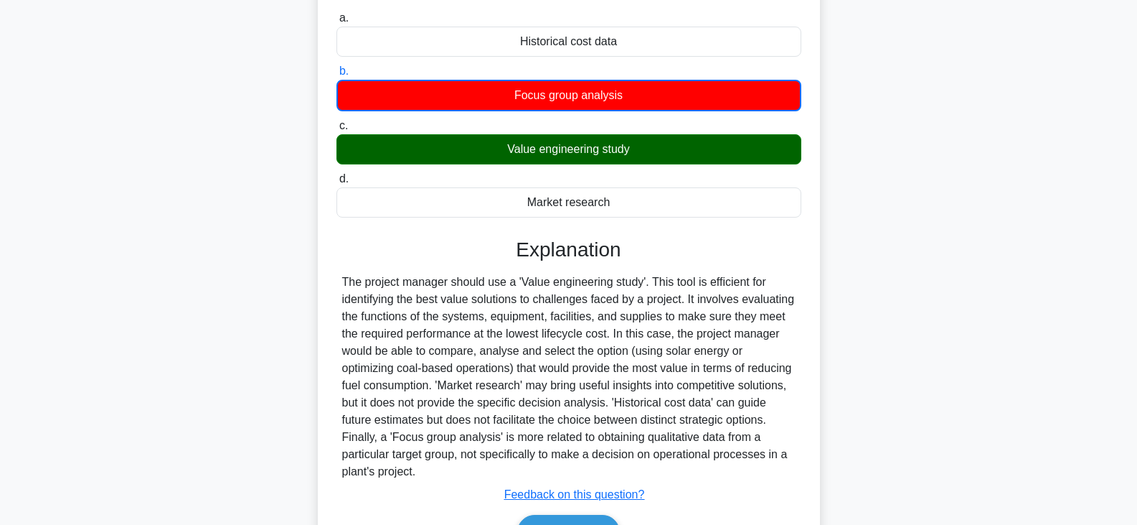
scroll to position [259, 0]
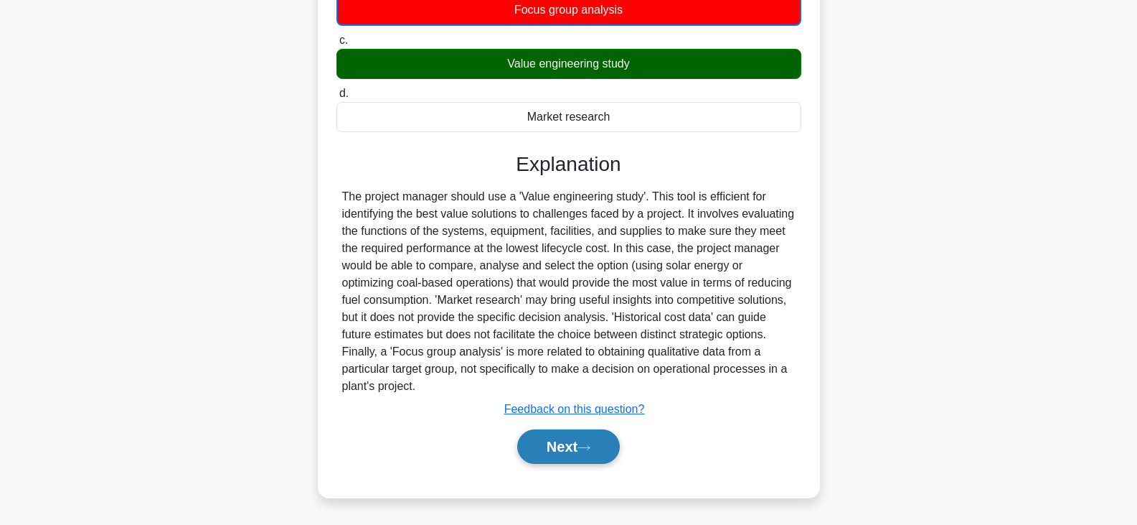
click at [586, 443] on button "Next" at bounding box center [568, 446] width 103 height 34
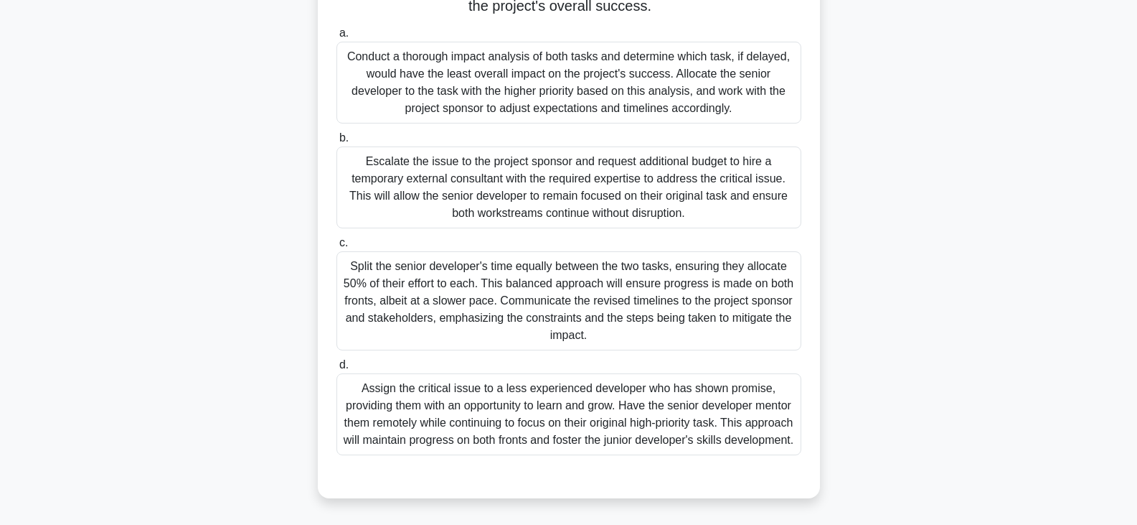
scroll to position [287, 0]
click at [613, 288] on div "Split the senior developer's time equally between the two tasks, ensuring they …" at bounding box center [569, 300] width 465 height 99
click at [337, 248] on input "c. Split the senior developer's time equally between the two tasks, ensuring th…" at bounding box center [337, 242] width 0 height 9
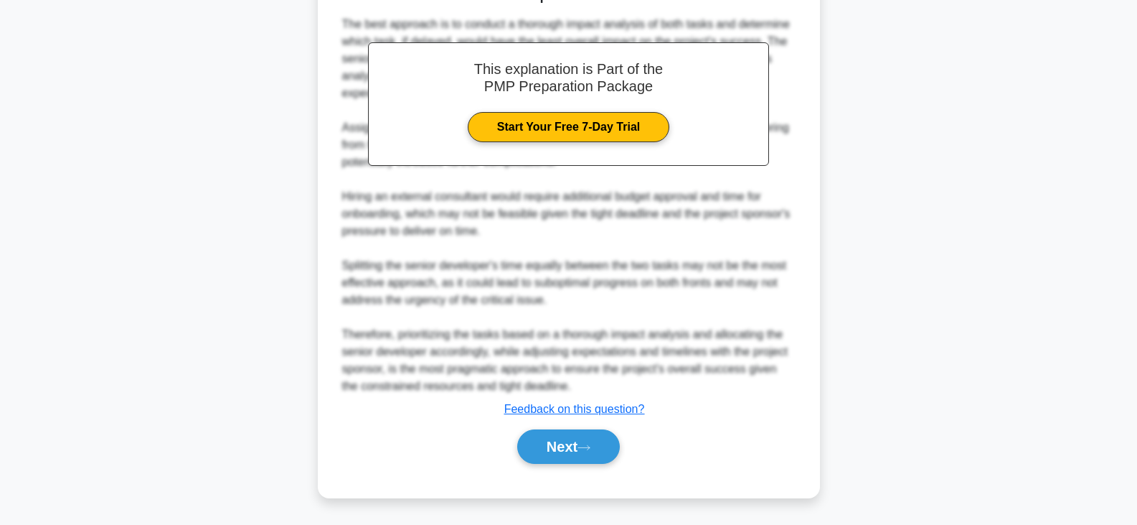
scroll to position [793, 0]
click at [552, 439] on button "Next" at bounding box center [568, 446] width 103 height 34
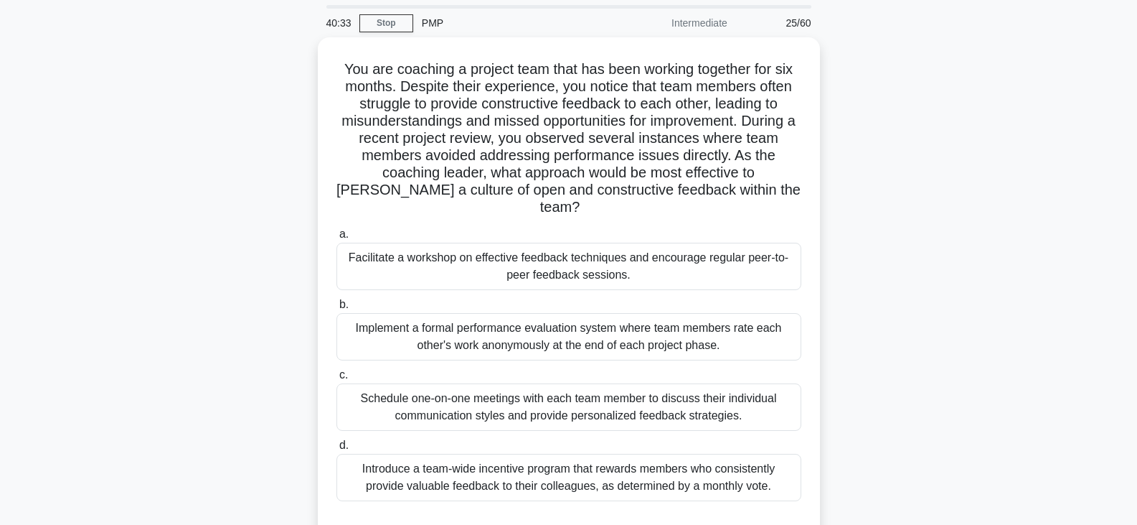
scroll to position [72, 0]
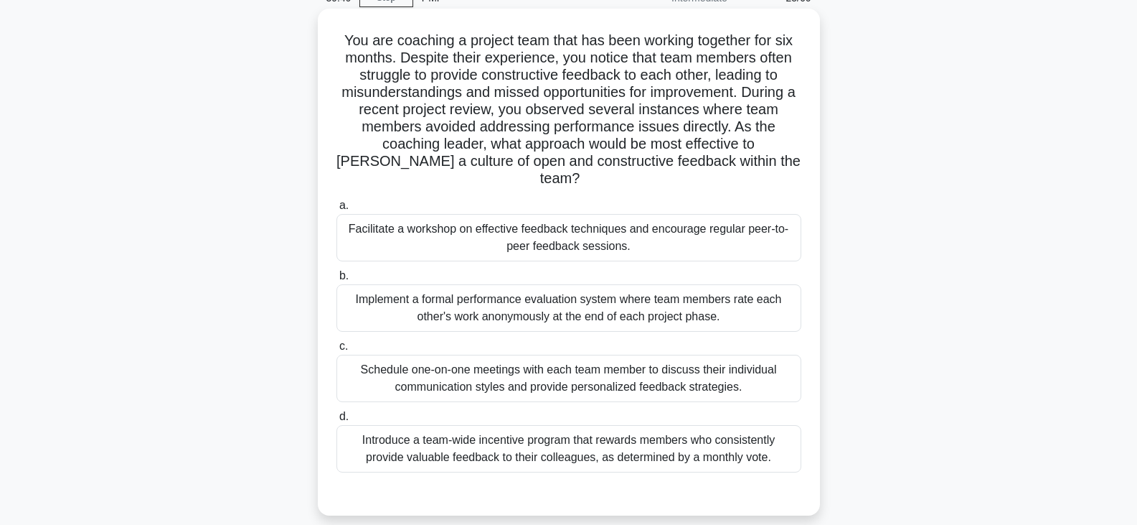
click at [578, 227] on div "Facilitate a workshop on effective feedback techniques and encourage regular pe…" at bounding box center [569, 237] width 465 height 47
click at [337, 210] on input "a. Facilitate a workshop on effective feedback techniques and encourage regular…" at bounding box center [337, 205] width 0 height 9
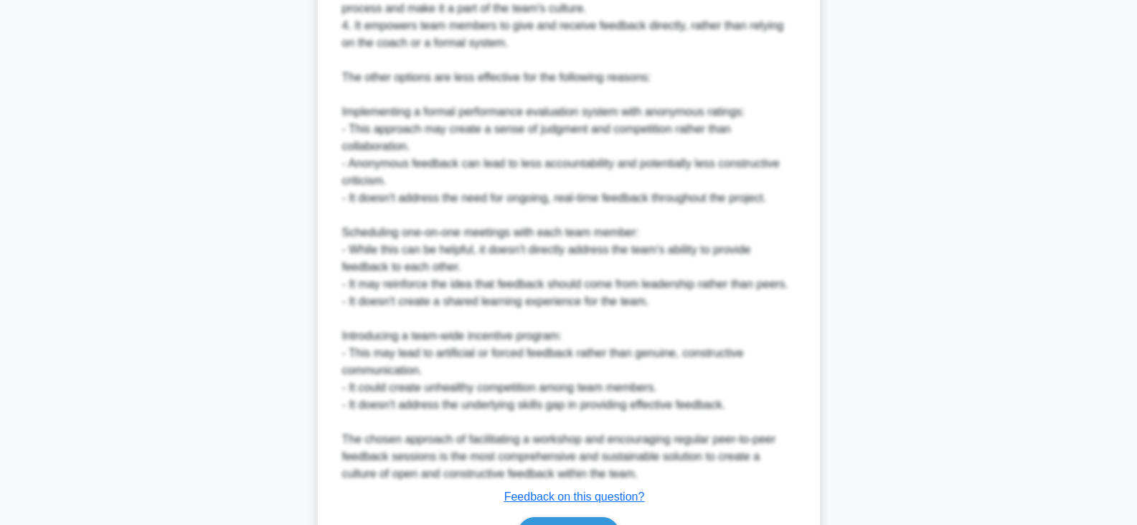
scroll to position [789, 0]
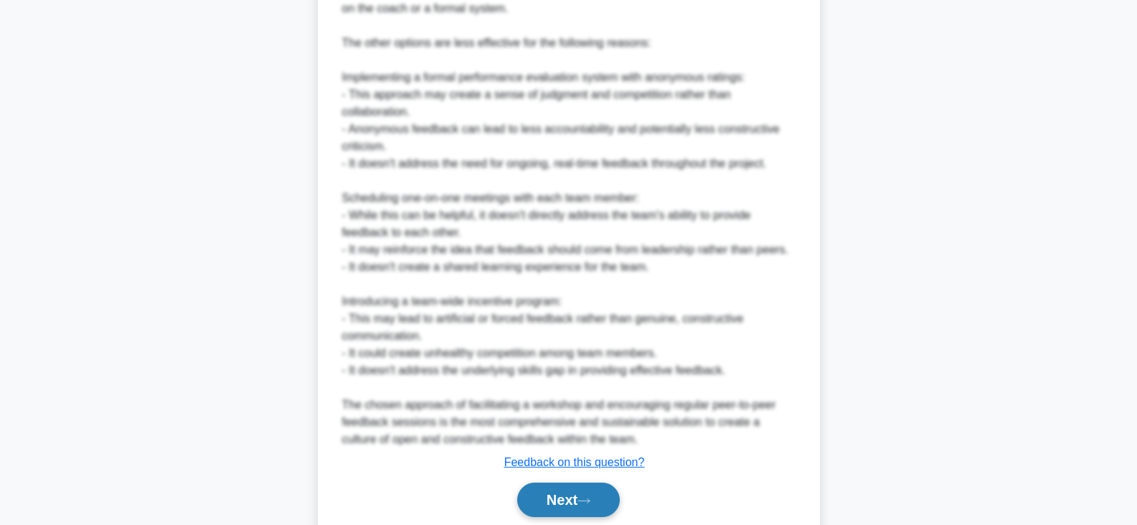
click at [563, 483] on button "Next" at bounding box center [568, 499] width 103 height 34
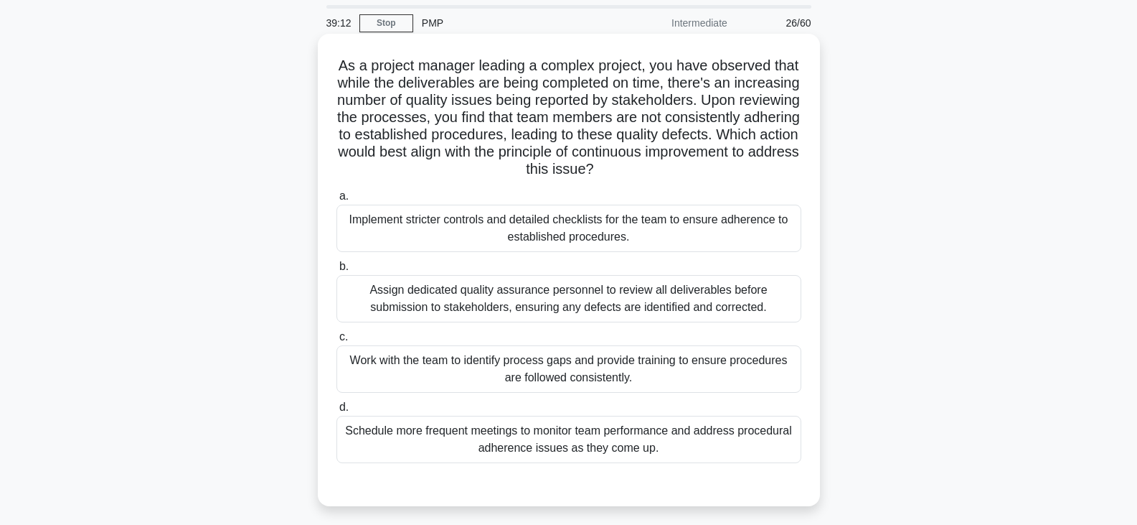
scroll to position [72, 0]
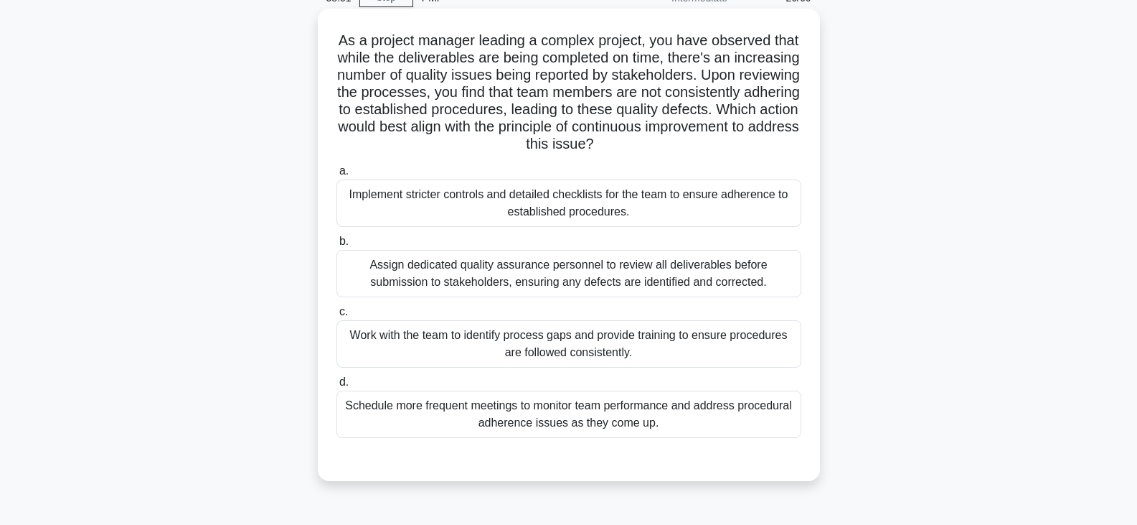
click at [592, 348] on div "Work with the team to identify process gaps and provide training to ensure proc…" at bounding box center [569, 343] width 465 height 47
click at [337, 316] on input "c. Work with the team to identify process gaps and provide training to ensure p…" at bounding box center [337, 311] width 0 height 9
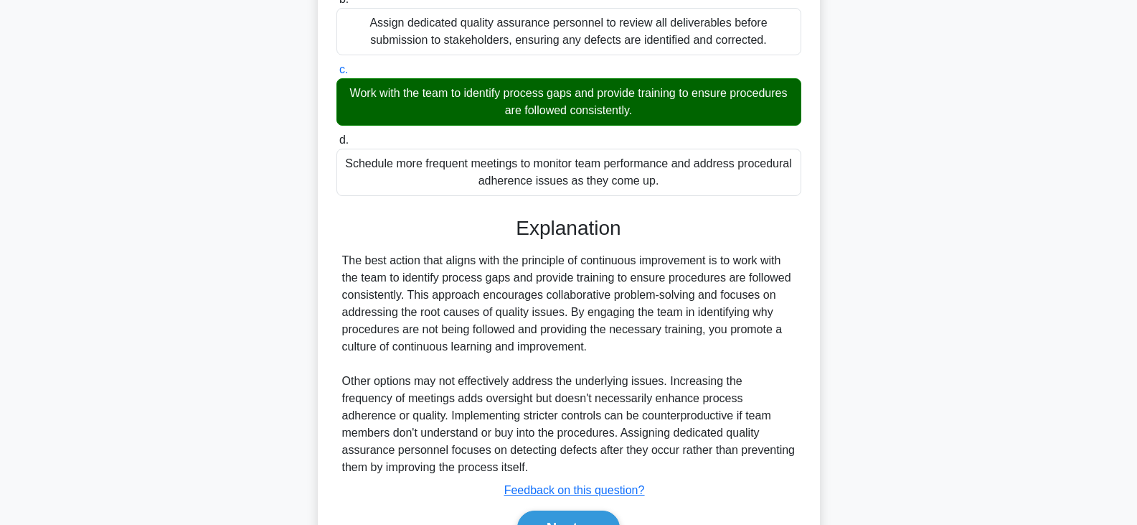
scroll to position [395, 0]
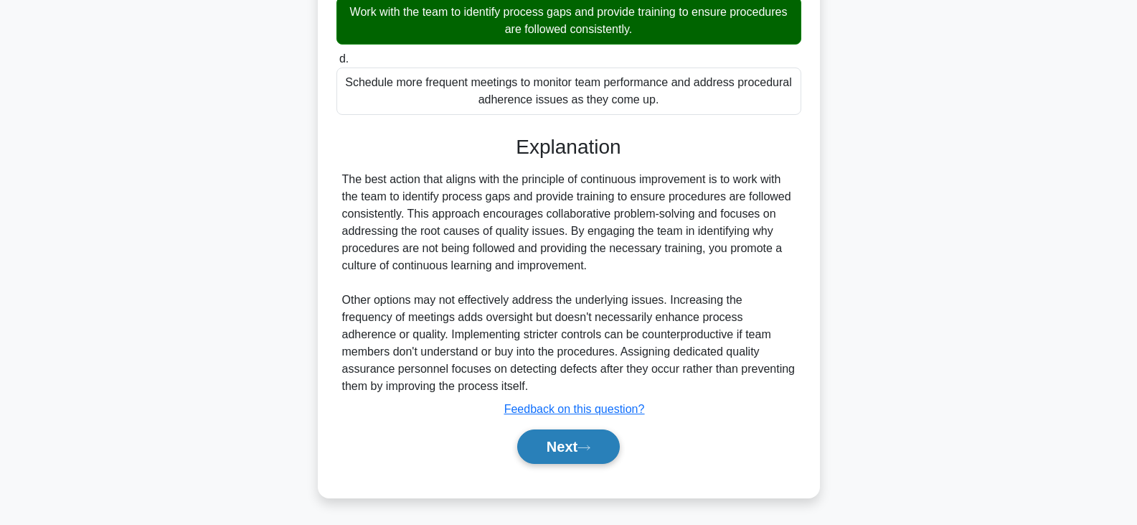
click at [555, 444] on button "Next" at bounding box center [568, 446] width 103 height 34
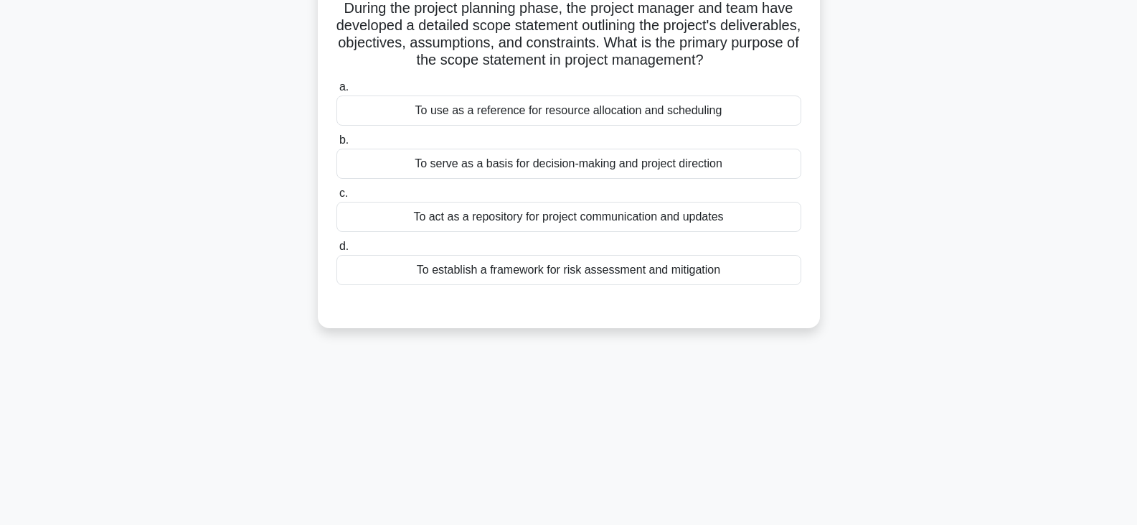
scroll to position [0, 0]
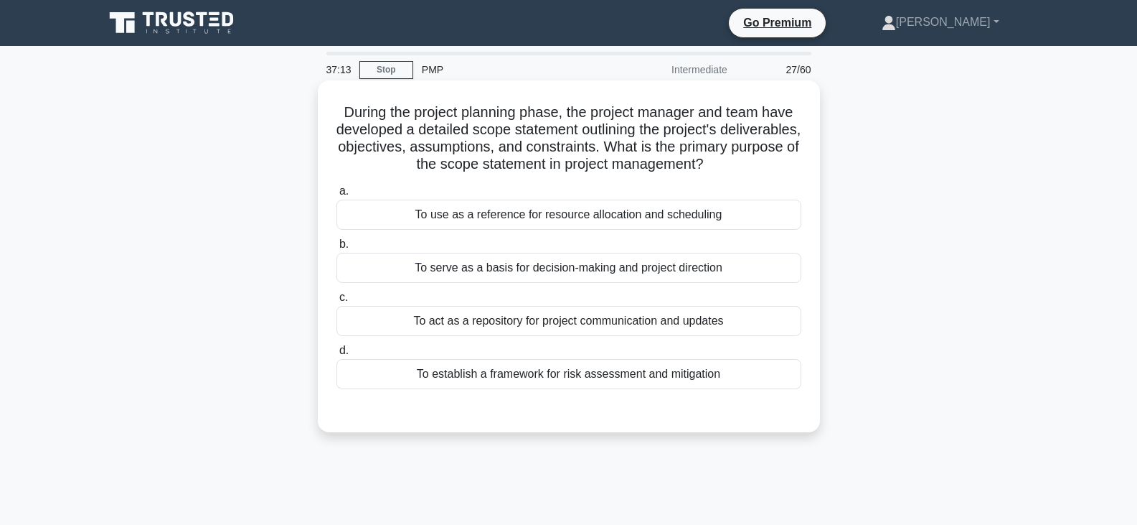
click at [558, 271] on div "To serve as a basis for decision-making and project direction" at bounding box center [569, 268] width 465 height 30
click at [337, 249] on input "b. To serve as a basis for decision-making and project direction" at bounding box center [337, 244] width 0 height 9
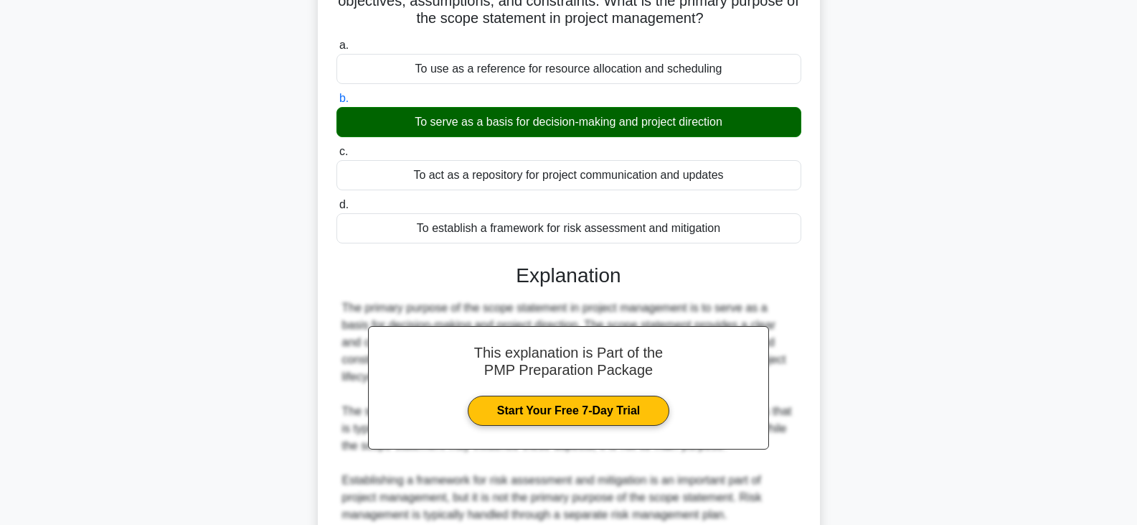
scroll to position [344, 0]
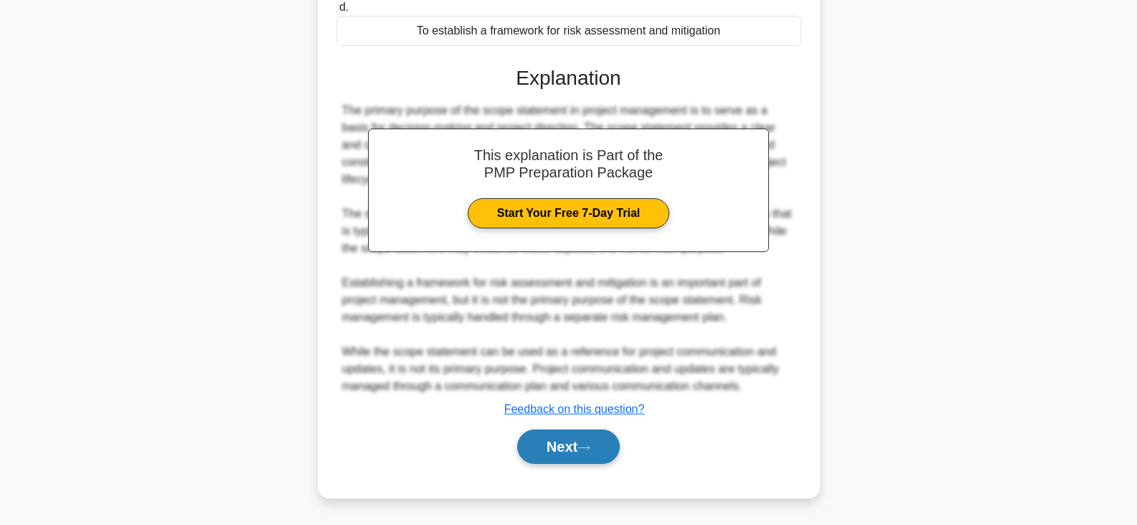
click at [561, 443] on button "Next" at bounding box center [568, 446] width 103 height 34
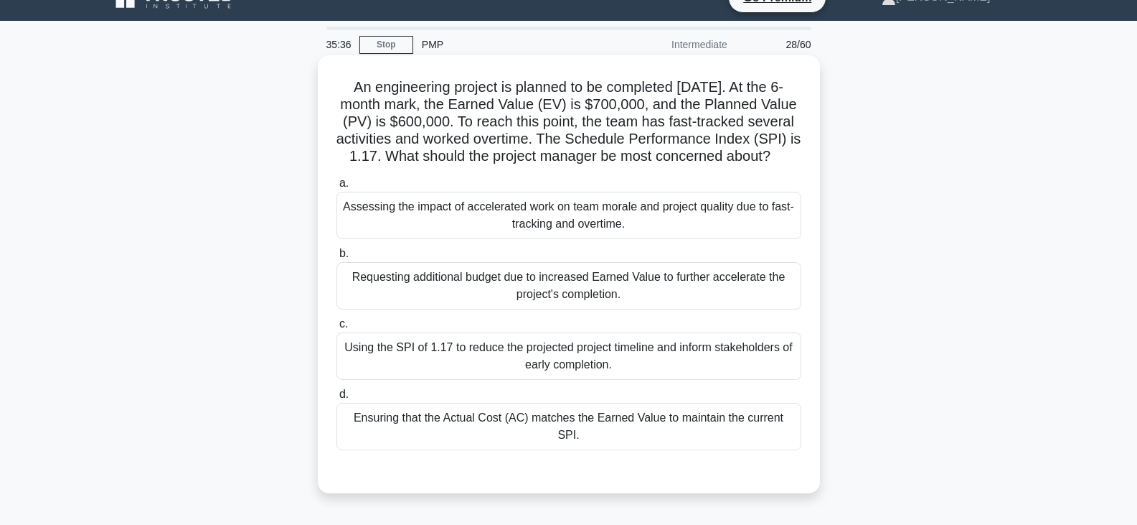
scroll to position [0, 0]
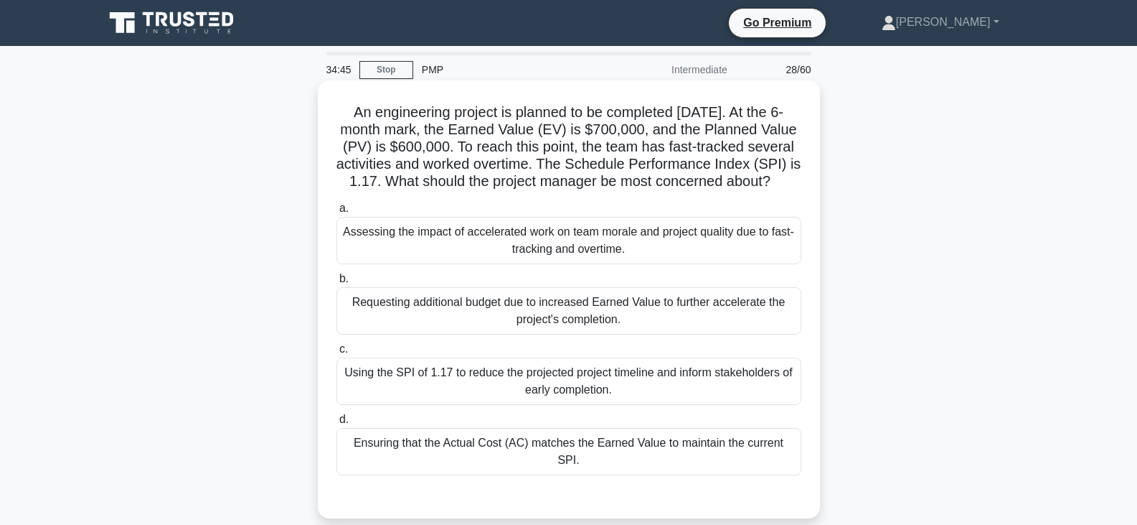
click at [492, 260] on div "Assessing the impact of accelerated work on team morale and project quality due…" at bounding box center [569, 240] width 465 height 47
click at [337, 213] on input "a. Assessing the impact of accelerated work on team morale and project quality …" at bounding box center [337, 208] width 0 height 9
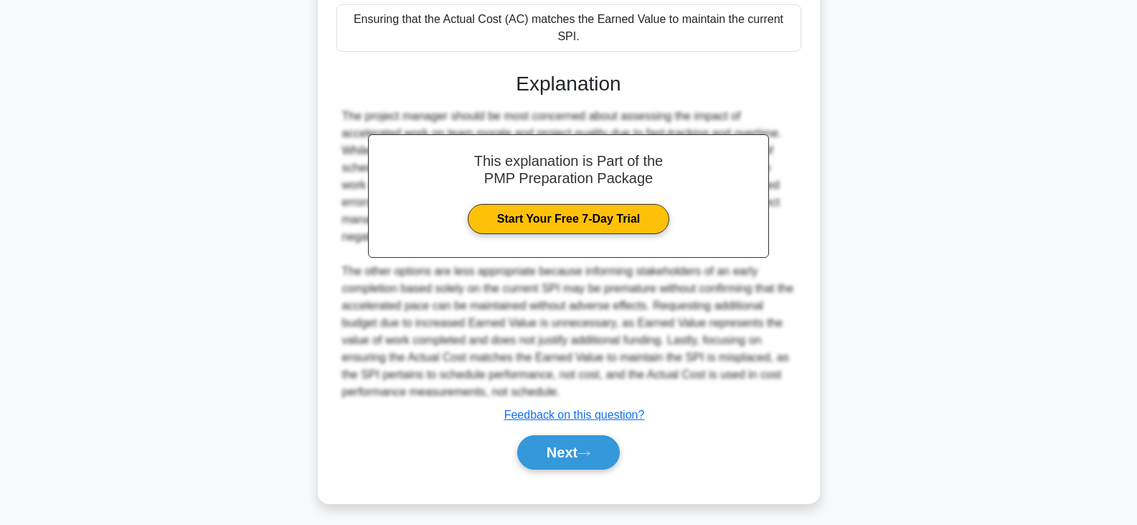
scroll to position [430, 0]
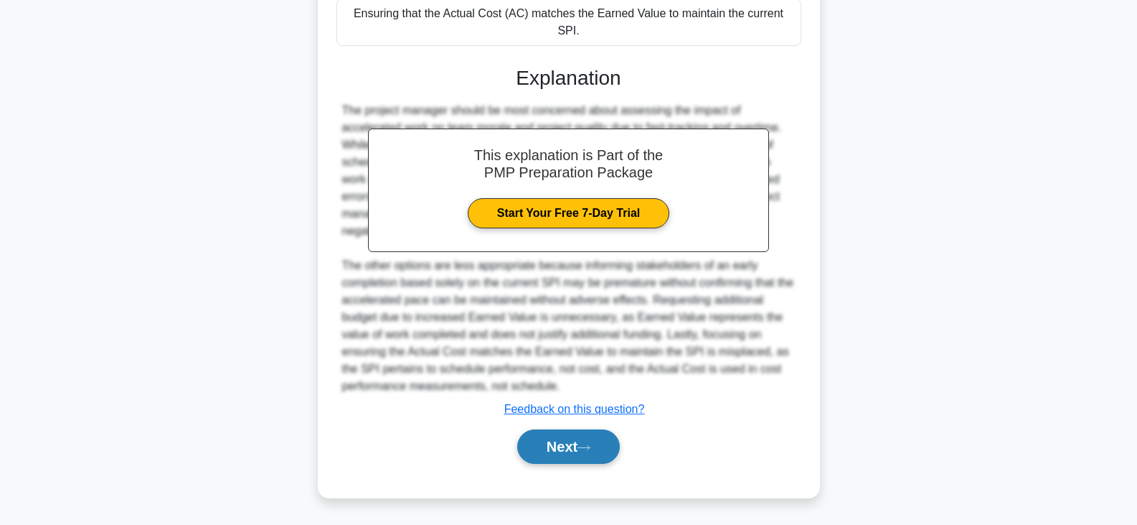
click at [575, 441] on button "Next" at bounding box center [568, 446] width 103 height 34
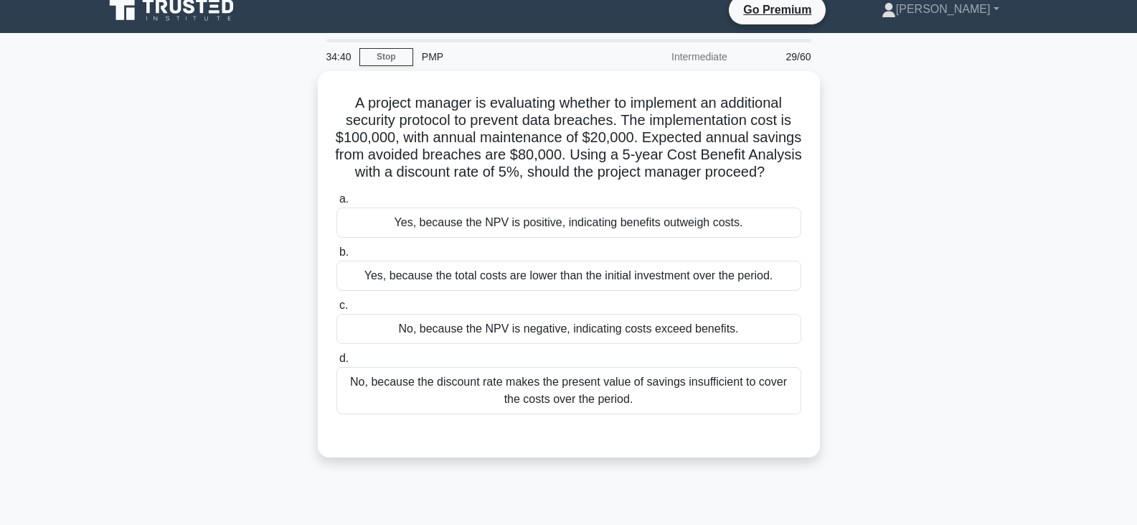
scroll to position [0, 0]
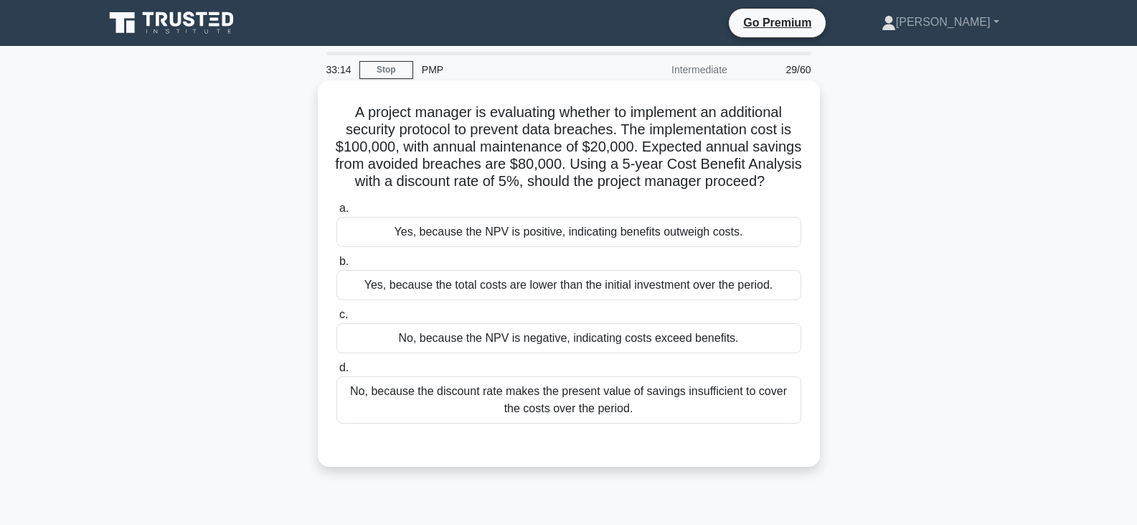
click at [518, 247] on div "Yes, because the NPV is positive, indicating benefits outweigh costs." at bounding box center [569, 232] width 465 height 30
click at [337, 213] on input "a. Yes, because the NPV is positive, indicating benefits outweigh costs." at bounding box center [337, 208] width 0 height 9
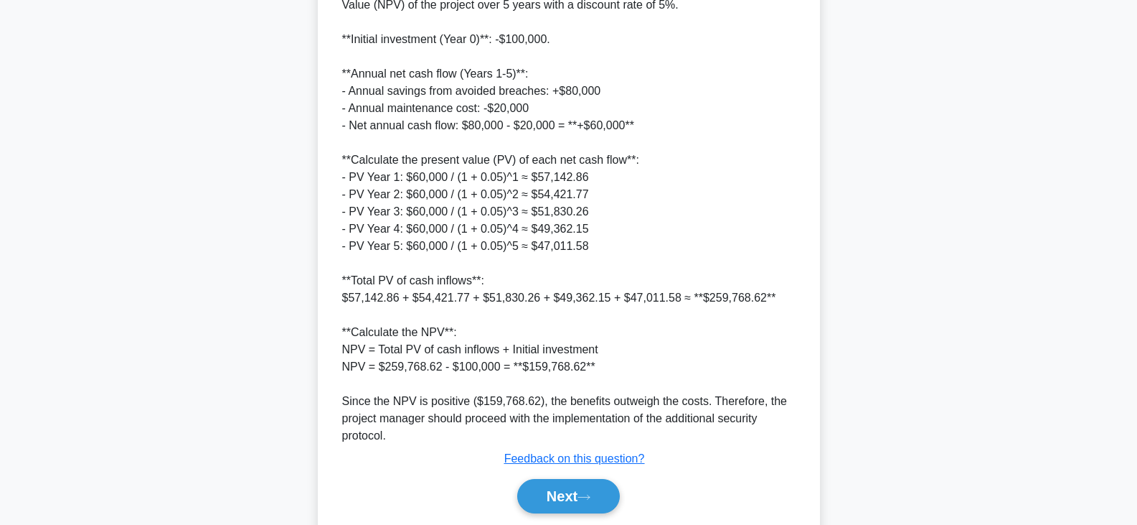
scroll to position [568, 0]
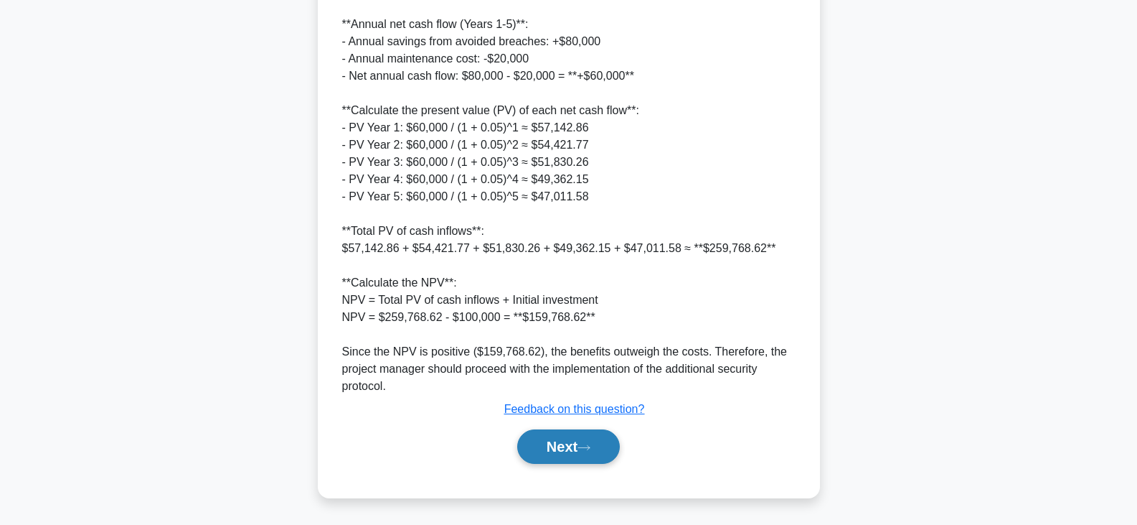
click at [582, 450] on button "Next" at bounding box center [568, 446] width 103 height 34
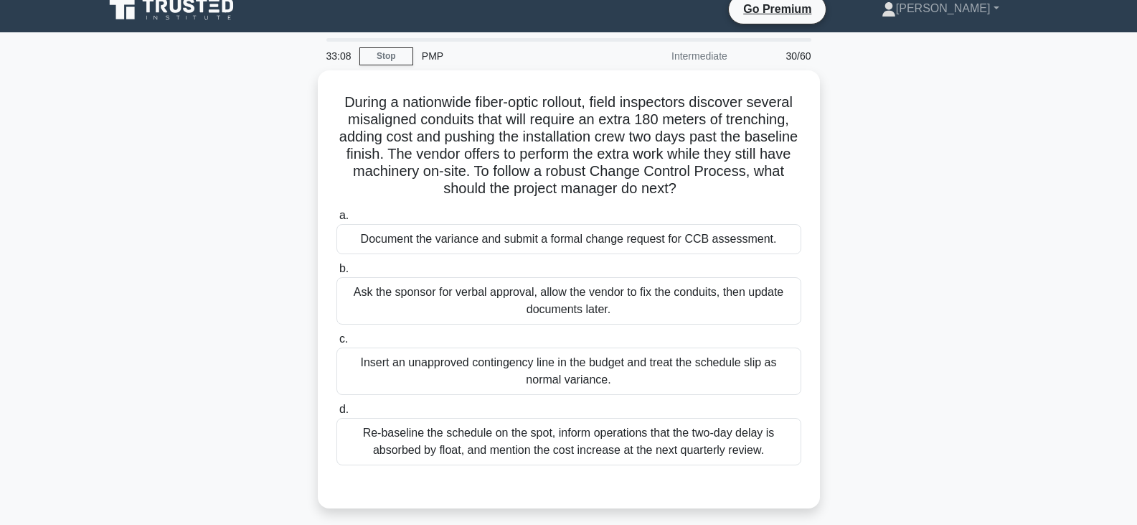
scroll to position [0, 0]
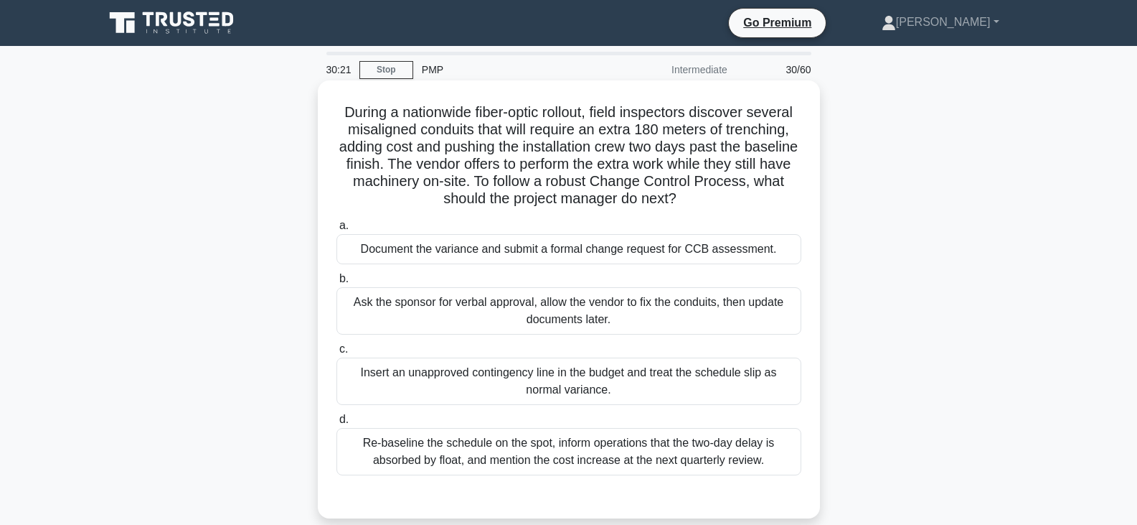
click at [662, 305] on div "Ask the sponsor for verbal approval, allow the vendor to fix the conduits, then…" at bounding box center [569, 310] width 465 height 47
click at [337, 283] on input "b. Ask the sponsor for verbal approval, allow the vendor to fix the conduits, t…" at bounding box center [337, 278] width 0 height 9
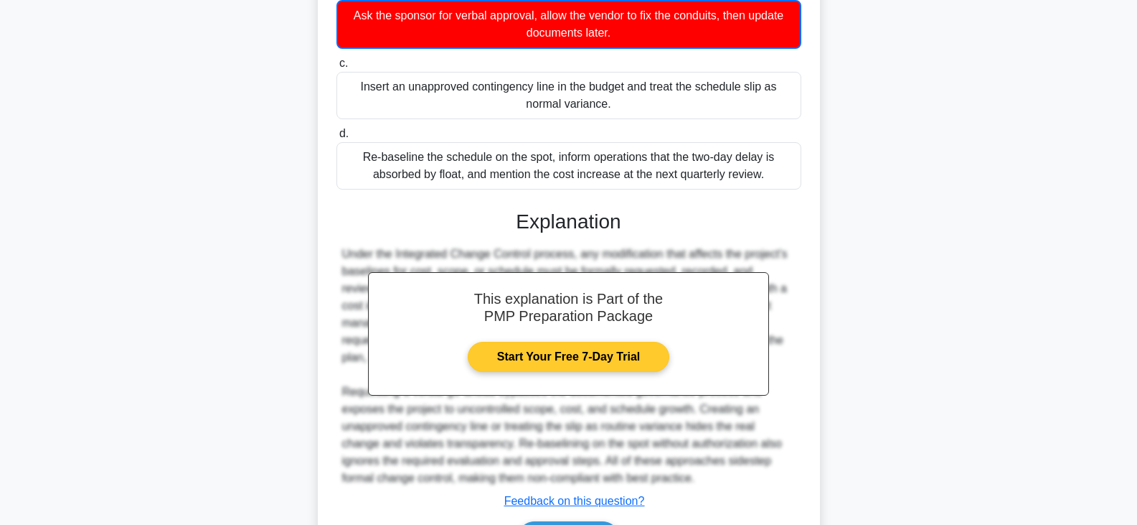
scroll to position [380, 0]
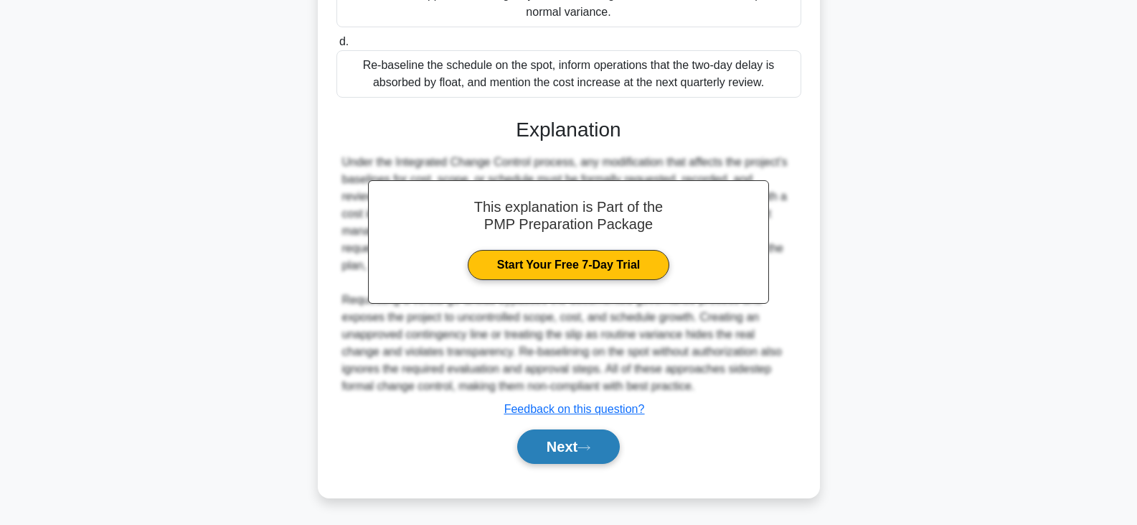
click at [583, 442] on button "Next" at bounding box center [568, 446] width 103 height 34
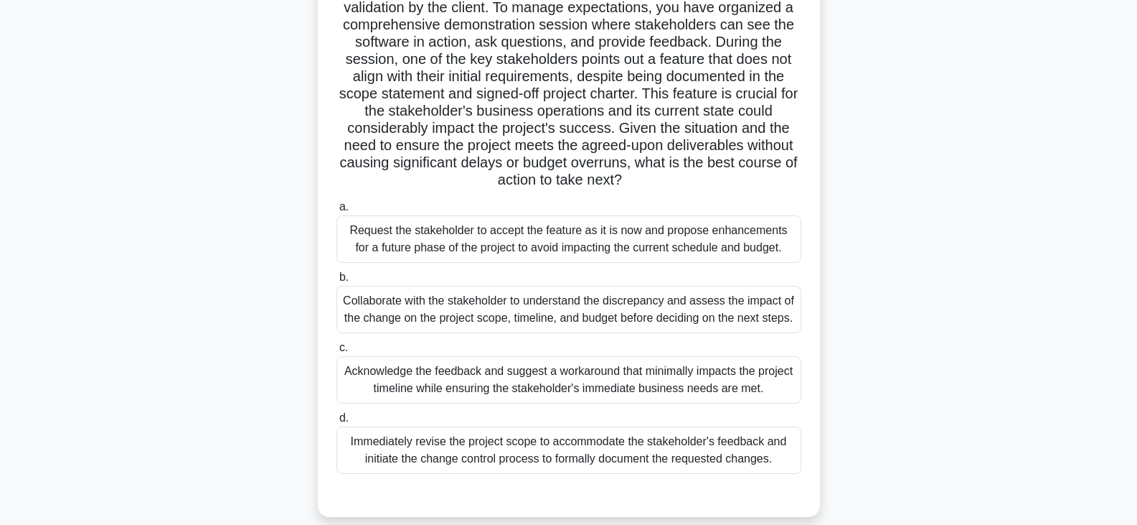
scroll to position [144, 0]
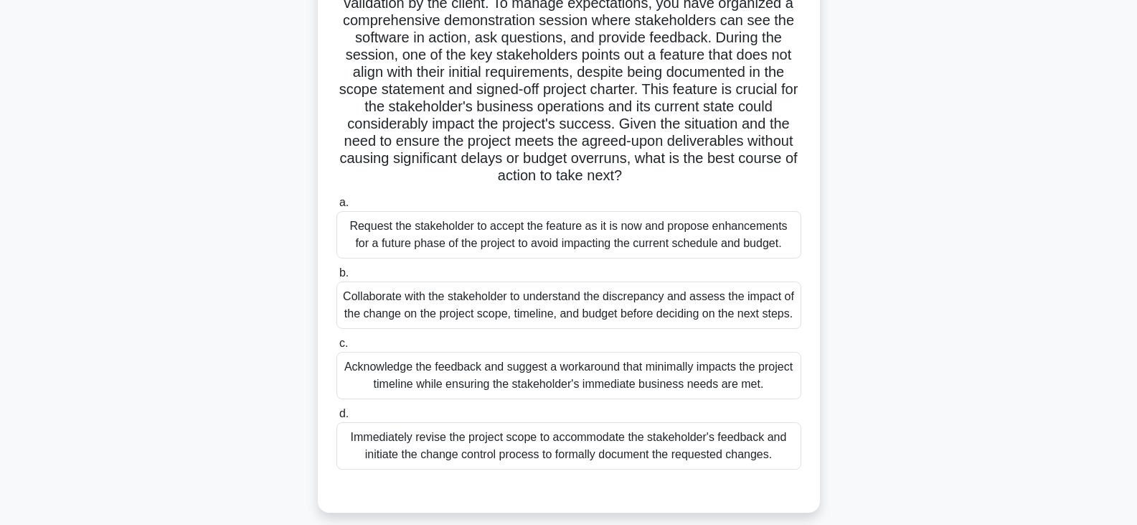
click at [537, 314] on div "Collaborate with the stakeholder to understand the discrepancy and assess the i…" at bounding box center [569, 304] width 465 height 47
click at [337, 278] on input "b. Collaborate with the stakeholder to understand the discrepancy and assess th…" at bounding box center [337, 272] width 0 height 9
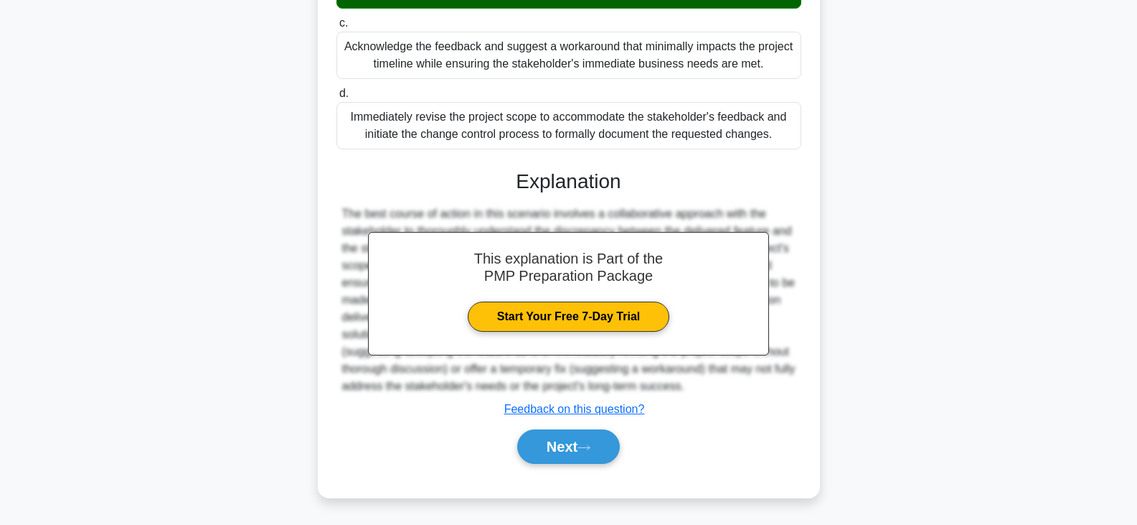
scroll to position [481, 0]
drag, startPoint x: 571, startPoint y: 444, endPoint x: 548, endPoint y: 441, distance: 24.0
click at [570, 444] on button "Next" at bounding box center [568, 446] width 103 height 34
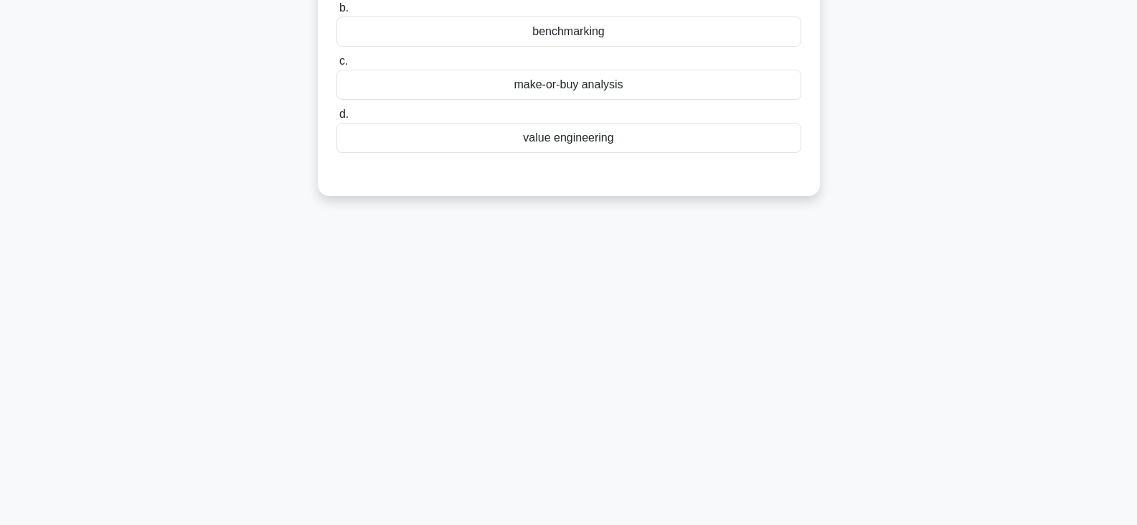
scroll to position [0, 0]
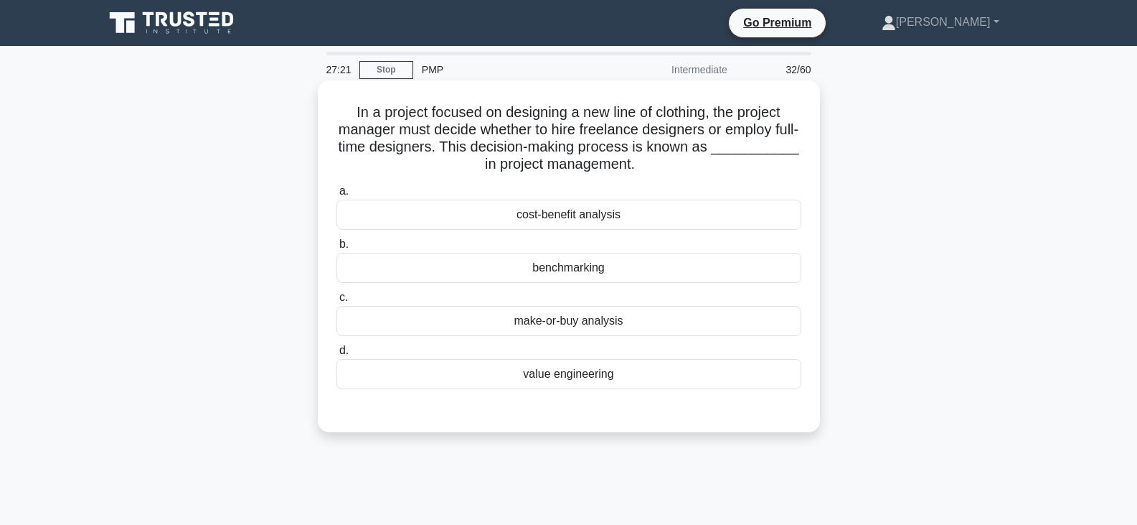
click at [584, 376] on div "value engineering" at bounding box center [569, 374] width 465 height 30
click at [337, 355] on input "d. value engineering" at bounding box center [337, 350] width 0 height 9
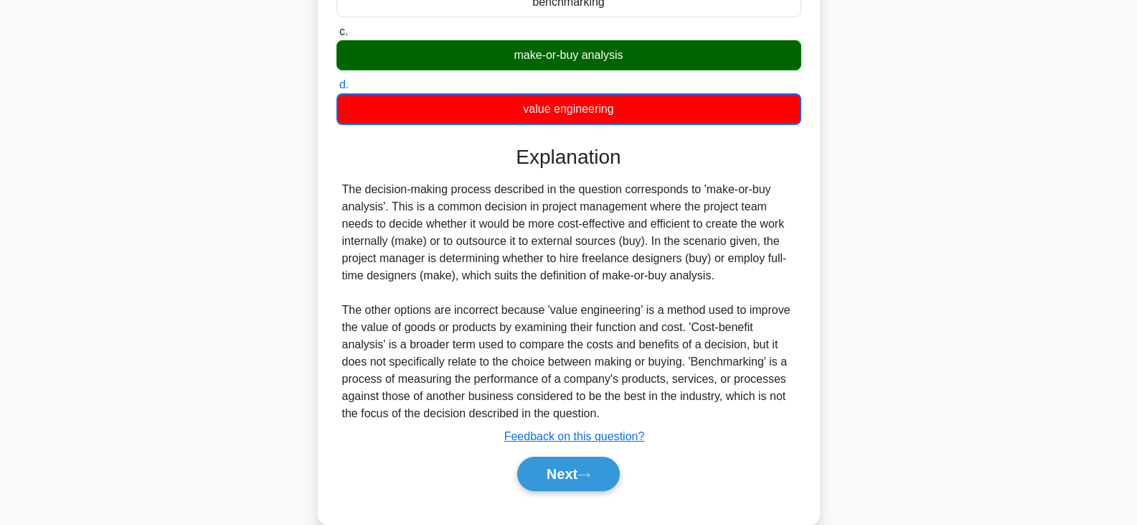
scroll to position [293, 0]
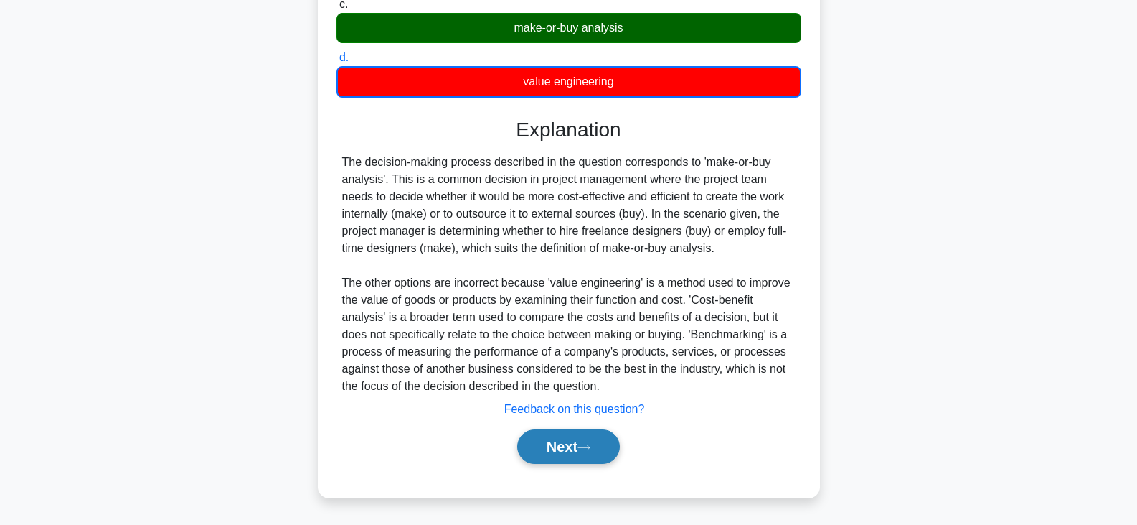
click at [580, 451] on button "Next" at bounding box center [568, 446] width 103 height 34
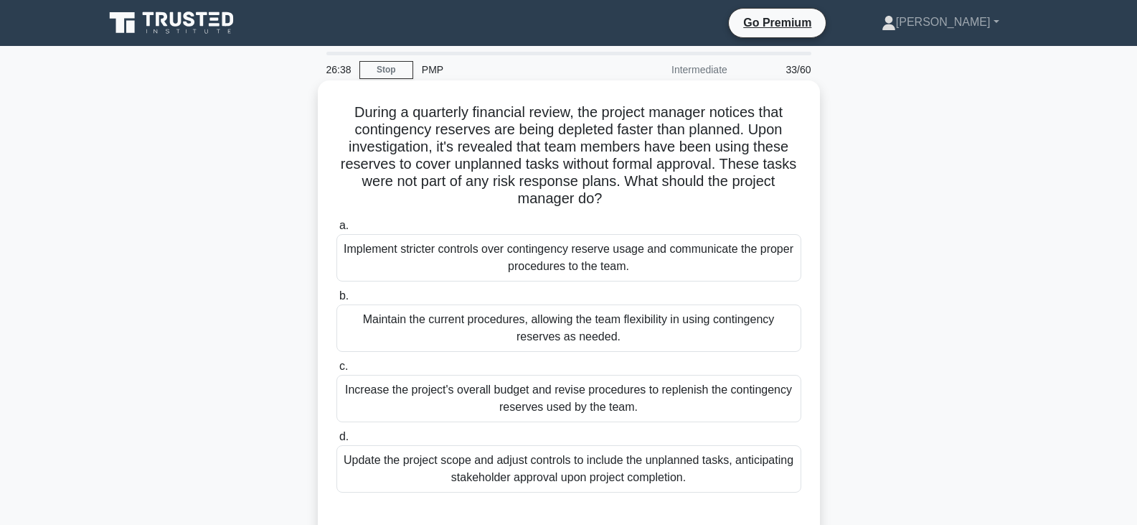
scroll to position [72, 0]
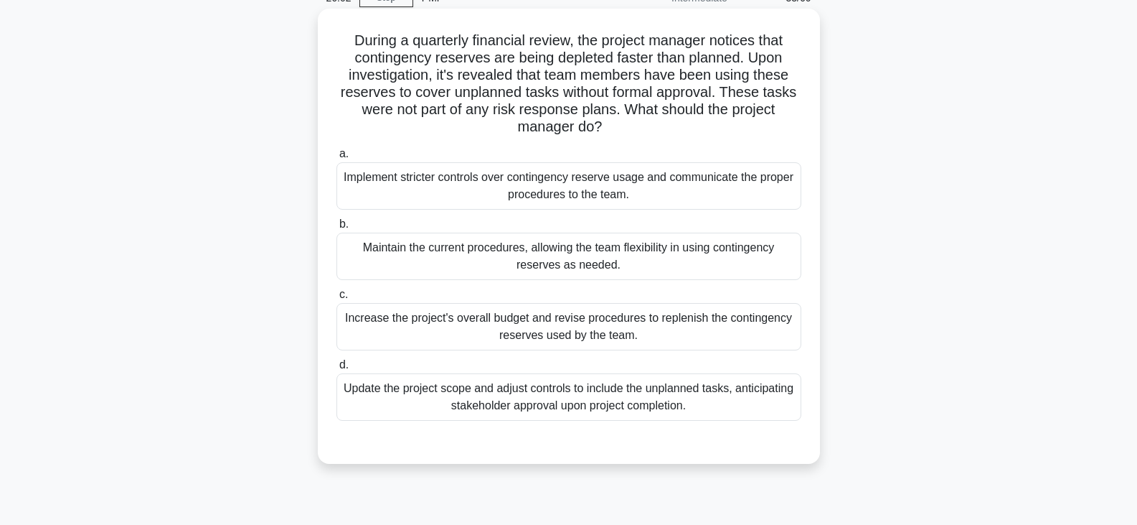
click at [500, 192] on div "Implement stricter controls over contingency reserve usage and communicate the …" at bounding box center [569, 185] width 465 height 47
click at [337, 159] on input "a. Implement stricter controls over contingency reserve usage and communicate t…" at bounding box center [337, 153] width 0 height 9
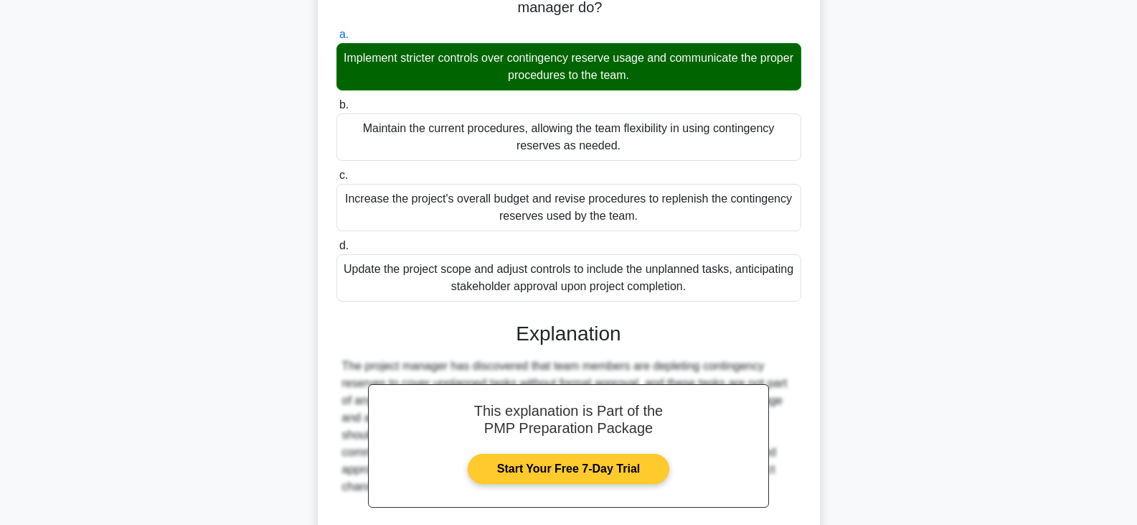
scroll to position [326, 0]
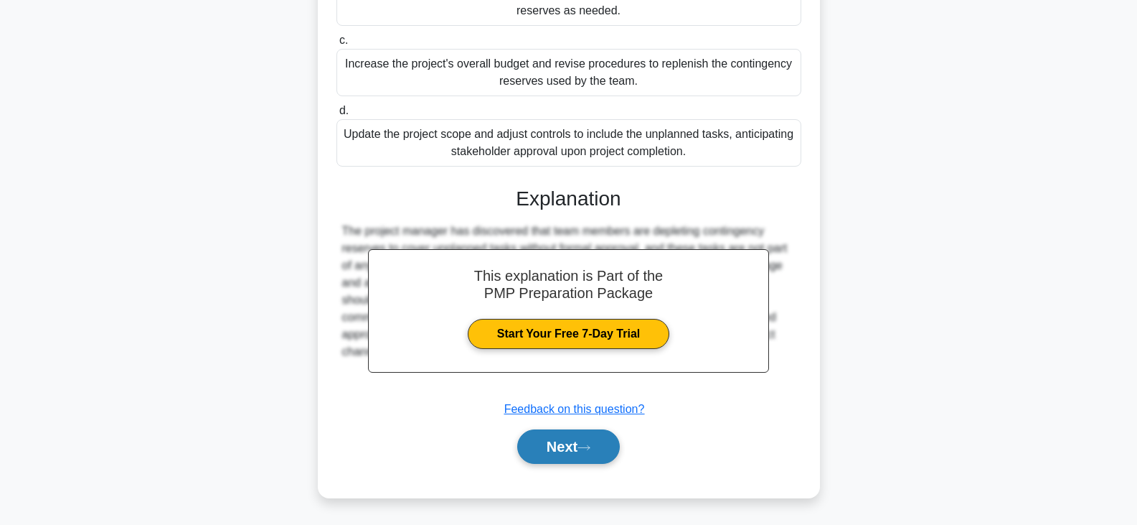
click at [565, 436] on button "Next" at bounding box center [568, 446] width 103 height 34
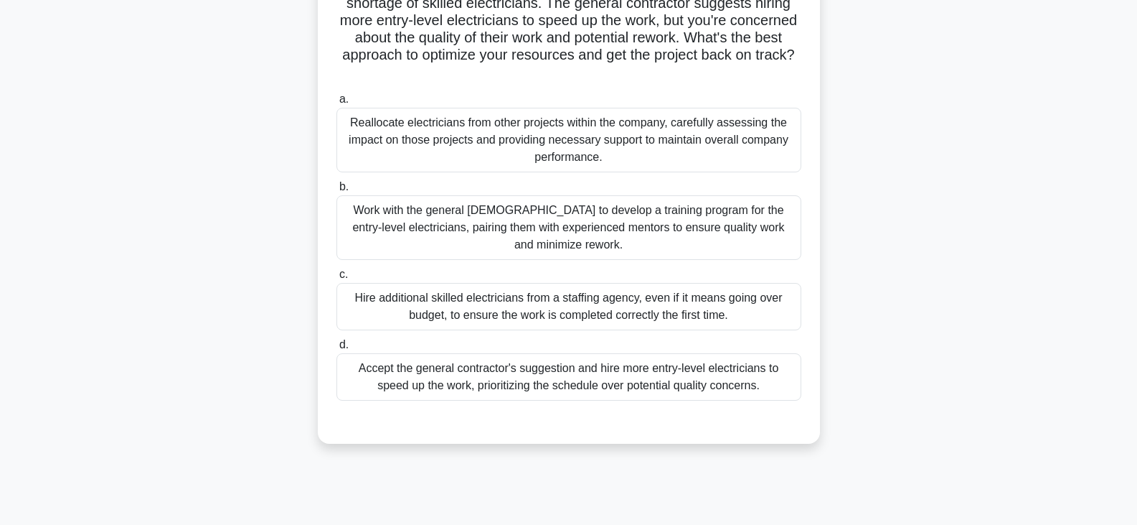
scroll to position [72, 0]
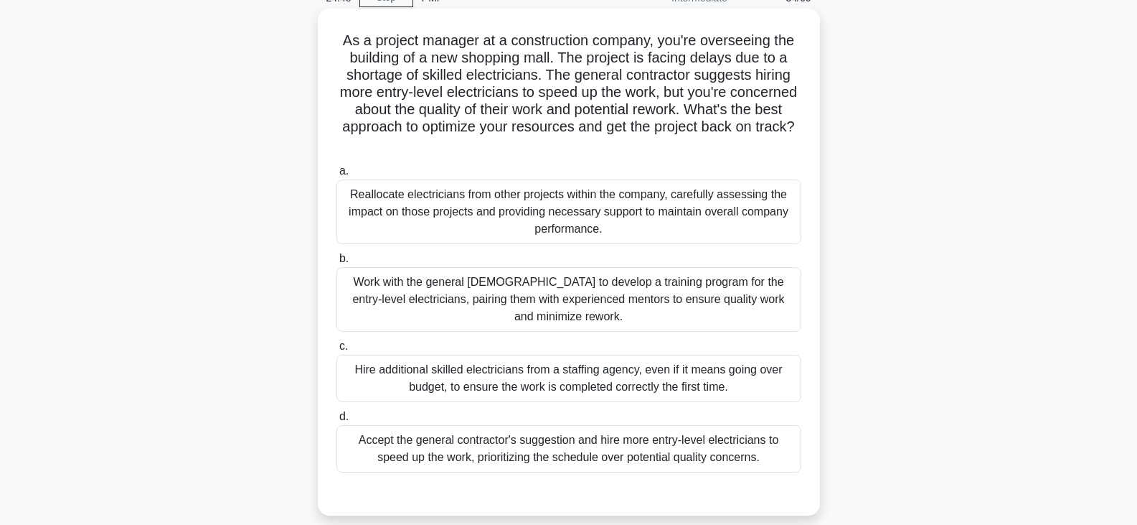
click at [545, 207] on div "Reallocate electricians from other projects within the company, carefully asses…" at bounding box center [569, 211] width 465 height 65
click at [337, 176] on input "a. Reallocate electricians from other projects within the company, carefully as…" at bounding box center [337, 170] width 0 height 9
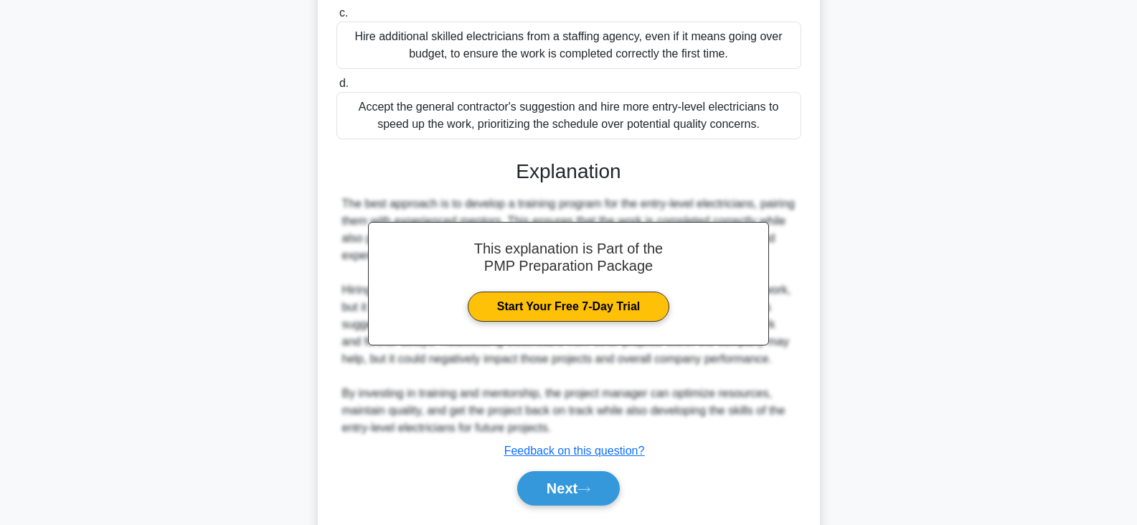
scroll to position [448, 0]
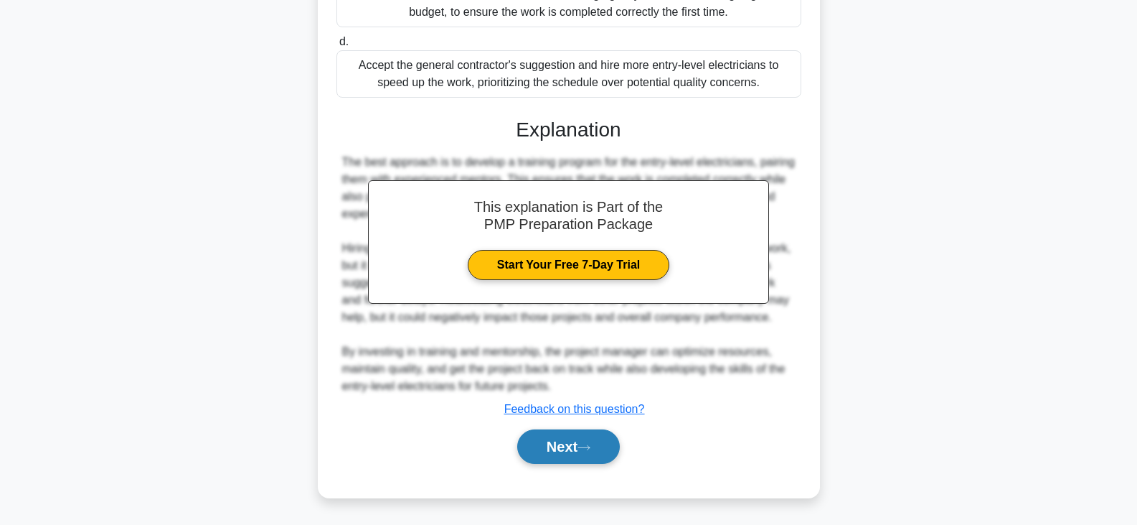
click at [564, 447] on button "Next" at bounding box center [568, 446] width 103 height 34
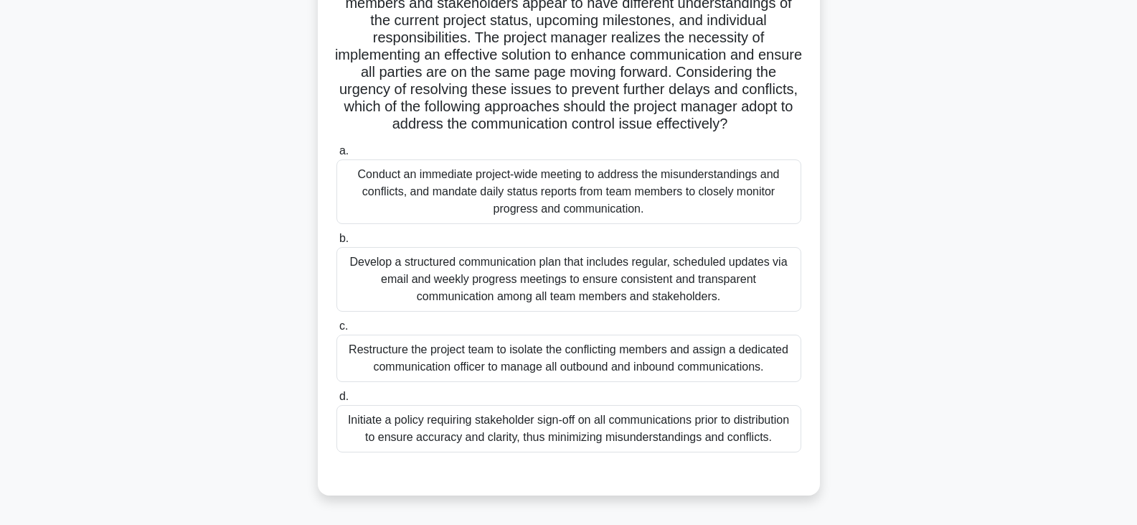
scroll to position [215, 0]
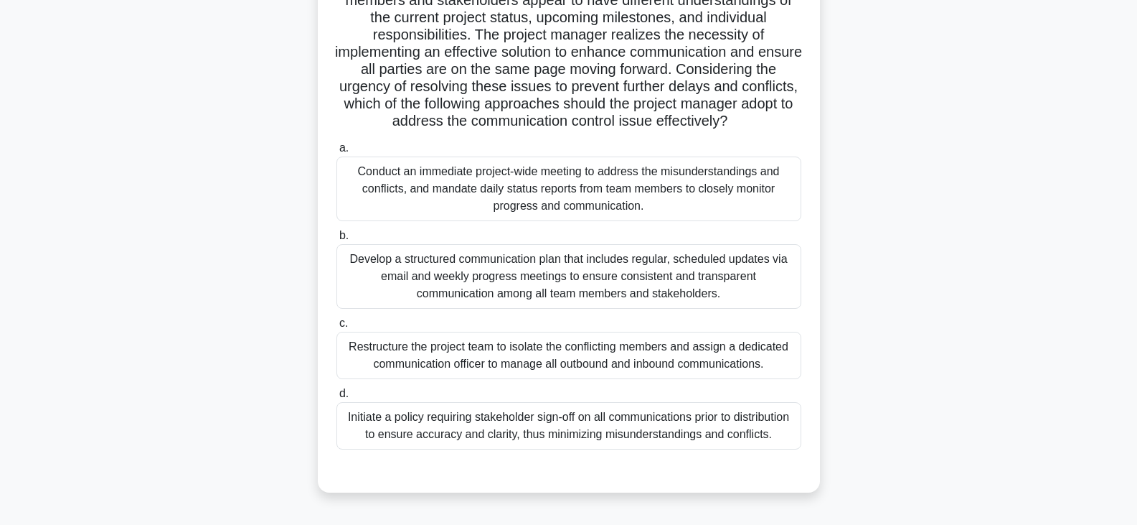
click at [520, 291] on div "Develop a structured communication plan that includes regular, scheduled update…" at bounding box center [569, 276] width 465 height 65
click at [337, 240] on input "b. Develop a structured communication plan that includes regular, scheduled upd…" at bounding box center [337, 235] width 0 height 9
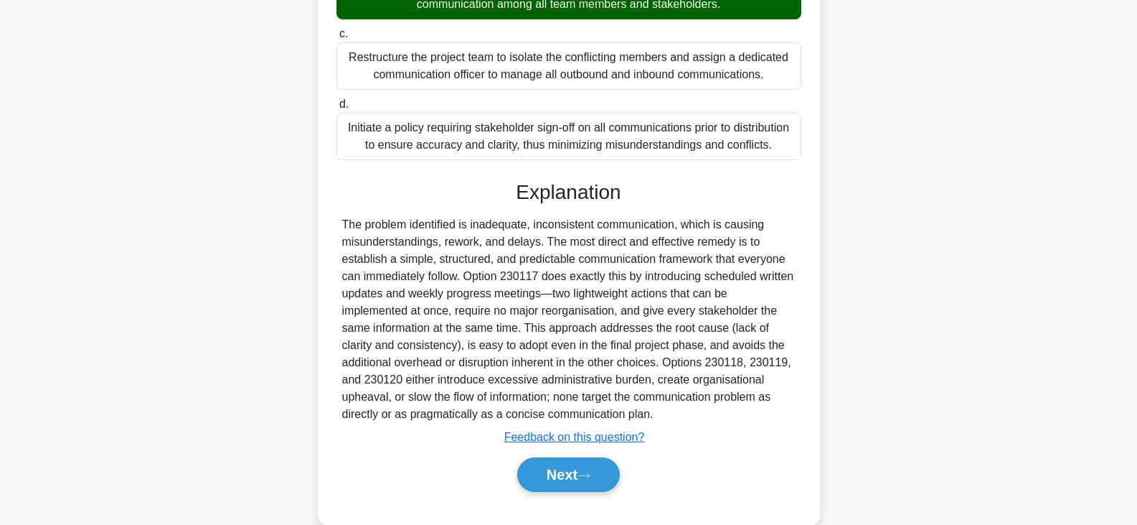
scroll to position [550, 0]
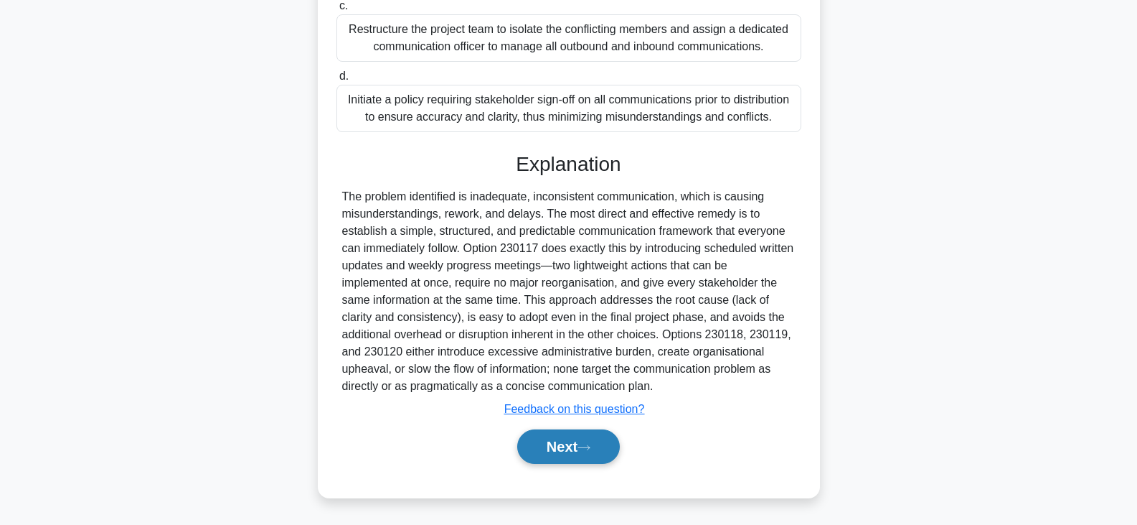
click at [559, 443] on button "Next" at bounding box center [568, 446] width 103 height 34
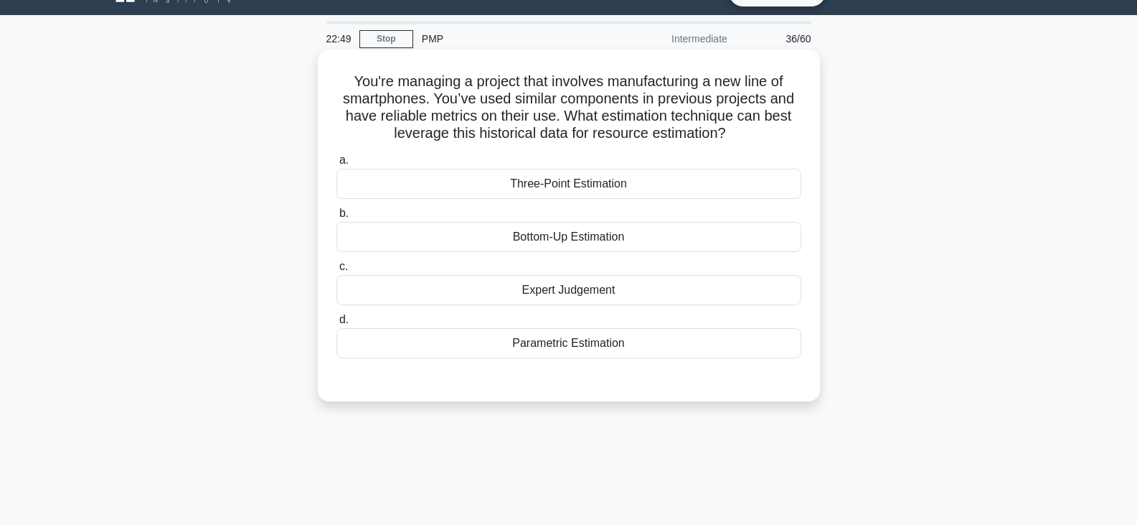
scroll to position [0, 0]
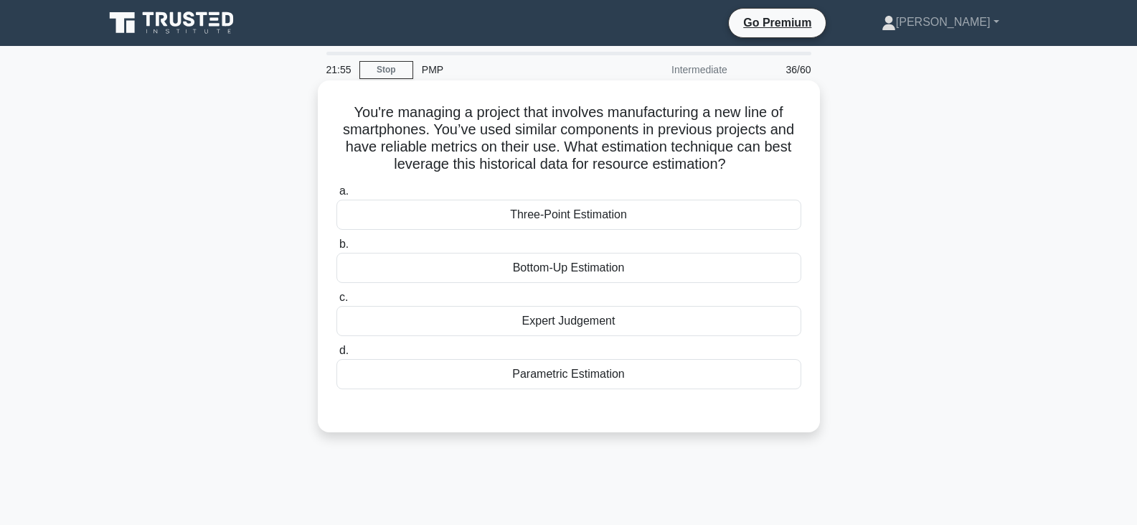
click at [615, 373] on div "Parametric Estimation" at bounding box center [569, 374] width 465 height 30
click at [337, 355] on input "d. Parametric Estimation" at bounding box center [337, 350] width 0 height 9
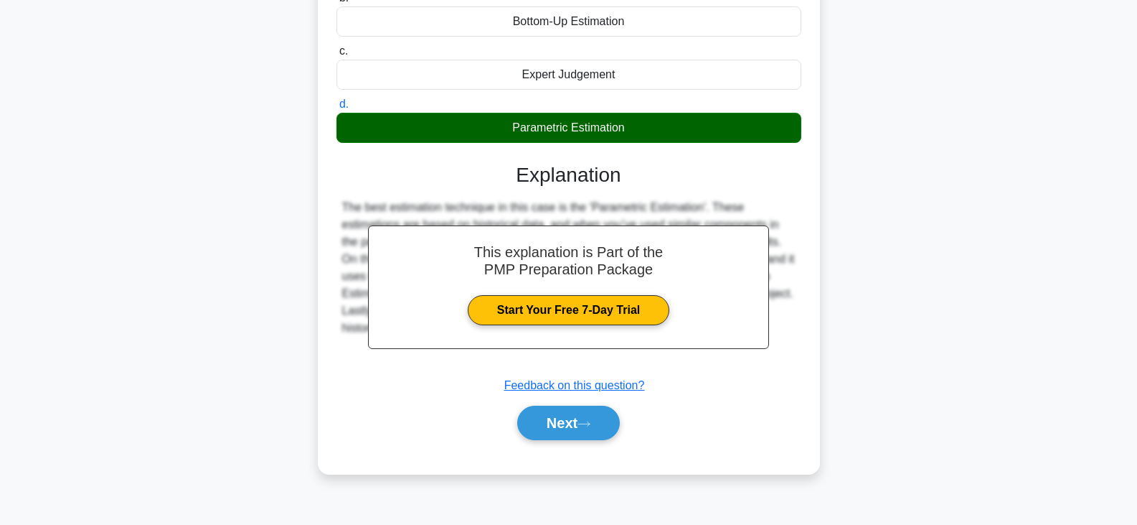
scroll to position [250, 0]
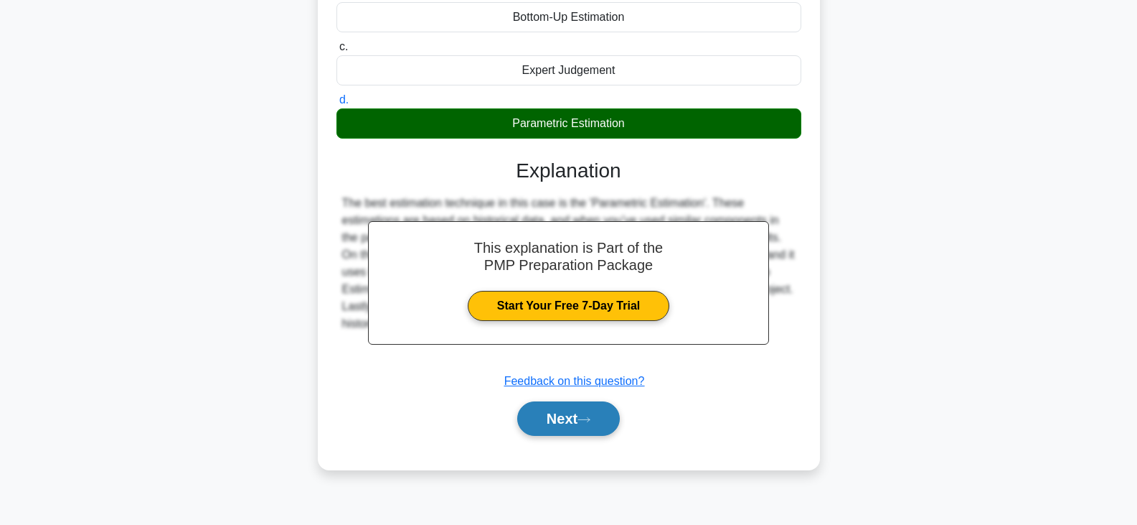
click at [589, 430] on button "Next" at bounding box center [568, 418] width 103 height 34
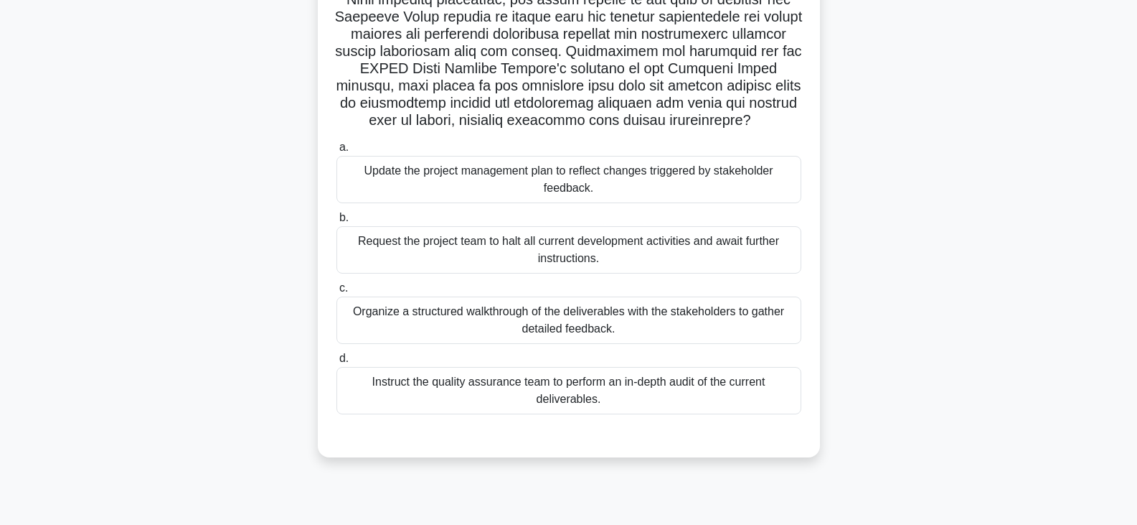
click at [592, 322] on div "Organize a structured walkthrough of the deliverables with the stakeholders to …" at bounding box center [569, 319] width 465 height 47
click at [337, 293] on input "c. Organize a structured walkthrough of the deliverables with the stakeholders …" at bounding box center [337, 287] width 0 height 9
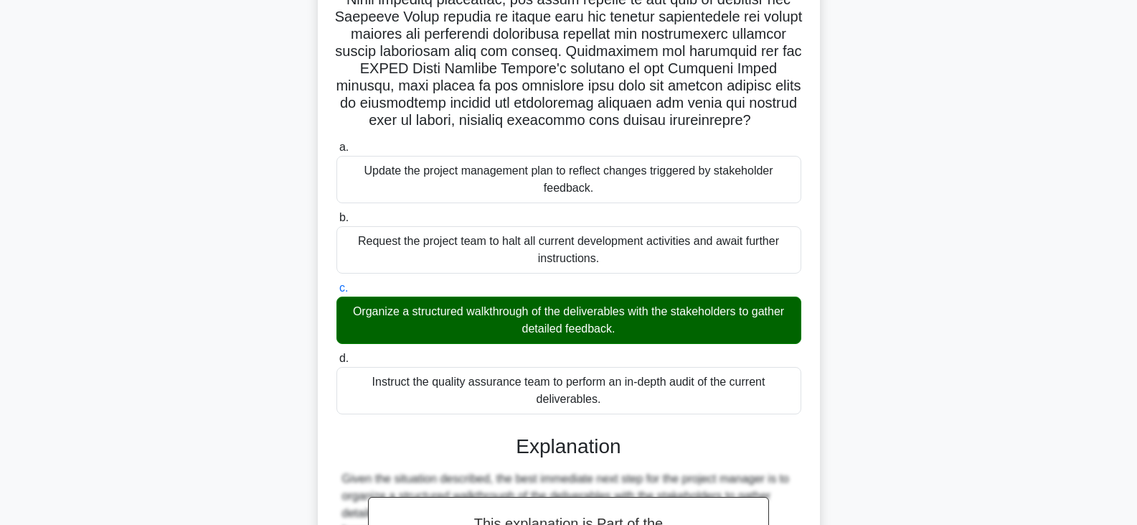
scroll to position [681, 0]
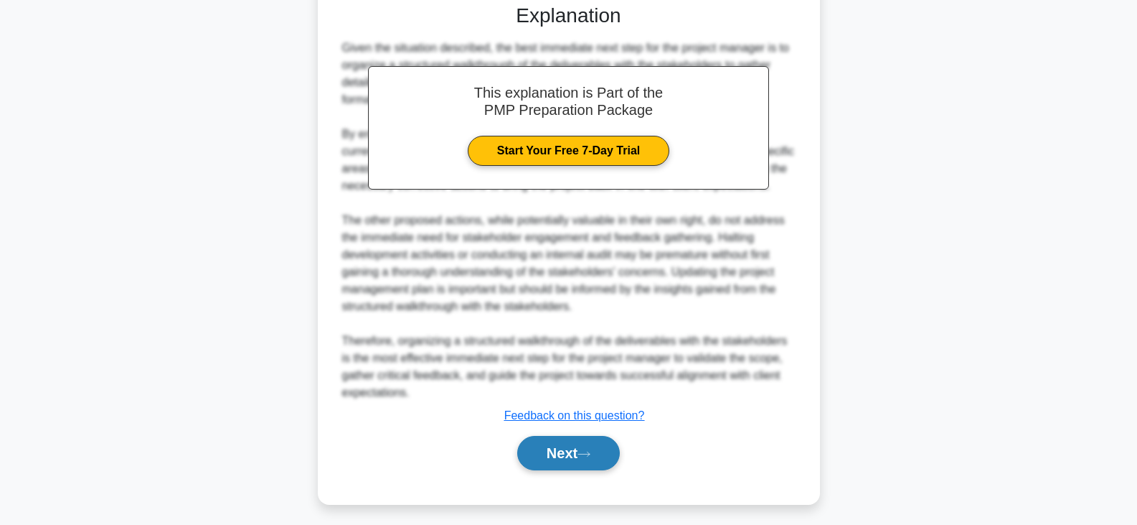
click at [569, 453] on button "Next" at bounding box center [568, 453] width 103 height 34
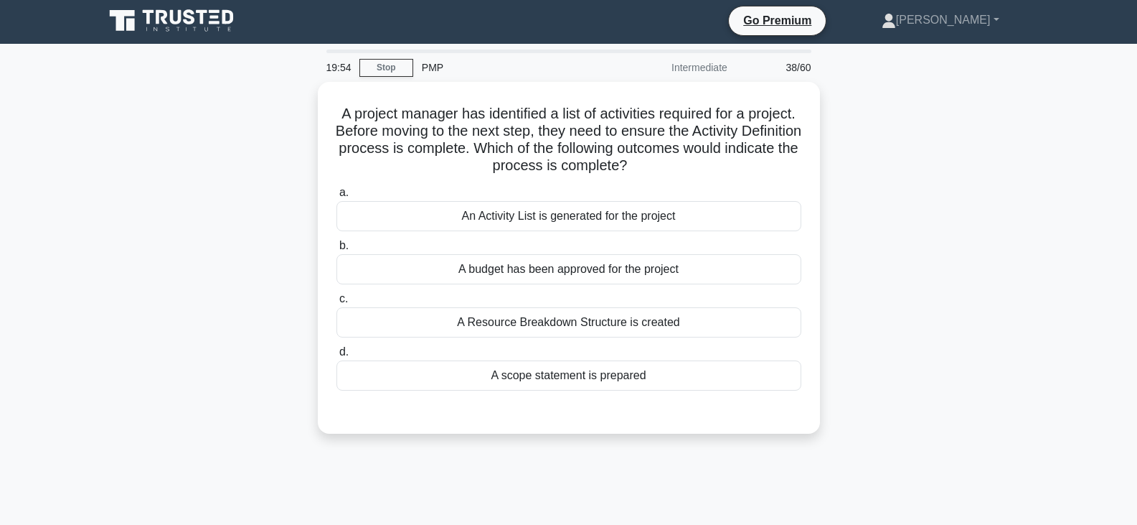
scroll to position [0, 0]
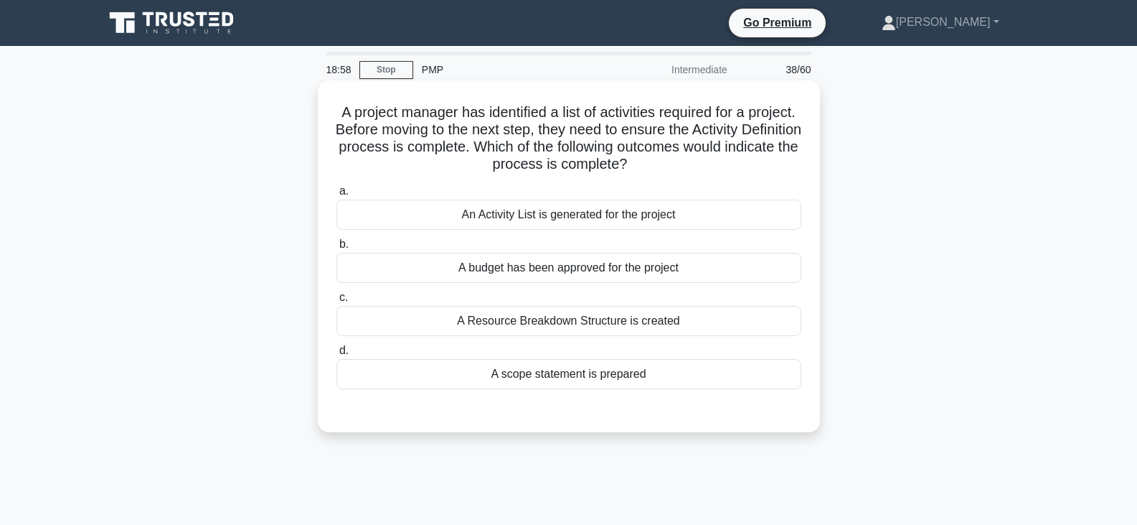
click at [603, 380] on div "A scope statement is prepared" at bounding box center [569, 374] width 465 height 30
click at [337, 355] on input "d. A scope statement is prepared" at bounding box center [337, 350] width 0 height 9
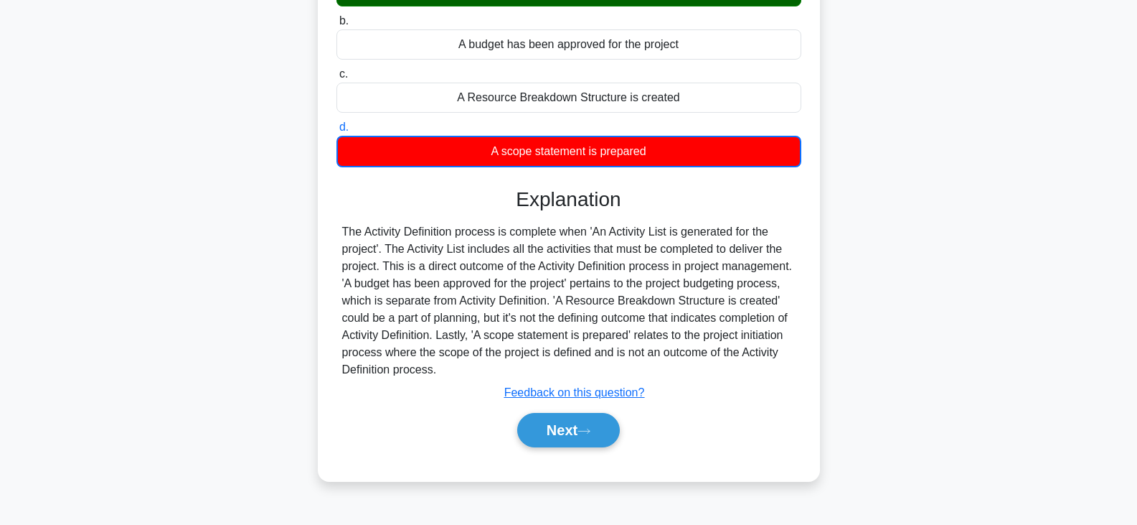
scroll to position [250, 0]
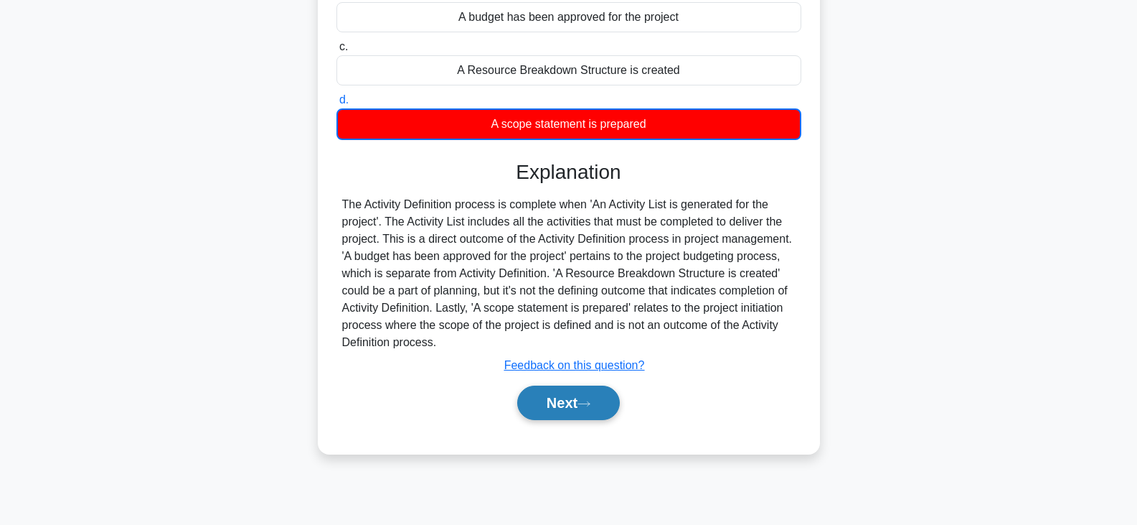
click at [586, 410] on button "Next" at bounding box center [568, 402] width 103 height 34
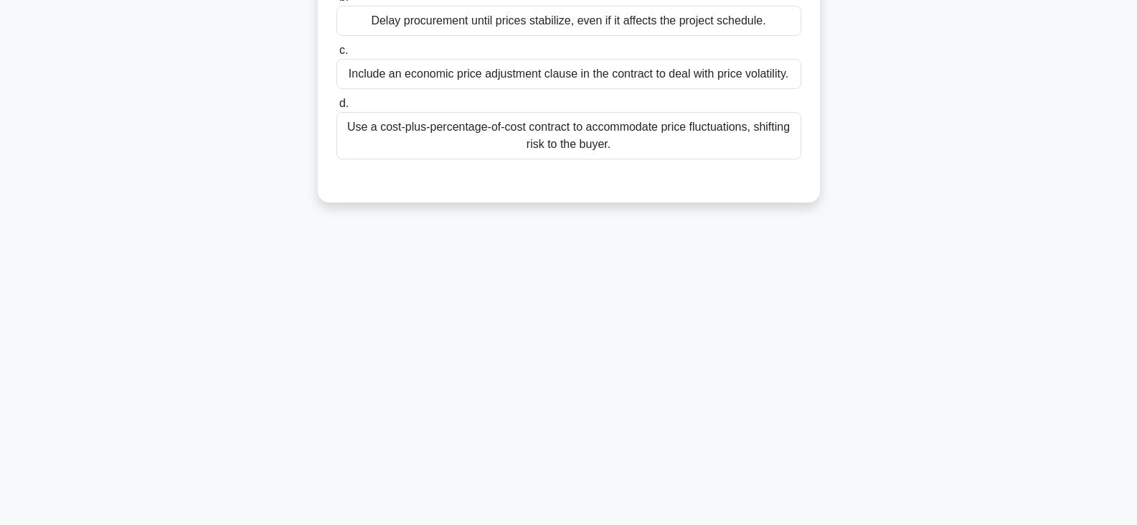
scroll to position [0, 0]
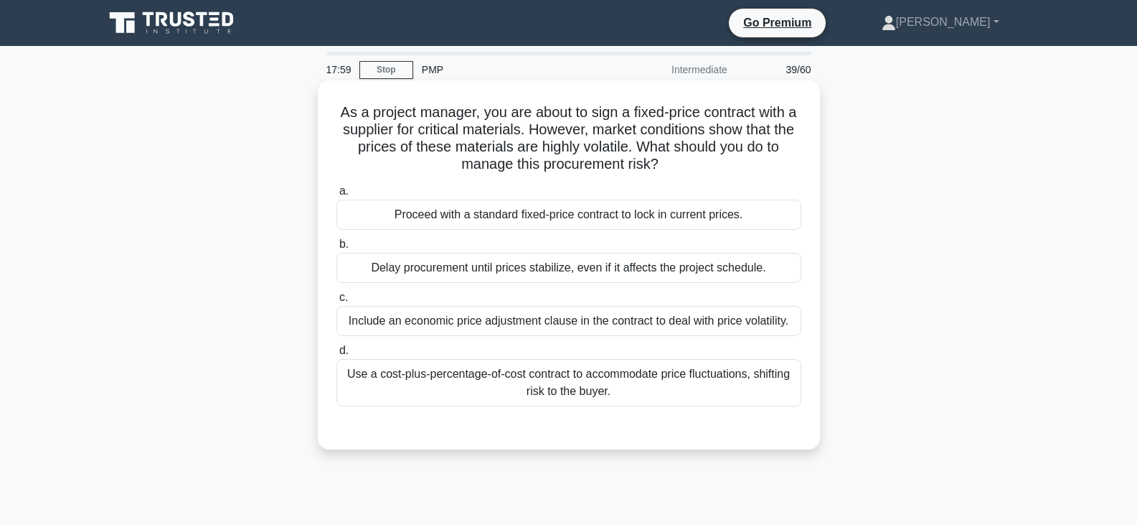
click at [576, 322] on div "Include an economic price adjustment clause in the contract to deal with price …" at bounding box center [569, 321] width 465 height 30
click at [337, 302] on input "c. Include an economic price adjustment clause in the contract to deal with pri…" at bounding box center [337, 297] width 0 height 9
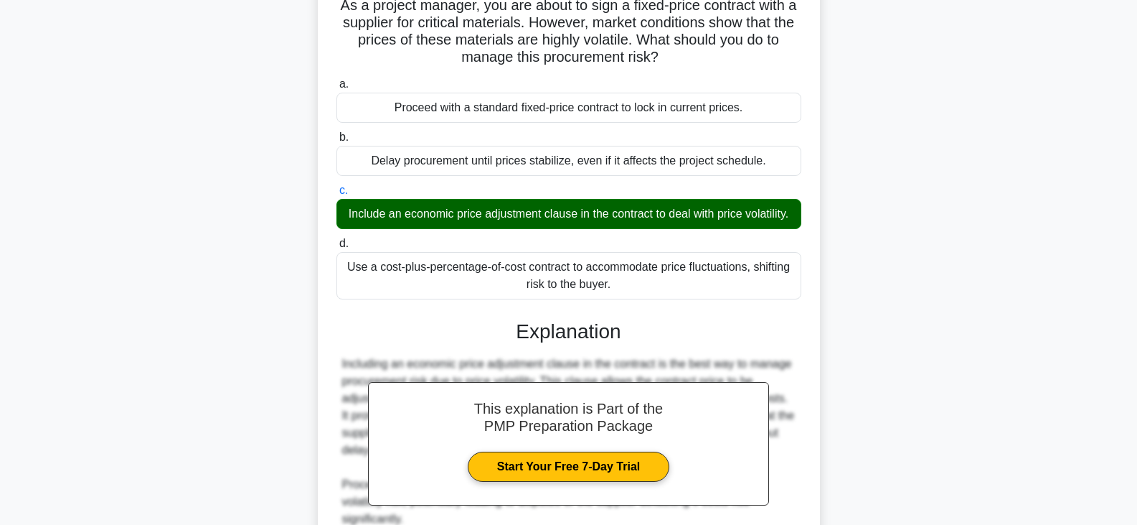
scroll to position [359, 0]
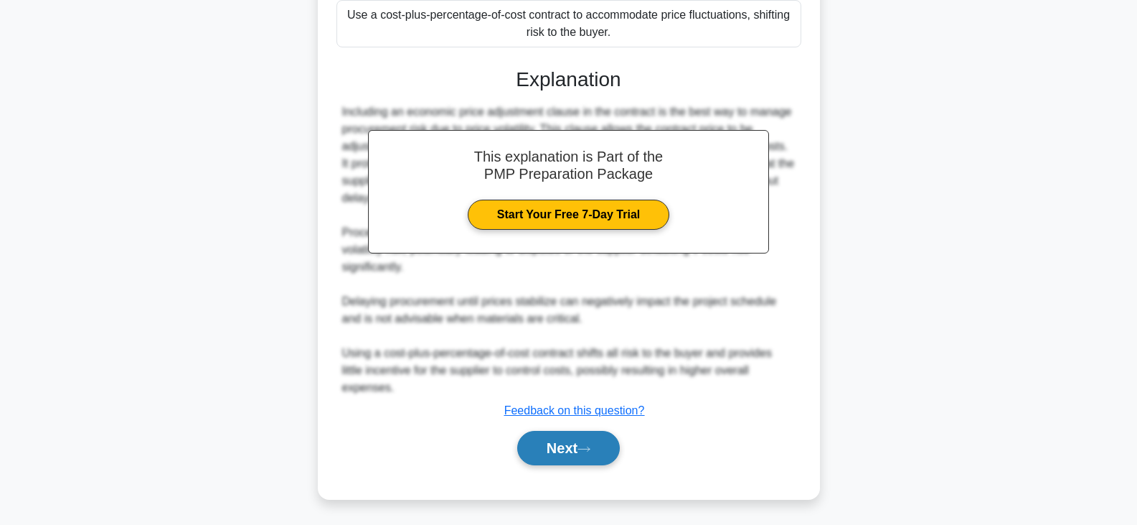
click at [579, 464] on button "Next" at bounding box center [568, 448] width 103 height 34
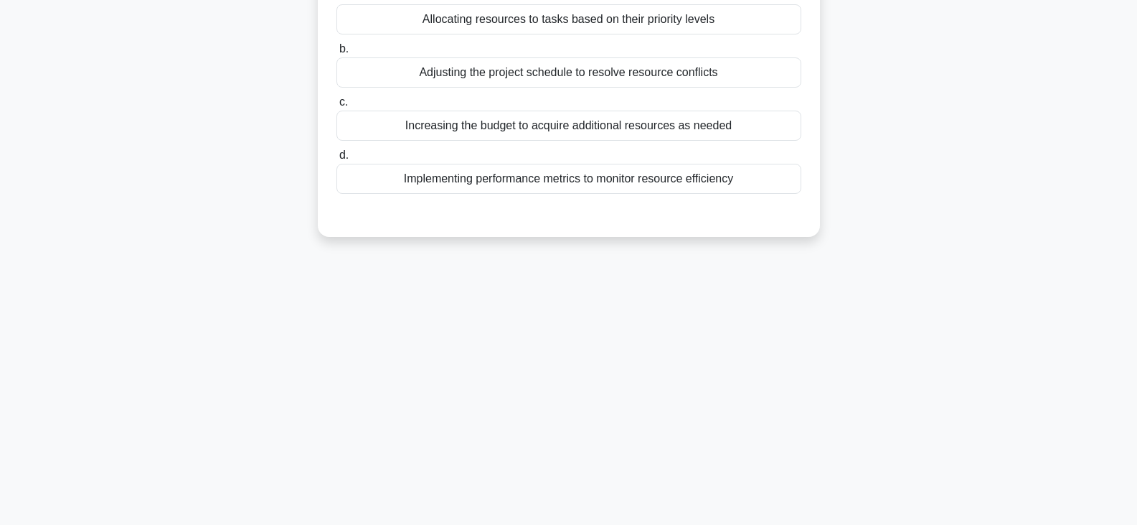
scroll to position [0, 0]
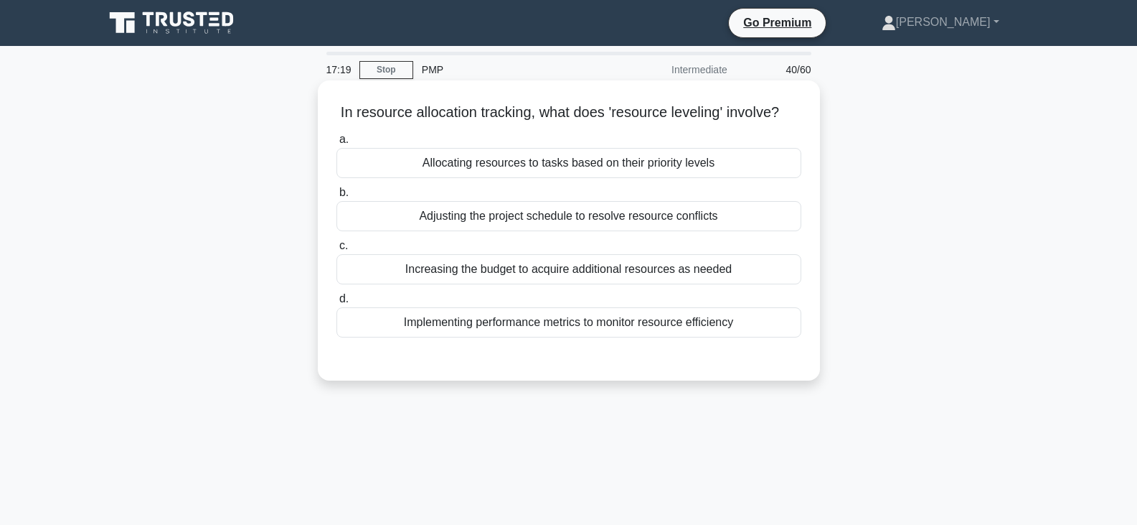
click at [560, 178] on div "Allocating resources to tasks based on their priority levels" at bounding box center [569, 163] width 465 height 30
click at [337, 144] on input "a. Allocating resources to tasks based on their priority levels" at bounding box center [337, 139] width 0 height 9
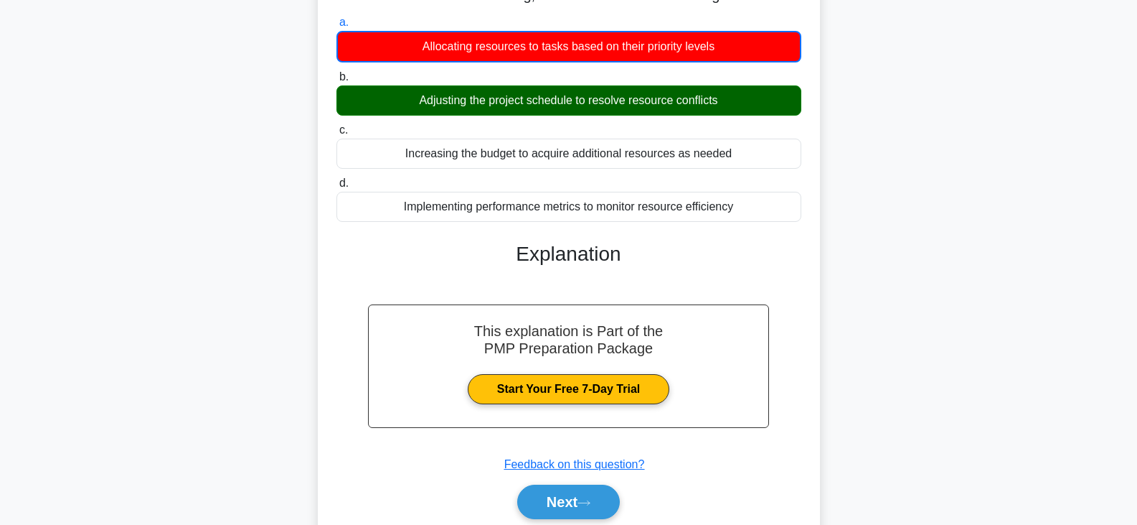
scroll to position [250, 0]
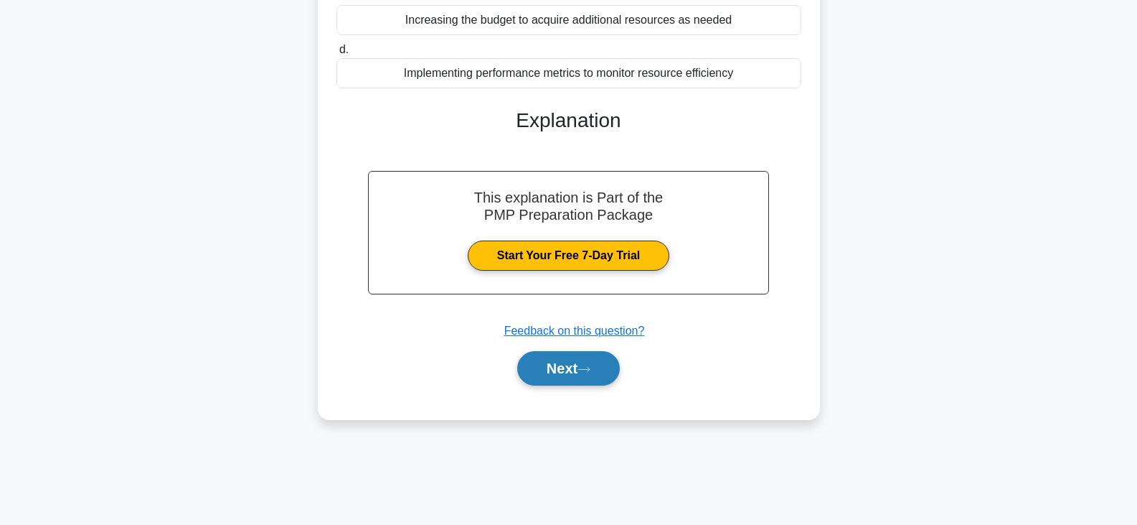
click at [591, 373] on icon at bounding box center [584, 369] width 13 height 8
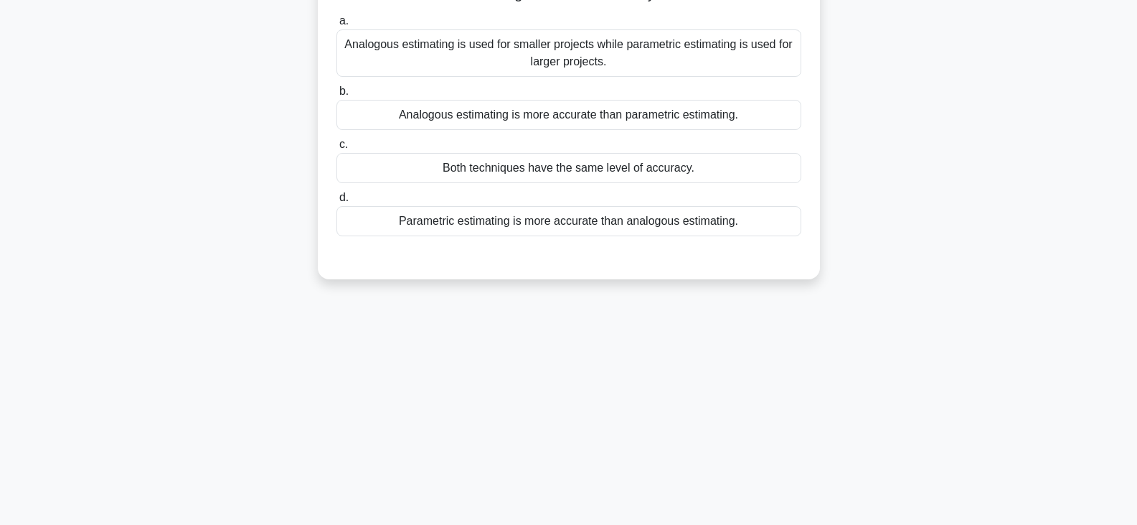
scroll to position [0, 0]
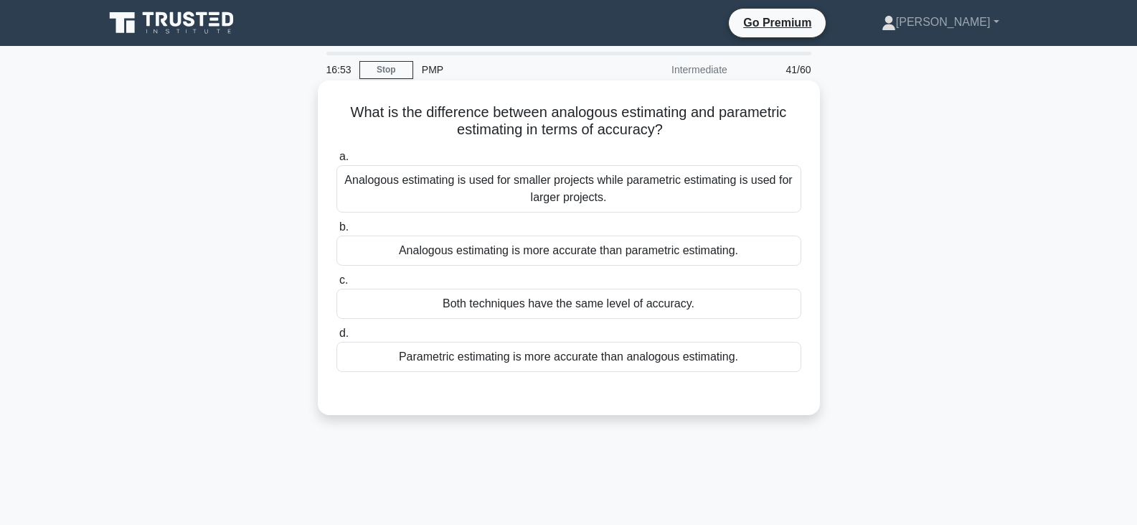
click at [591, 359] on div "Parametric estimating is more accurate than analogous estimating." at bounding box center [569, 357] width 465 height 30
click at [337, 338] on input "d. Parametric estimating is more accurate than analogous estimating." at bounding box center [337, 333] width 0 height 9
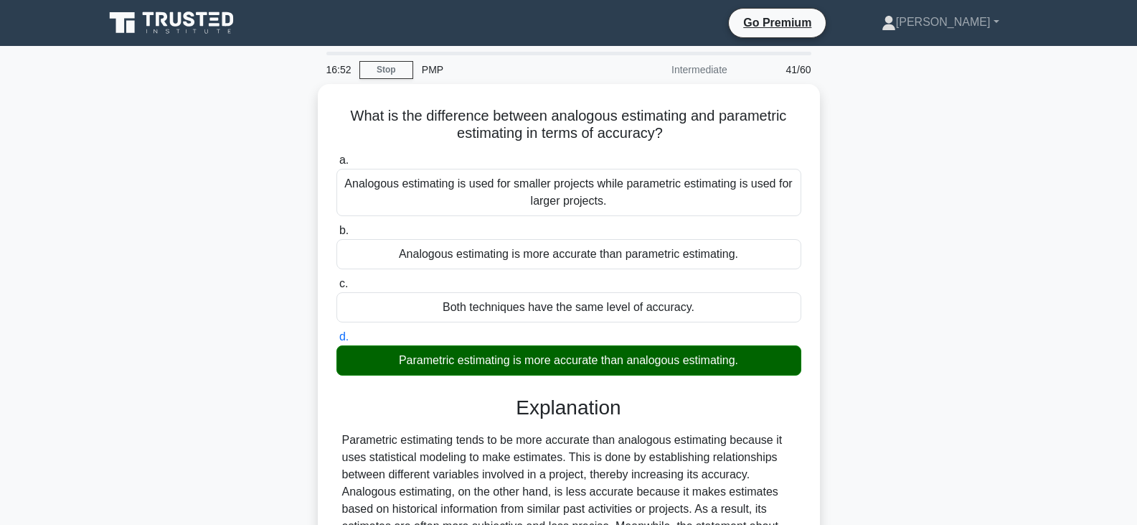
scroll to position [250, 0]
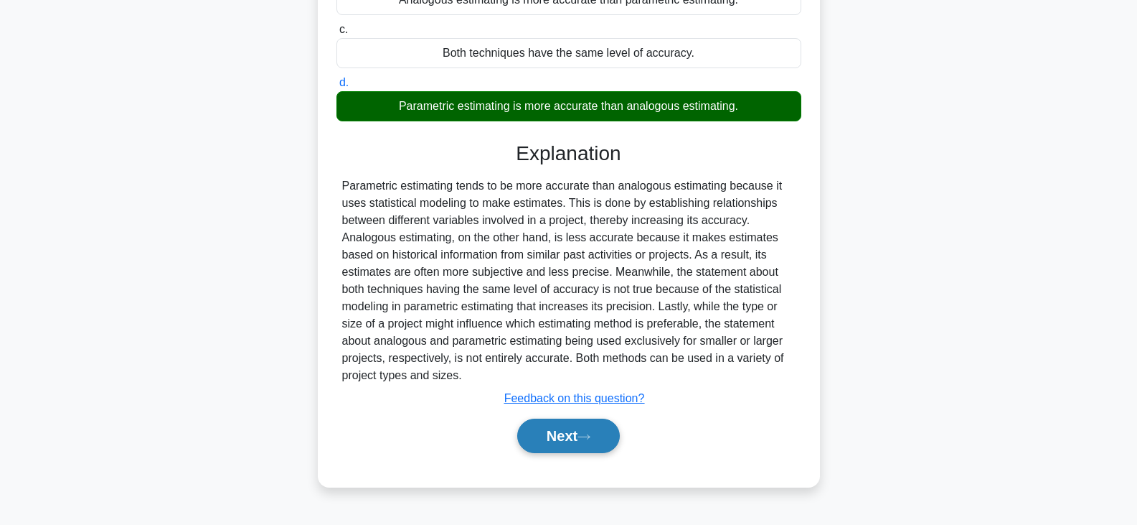
click at [565, 440] on button "Next" at bounding box center [568, 435] width 103 height 34
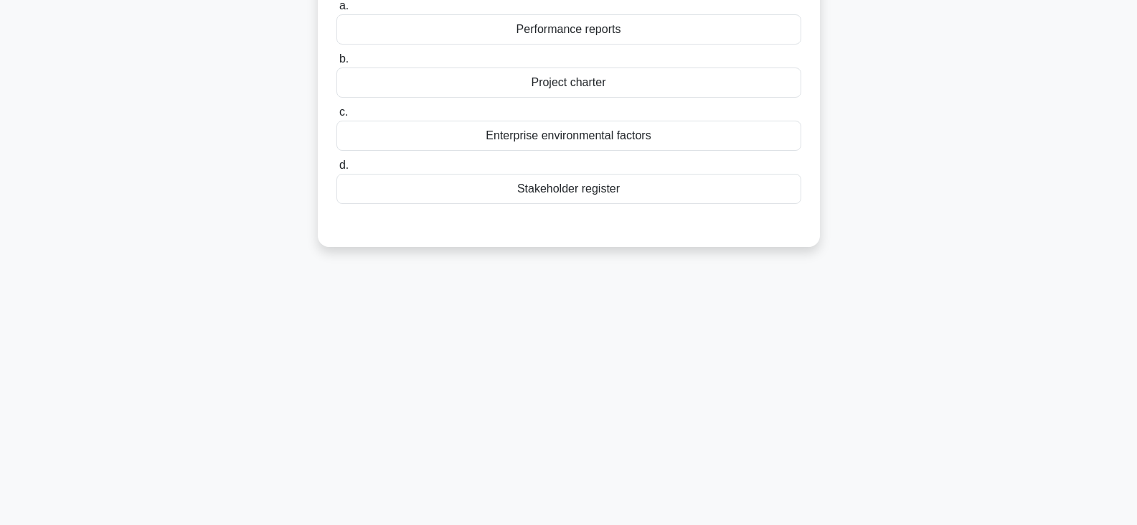
scroll to position [0, 0]
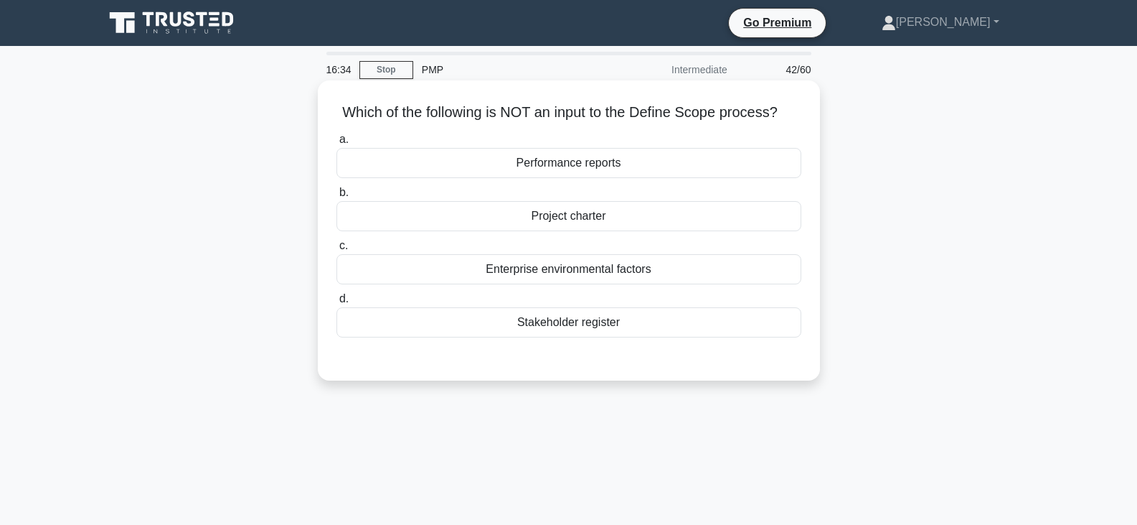
click at [577, 159] on div "Performance reports" at bounding box center [569, 163] width 465 height 30
click at [337, 144] on input "a. Performance reports" at bounding box center [337, 139] width 0 height 9
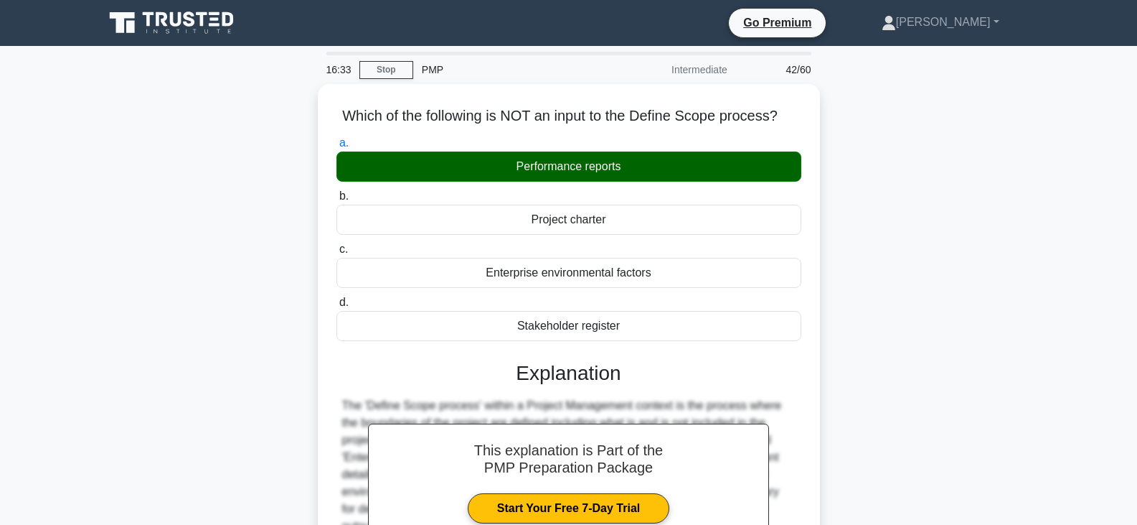
scroll to position [250, 0]
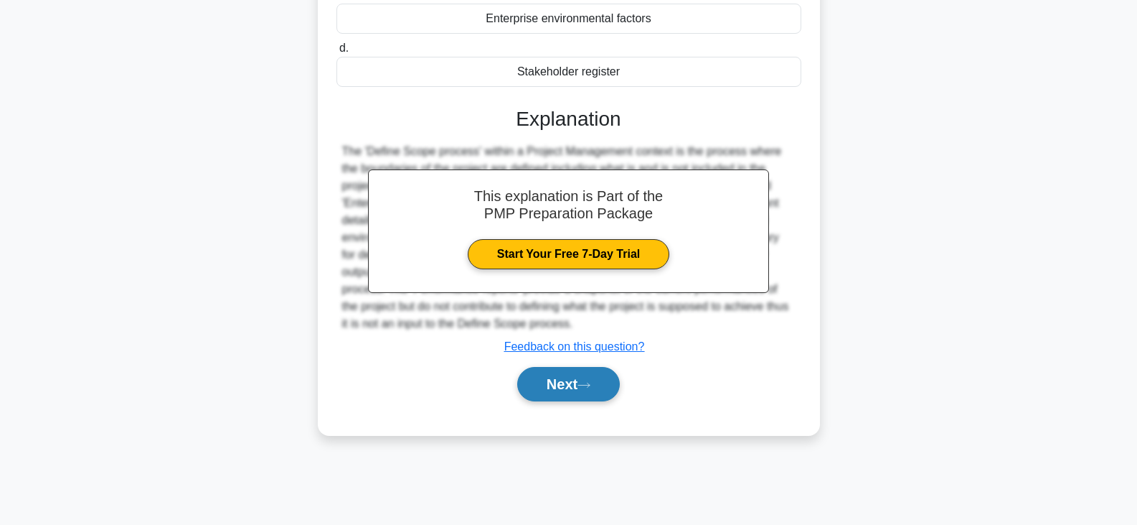
click at [575, 385] on button "Next" at bounding box center [568, 384] width 103 height 34
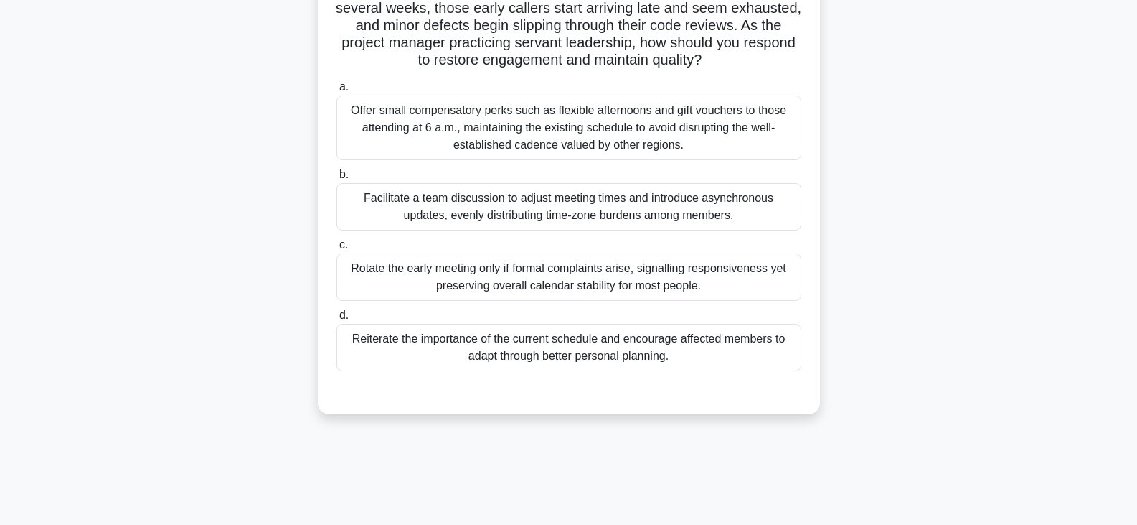
scroll to position [144, 0]
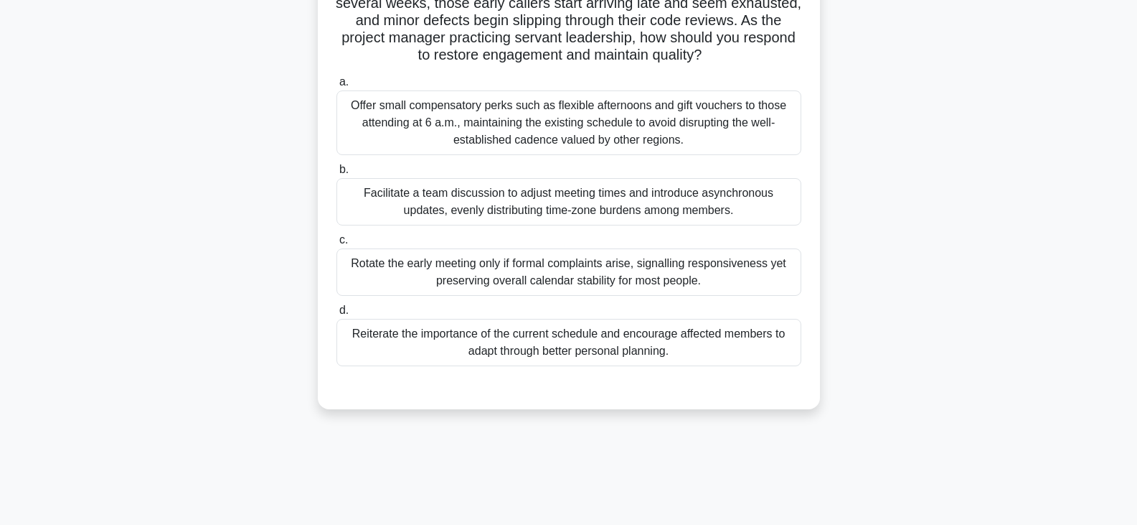
click at [634, 197] on div "Facilitate a team discussion to adjust meeting times and introduce asynchronous…" at bounding box center [569, 201] width 465 height 47
click at [337, 174] on input "b. Facilitate a team discussion to adjust meeting times and introduce asynchron…" at bounding box center [337, 169] width 0 height 9
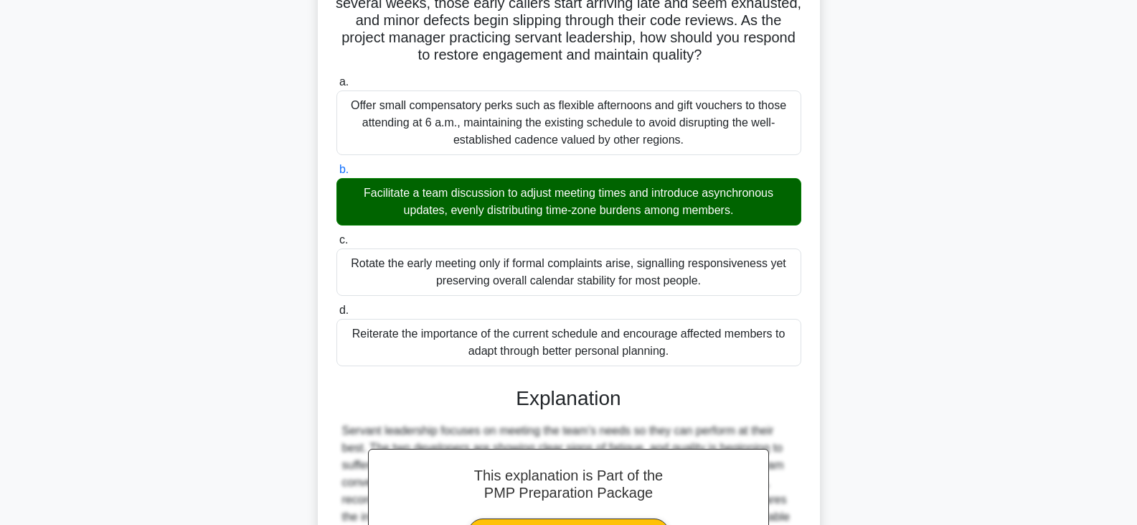
scroll to position [395, 0]
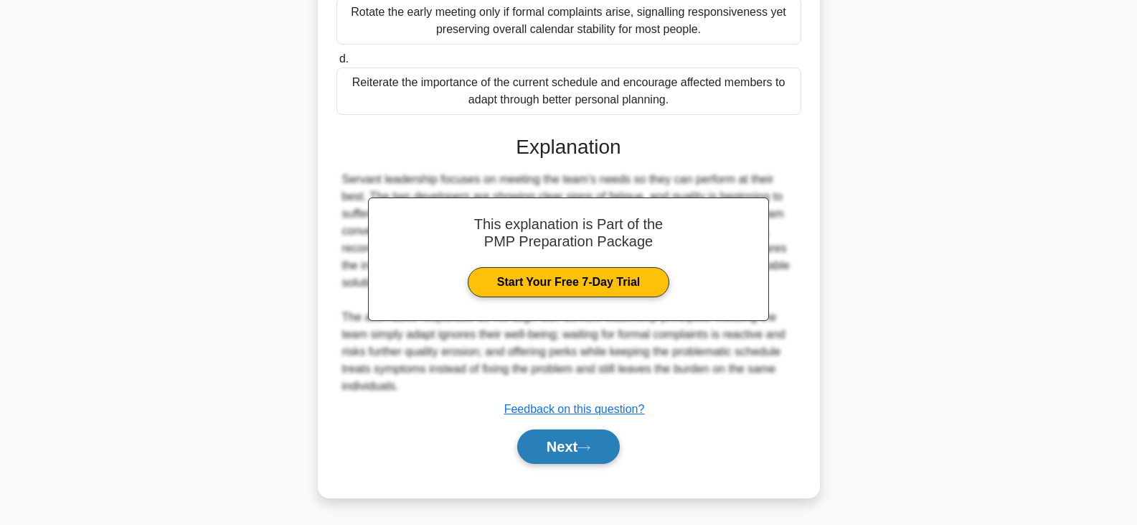
click at [589, 450] on icon at bounding box center [584, 447] width 13 height 8
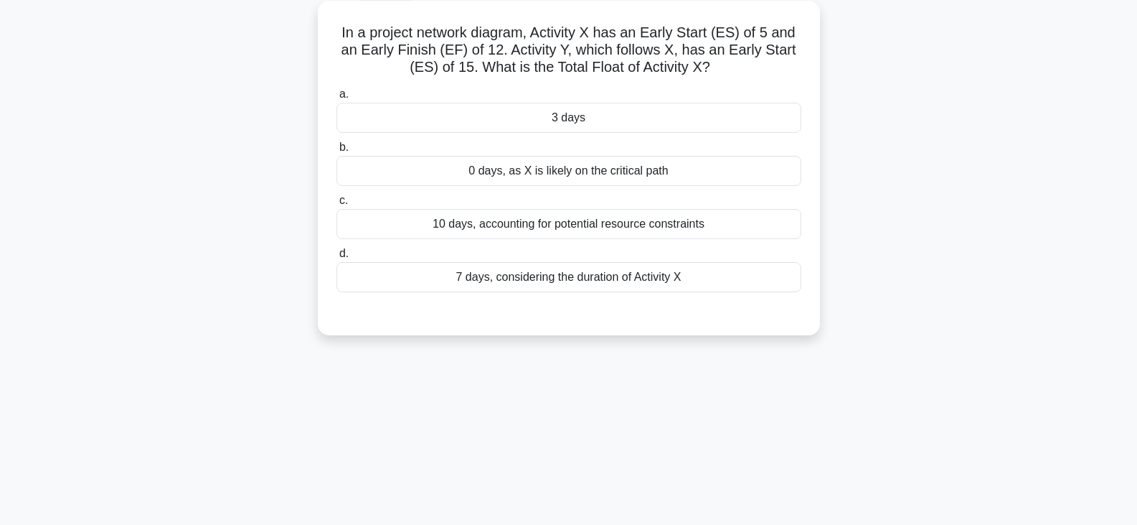
scroll to position [0, 0]
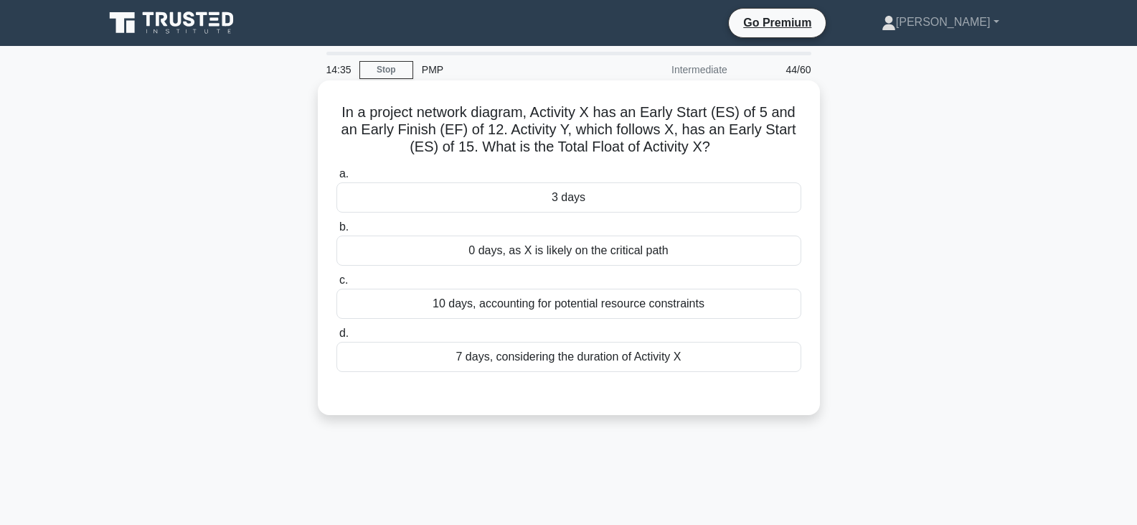
click at [532, 306] on div "10 days, accounting for potential resource constraints" at bounding box center [569, 303] width 465 height 30
click at [337, 285] on input "c. 10 days, accounting for potential resource constraints" at bounding box center [337, 280] width 0 height 9
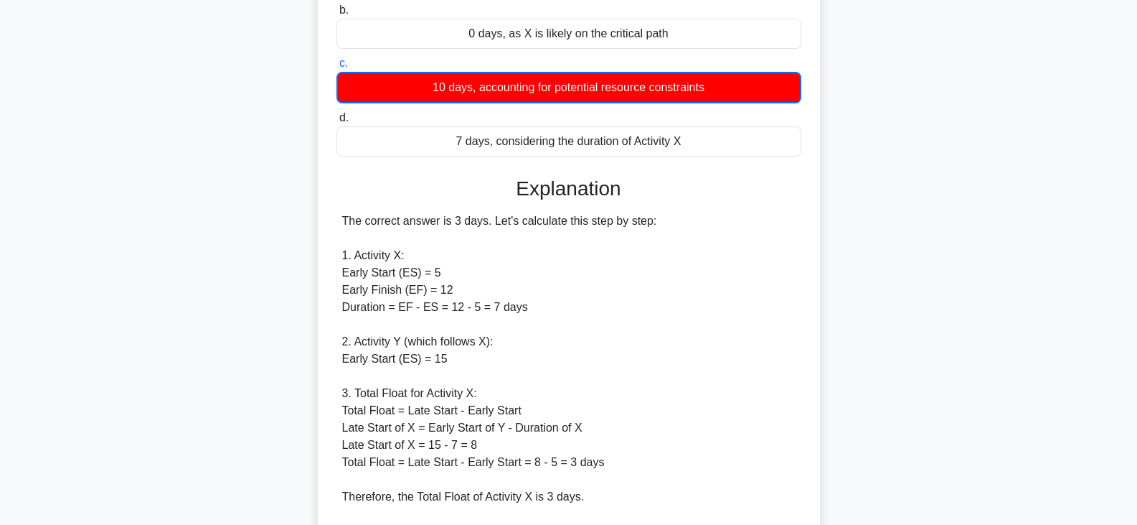
scroll to position [483, 0]
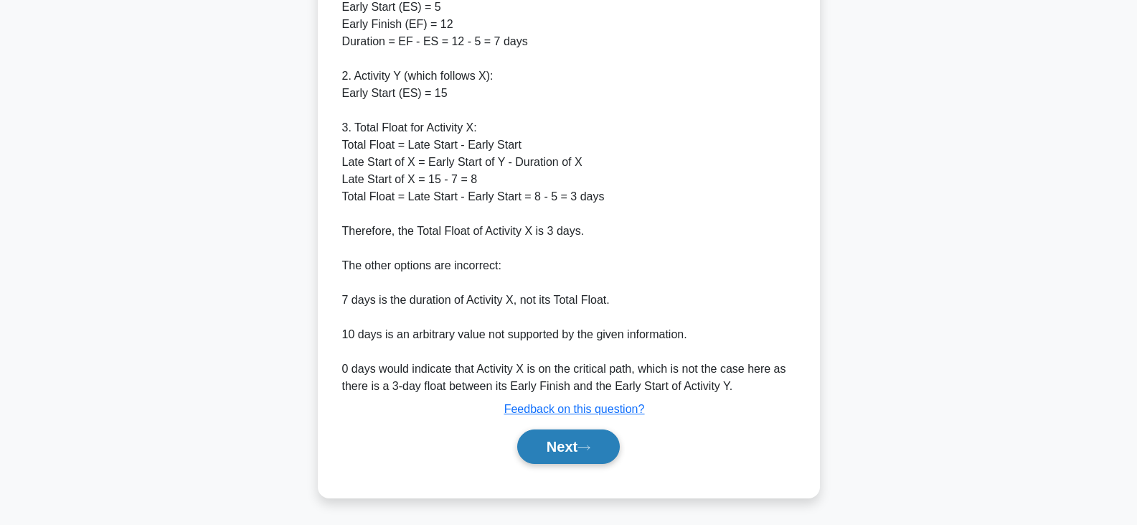
click at [584, 443] on icon at bounding box center [584, 447] width 13 height 8
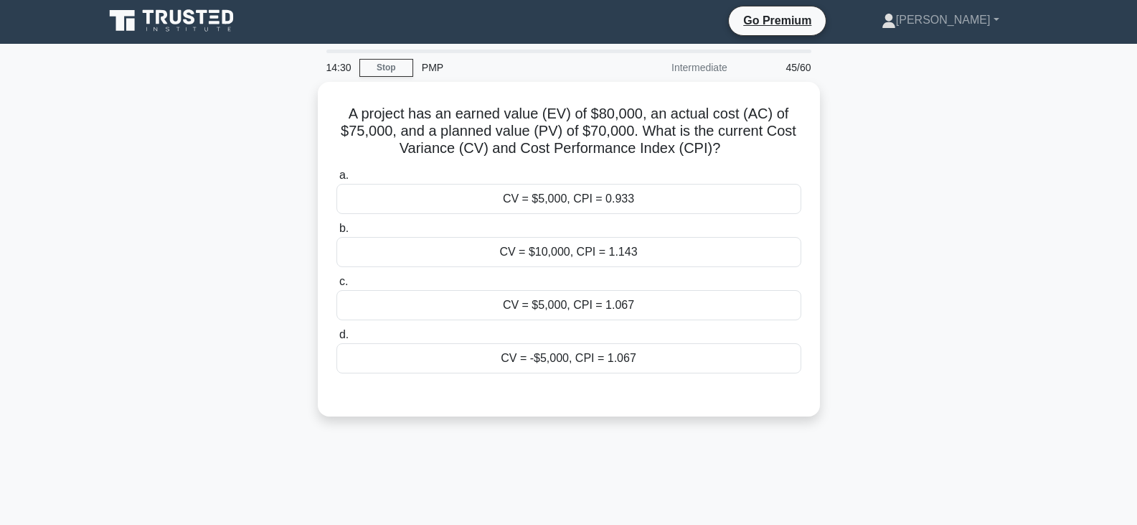
scroll to position [0, 0]
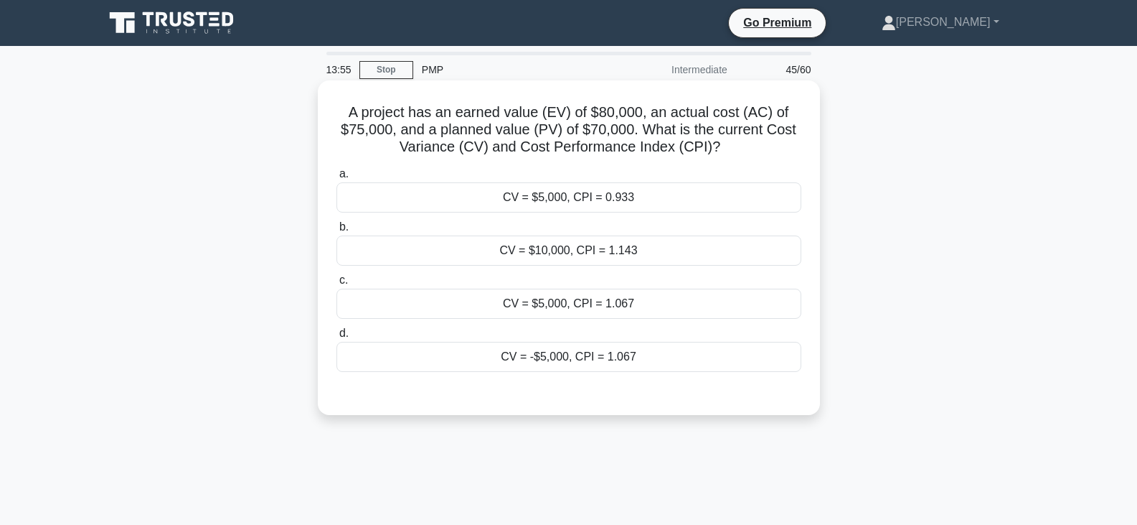
click at [587, 255] on div "CV = $10,000, CPI = 1.143" at bounding box center [569, 250] width 465 height 30
click at [337, 232] on input "b. CV = $10,000, CPI = 1.143" at bounding box center [337, 226] width 0 height 9
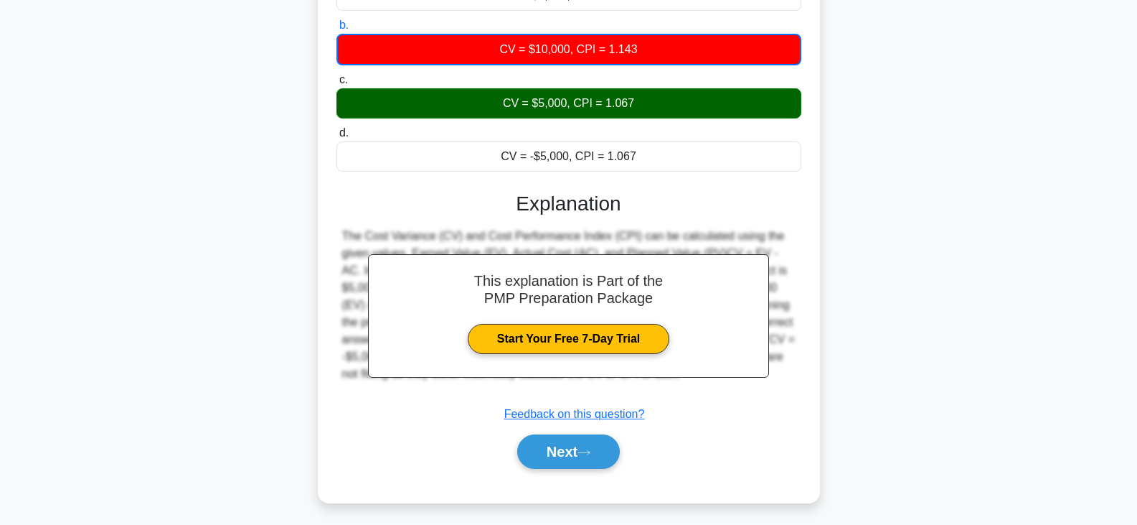
scroll to position [250, 0]
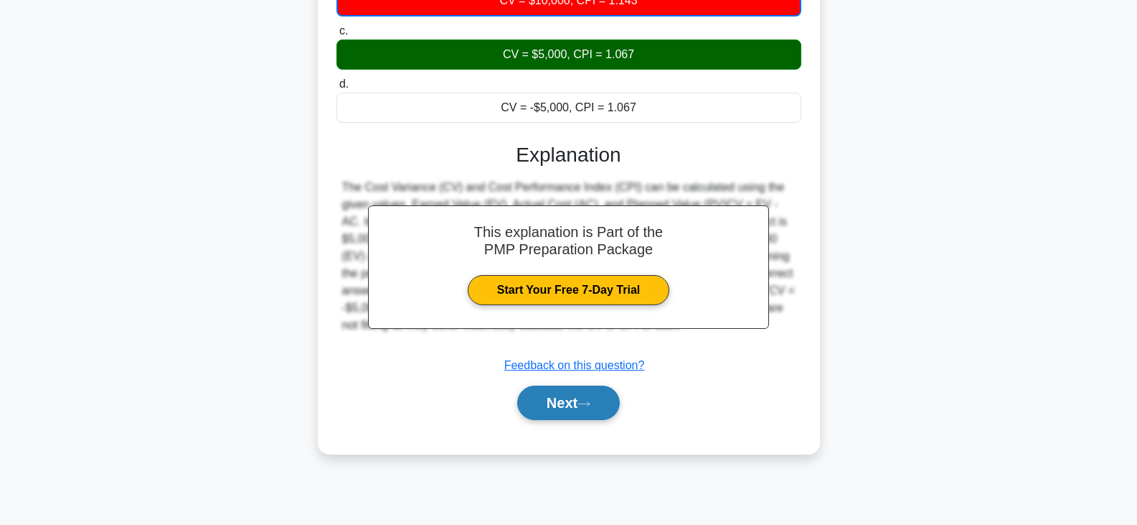
click at [570, 405] on button "Next" at bounding box center [568, 402] width 103 height 34
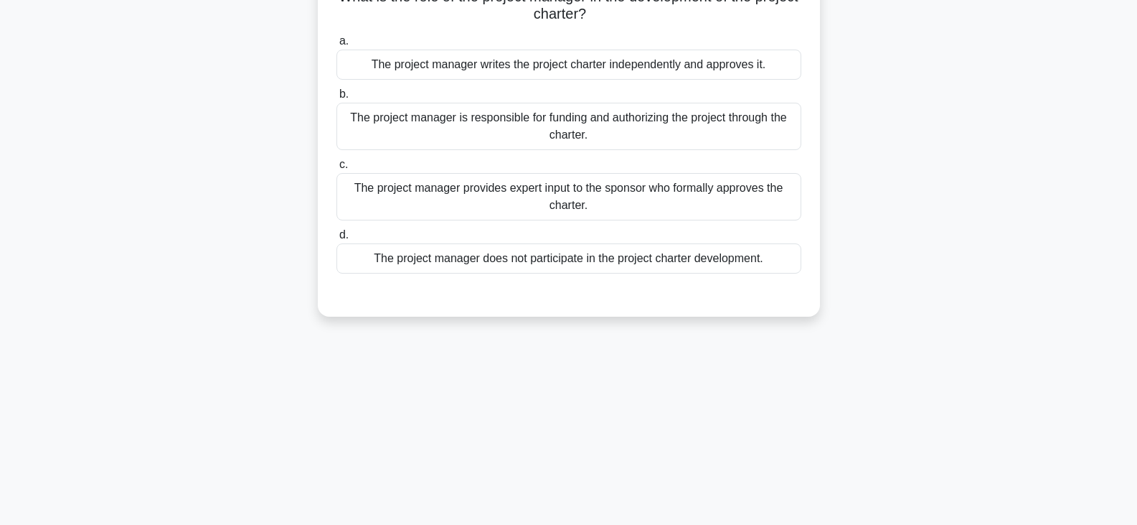
scroll to position [0, 0]
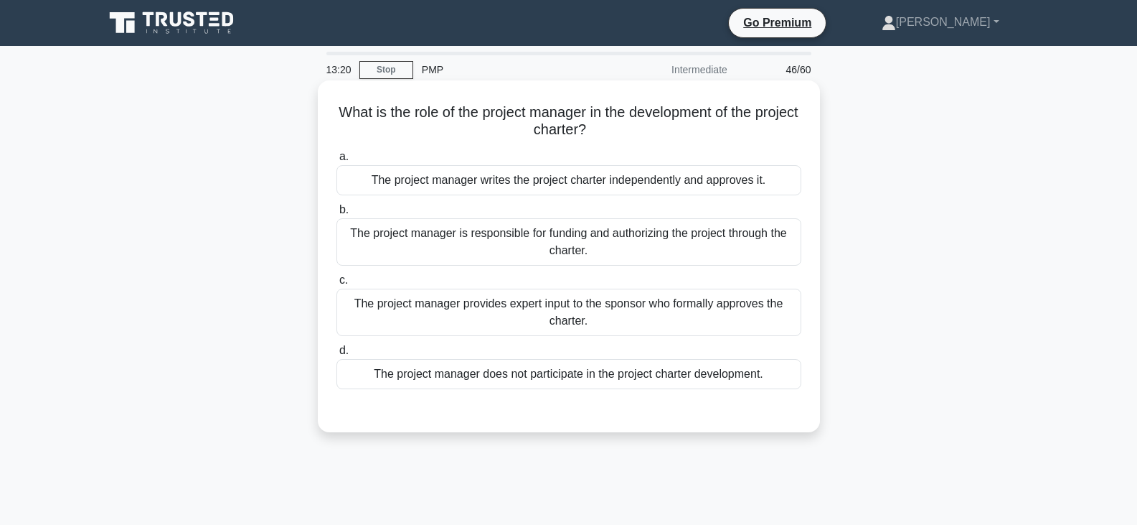
click at [548, 253] on div "The project manager is responsible for funding and authorizing the project thro…" at bounding box center [569, 241] width 465 height 47
click at [337, 215] on input "b. The project manager is responsible for funding and authorizing the project t…" at bounding box center [337, 209] width 0 height 9
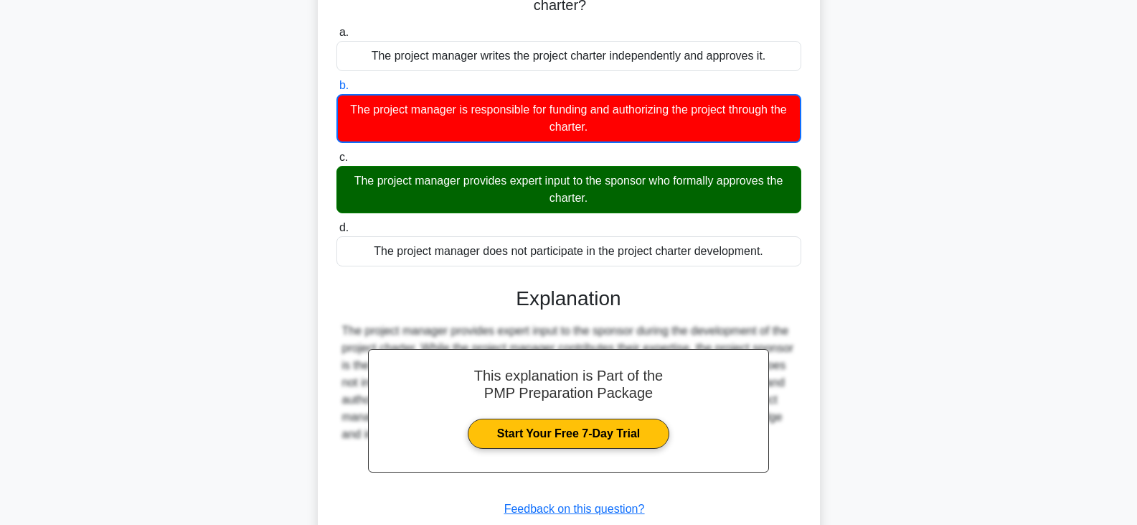
scroll to position [250, 0]
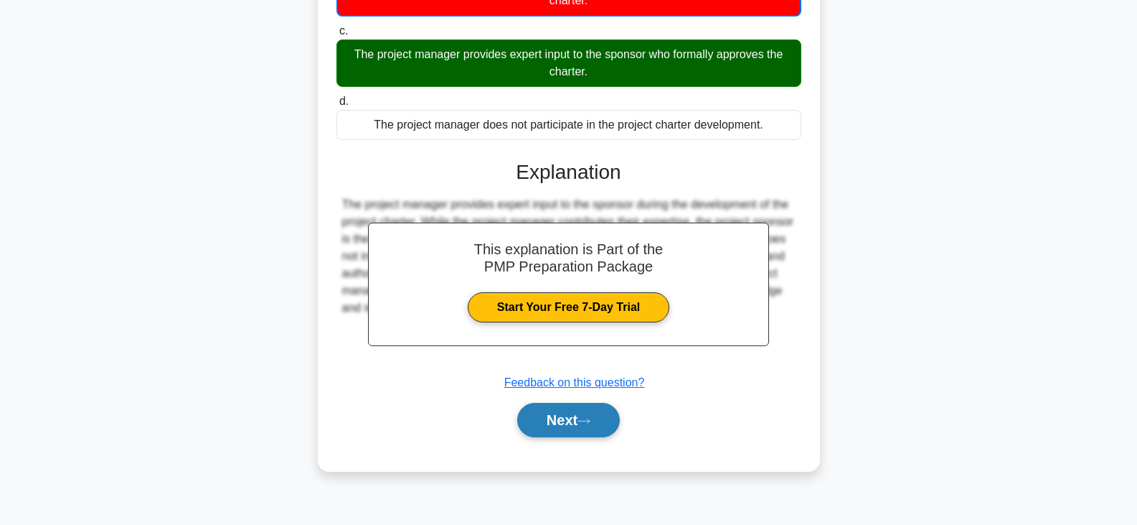
click at [589, 414] on button "Next" at bounding box center [568, 420] width 103 height 34
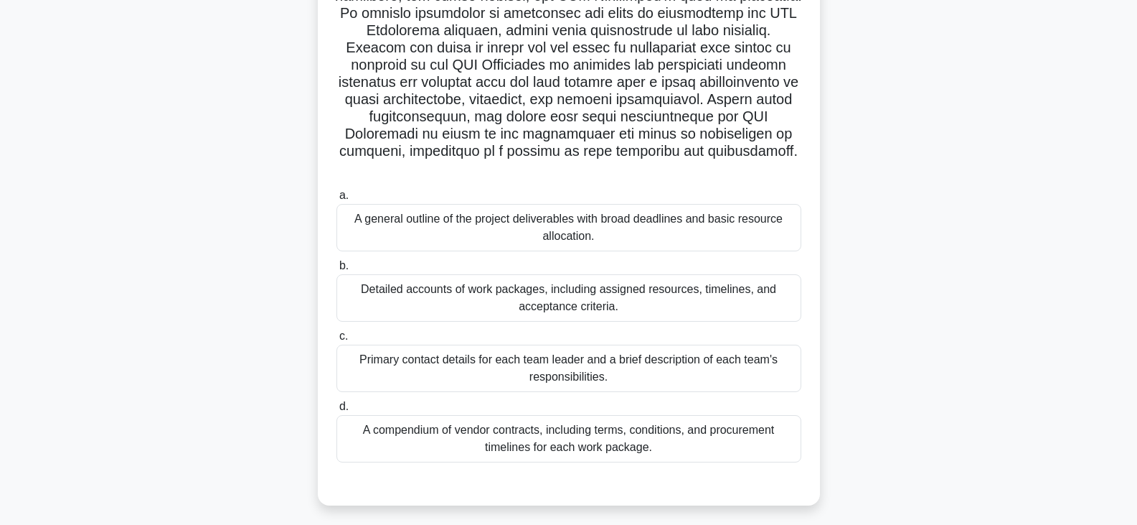
scroll to position [331, 0]
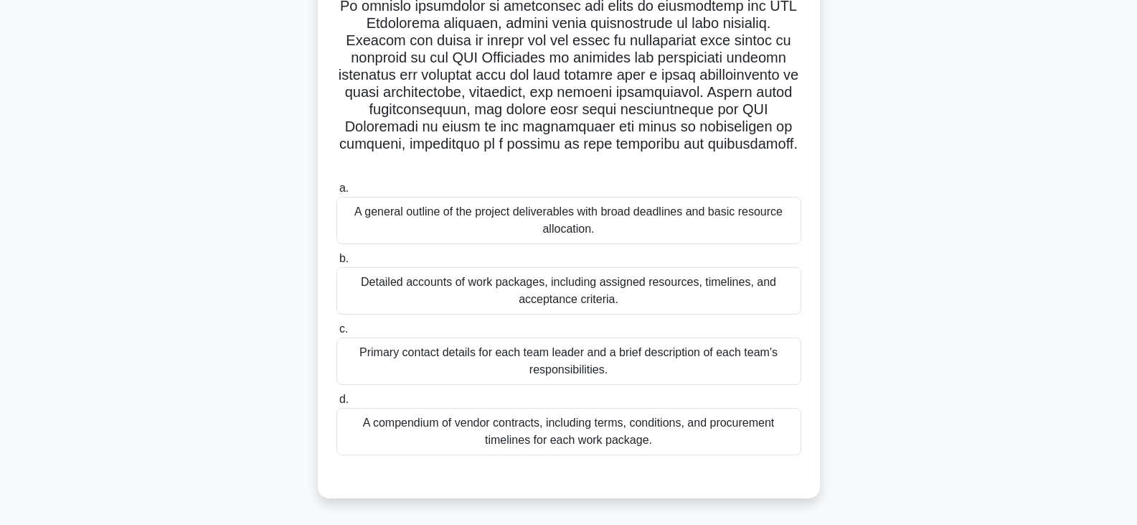
click at [558, 282] on div "Detailed accounts of work packages, including assigned resources, timelines, an…" at bounding box center [569, 290] width 465 height 47
click at [337, 263] on input "b. Detailed accounts of work packages, including assigned resources, timelines,…" at bounding box center [337, 258] width 0 height 9
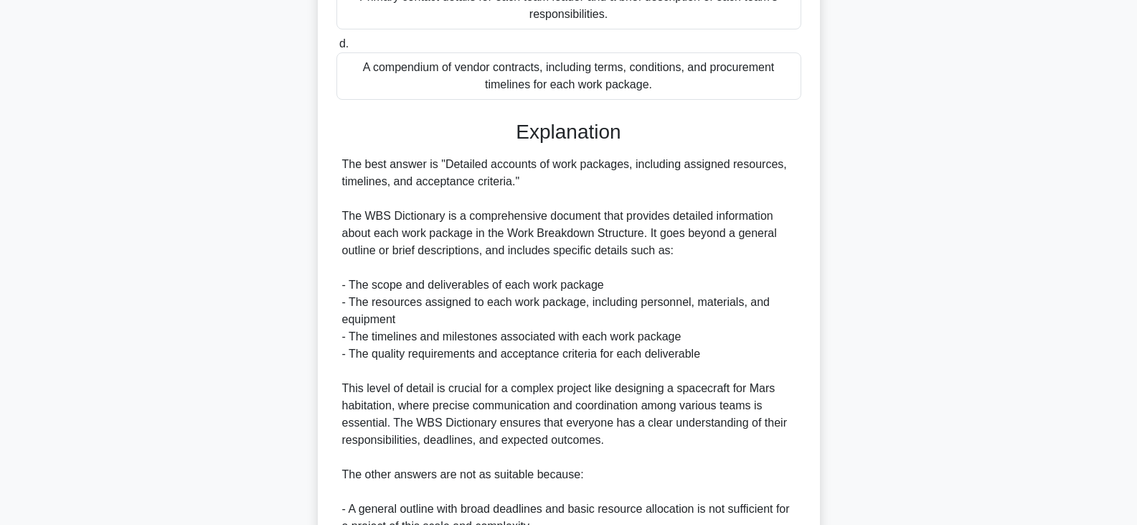
scroll to position [833, 0]
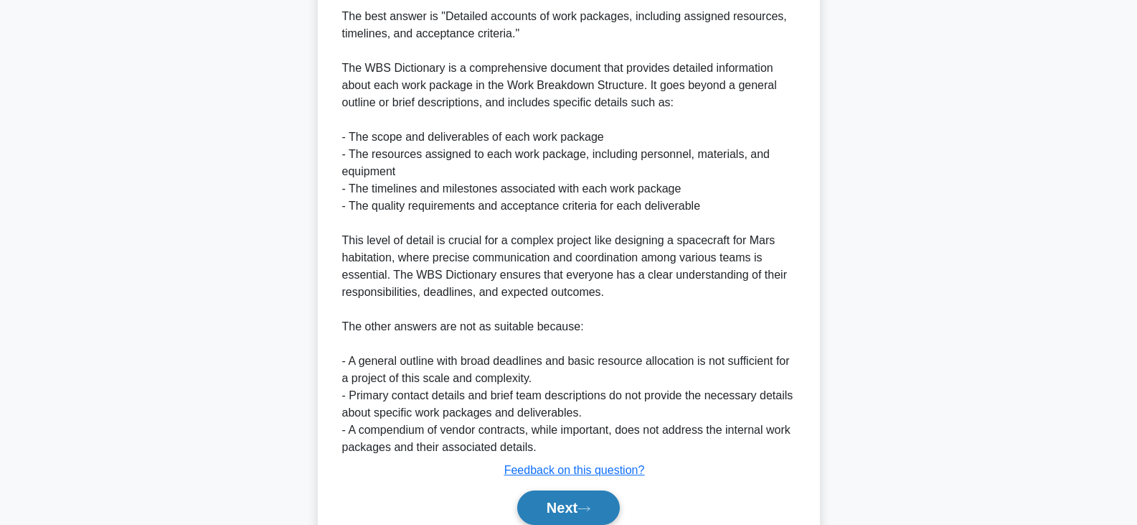
click at [563, 501] on button "Next" at bounding box center [568, 507] width 103 height 34
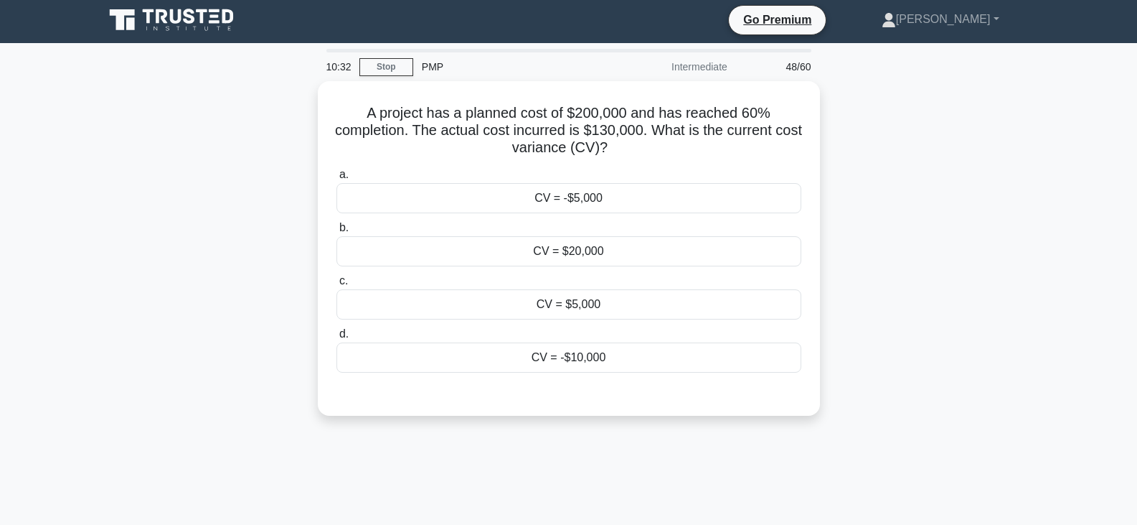
scroll to position [0, 0]
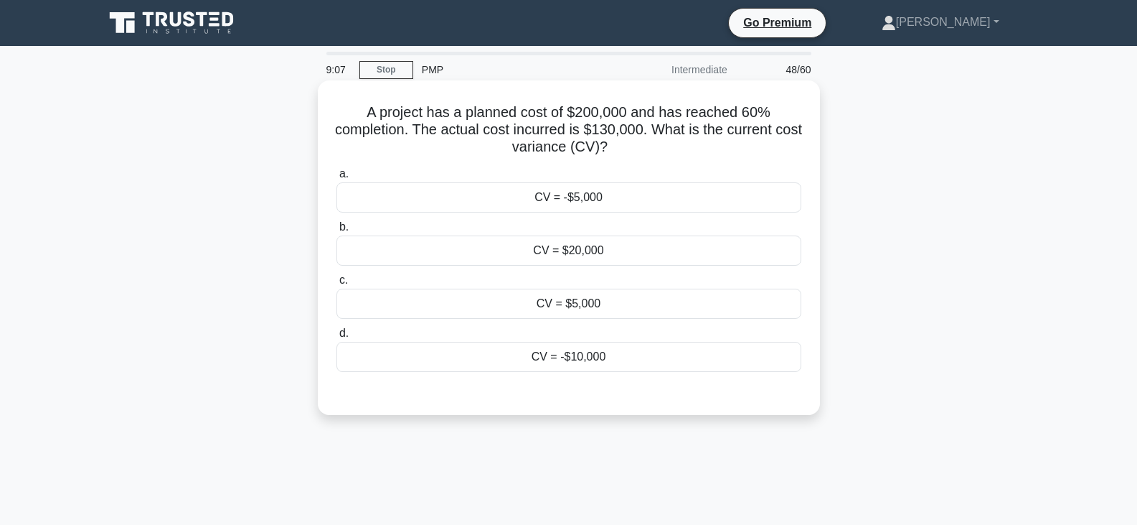
click at [595, 361] on div "CV = -$10,000" at bounding box center [569, 357] width 465 height 30
click at [337, 338] on input "d. CV = -$10,000" at bounding box center [337, 333] width 0 height 9
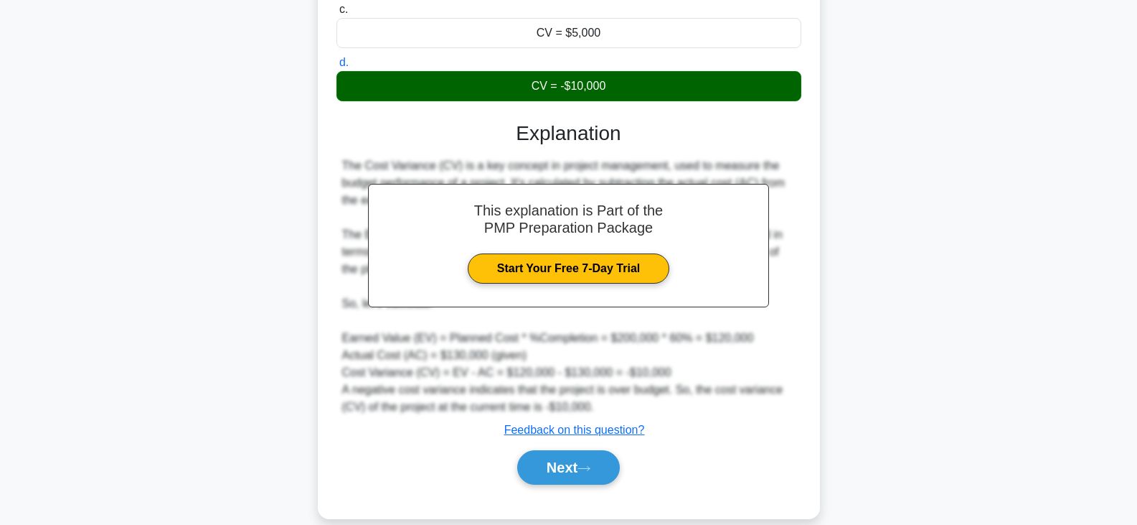
scroll to position [292, 0]
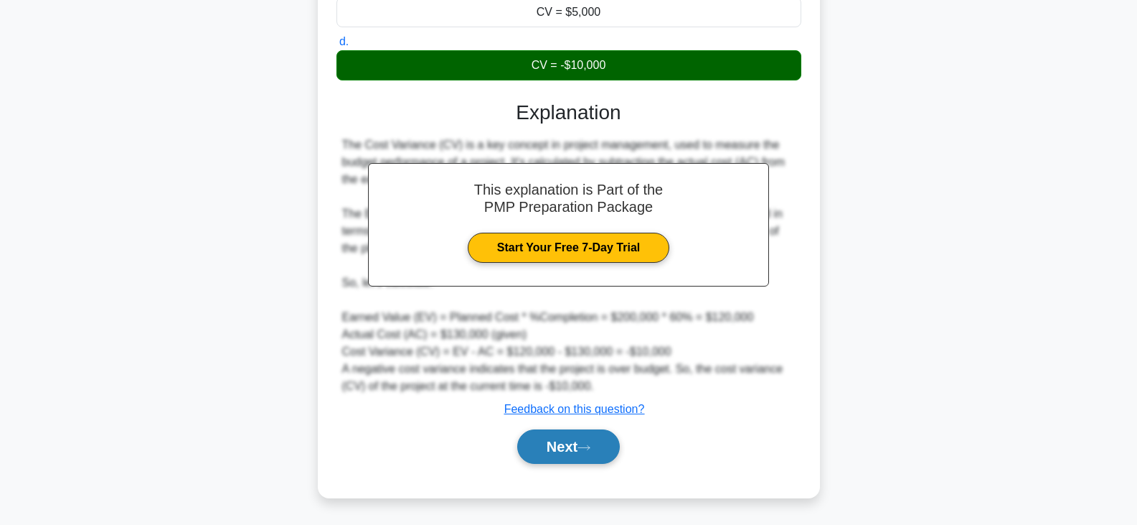
click at [577, 451] on button "Next" at bounding box center [568, 446] width 103 height 34
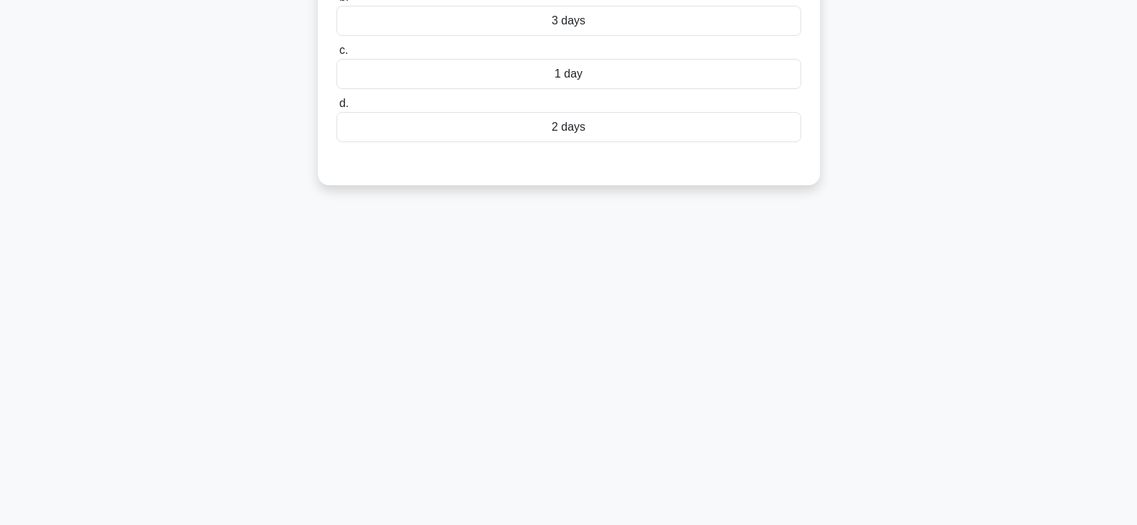
scroll to position [0, 0]
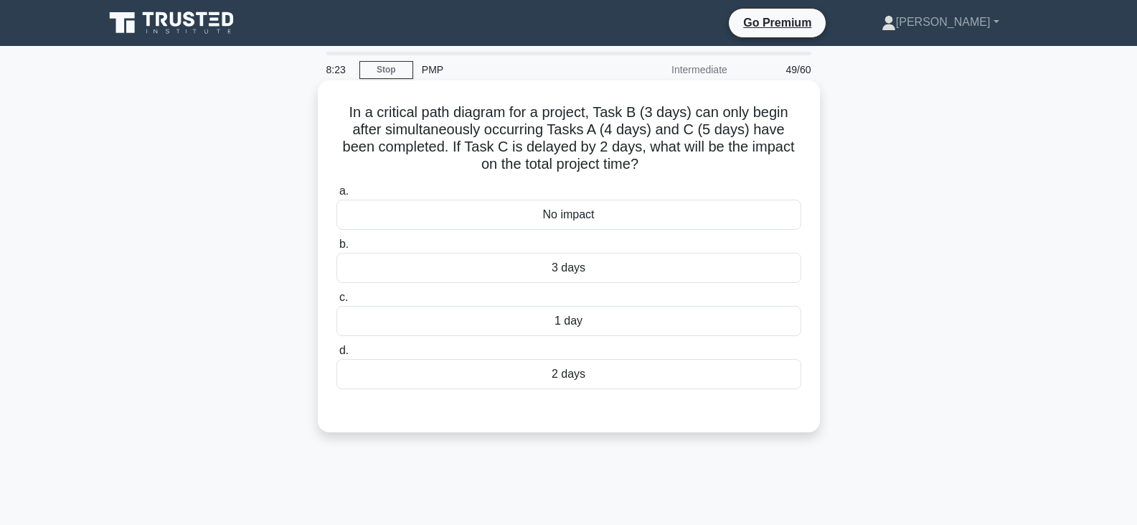
click at [550, 381] on div "2 days" at bounding box center [569, 374] width 465 height 30
click at [337, 355] on input "d. 2 days" at bounding box center [337, 350] width 0 height 9
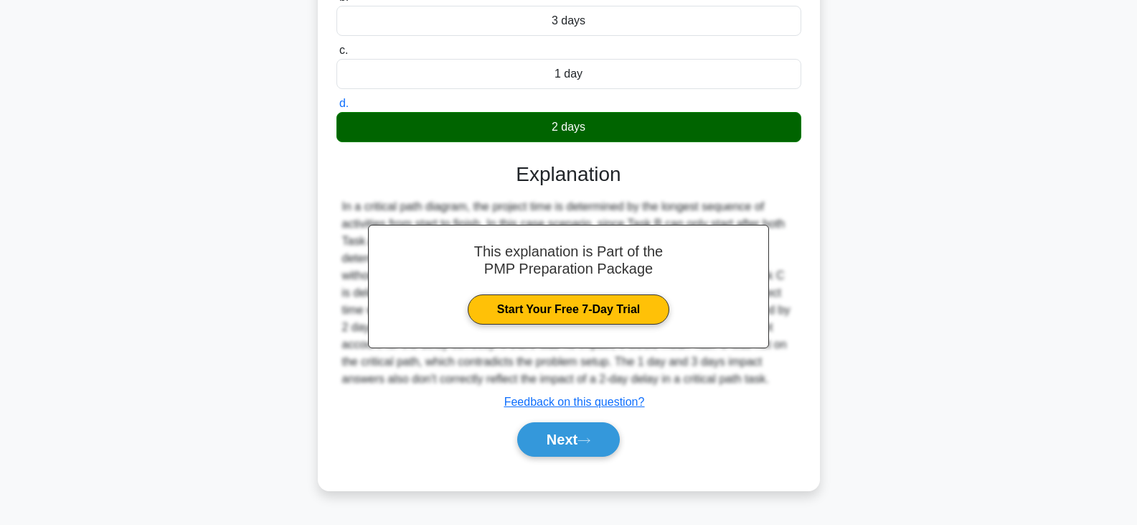
scroll to position [250, 0]
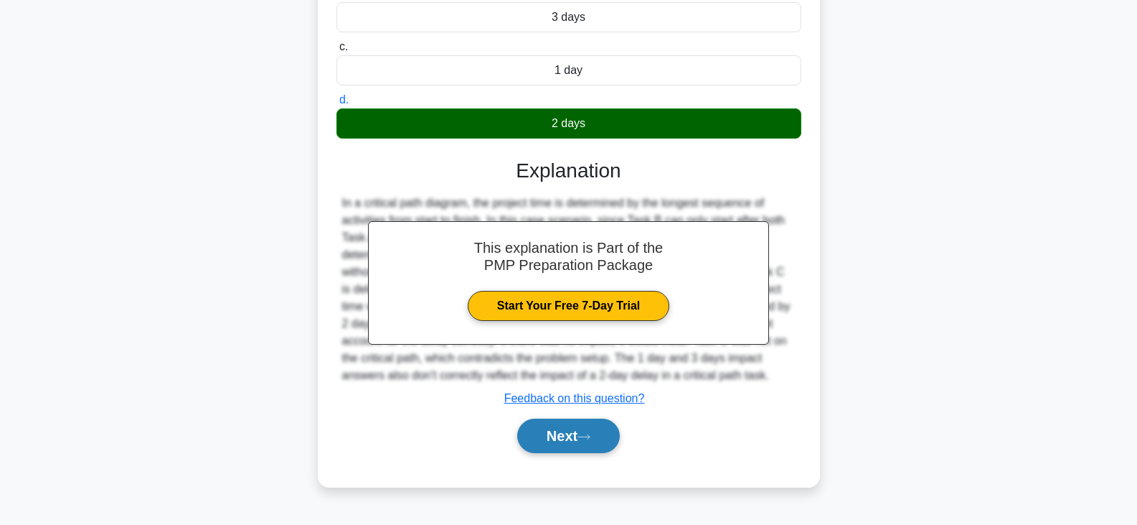
click at [570, 438] on button "Next" at bounding box center [568, 435] width 103 height 34
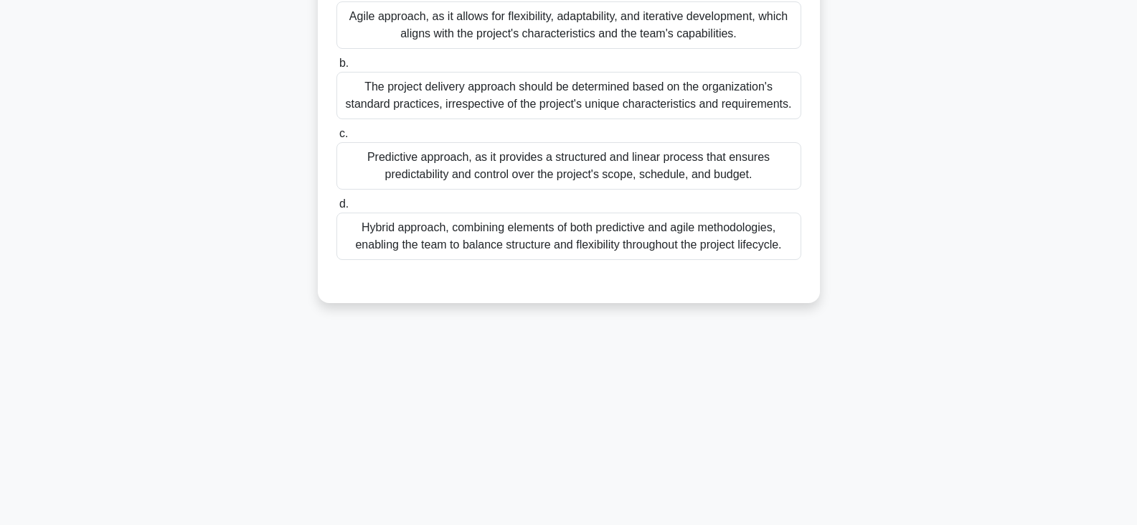
scroll to position [72, 0]
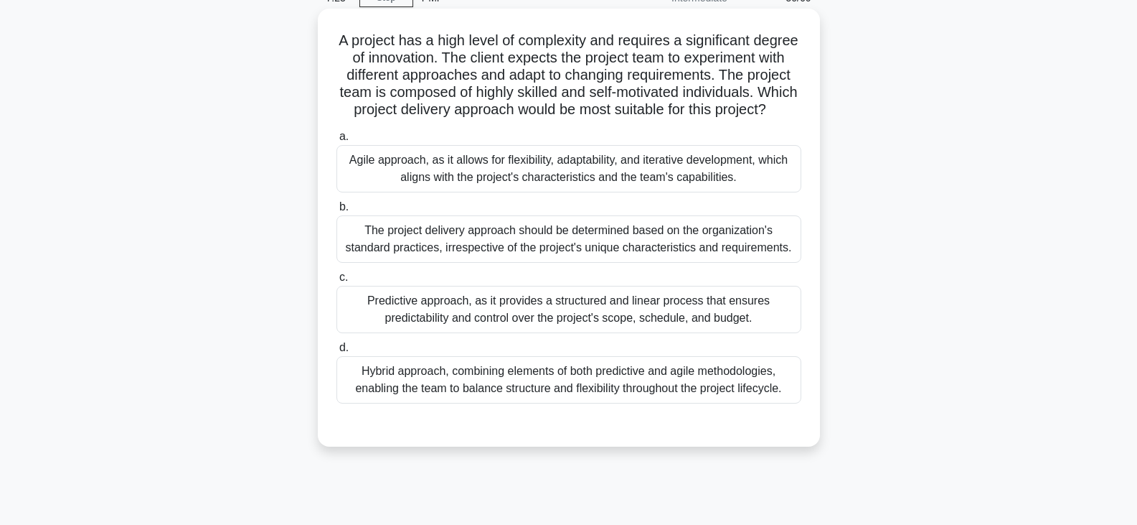
click at [507, 395] on div "Hybrid approach, combining elements of both predictive and agile methodologies,…" at bounding box center [569, 379] width 465 height 47
click at [337, 352] on input "d. Hybrid approach, combining elements of both predictive and agile methodologi…" at bounding box center [337, 347] width 0 height 9
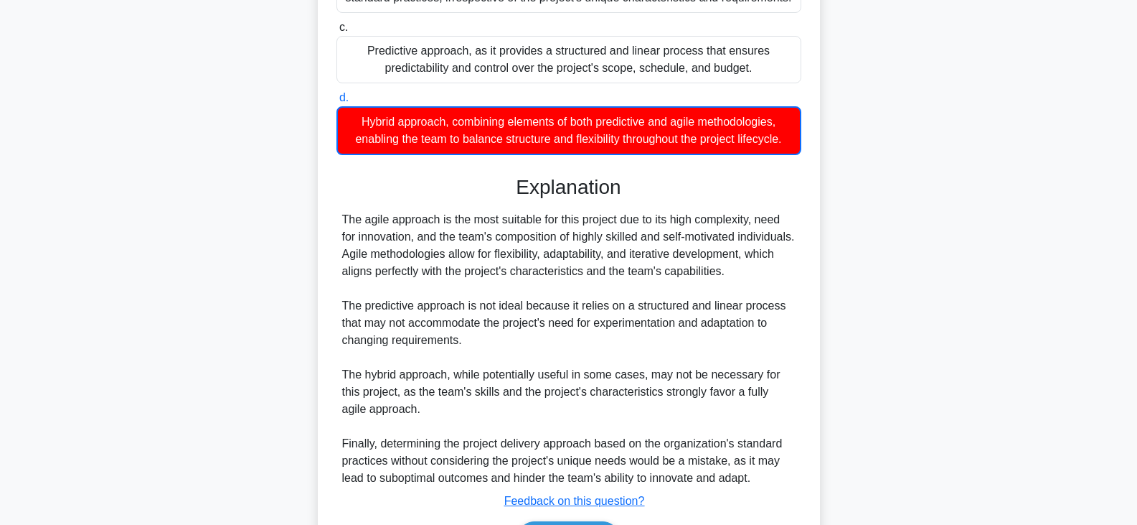
scroll to position [448, 0]
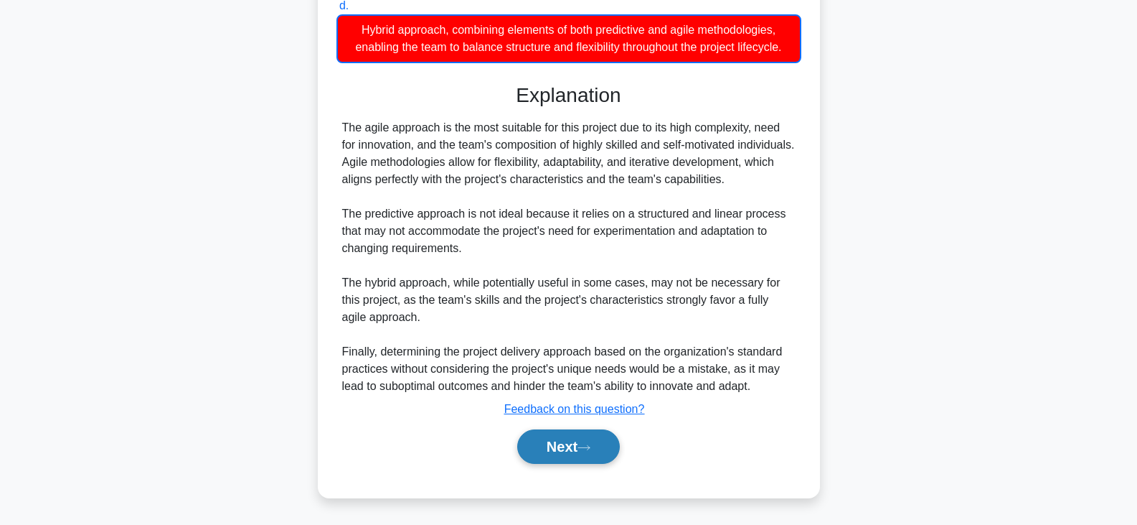
click at [573, 446] on button "Next" at bounding box center [568, 446] width 103 height 34
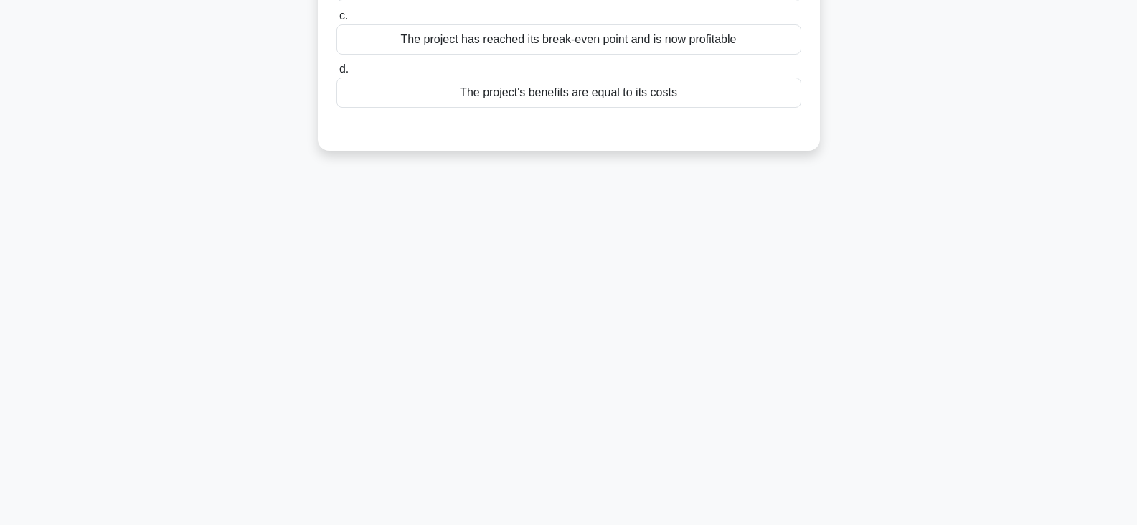
scroll to position [0, 0]
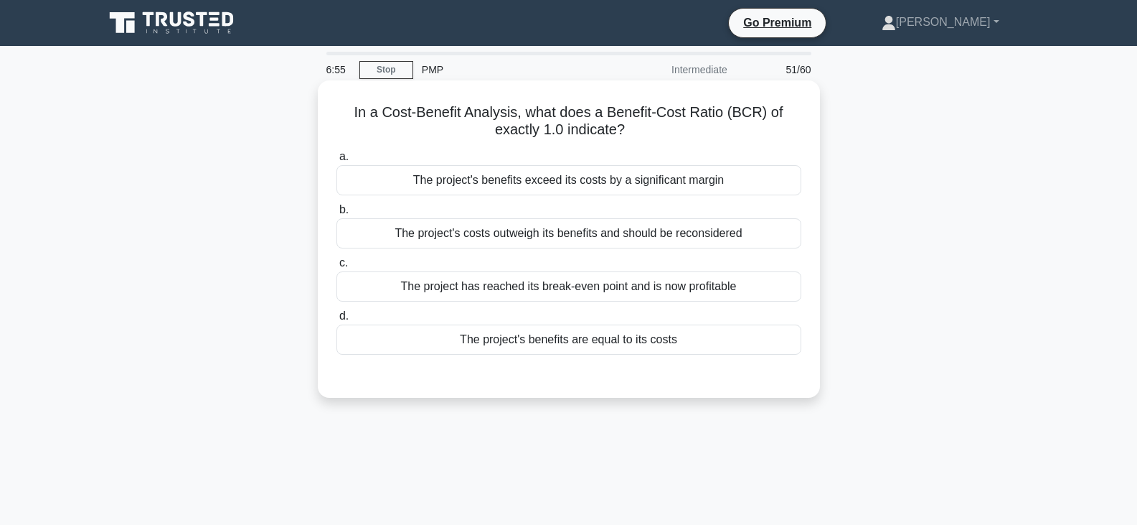
click at [609, 344] on div "The project's benefits are equal to its costs" at bounding box center [569, 339] width 465 height 30
click at [337, 321] on input "d. The project's benefits are equal to its costs" at bounding box center [337, 315] width 0 height 9
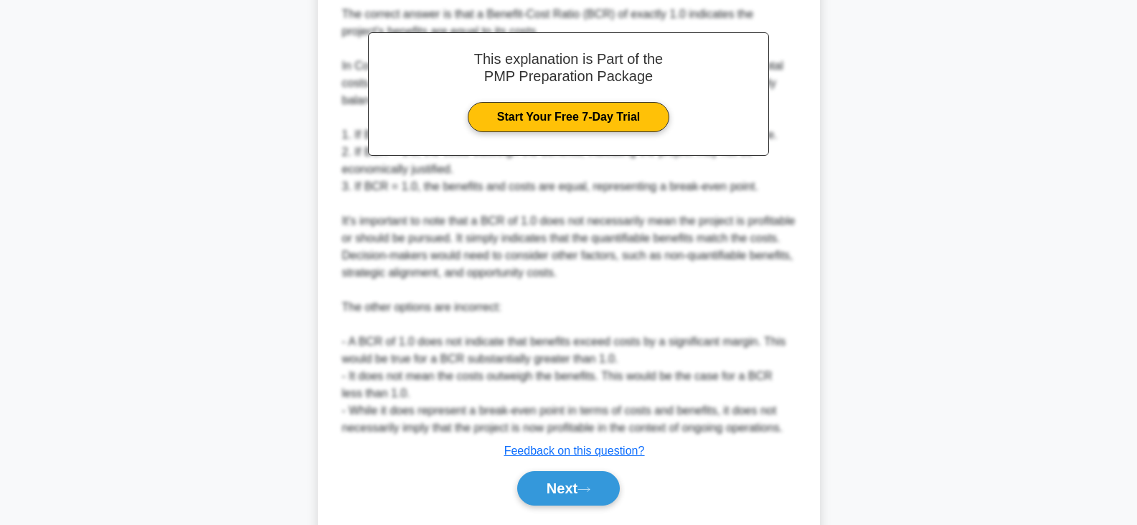
scroll to position [447, 0]
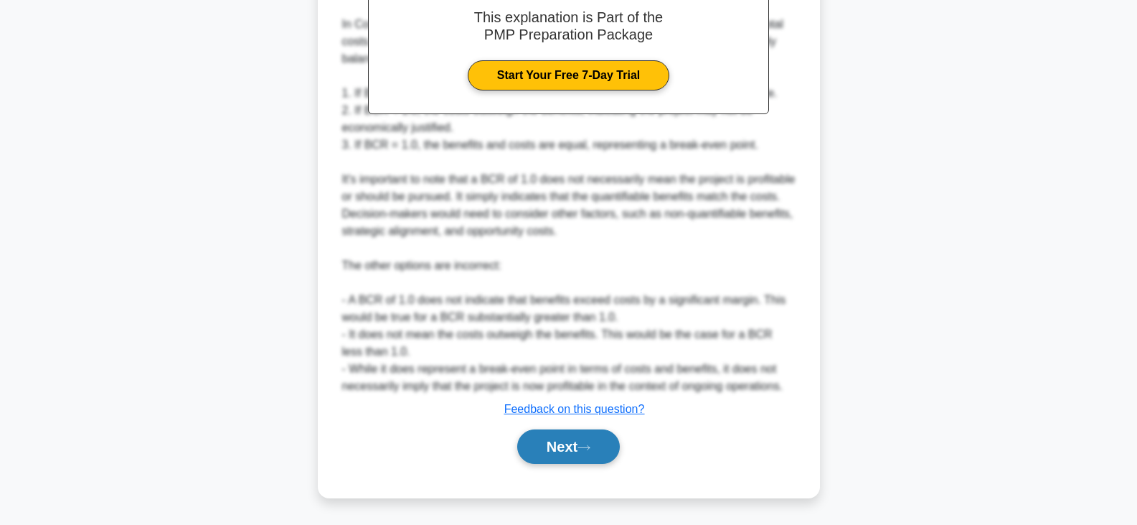
click at [566, 448] on button "Next" at bounding box center [568, 446] width 103 height 34
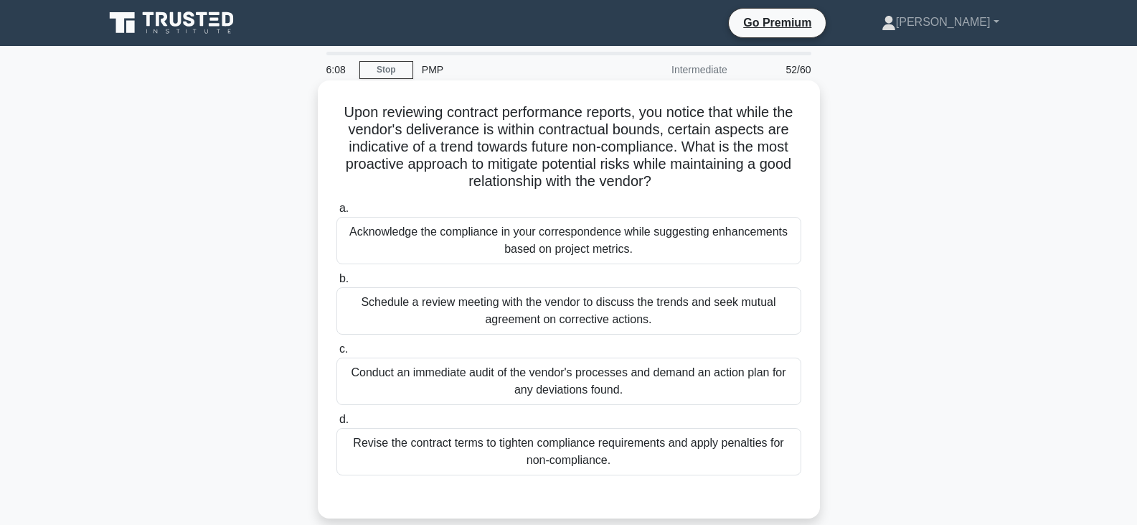
scroll to position [72, 0]
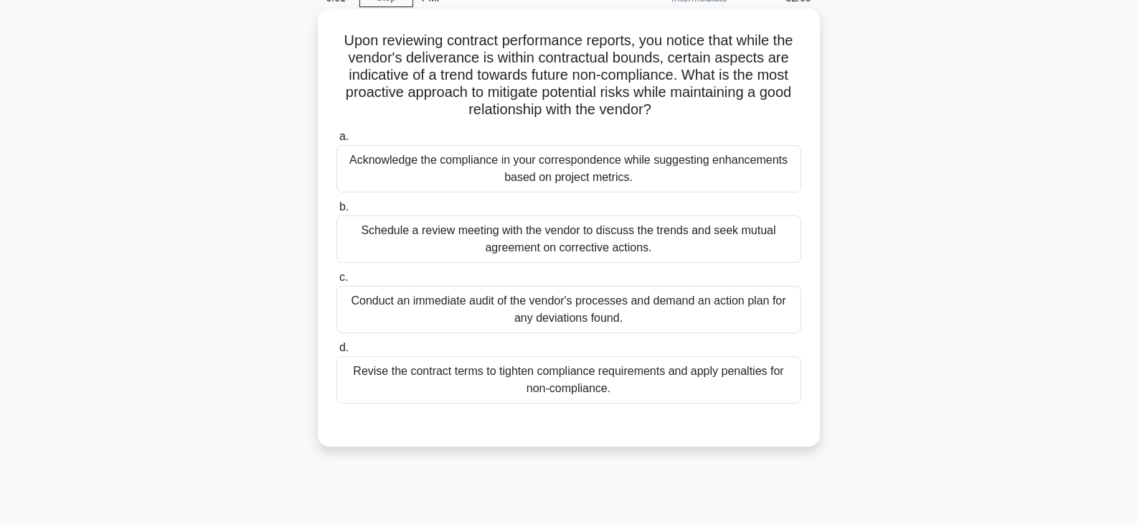
click at [619, 238] on div "Schedule a review meeting with the vendor to discuss the trends and seek mutual…" at bounding box center [569, 238] width 465 height 47
click at [337, 212] on input "b. Schedule a review meeting with the vendor to discuss the trends and seek mut…" at bounding box center [337, 206] width 0 height 9
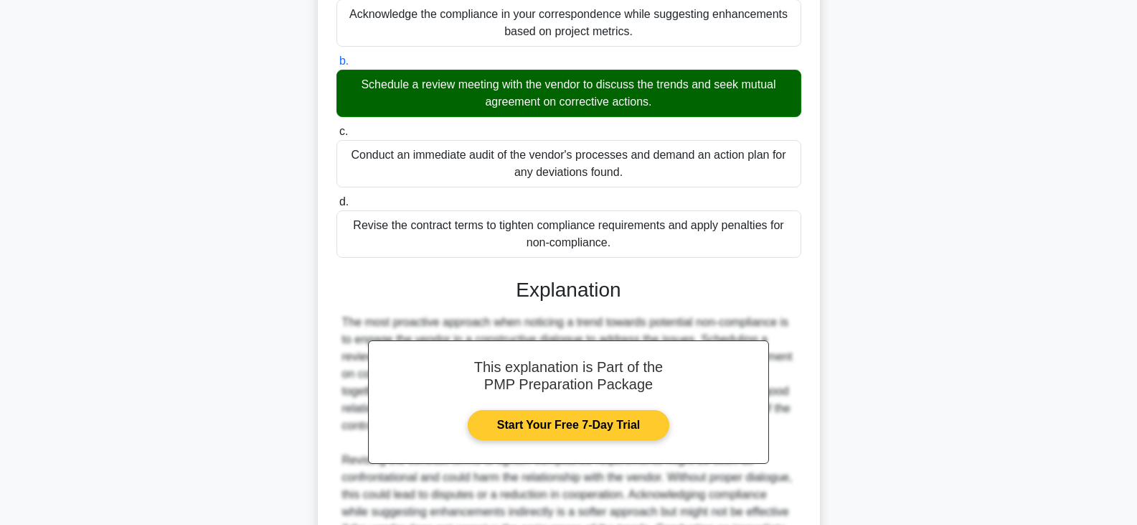
scroll to position [395, 0]
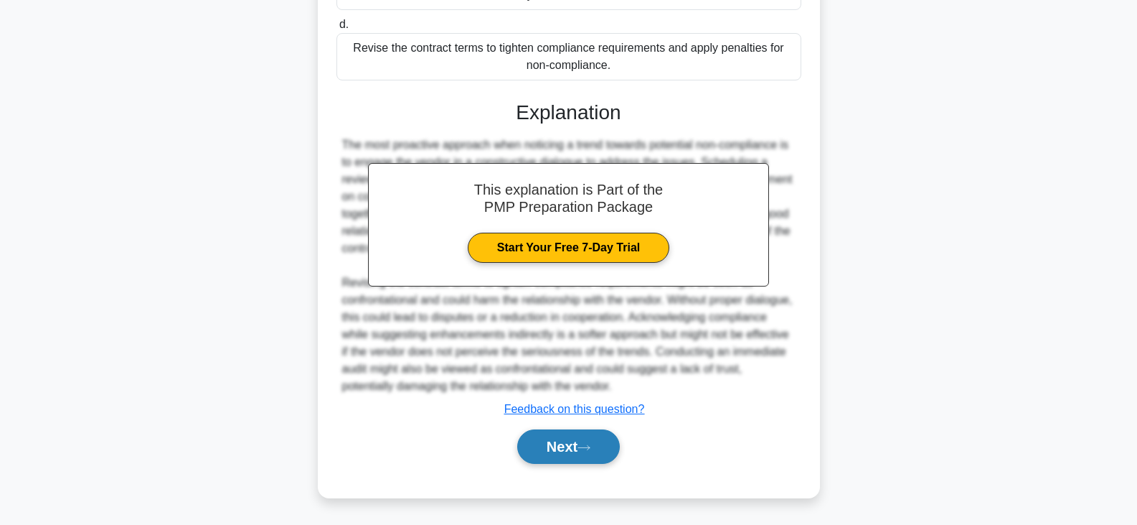
click at [575, 443] on button "Next" at bounding box center [568, 446] width 103 height 34
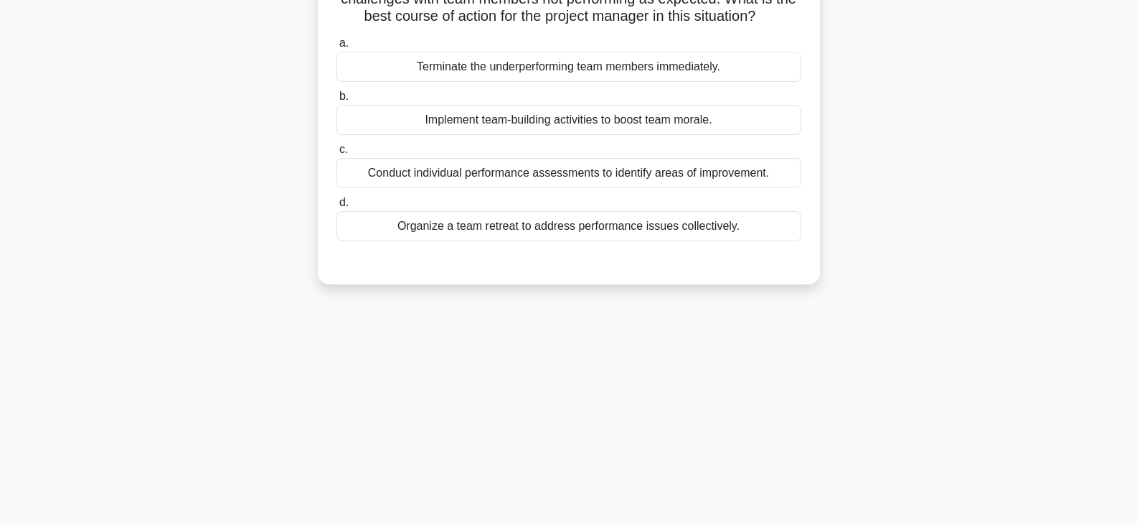
scroll to position [0, 0]
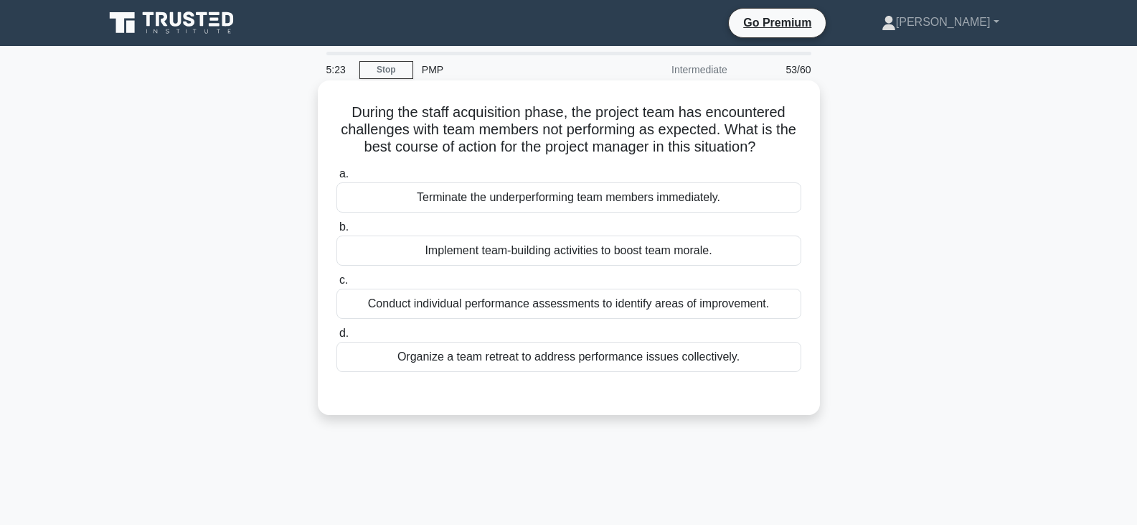
click at [537, 249] on div "Implement team-building activities to boost team morale." at bounding box center [569, 250] width 465 height 30
click at [337, 232] on input "b. Implement team-building activities to boost team morale." at bounding box center [337, 226] width 0 height 9
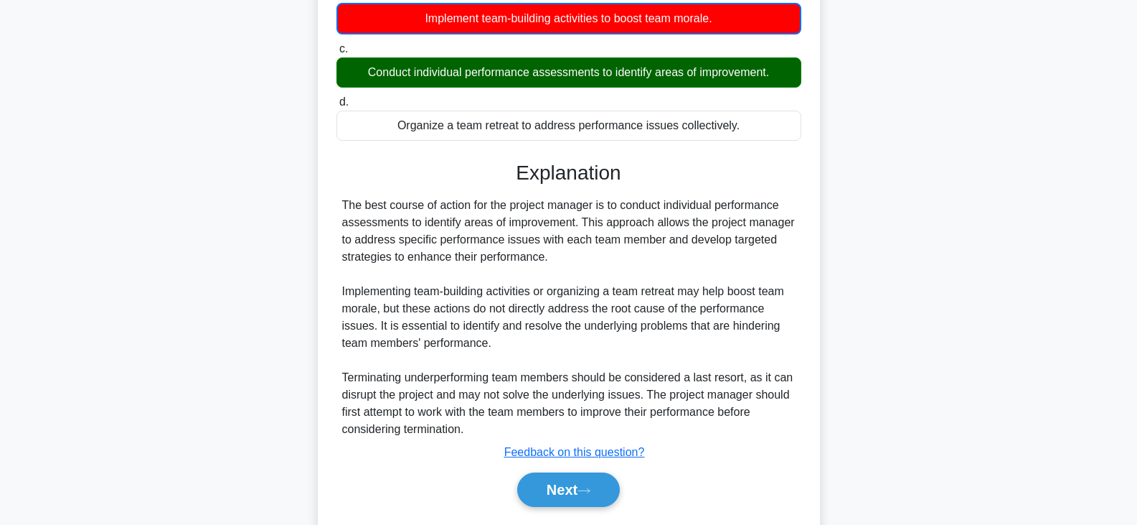
scroll to position [276, 0]
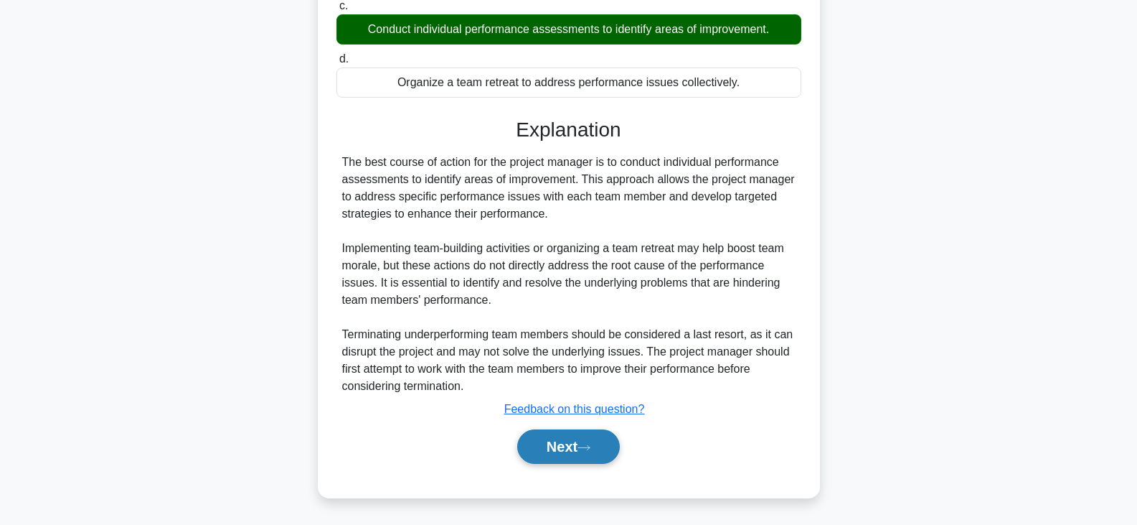
click at [580, 439] on button "Next" at bounding box center [568, 446] width 103 height 34
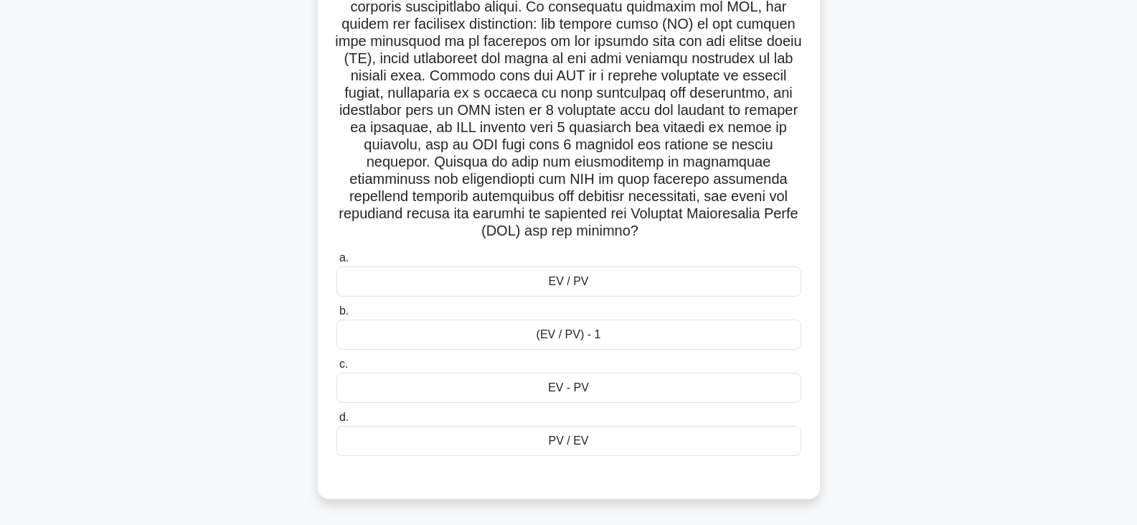
scroll to position [296, 0]
click at [593, 281] on div "EV / PV" at bounding box center [569, 281] width 465 height 30
click at [337, 262] on input "a. EV / PV" at bounding box center [337, 257] width 0 height 9
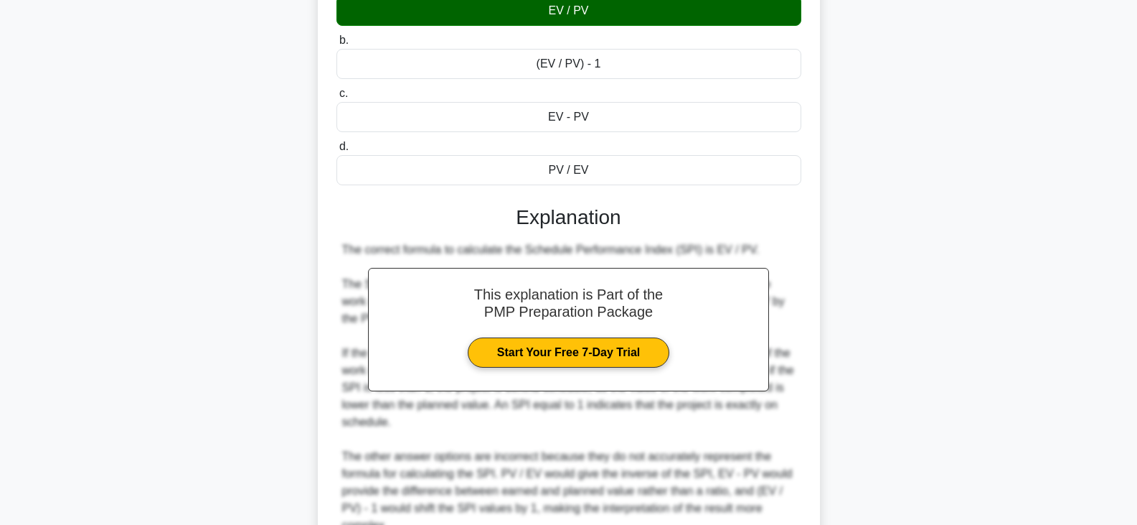
scroll to position [655, 0]
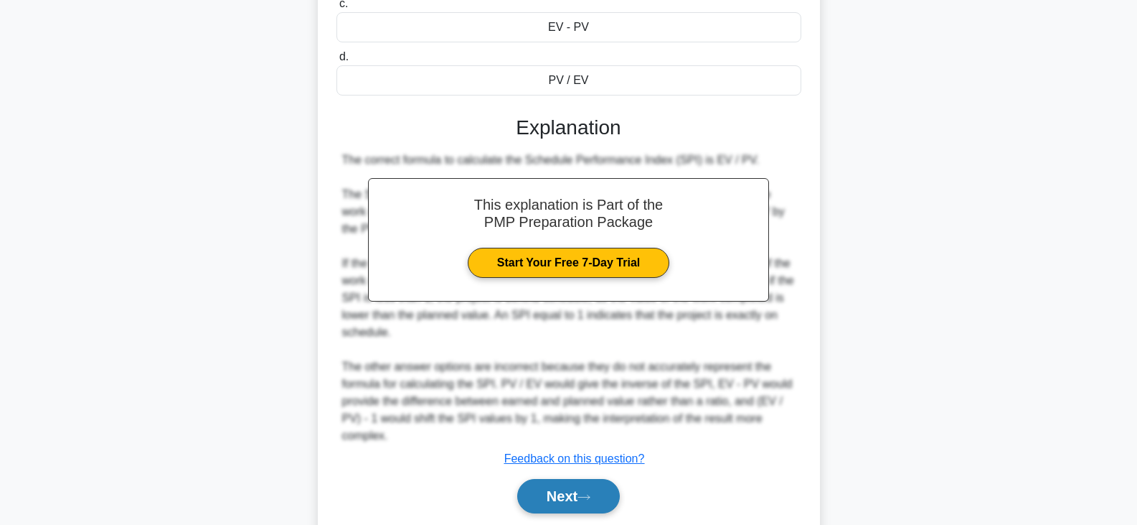
click at [578, 500] on button "Next" at bounding box center [568, 496] width 103 height 34
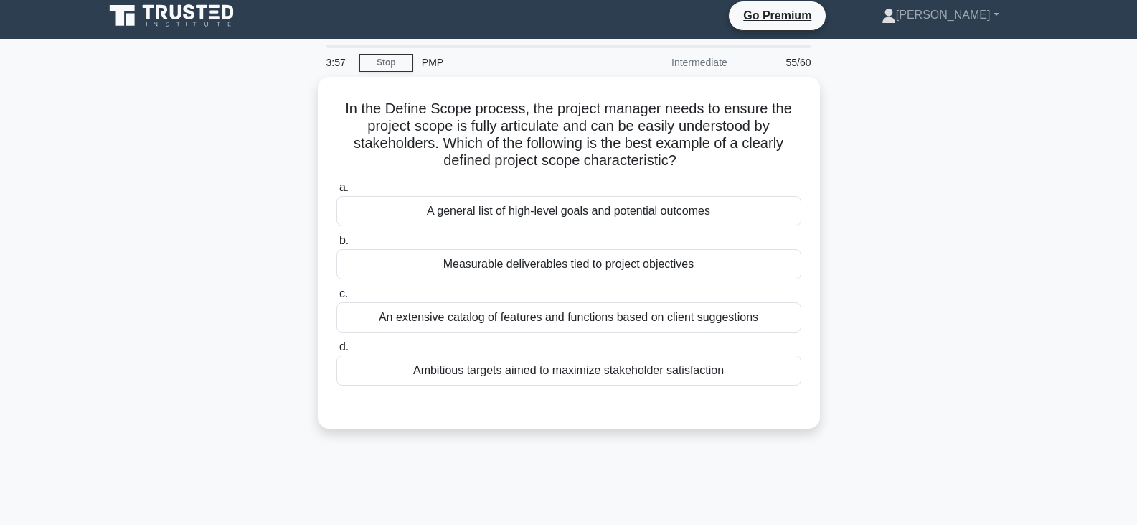
scroll to position [0, 0]
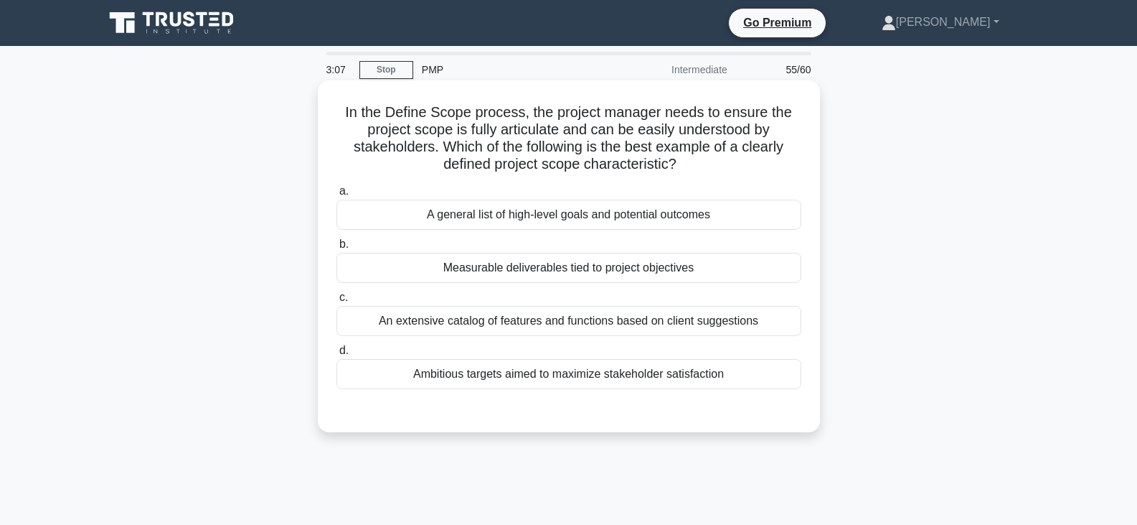
click at [571, 271] on div "Measurable deliverables tied to project objectives" at bounding box center [569, 268] width 465 height 30
click at [337, 249] on input "b. Measurable deliverables tied to project objectives" at bounding box center [337, 244] width 0 height 9
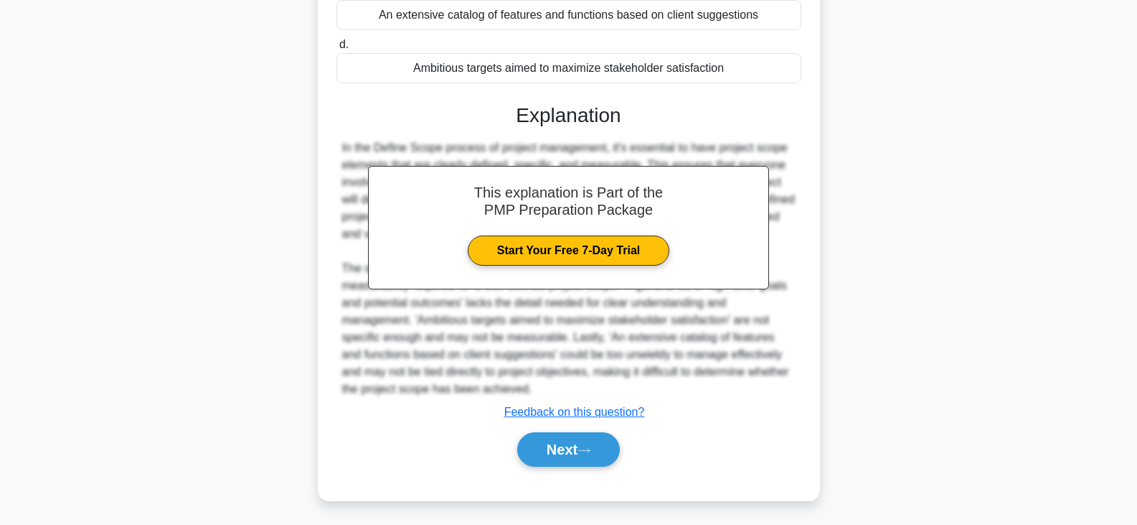
scroll to position [309, 0]
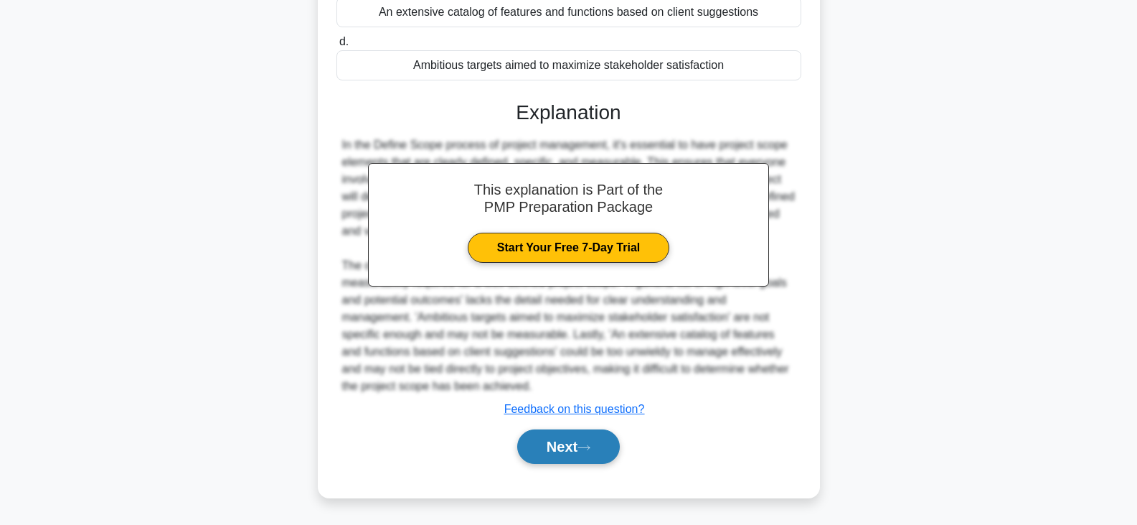
click at [558, 441] on button "Next" at bounding box center [568, 446] width 103 height 34
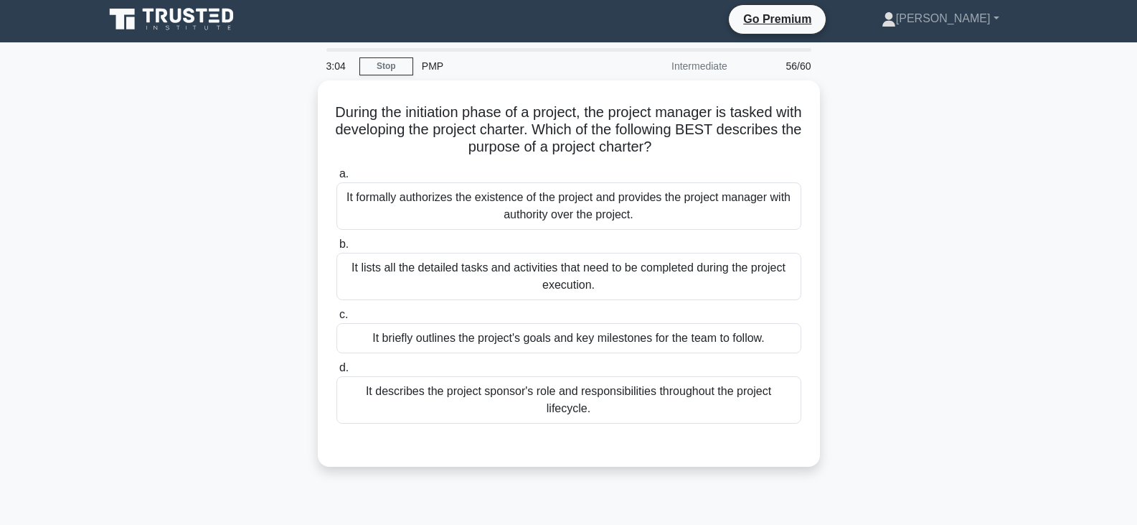
scroll to position [0, 0]
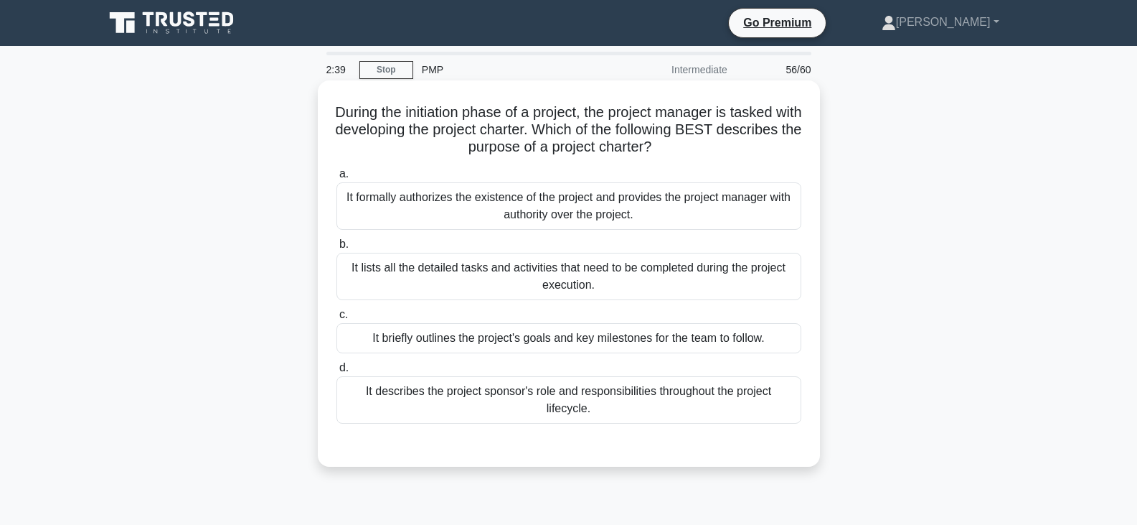
click at [659, 206] on div "It formally authorizes the existence of the project and provides the project ma…" at bounding box center [569, 205] width 465 height 47
click at [337, 179] on input "a. It formally authorizes the existence of the project and provides the project…" at bounding box center [337, 173] width 0 height 9
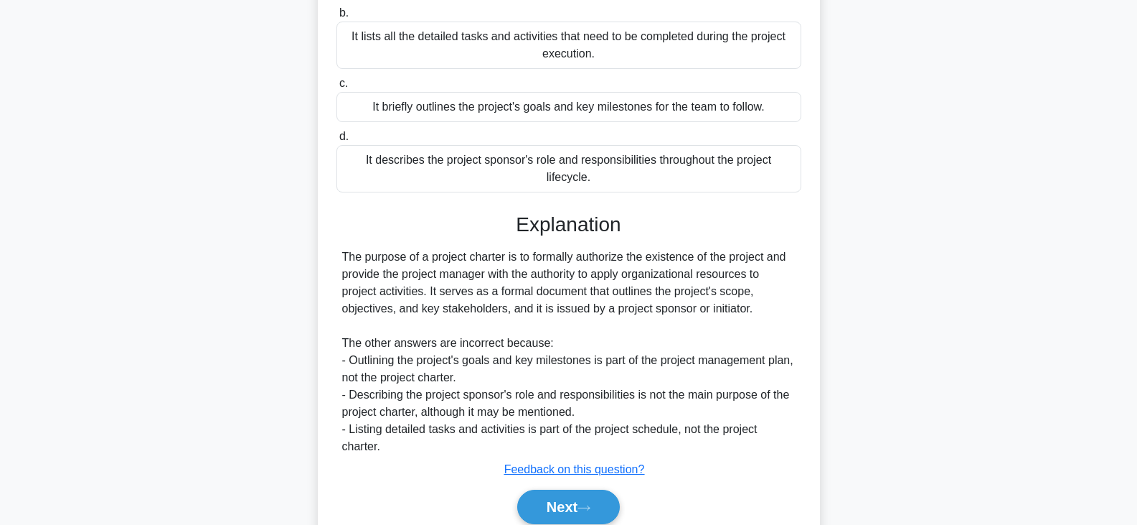
scroll to position [292, 0]
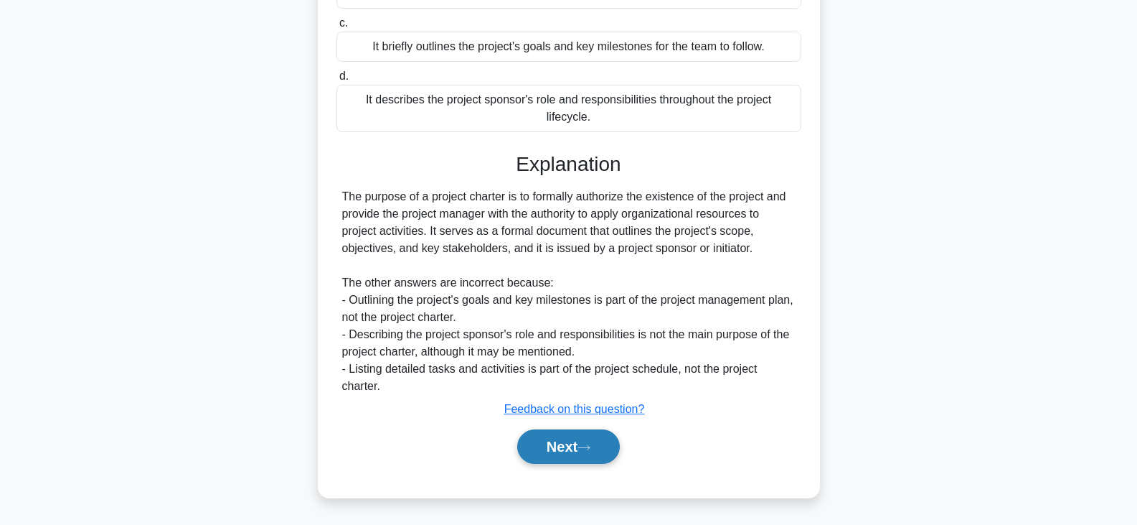
click at [576, 448] on button "Next" at bounding box center [568, 446] width 103 height 34
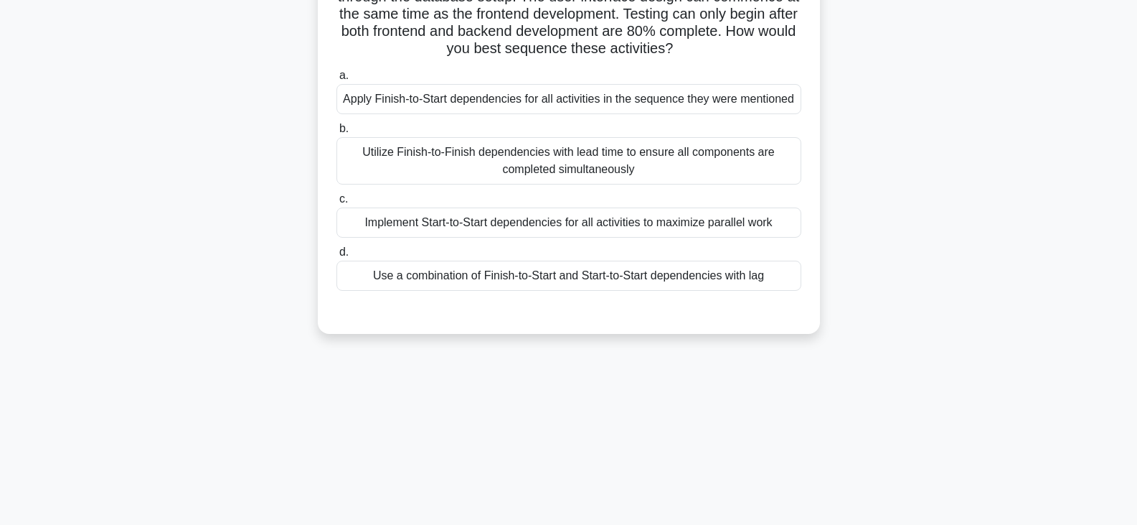
scroll to position [215, 0]
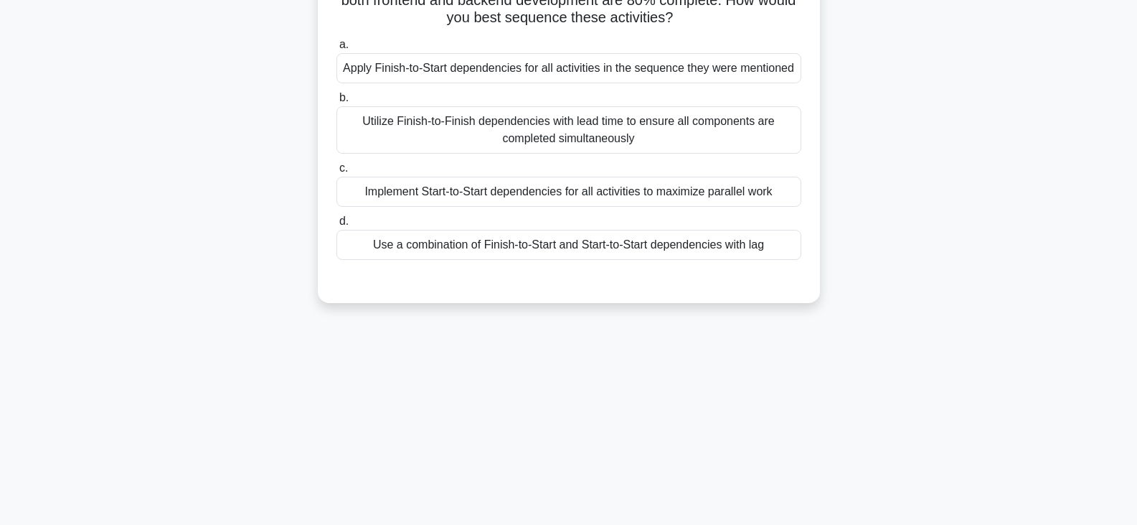
click at [524, 193] on div "Implement Start-to-Start dependencies for all activities to maximize parallel w…" at bounding box center [569, 192] width 465 height 30
click at [337, 173] on input "c. Implement Start-to-Start dependencies for all activities to maximize paralle…" at bounding box center [337, 168] width 0 height 9
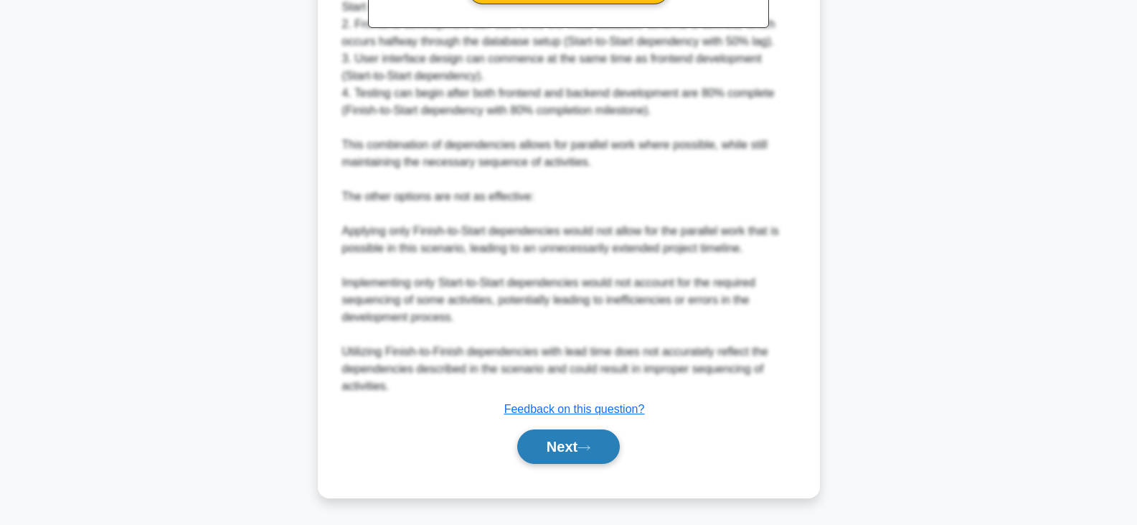
click at [585, 461] on button "Next" at bounding box center [568, 446] width 103 height 34
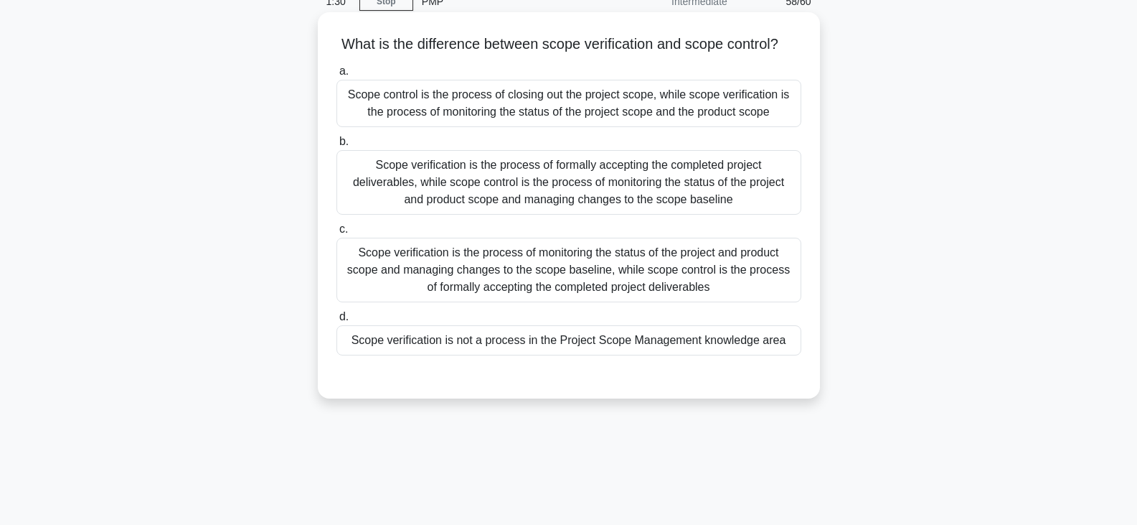
scroll to position [37, 0]
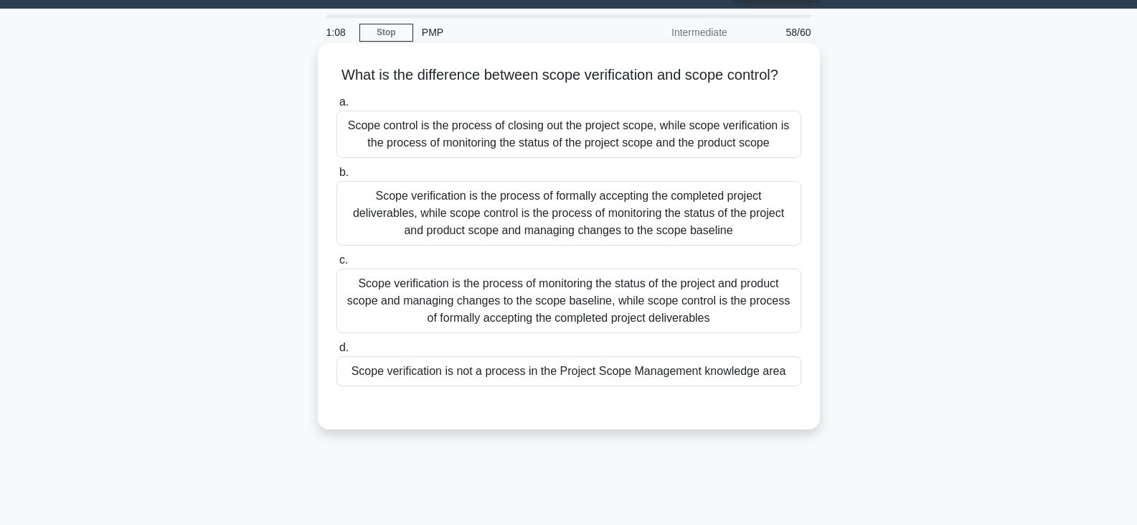
click at [639, 386] on div "Scope verification is not a process in the Project Scope Management knowledge a…" at bounding box center [569, 371] width 465 height 30
click at [337, 352] on input "d. Scope verification is not a process in the Project Scope Management knowledg…" at bounding box center [337, 347] width 0 height 9
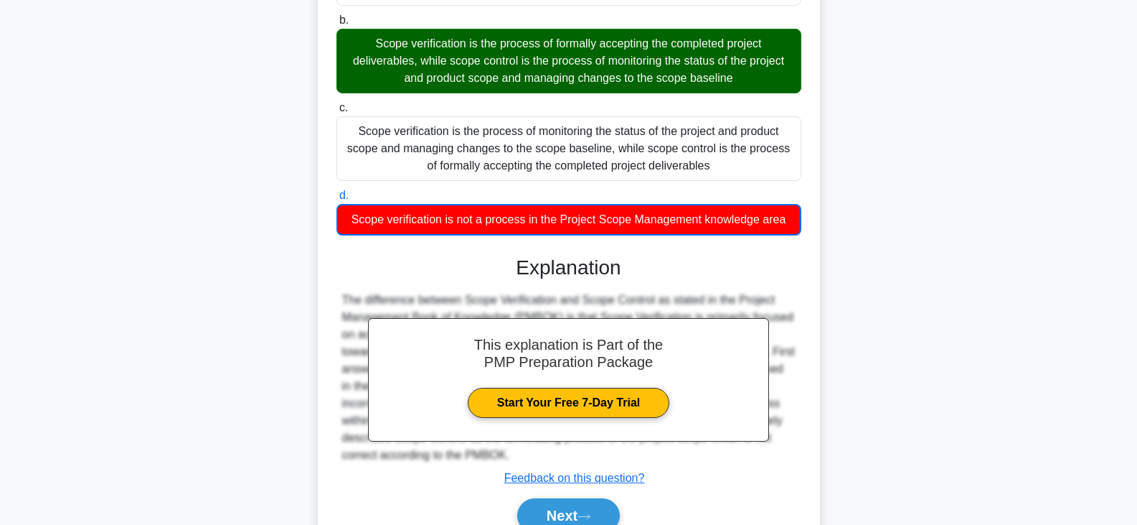
scroll to position [276, 0]
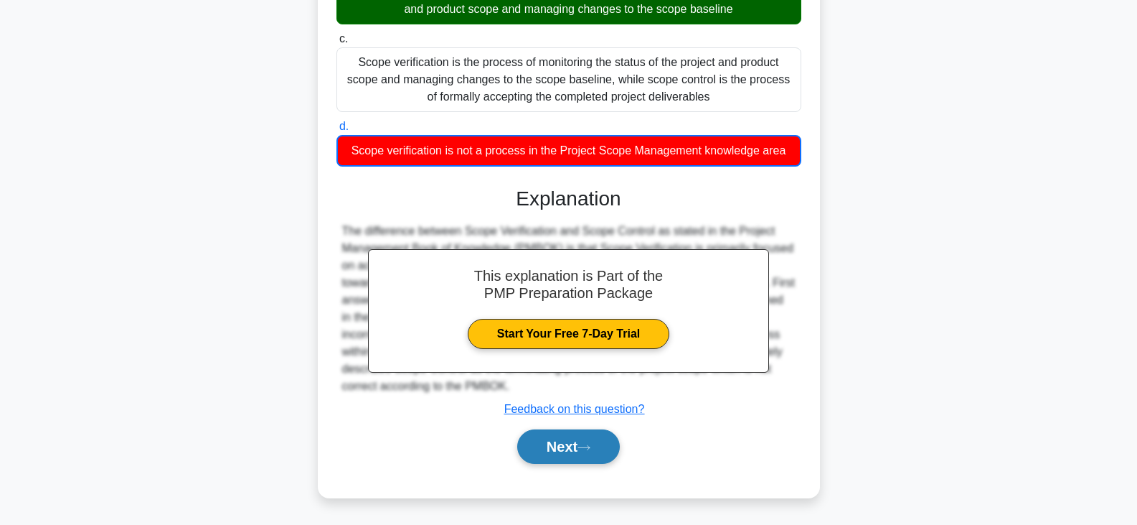
click at [568, 446] on button "Next" at bounding box center [568, 446] width 103 height 34
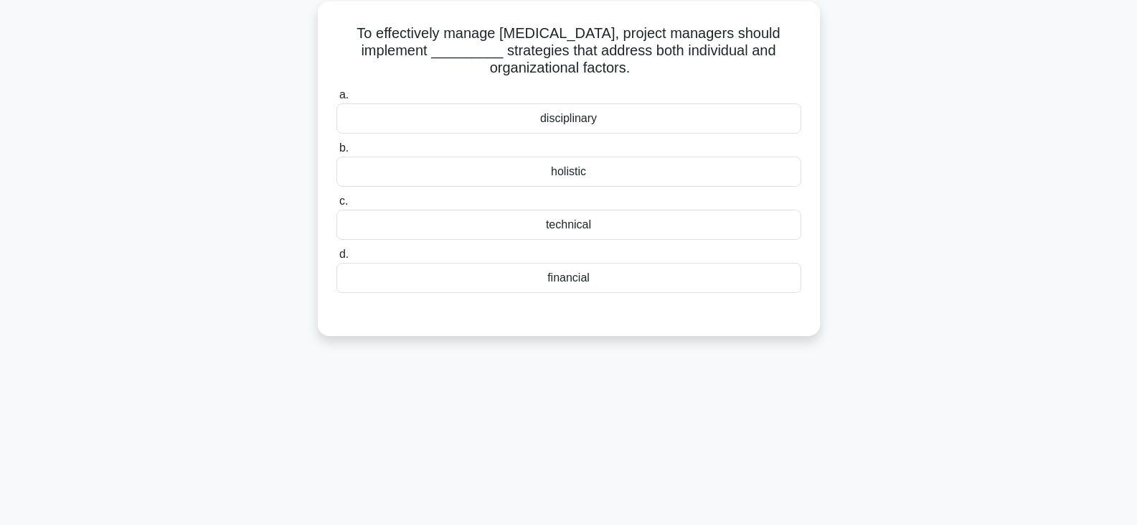
scroll to position [0, 0]
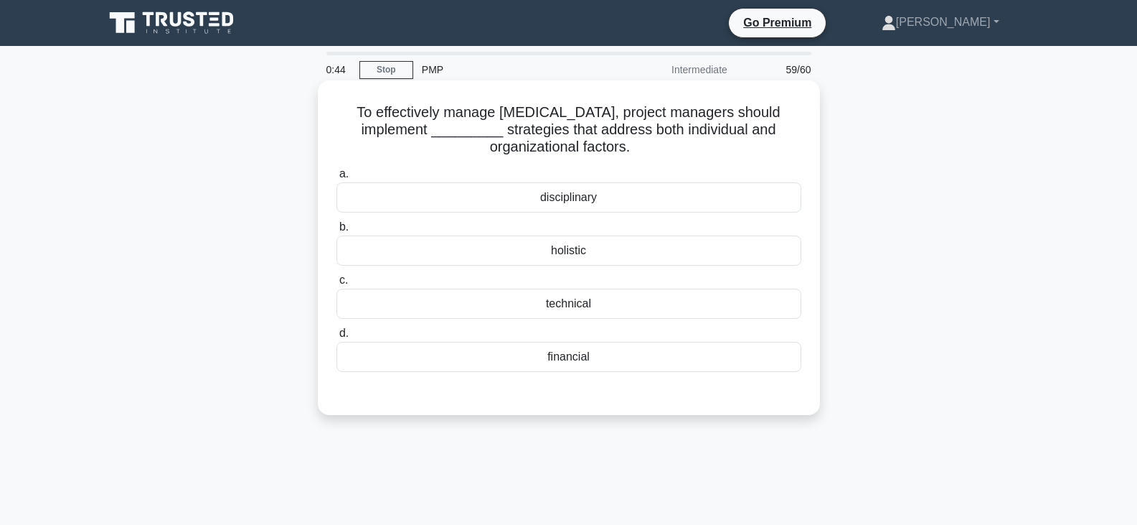
click at [555, 258] on div "holistic" at bounding box center [569, 250] width 465 height 30
click at [337, 232] on input "b. holistic" at bounding box center [337, 226] width 0 height 9
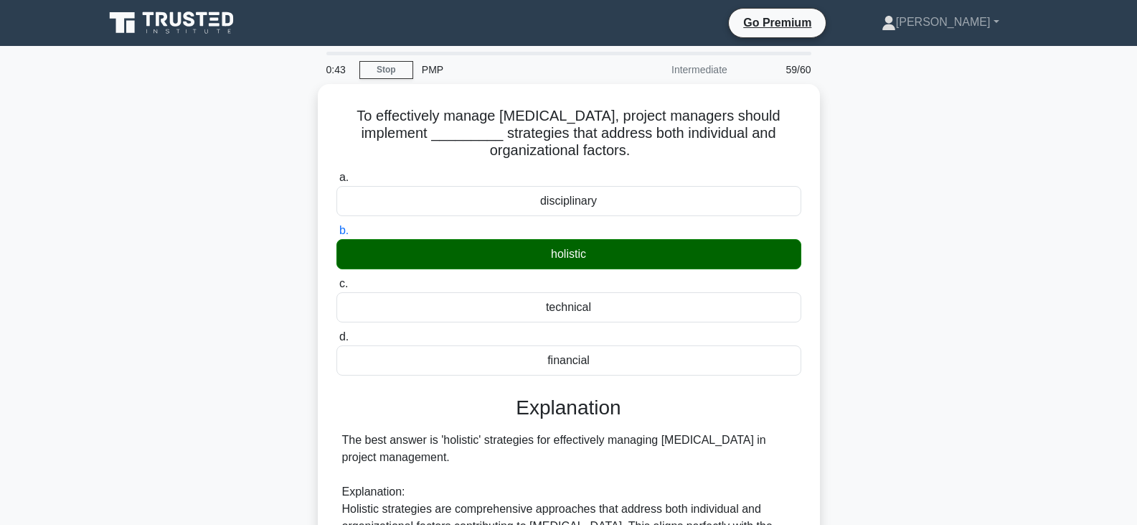
scroll to position [502, 0]
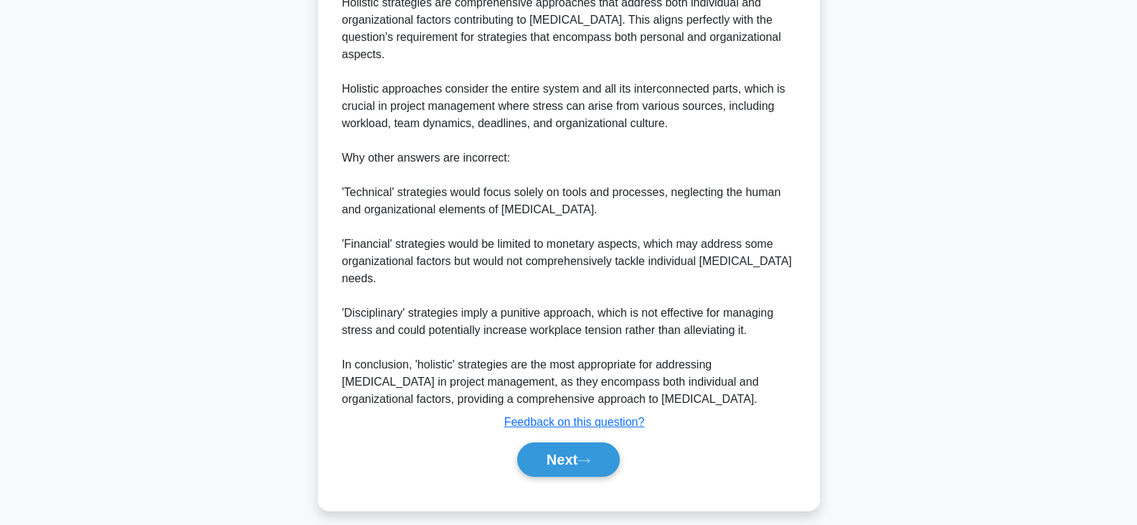
drag, startPoint x: 565, startPoint y: 462, endPoint x: 504, endPoint y: 456, distance: 60.6
click at [565, 462] on button "Next" at bounding box center [568, 459] width 103 height 34
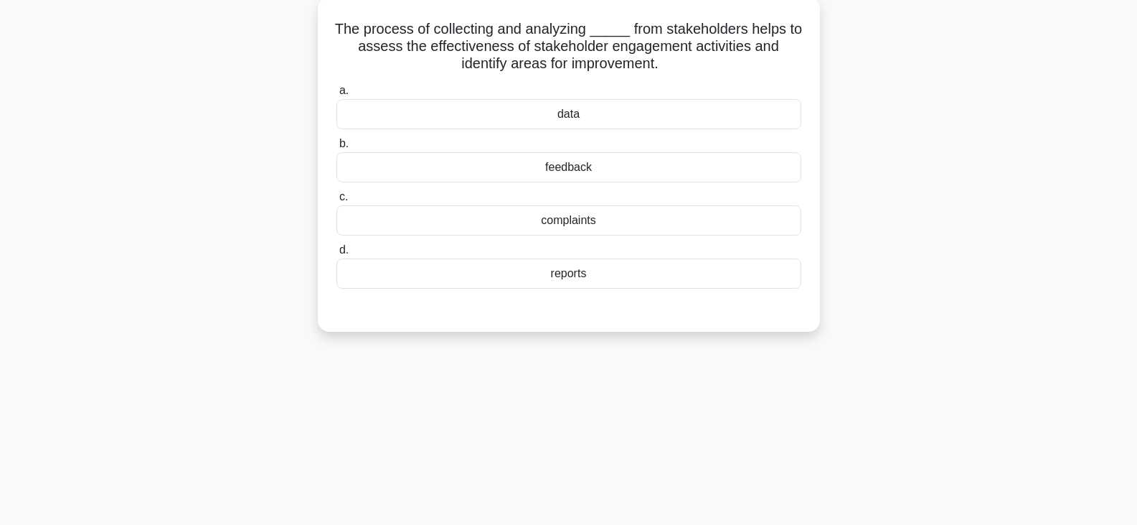
scroll to position [0, 0]
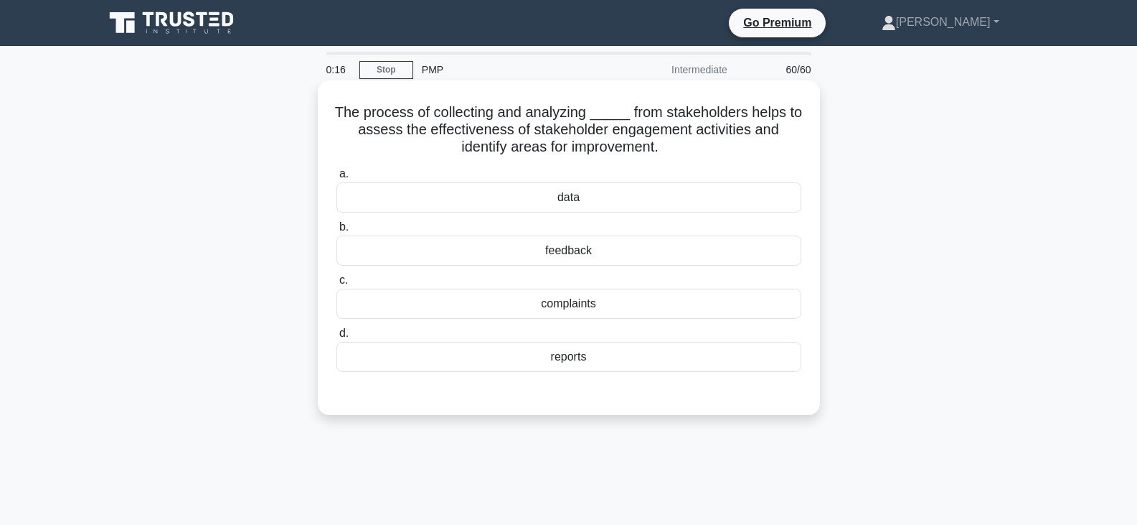
click at [565, 252] on div "feedback" at bounding box center [569, 250] width 465 height 30
click at [337, 232] on input "b. feedback" at bounding box center [337, 226] width 0 height 9
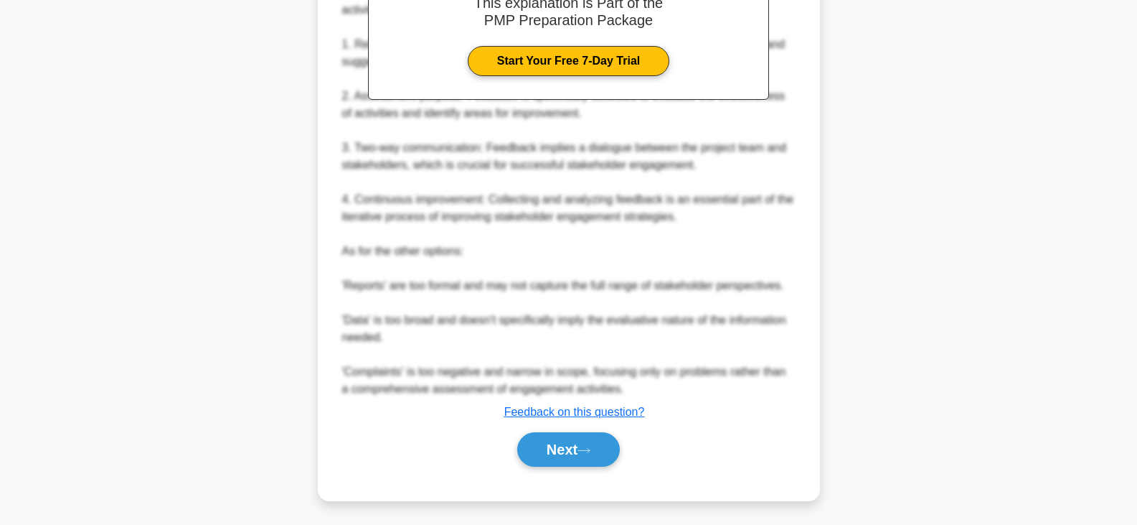
scroll to position [481, 0]
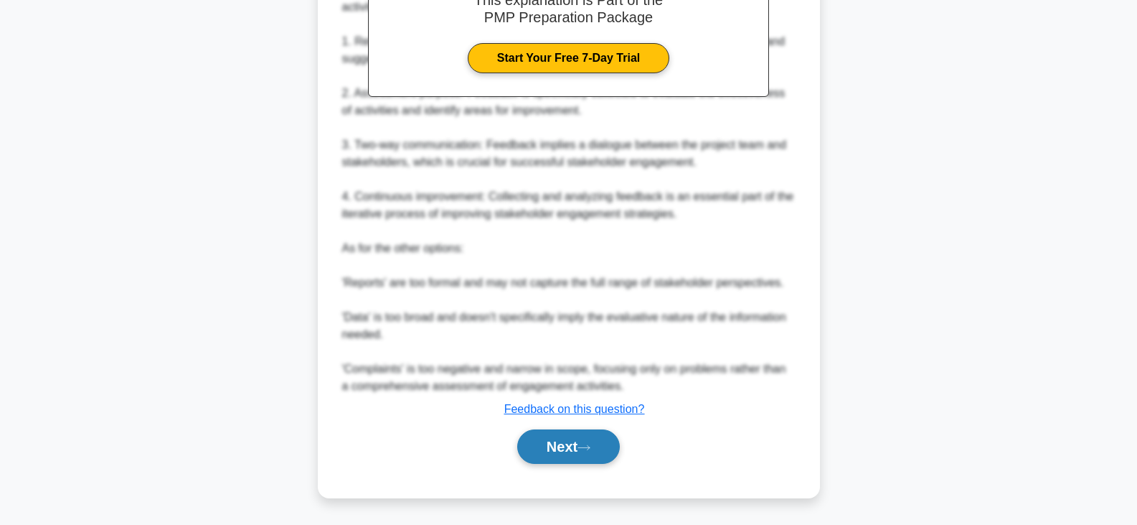
click at [564, 440] on button "Next" at bounding box center [568, 446] width 103 height 34
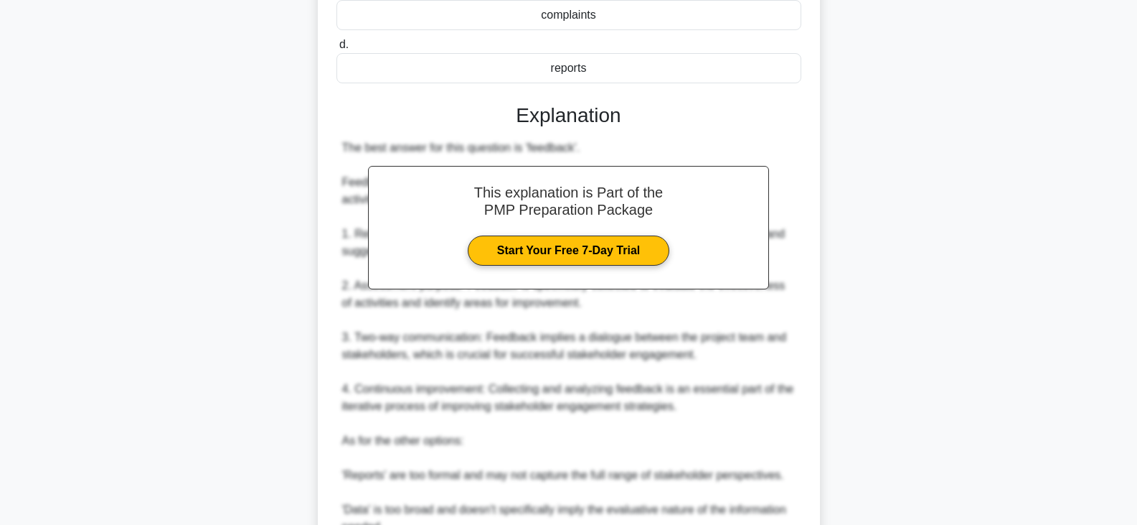
scroll to position [266, 0]
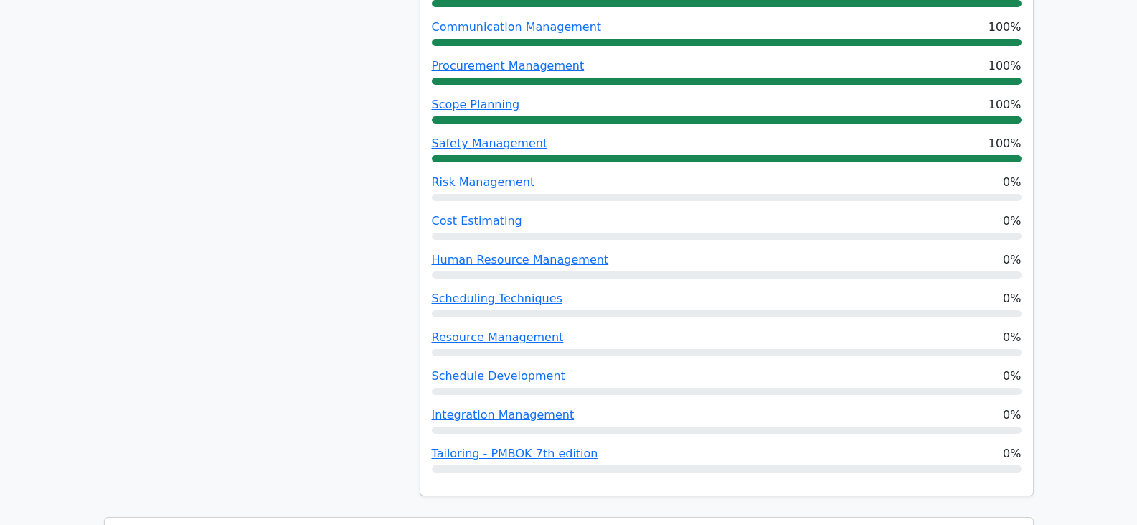
scroll to position [1220, 0]
click at [453, 176] on link "Risk Management" at bounding box center [483, 183] width 103 height 14
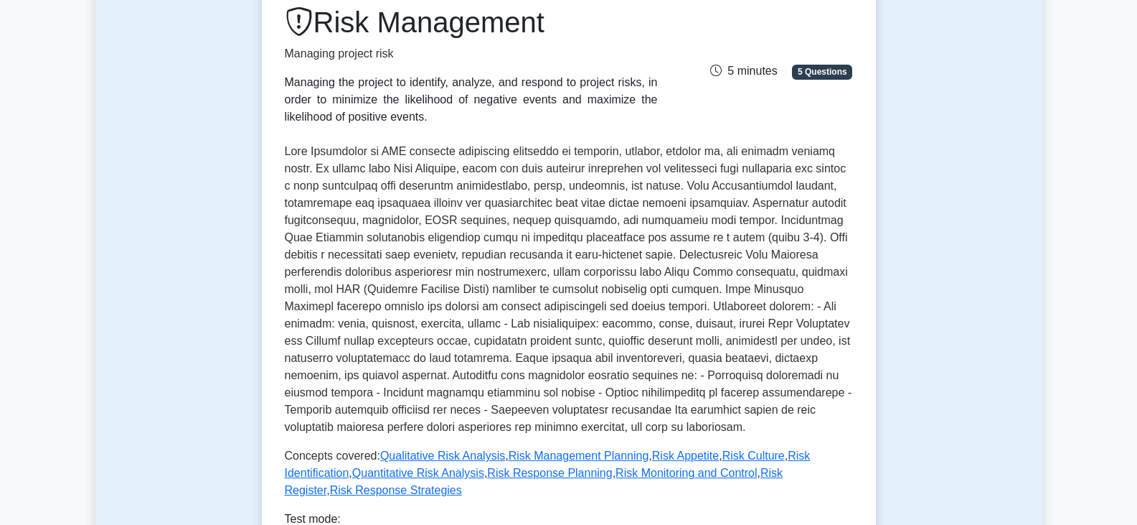
scroll to position [72, 0]
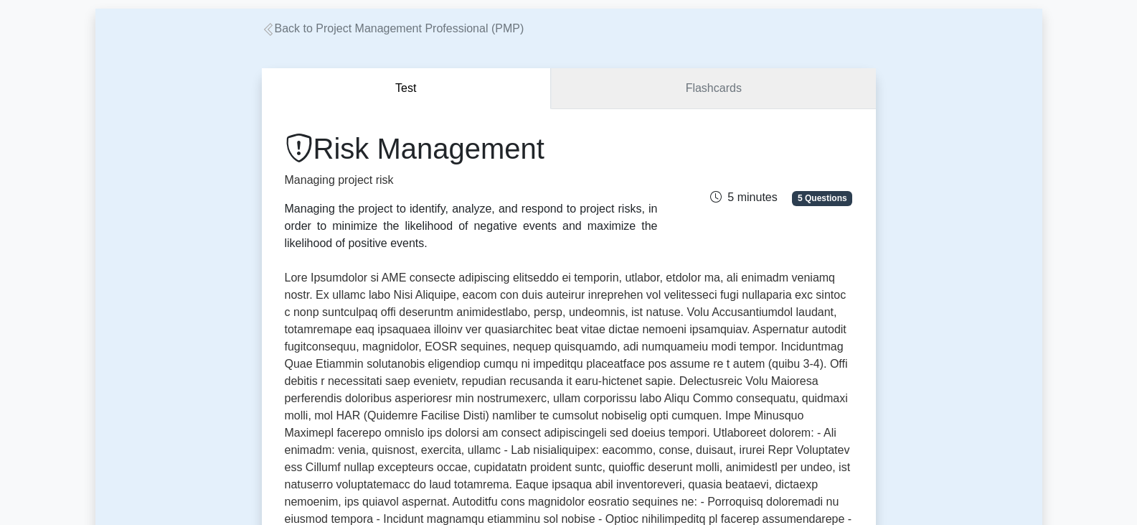
click at [667, 88] on link "Flashcards" at bounding box center [713, 88] width 324 height 41
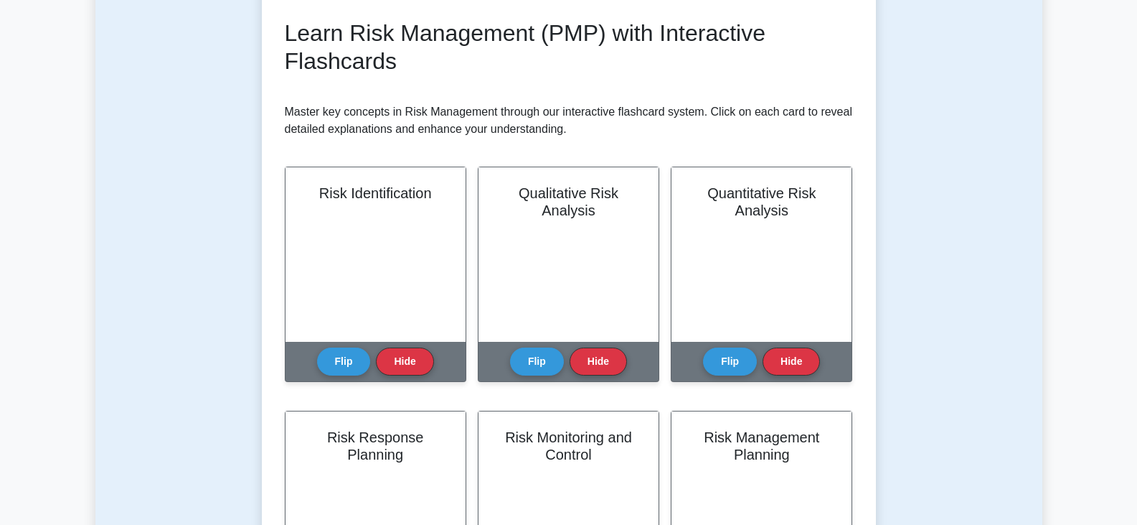
scroll to position [215, 0]
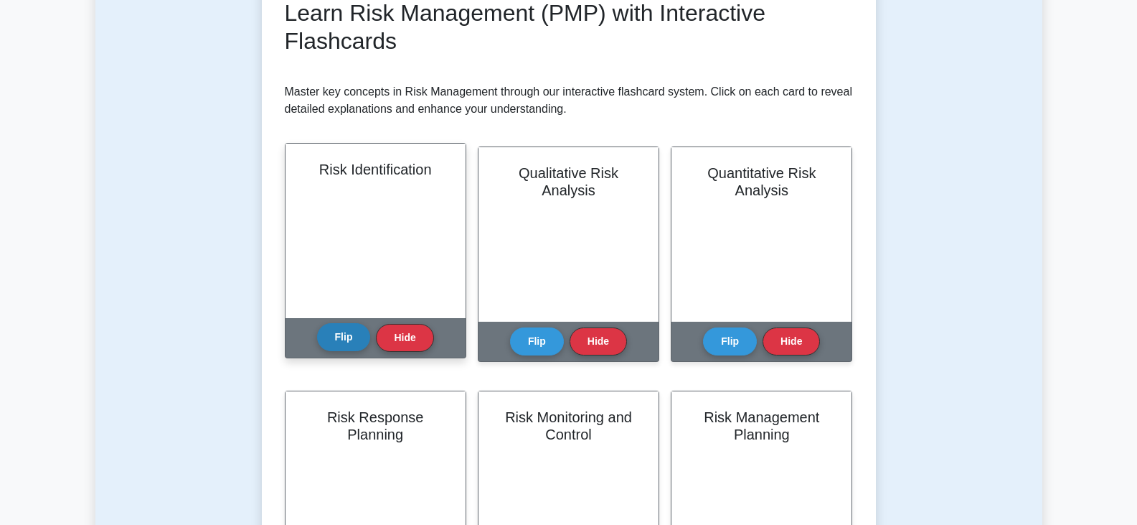
click at [335, 334] on button "Flip" at bounding box center [344, 337] width 54 height 28
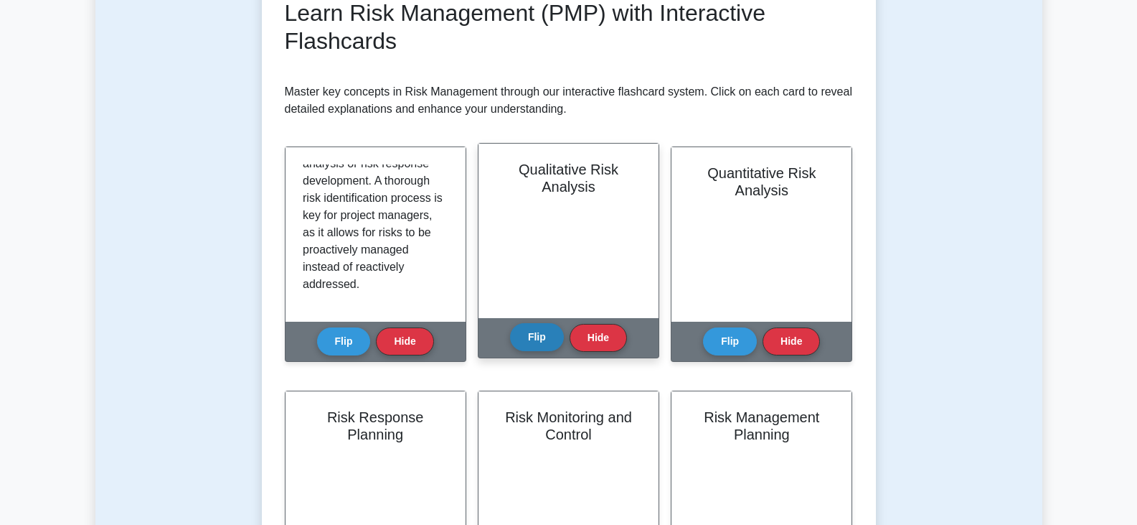
click at [529, 335] on button "Flip" at bounding box center [537, 337] width 54 height 28
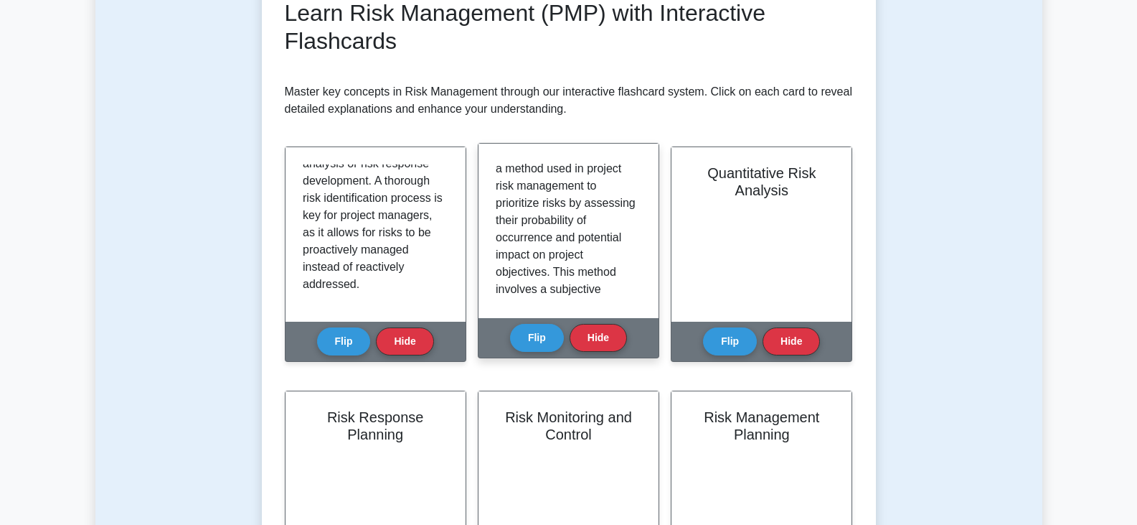
scroll to position [0, 0]
click at [522, 335] on button "Flip" at bounding box center [537, 337] width 54 height 28
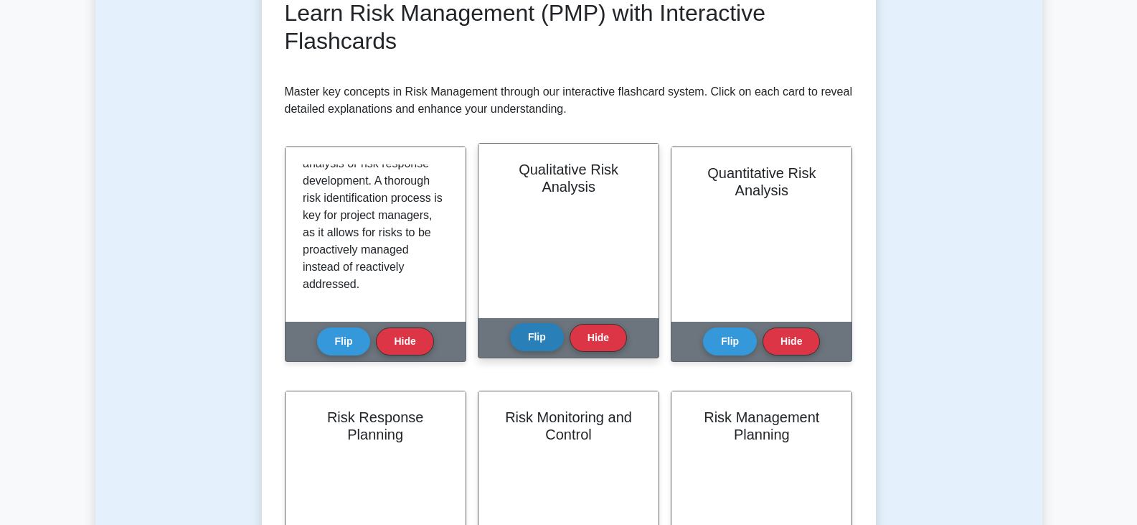
click at [522, 335] on button "Flip" at bounding box center [537, 337] width 54 height 28
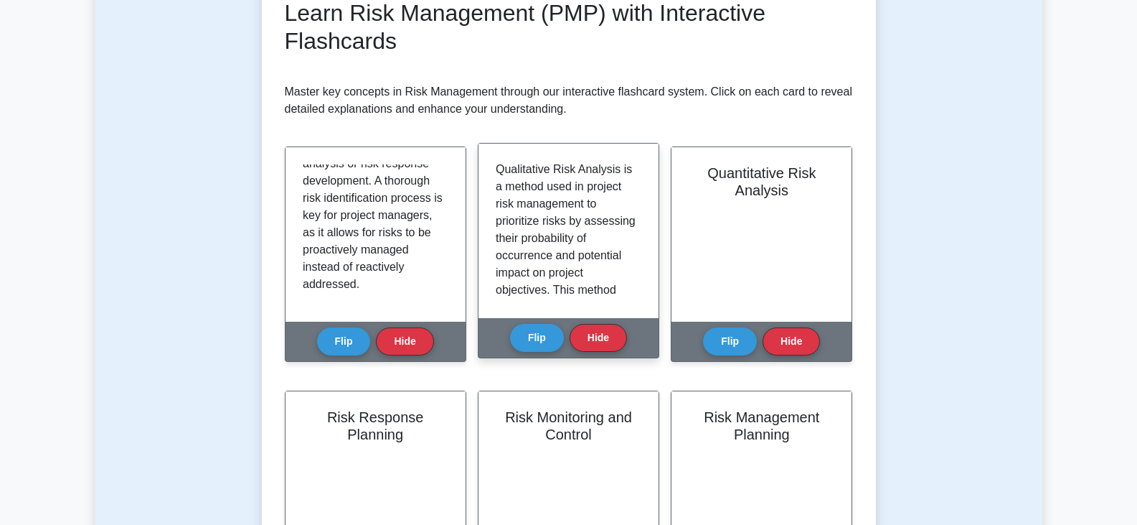
scroll to position [72, 0]
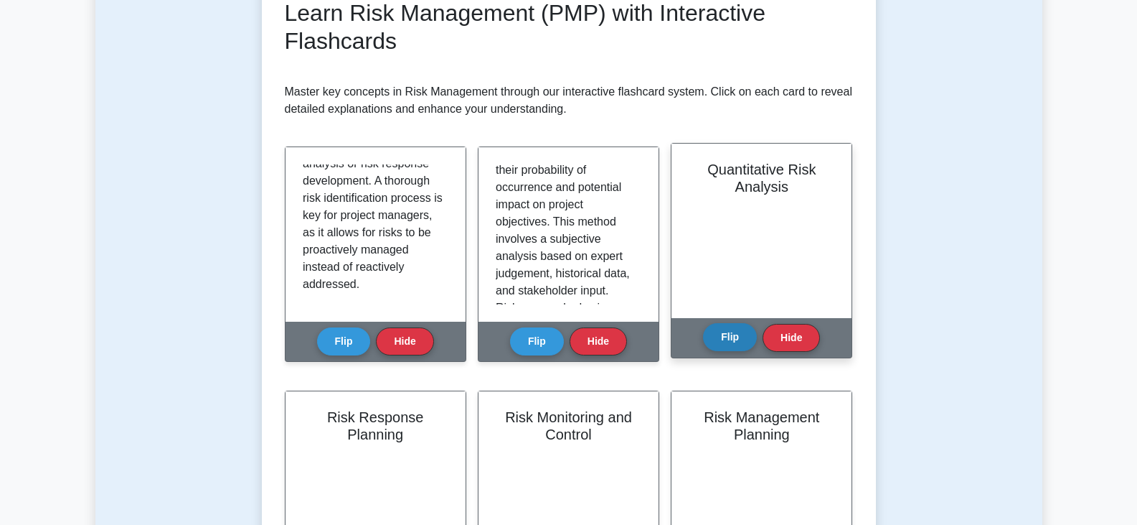
click at [725, 337] on button "Flip" at bounding box center [730, 337] width 54 height 28
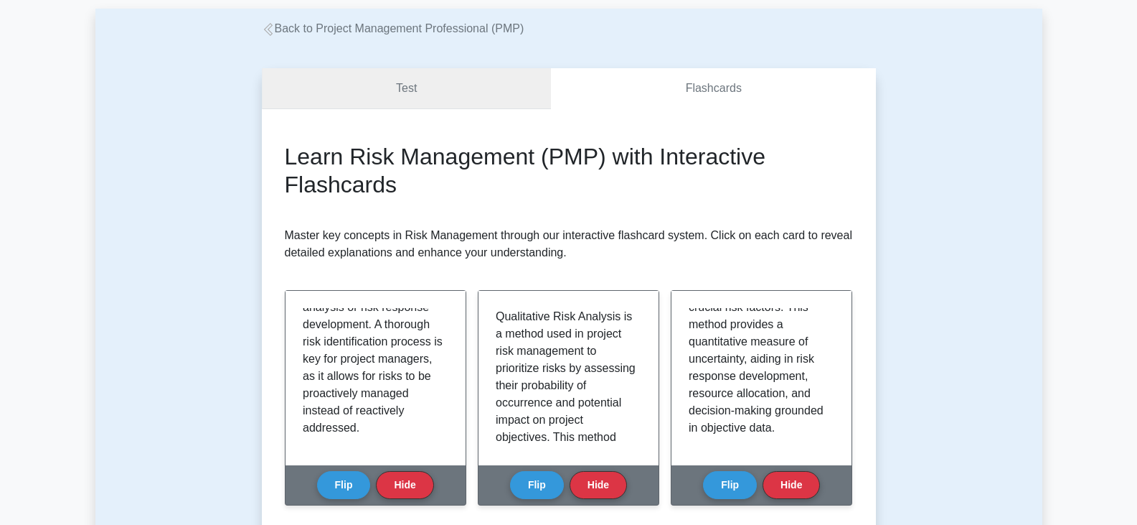
click at [376, 79] on link "Test" at bounding box center [407, 88] width 290 height 41
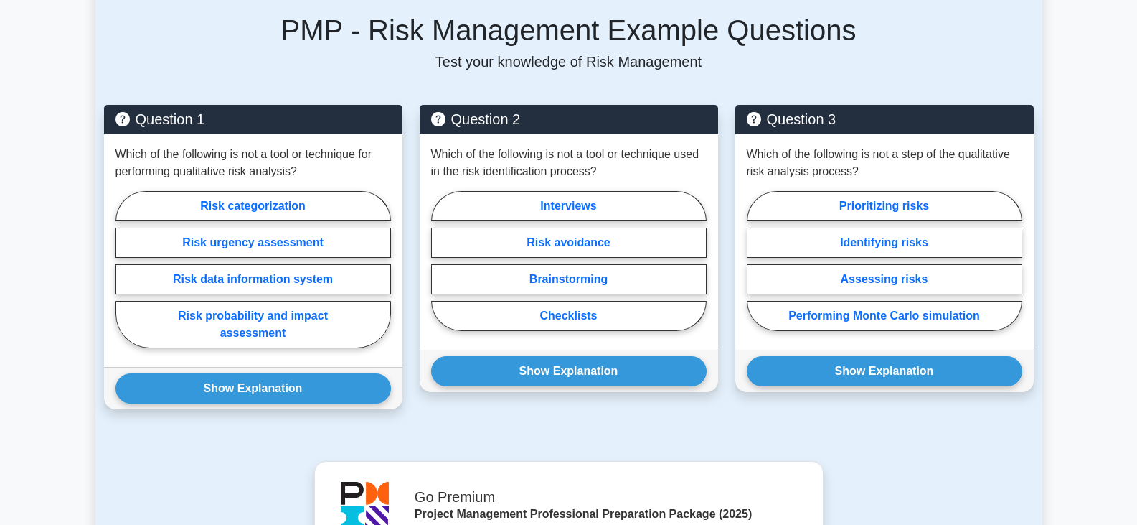
scroll to position [933, 0]
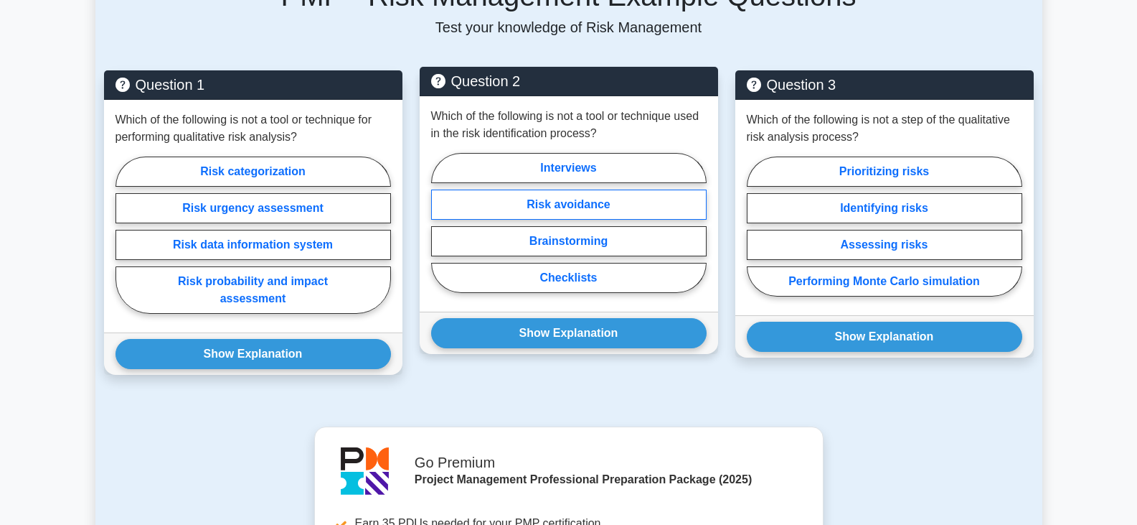
click at [603, 189] on label "Risk avoidance" at bounding box center [569, 204] width 276 height 30
click at [441, 222] on input "Risk avoidance" at bounding box center [435, 226] width 9 height 9
radio input "true"
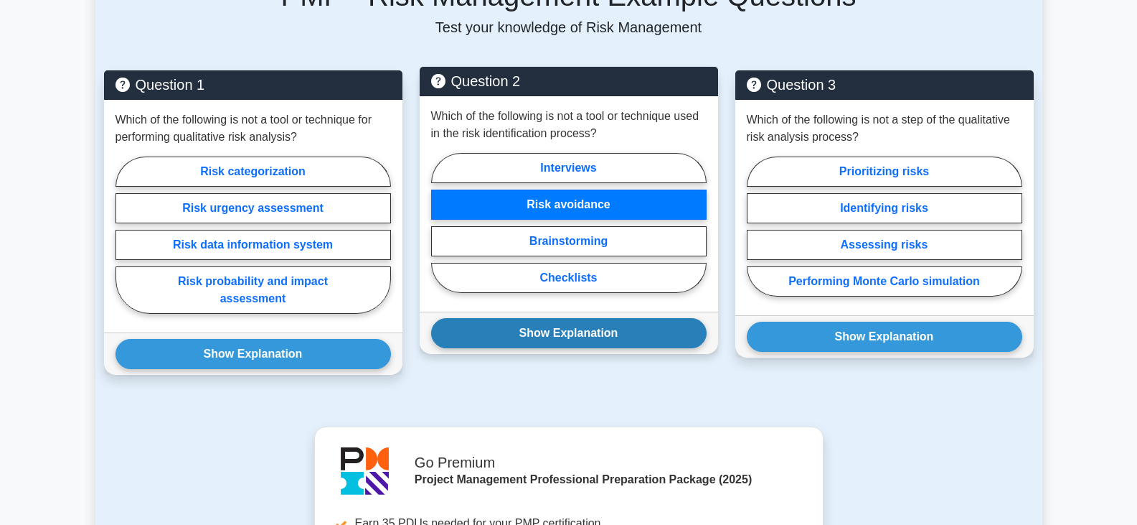
click at [598, 318] on button "Show Explanation" at bounding box center [569, 333] width 276 height 30
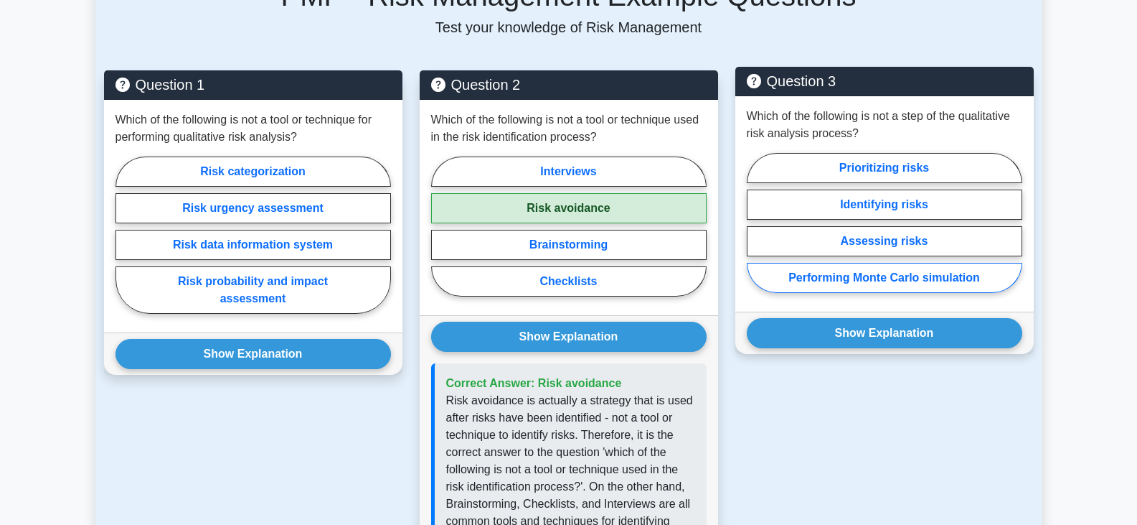
click at [898, 263] on label "Performing Monte Carlo simulation" at bounding box center [885, 278] width 276 height 30
click at [756, 232] on input "Performing Monte Carlo simulation" at bounding box center [751, 226] width 9 height 9
radio input "true"
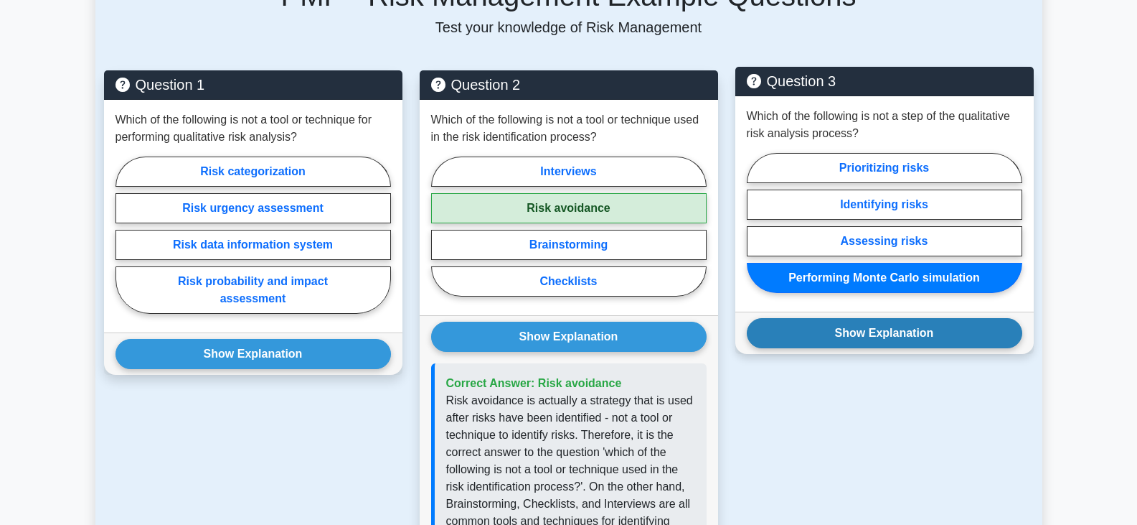
click at [890, 318] on button "Show Explanation" at bounding box center [885, 333] width 276 height 30
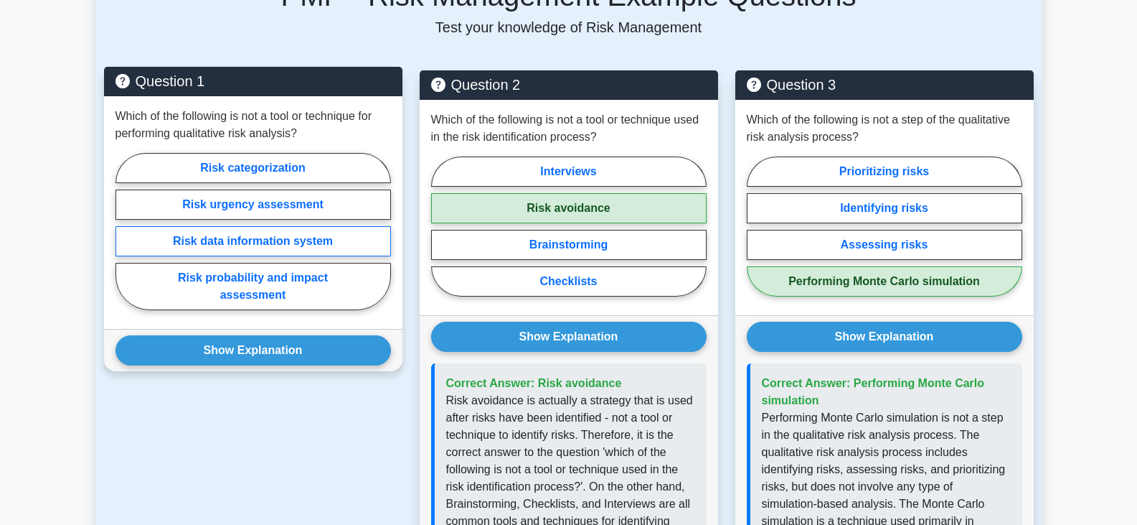
click at [288, 226] on label "Risk data information system" at bounding box center [254, 241] width 276 height 30
click at [125, 231] on input "Risk data information system" at bounding box center [120, 235] width 9 height 9
radio input "true"
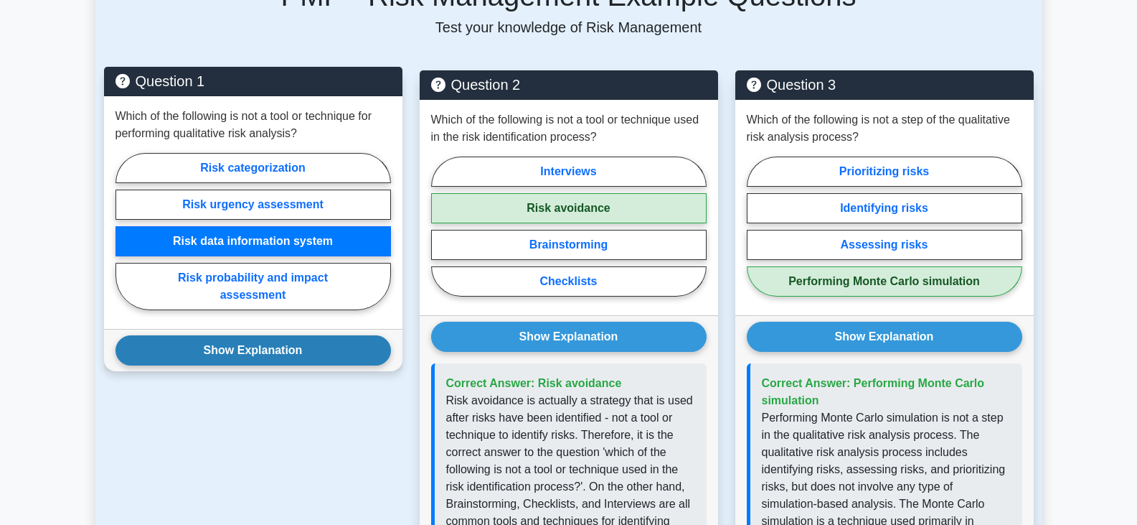
click at [285, 335] on button "Show Explanation" at bounding box center [254, 350] width 276 height 30
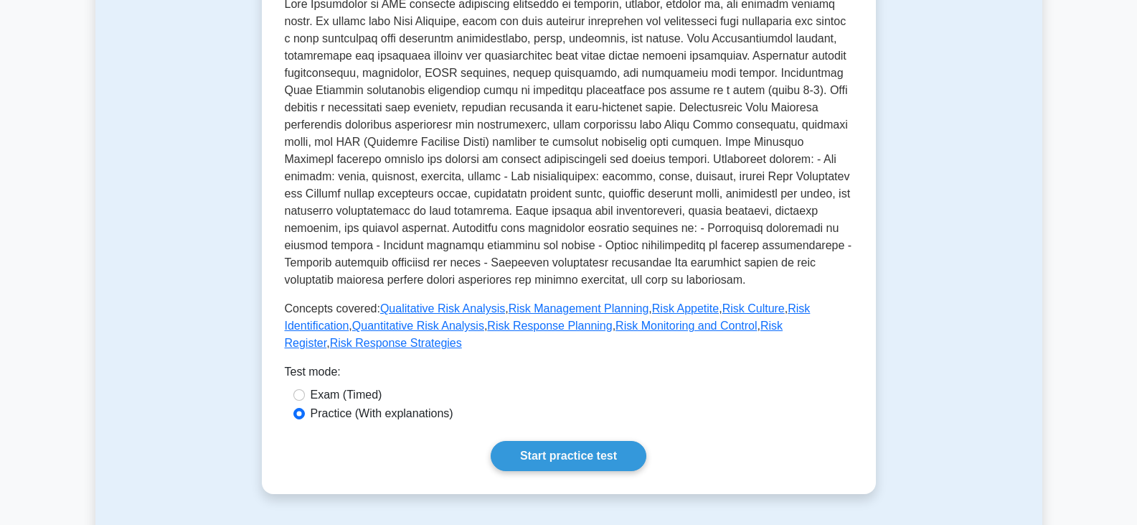
scroll to position [359, 0]
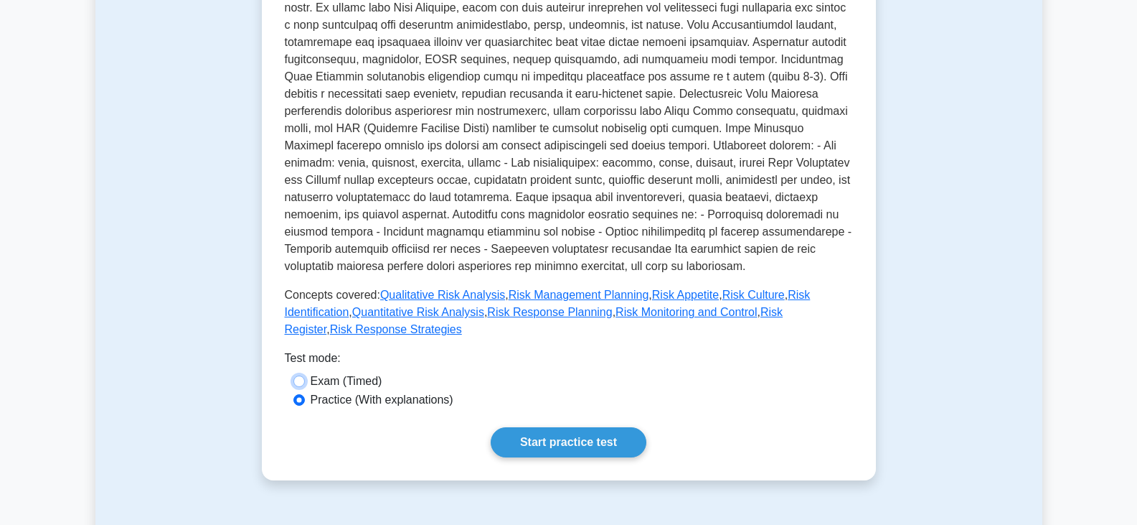
click at [299, 375] on input "Exam (Timed)" at bounding box center [298, 380] width 11 height 11
radio input "true"
click at [553, 427] on link "Start practice test" at bounding box center [569, 442] width 156 height 30
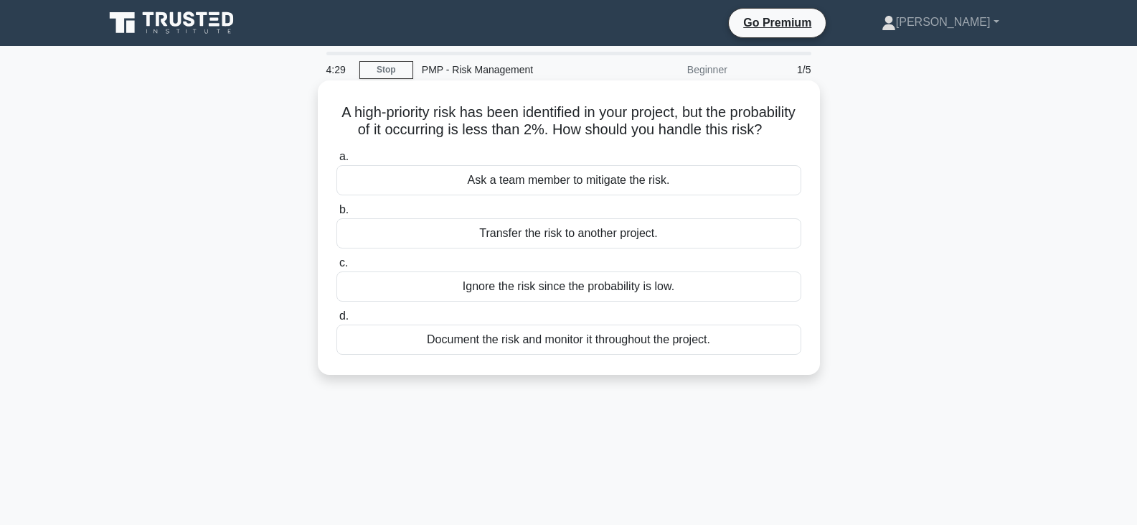
click at [565, 354] on div "Document the risk and monitor it throughout the project." at bounding box center [569, 339] width 465 height 30
click at [337, 321] on input "d. Document the risk and monitor it throughout the project." at bounding box center [337, 315] width 0 height 9
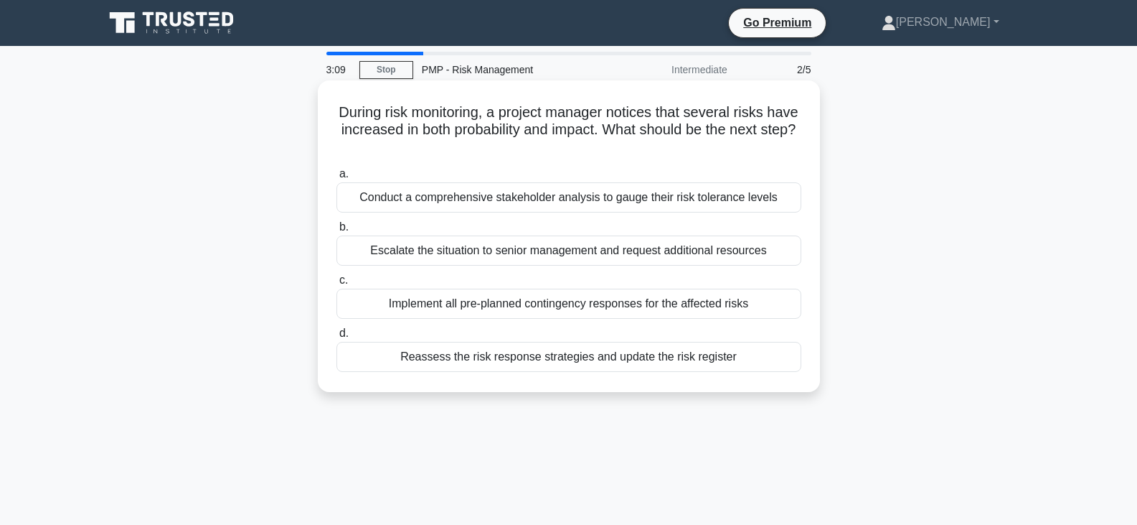
click at [519, 357] on div "Reassess the risk response strategies and update the risk register" at bounding box center [569, 357] width 465 height 30
click at [337, 338] on input "d. Reassess the risk response strategies and update the risk register" at bounding box center [337, 333] width 0 height 9
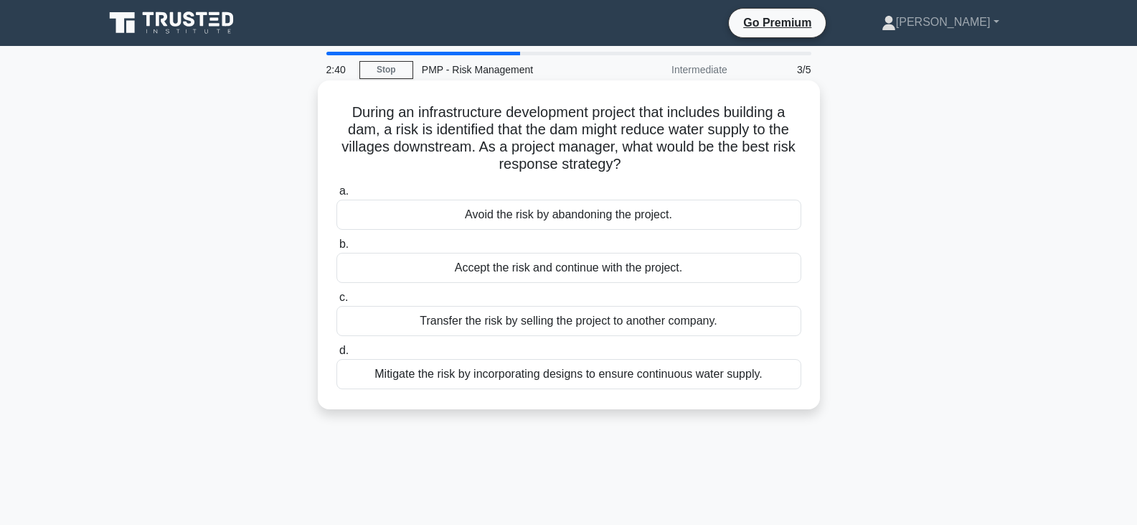
click at [710, 375] on div "Mitigate the risk by incorporating designs to ensure continuous water supply." at bounding box center [569, 374] width 465 height 30
click at [337, 355] on input "d. Mitigate the risk by incorporating designs to ensure continuous water supply." at bounding box center [337, 350] width 0 height 9
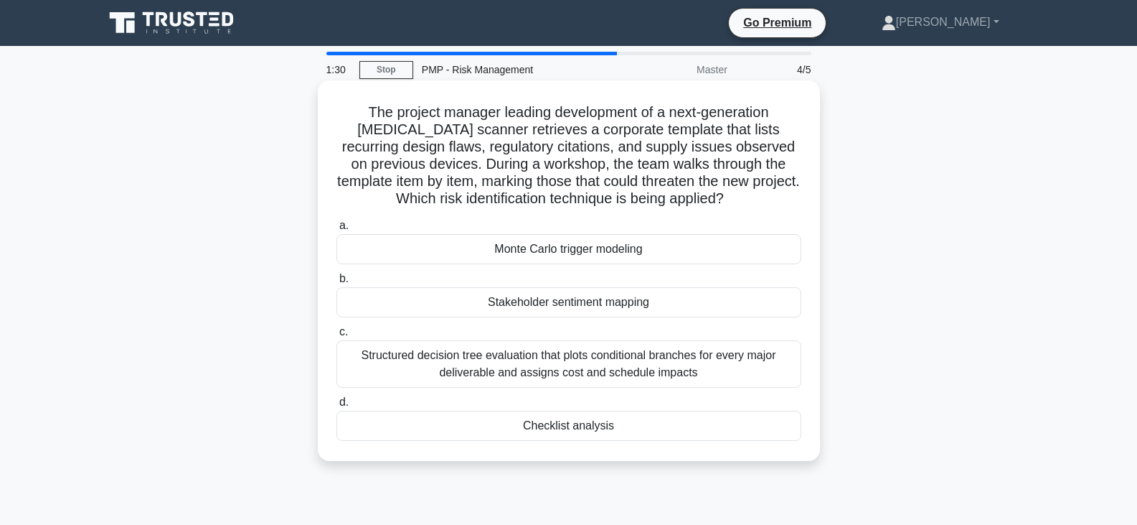
click at [578, 429] on div "Checklist analysis" at bounding box center [569, 425] width 465 height 30
click at [337, 407] on input "d. Checklist analysis" at bounding box center [337, 402] width 0 height 9
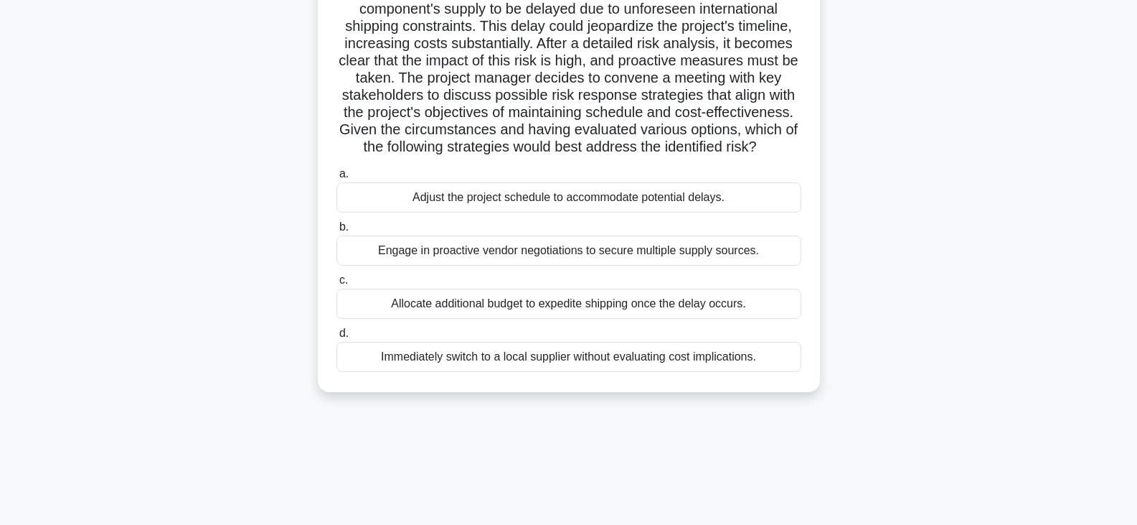
scroll to position [144, 0]
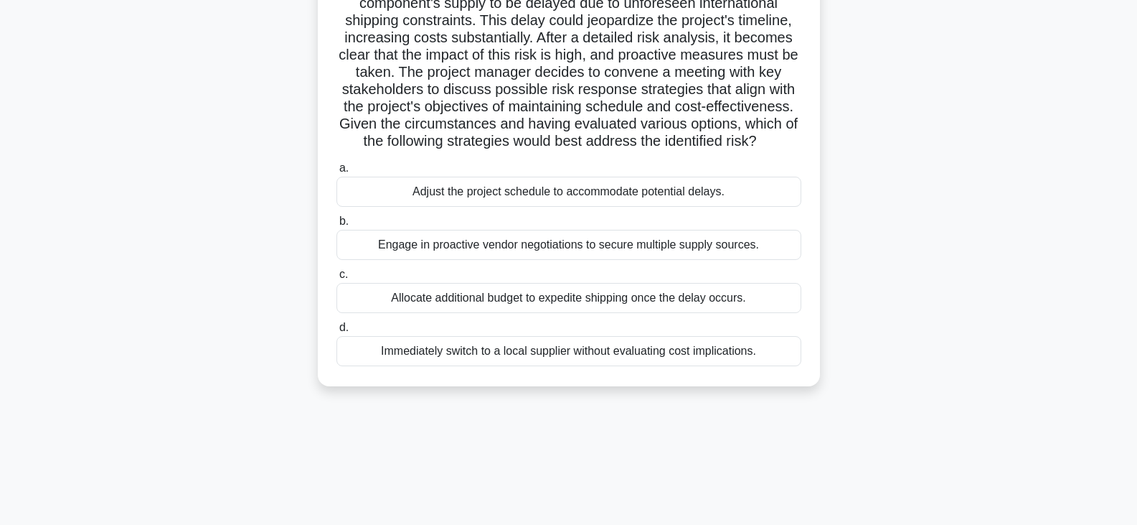
click at [520, 352] on div "Immediately switch to a local supplier without evaluating cost implications." at bounding box center [569, 351] width 465 height 30
click at [337, 332] on input "d. Immediately switch to a local supplier without evaluating cost implications." at bounding box center [337, 327] width 0 height 9
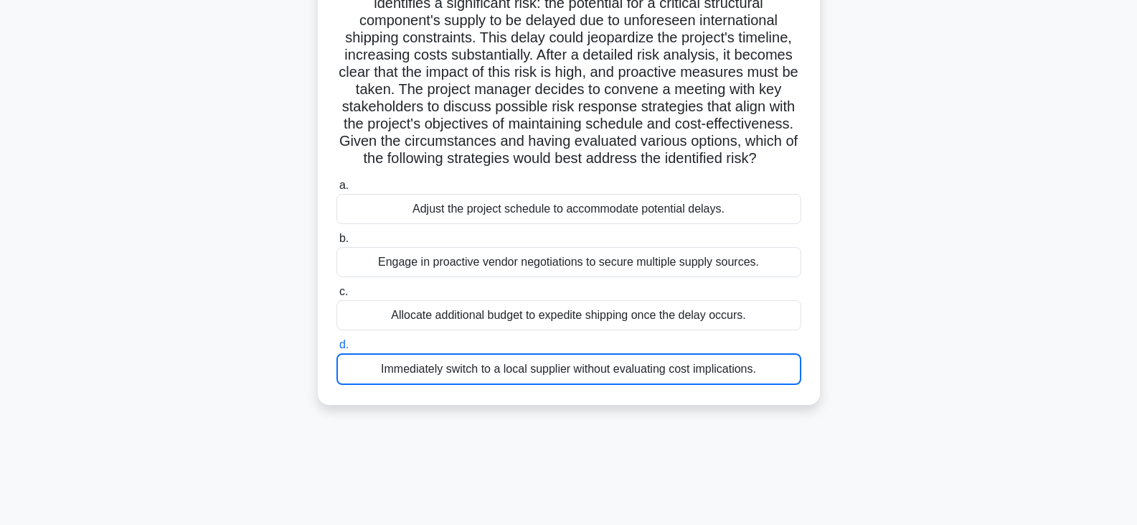
scroll to position [0, 0]
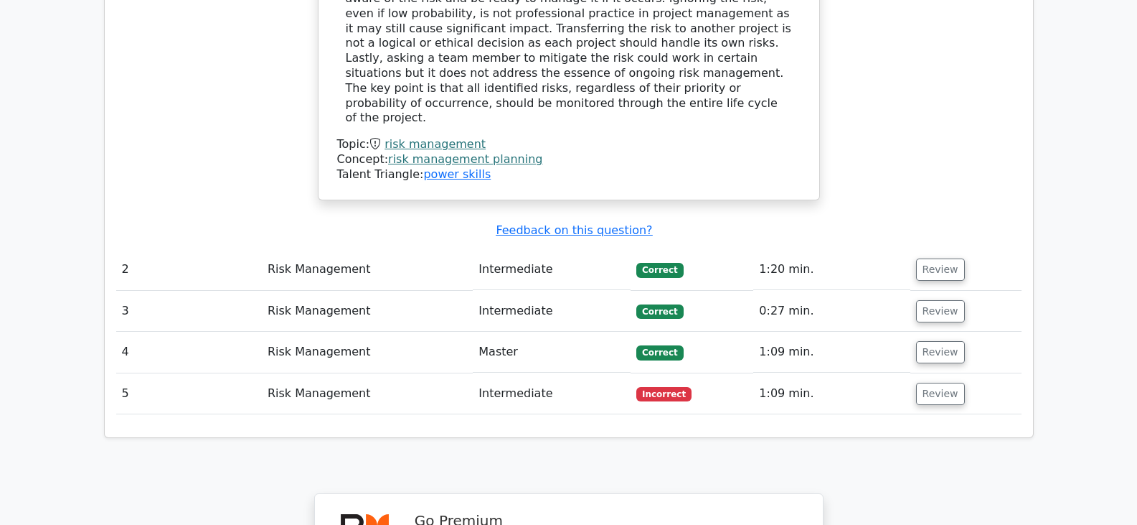
scroll to position [1579, 0]
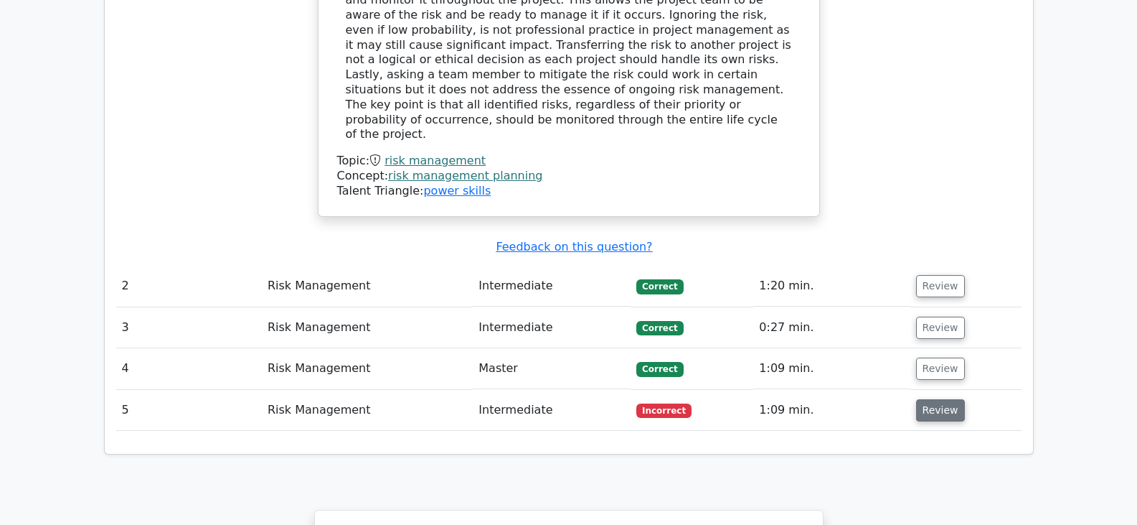
click at [934, 399] on button "Review" at bounding box center [940, 410] width 49 height 22
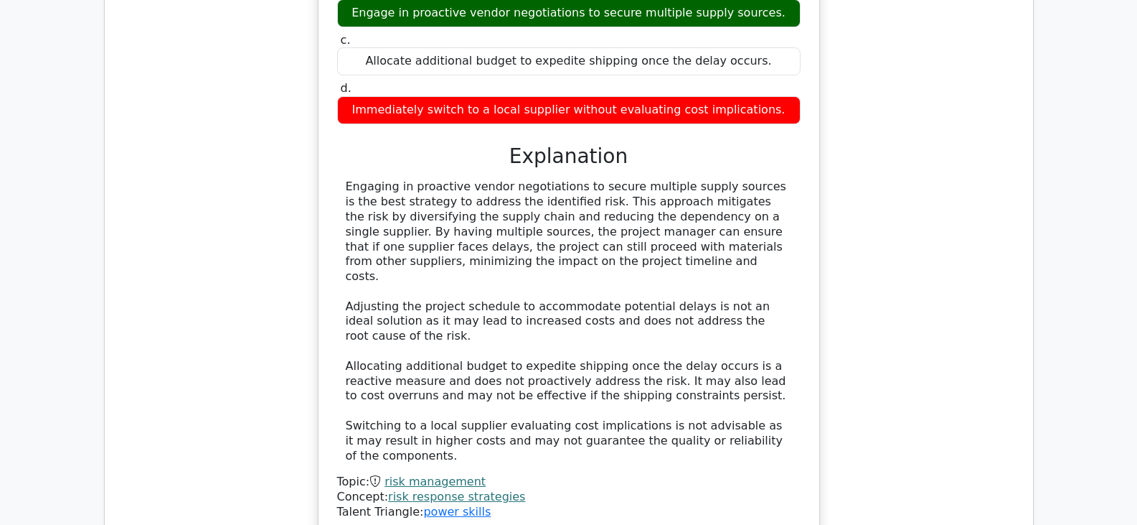
scroll to position [2366, 0]
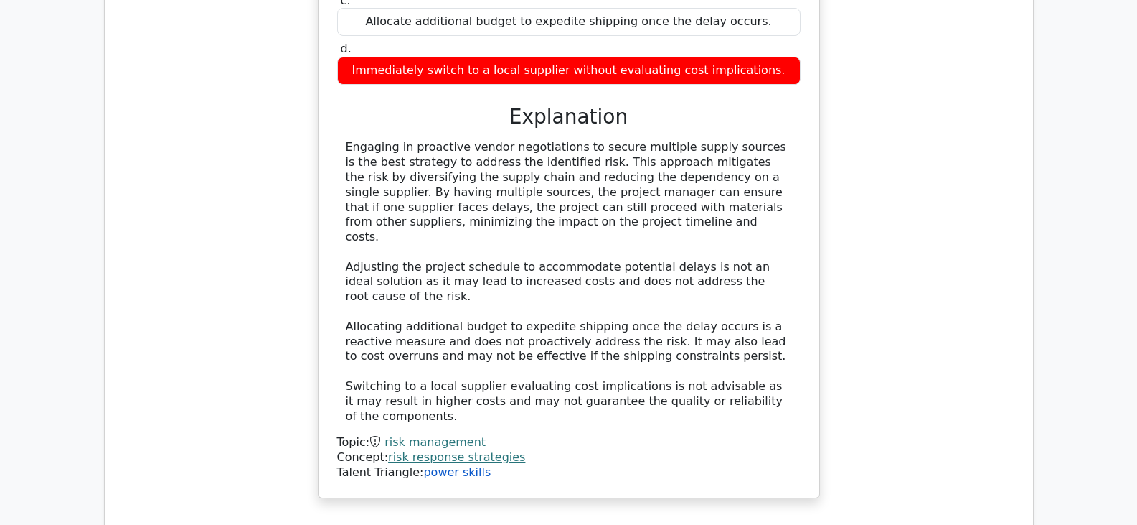
click at [423, 465] on link "power skills" at bounding box center [456, 472] width 67 height 14
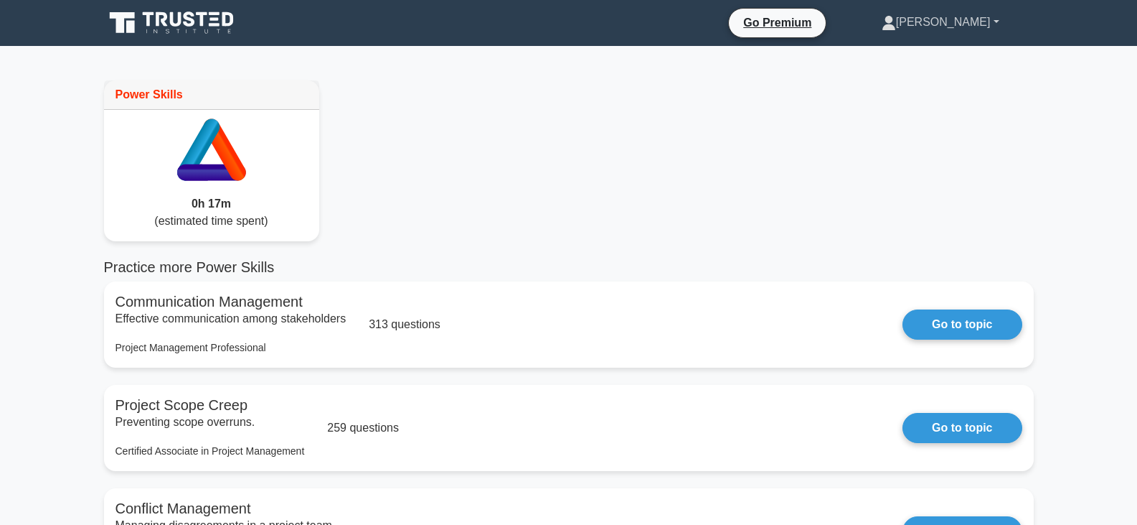
click at [987, 23] on link "[PERSON_NAME]" at bounding box center [940, 22] width 187 height 29
